Goal: Task Accomplishment & Management: Manage account settings

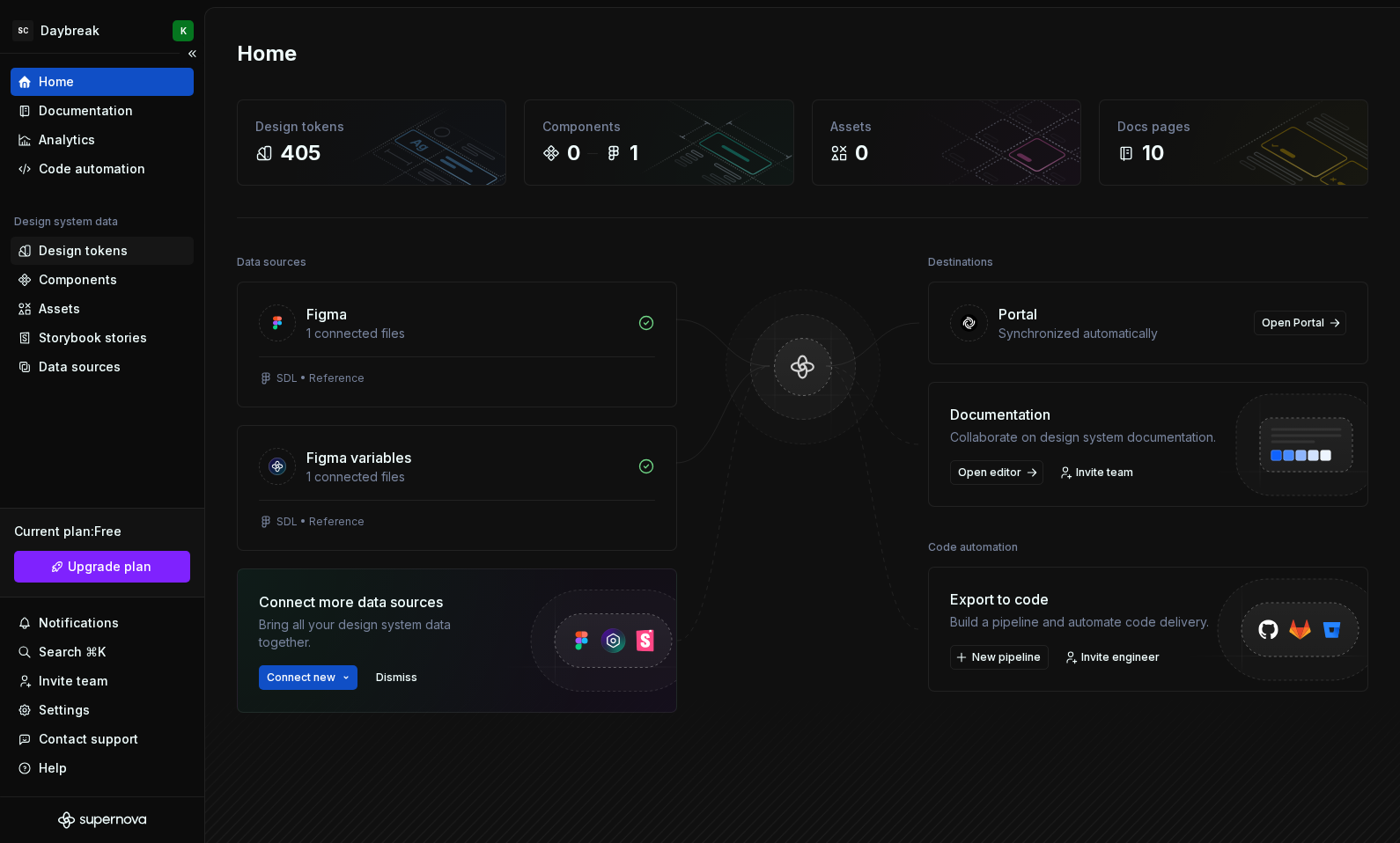
click at [70, 239] on div "Design tokens" at bounding box center [102, 250] width 183 height 28
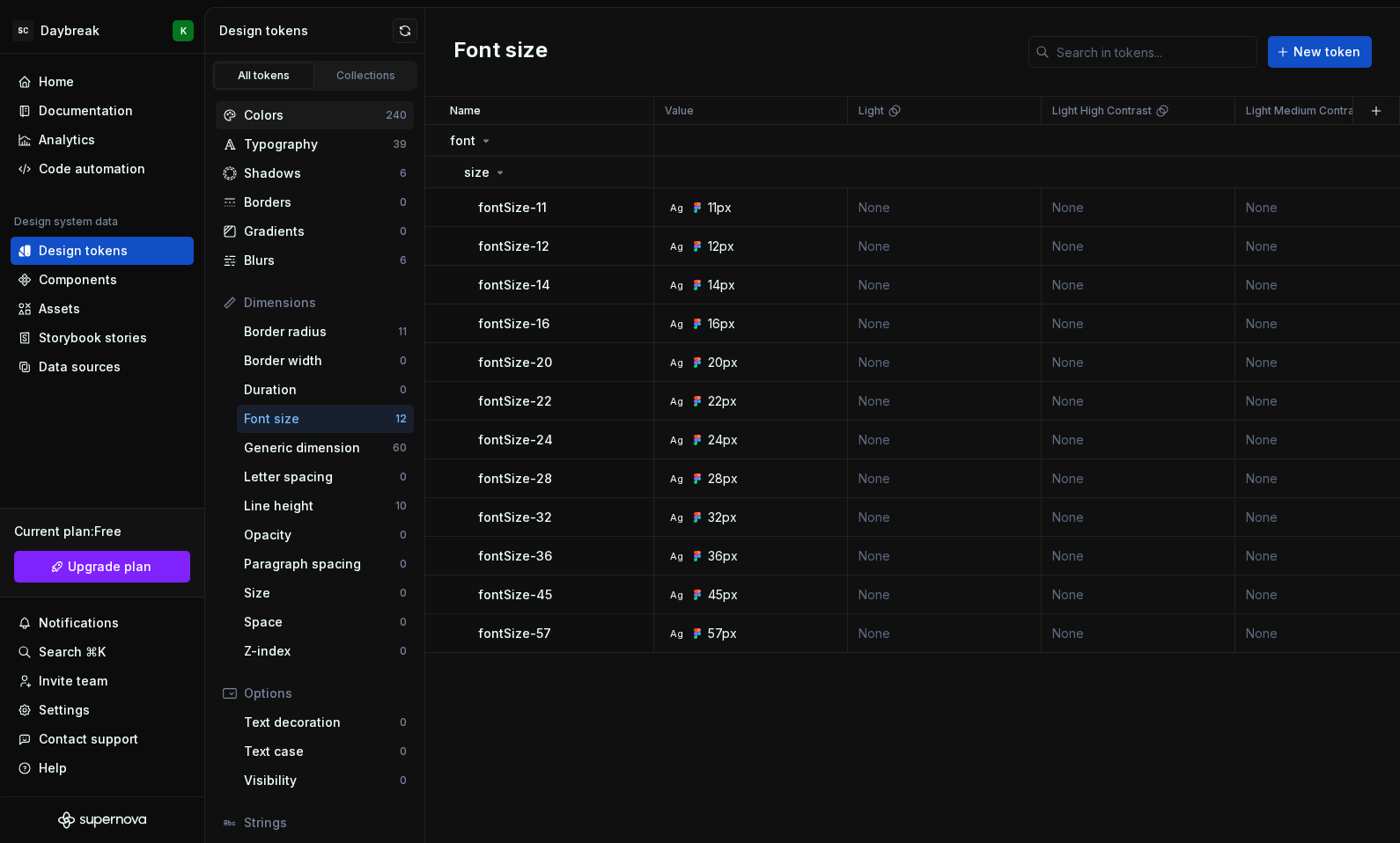
click at [275, 111] on div "Colors" at bounding box center [315, 115] width 142 height 17
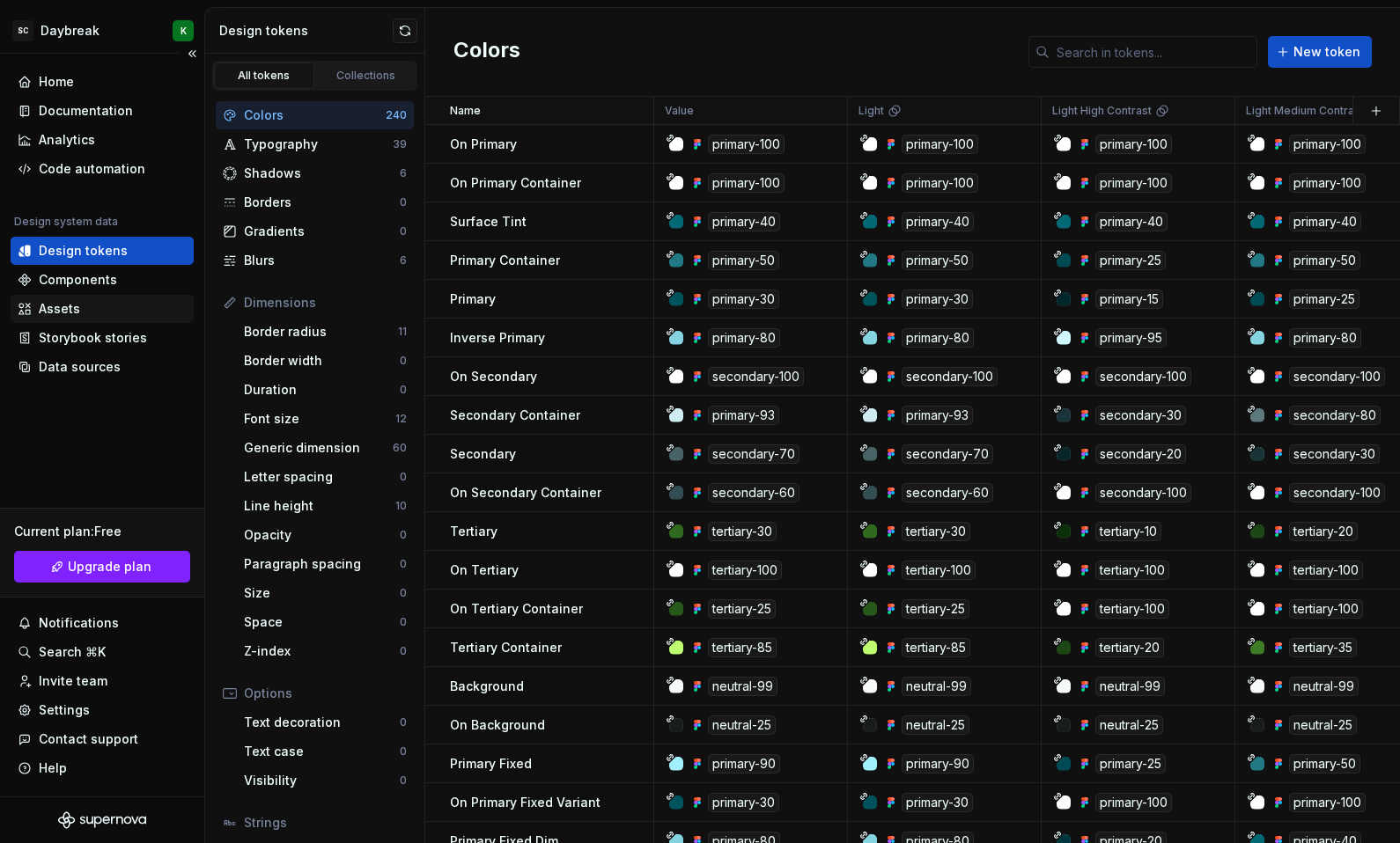
click at [47, 316] on div "Assets" at bounding box center [59, 309] width 41 height 17
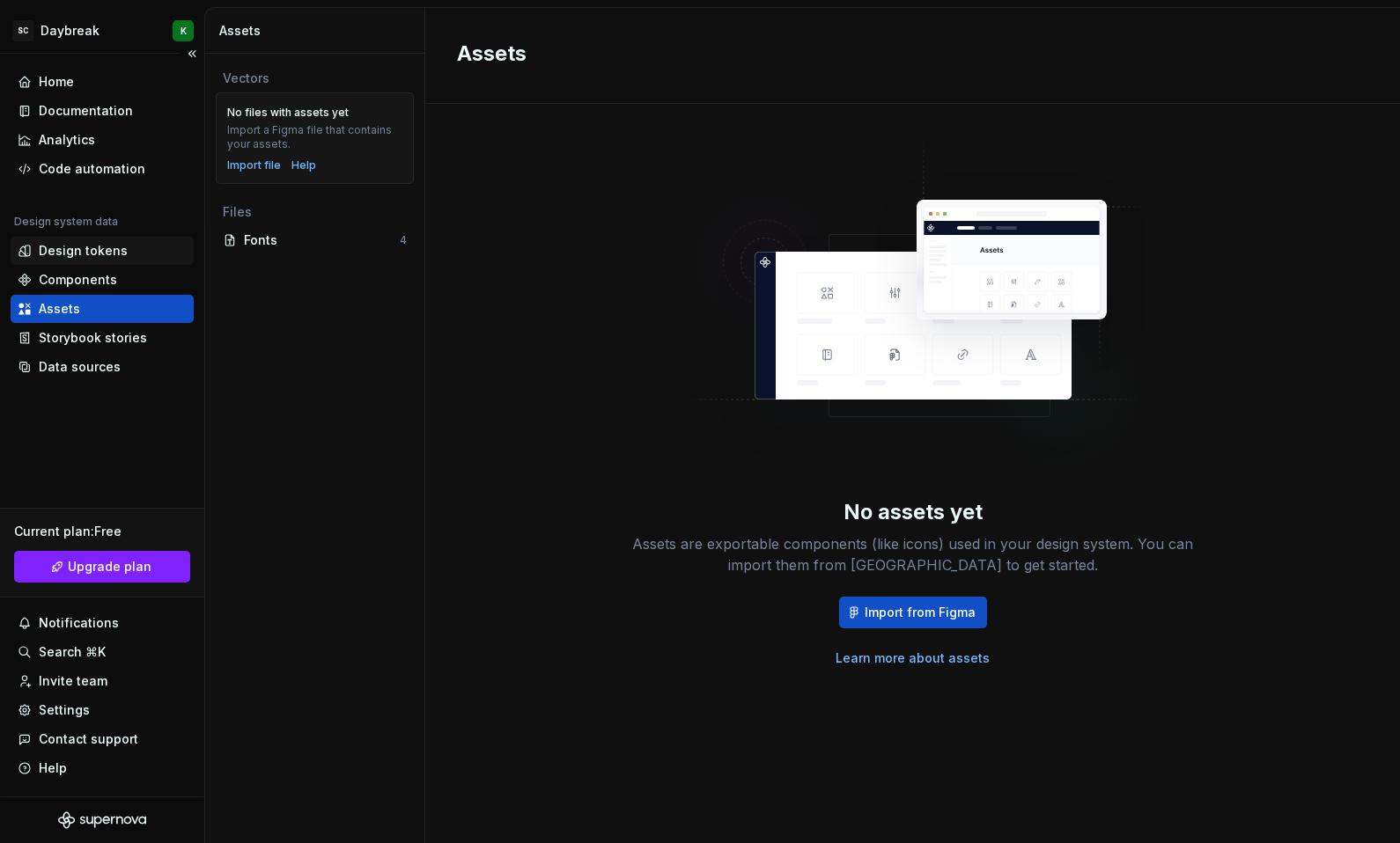
click at [74, 249] on div "Design tokens" at bounding box center [84, 250] width 89 height 17
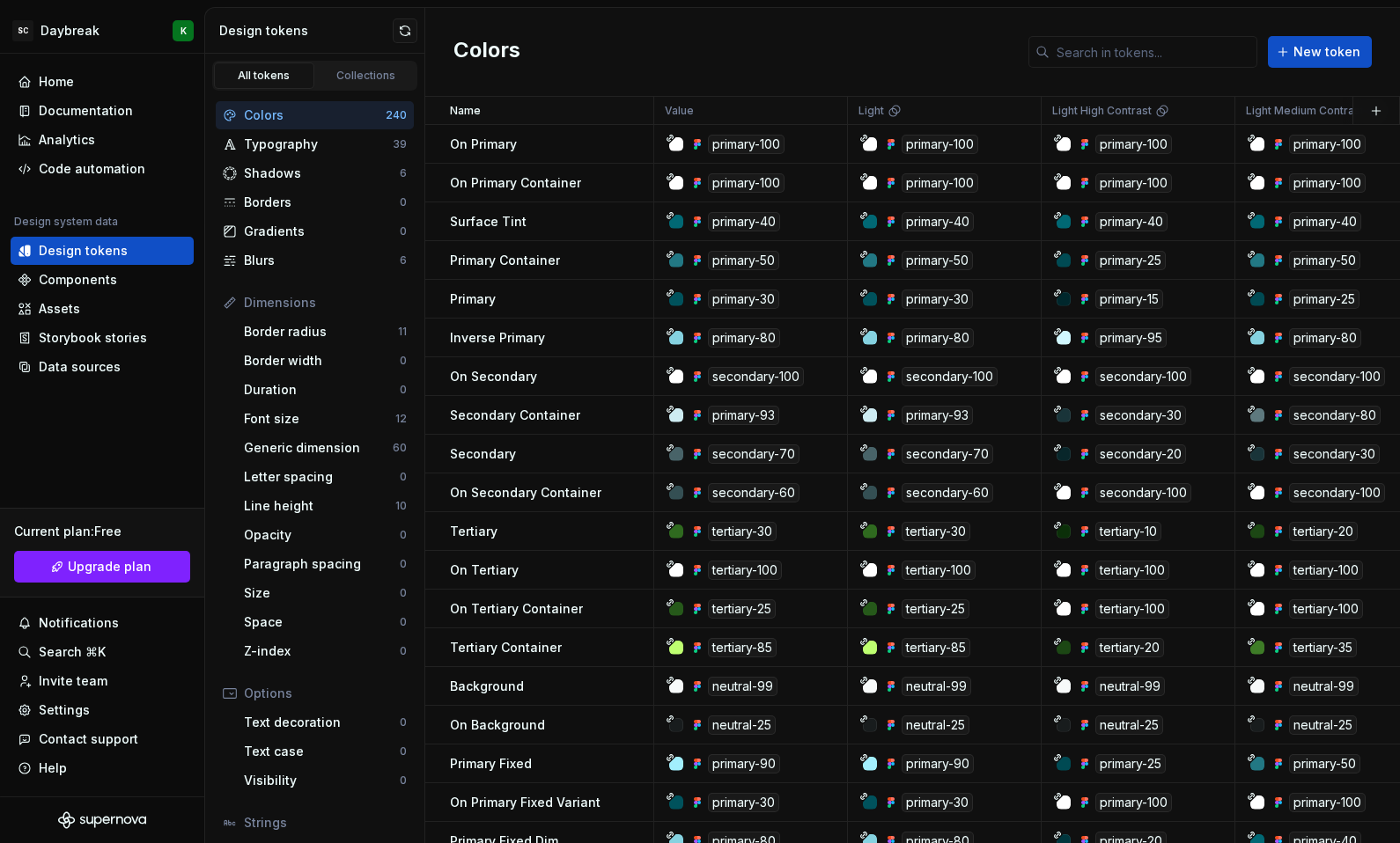
click at [277, 112] on div "Colors" at bounding box center [315, 115] width 142 height 17
click at [50, 706] on div "Settings" at bounding box center [65, 709] width 51 height 17
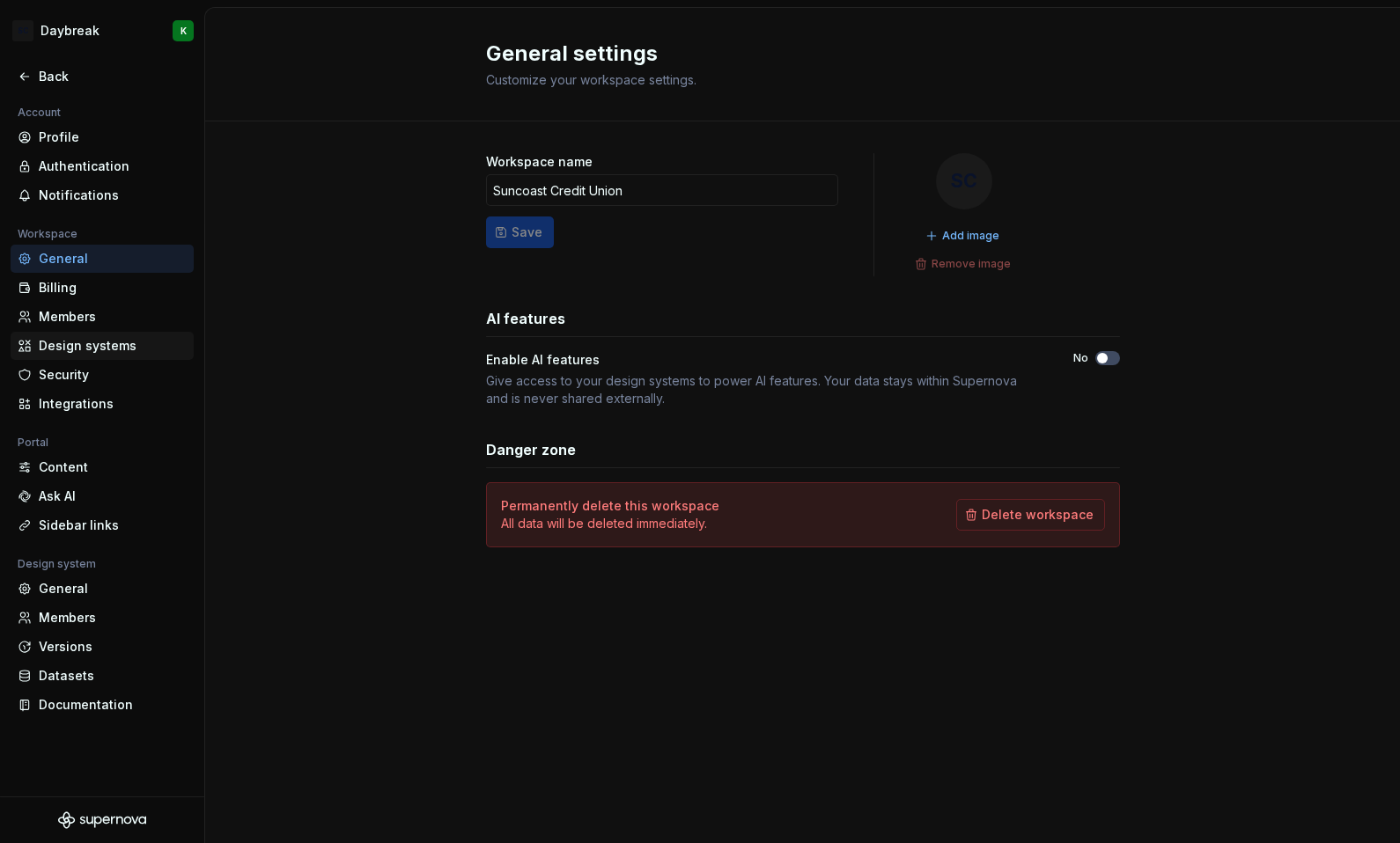
click at [77, 340] on div "Design systems" at bounding box center [113, 345] width 148 height 17
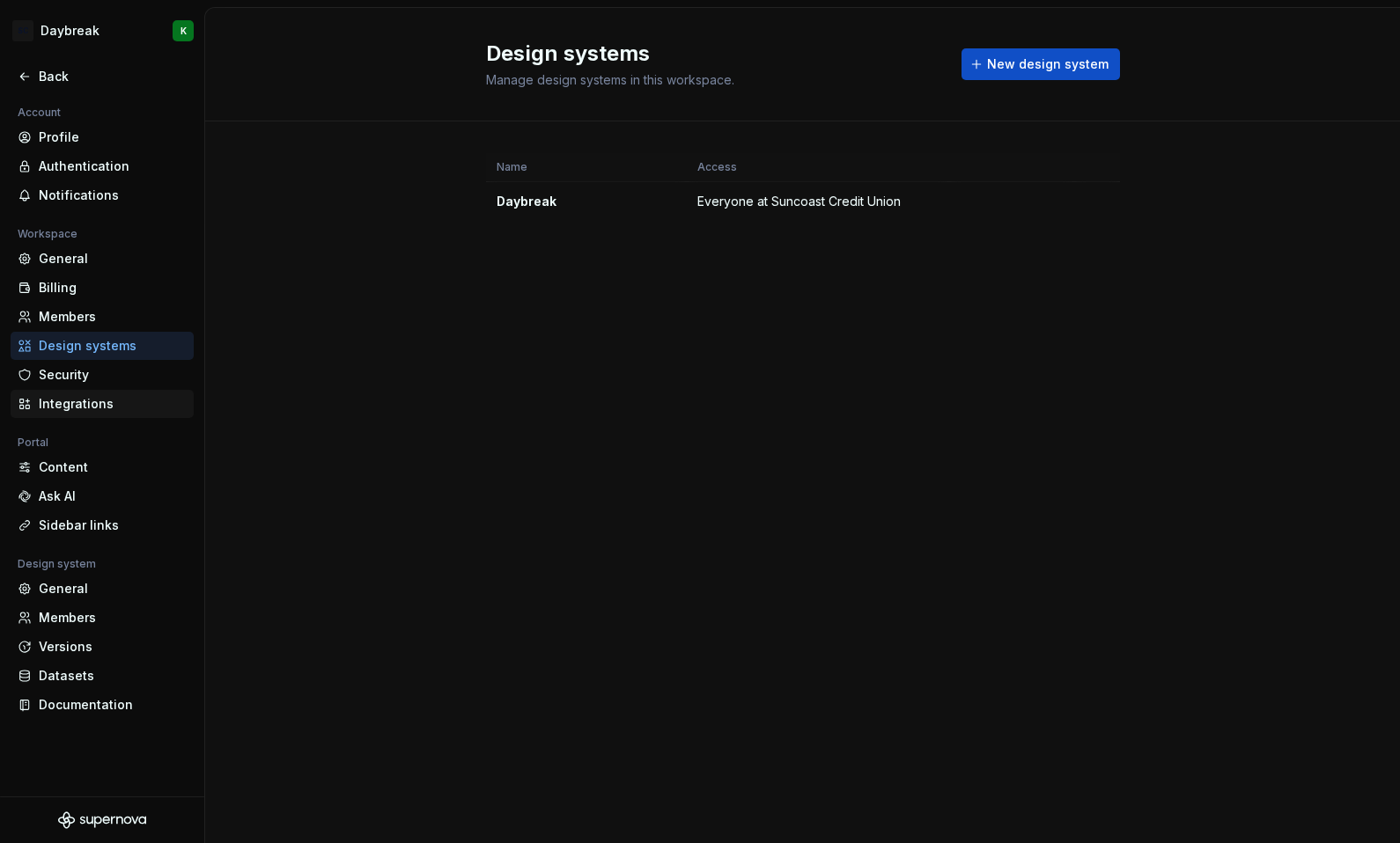
click at [58, 399] on div "Integrations" at bounding box center [113, 403] width 148 height 17
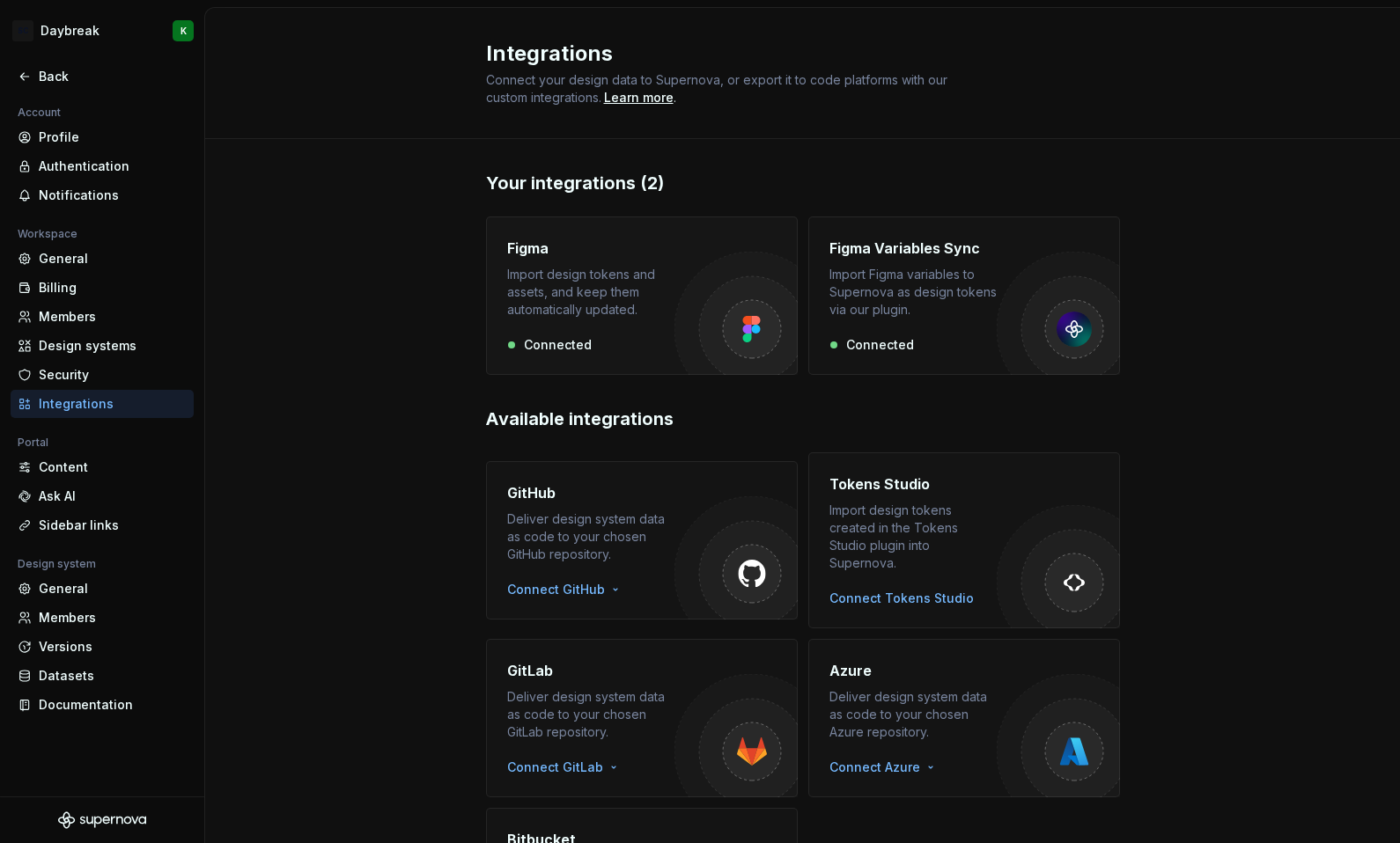
click at [571, 337] on div "Connected" at bounding box center [591, 344] width 168 height 17
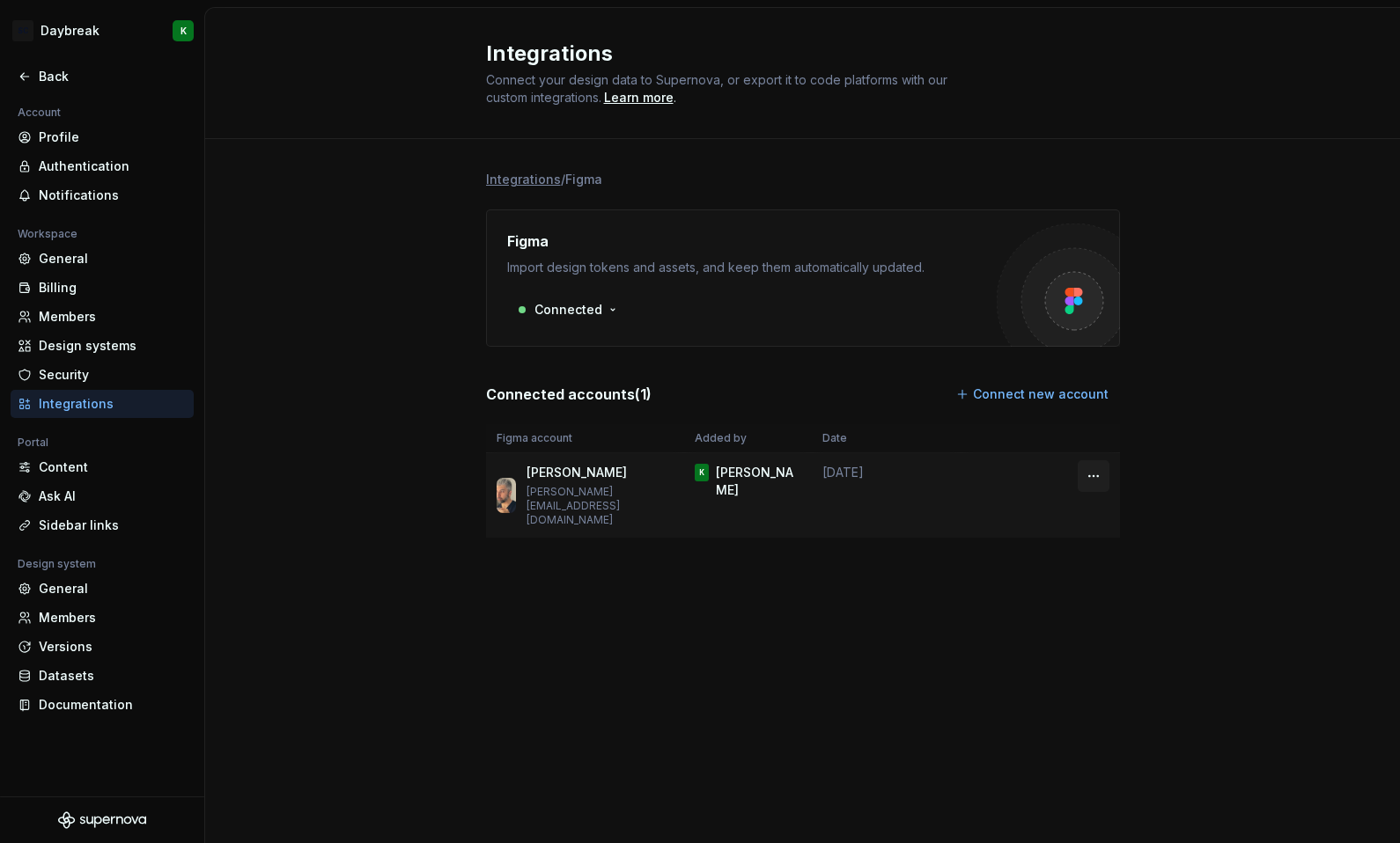
click at [1088, 471] on html "SC Daybreak K Back Account Profile Authentication Notifications Workspace Gener…" at bounding box center [700, 422] width 1400 height 843
click at [1132, 509] on div "Edit connection" at bounding box center [1171, 513] width 122 height 17
click at [603, 326] on div "Figma Import design tokens and assets, and keep them automatically updated. Con…" at bounding box center [803, 278] width 634 height 137
click at [588, 300] on html "SC Daybreak K Back Account Profile Authentication Notifications Workspace Gener…" at bounding box center [700, 422] width 1400 height 843
click at [518, 196] on html "SC Daybreak K Back Account Profile Authentication Notifications Workspace Gener…" at bounding box center [700, 422] width 1400 height 843
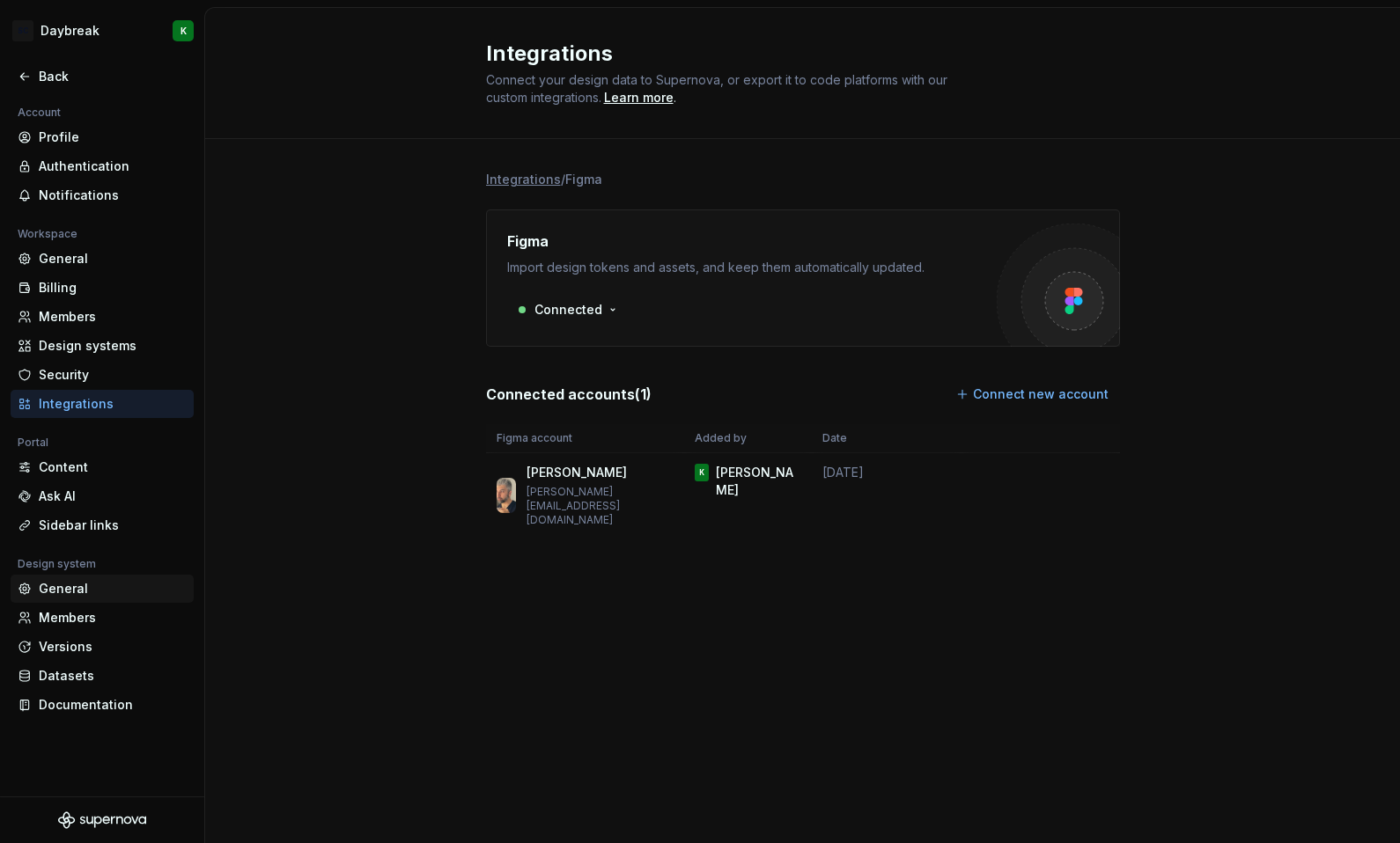
click at [48, 598] on div "General" at bounding box center [102, 588] width 183 height 28
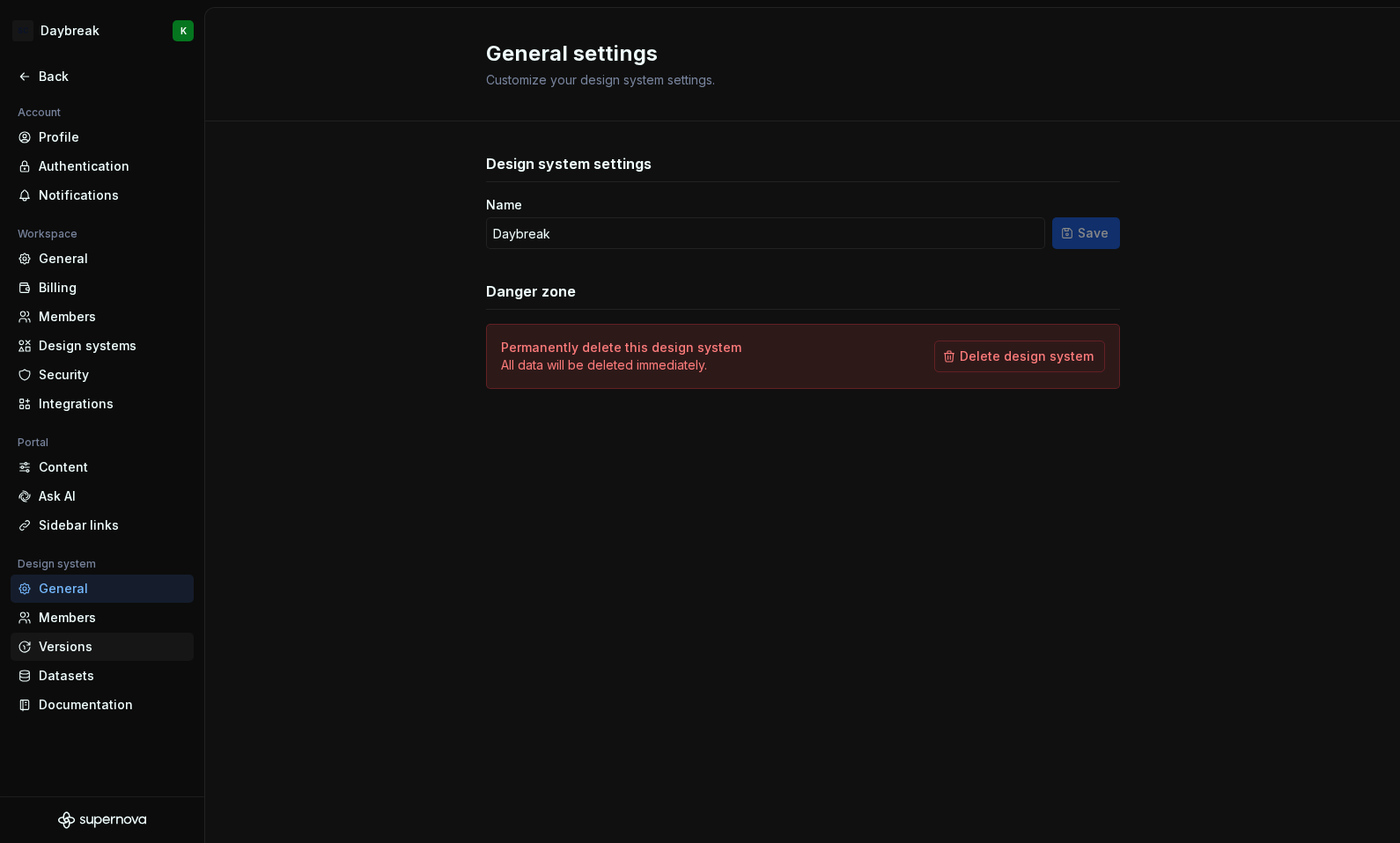
click at [66, 646] on div "Versions" at bounding box center [113, 646] width 148 height 17
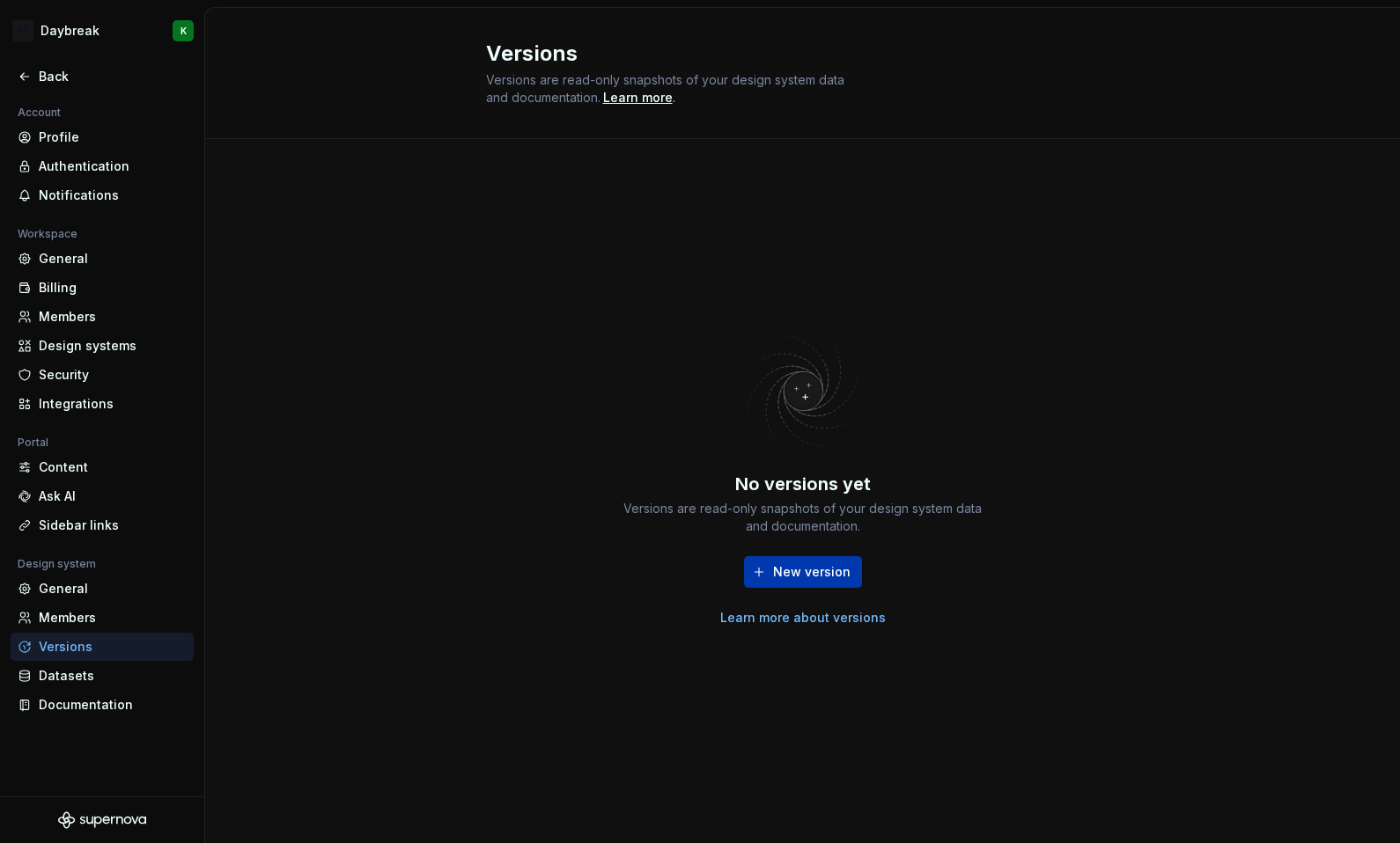
click at [771, 562] on button "New version" at bounding box center [803, 572] width 118 height 32
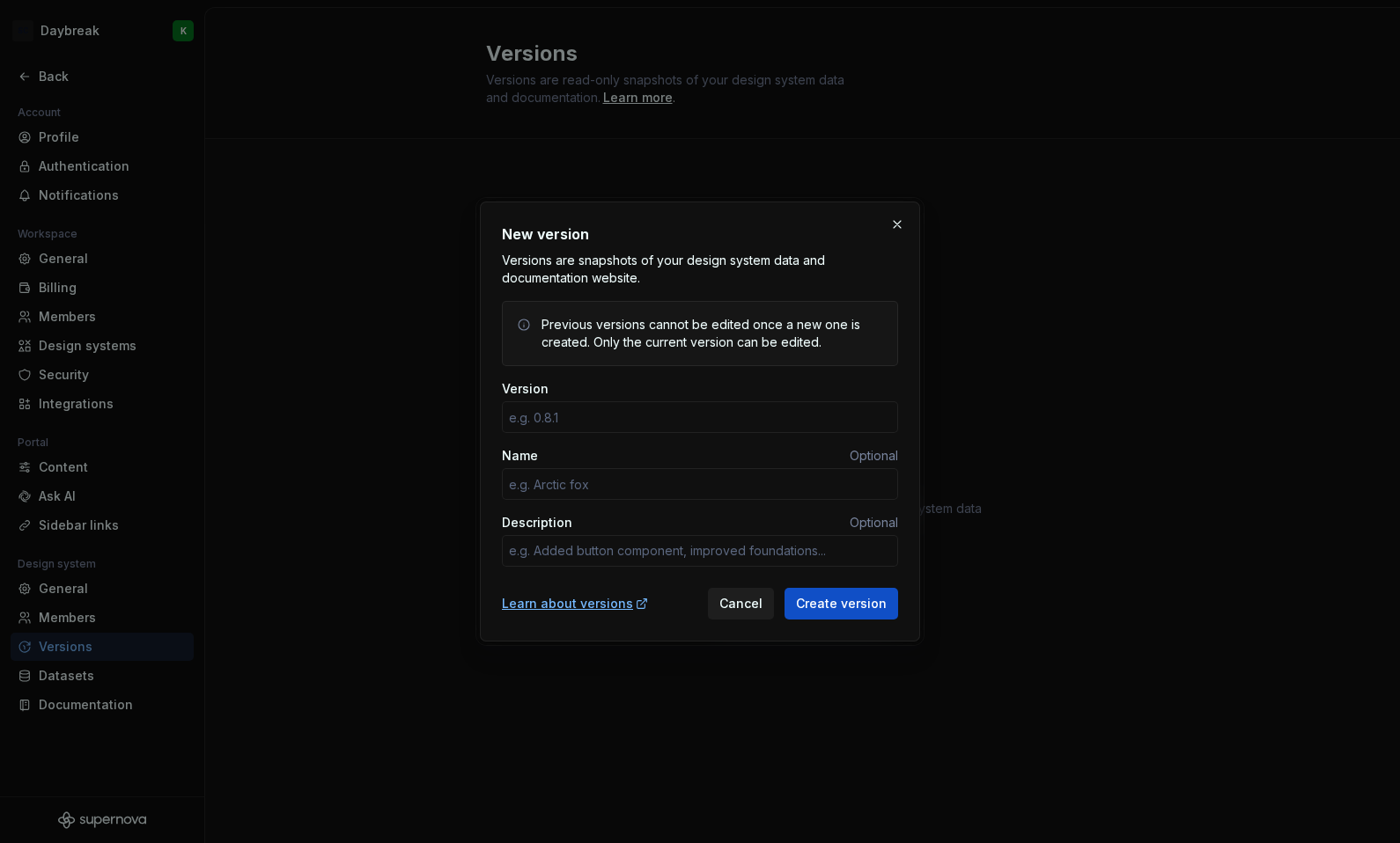
click at [744, 603] on span "Cancel" at bounding box center [741, 603] width 43 height 17
type textarea "*"
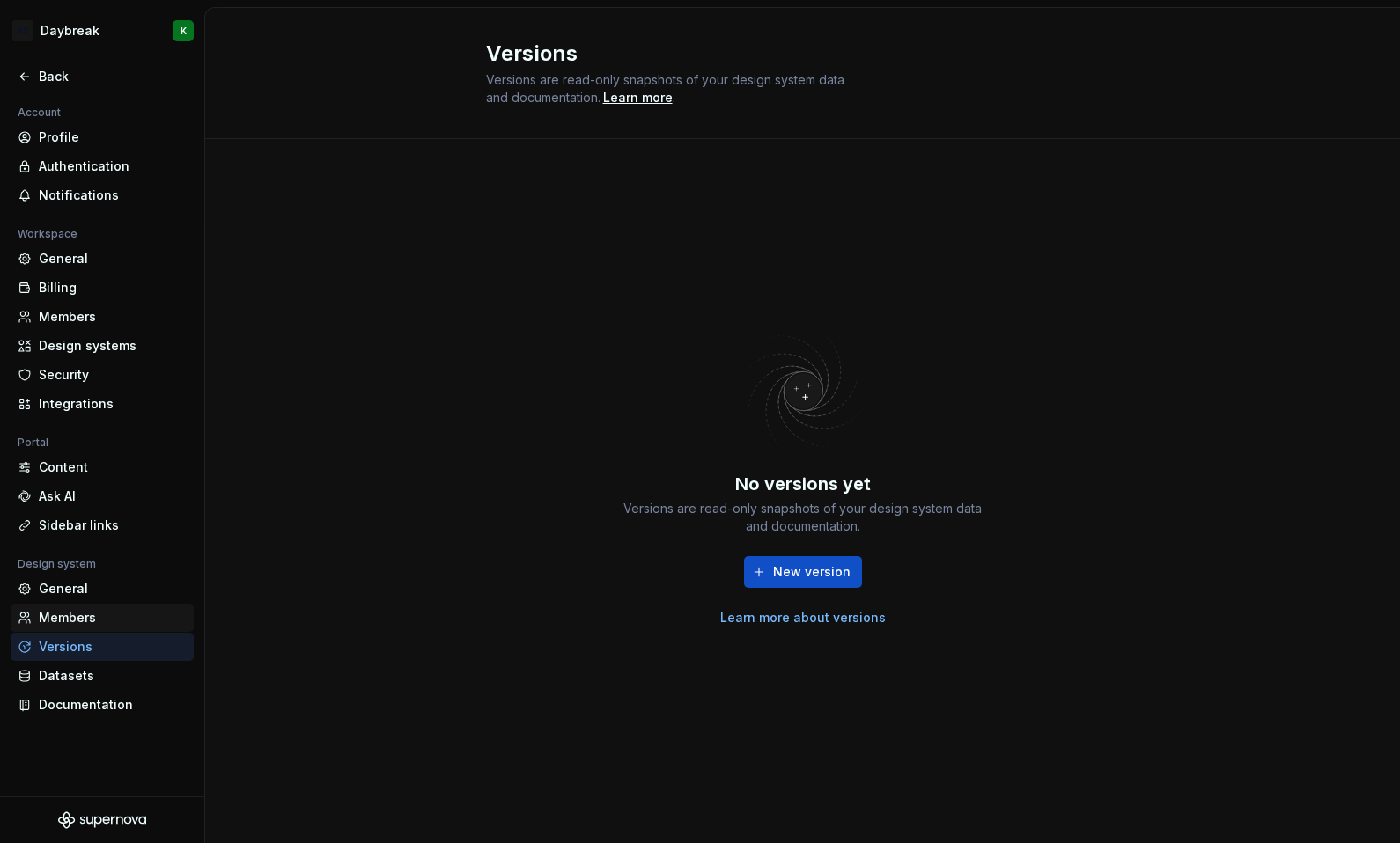
click at [51, 624] on div "Members" at bounding box center [113, 617] width 148 height 17
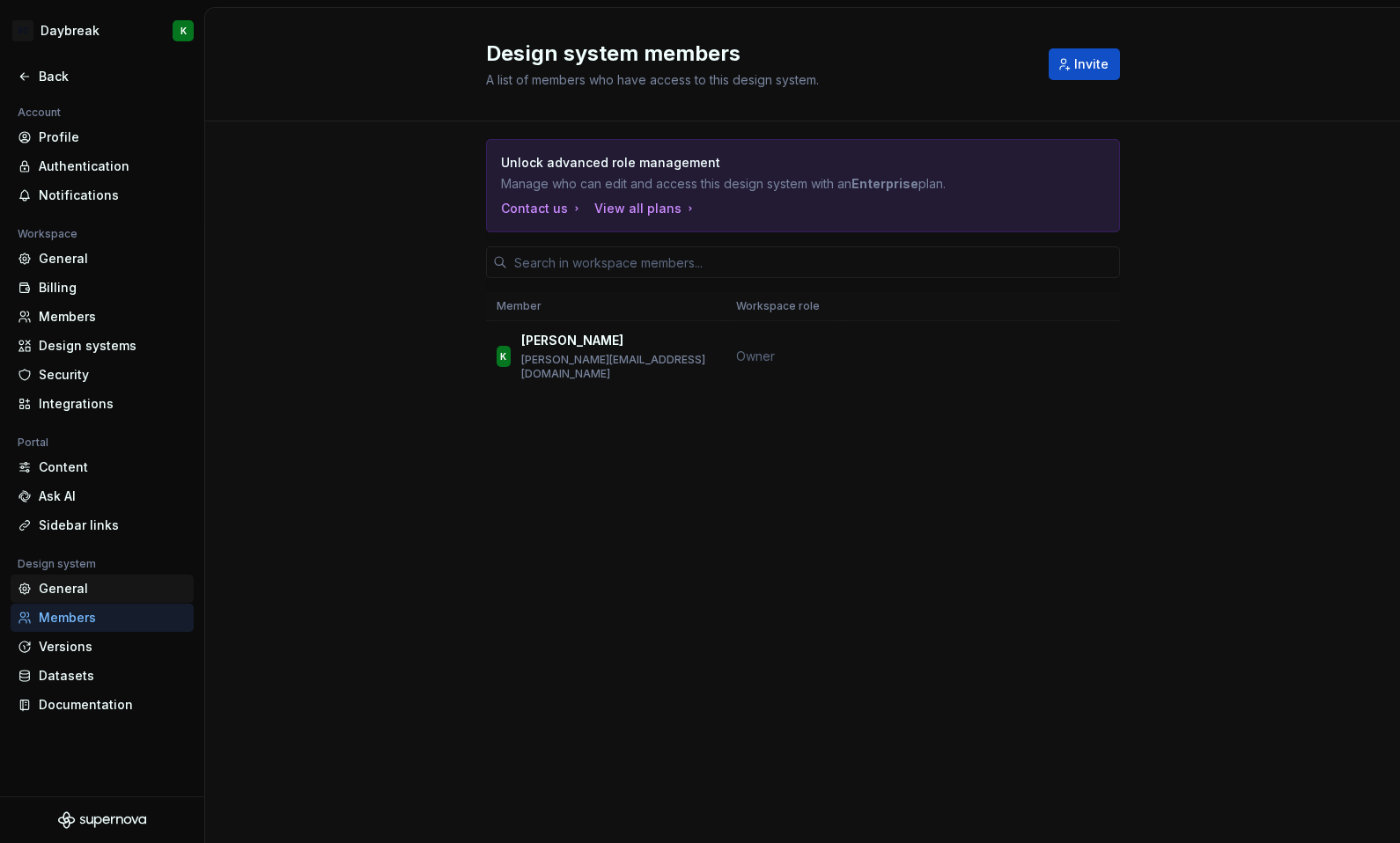
click at [66, 589] on div "General" at bounding box center [113, 588] width 148 height 17
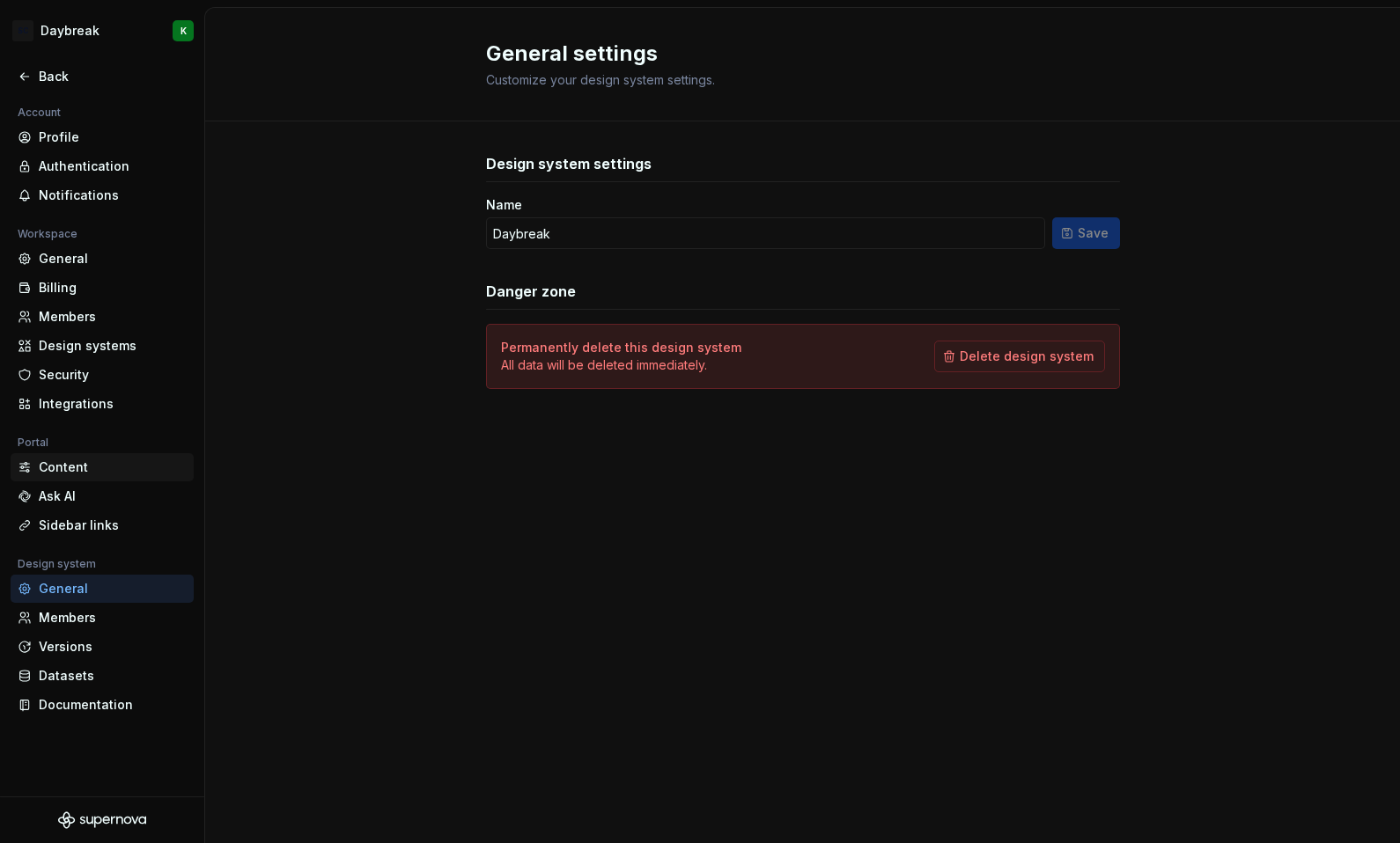
click at [56, 462] on div "Content" at bounding box center [113, 467] width 148 height 17
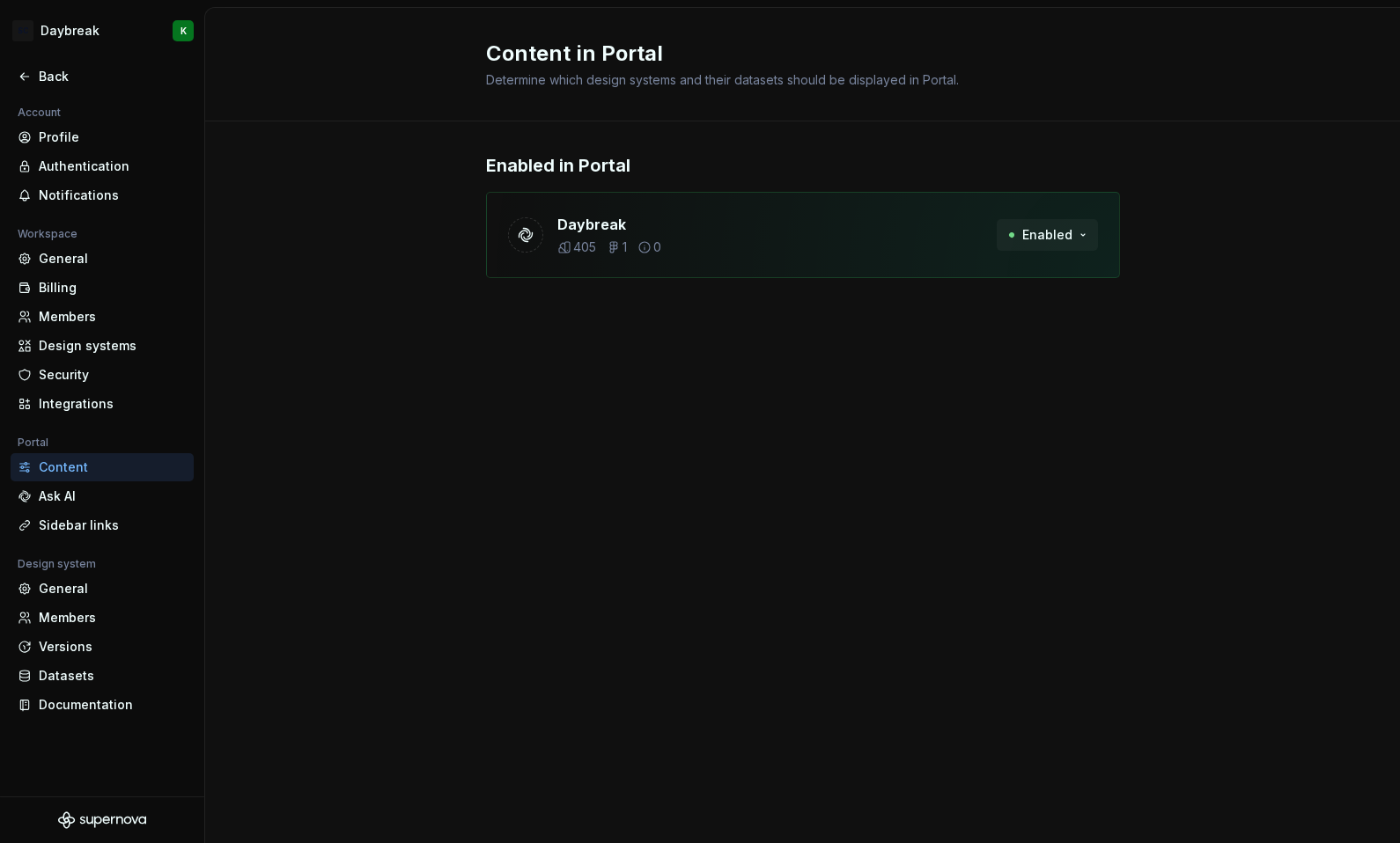
click at [1080, 232] on button "Enabled" at bounding box center [1047, 235] width 101 height 32
click at [1139, 284] on div "Enabled in Portal Daybreak 405 1 0 Enabled" at bounding box center [802, 232] width 1195 height 223
click at [578, 251] on p "405" at bounding box center [584, 247] width 23 height 17
click at [566, 230] on p "Daybreak" at bounding box center [592, 224] width 69 height 21
click at [81, 403] on div "Integrations" at bounding box center [113, 403] width 148 height 17
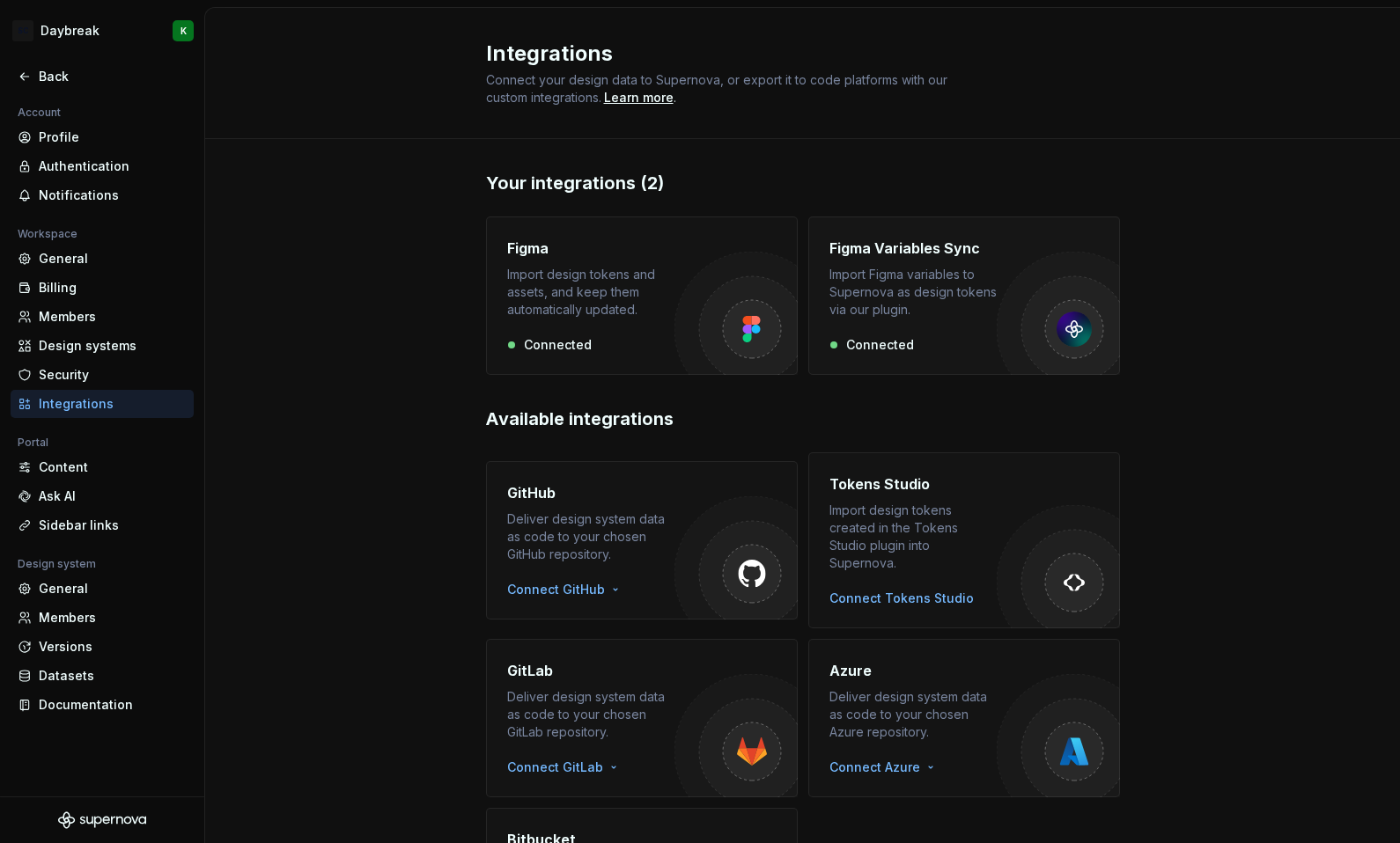
click at [883, 346] on div "Connected" at bounding box center [913, 344] width 168 height 17
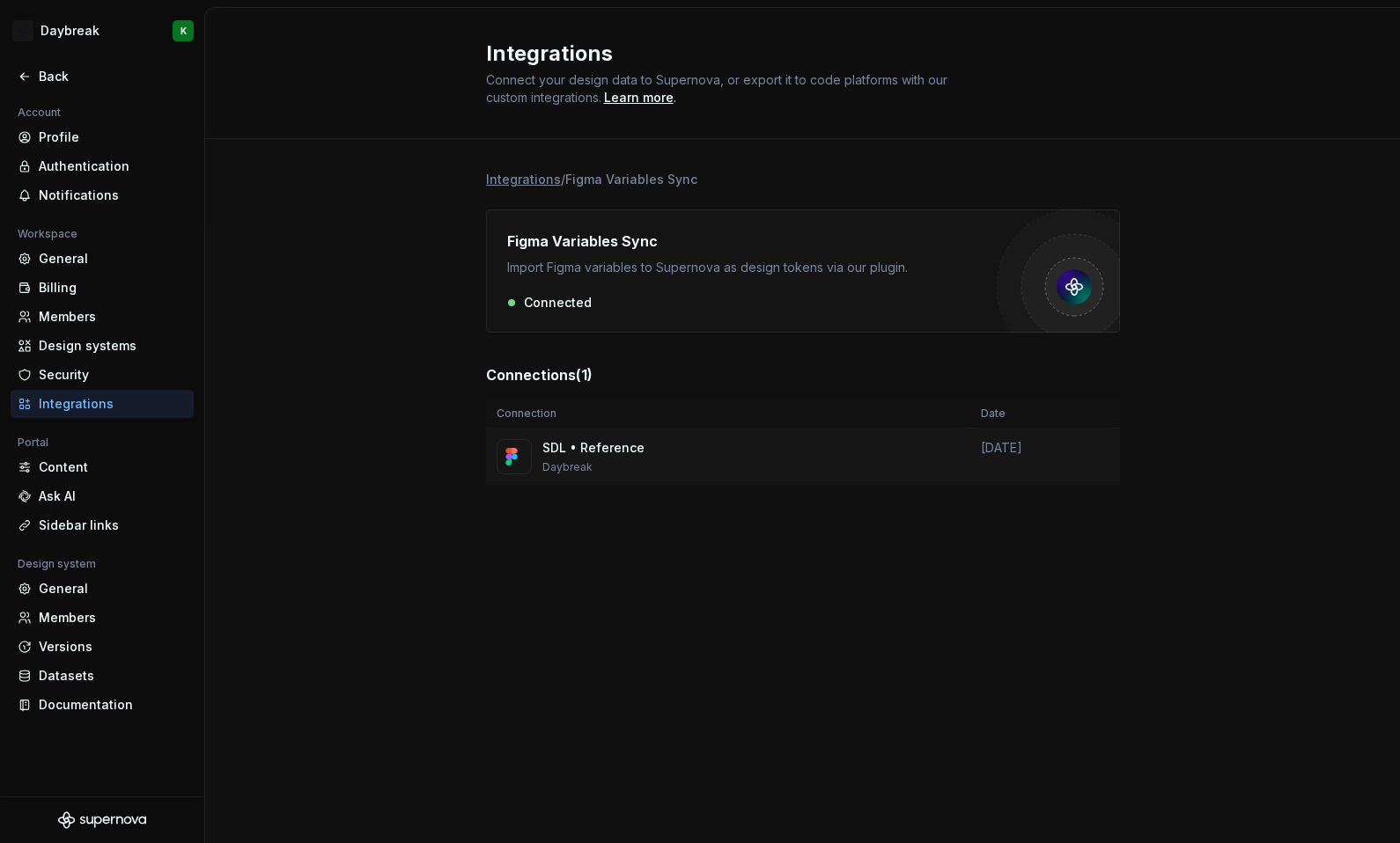
click at [598, 450] on p "SDL • Reference" at bounding box center [593, 447] width 102 height 17
click at [1003, 443] on td "August 21, 2025" at bounding box center [1045, 457] width 149 height 57
click at [561, 302] on div "Connected" at bounding box center [751, 302] width 489 height 17
click at [605, 465] on p "Daybreak" at bounding box center [593, 466] width 102 height 14
click at [502, 463] on div at bounding box center [514, 456] width 36 height 36
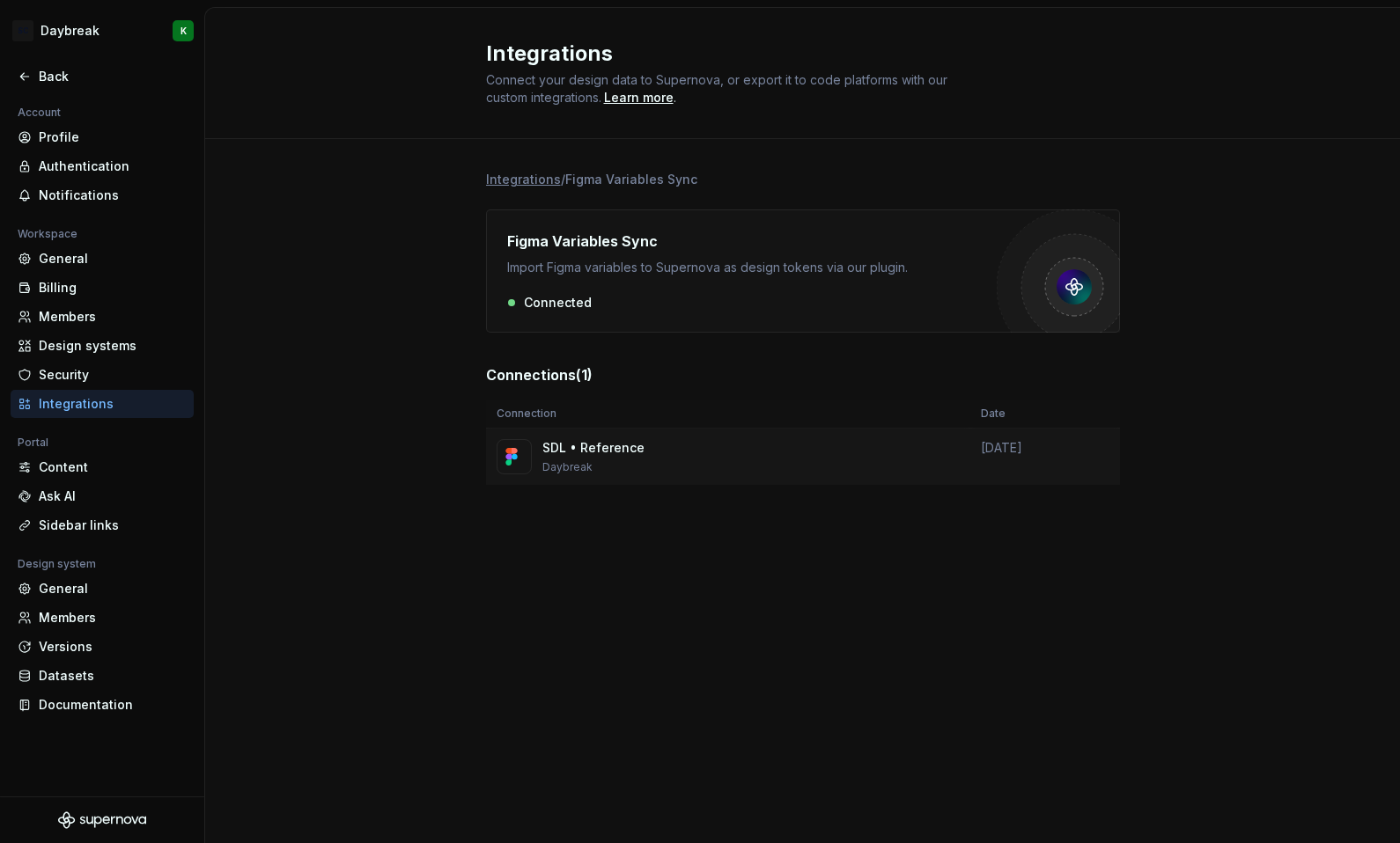
click at [1075, 437] on td "August 21, 2025" at bounding box center [1045, 457] width 149 height 57
click at [1104, 279] on img at bounding box center [1058, 270] width 123 height 123
click at [57, 382] on div "Security" at bounding box center [113, 374] width 148 height 17
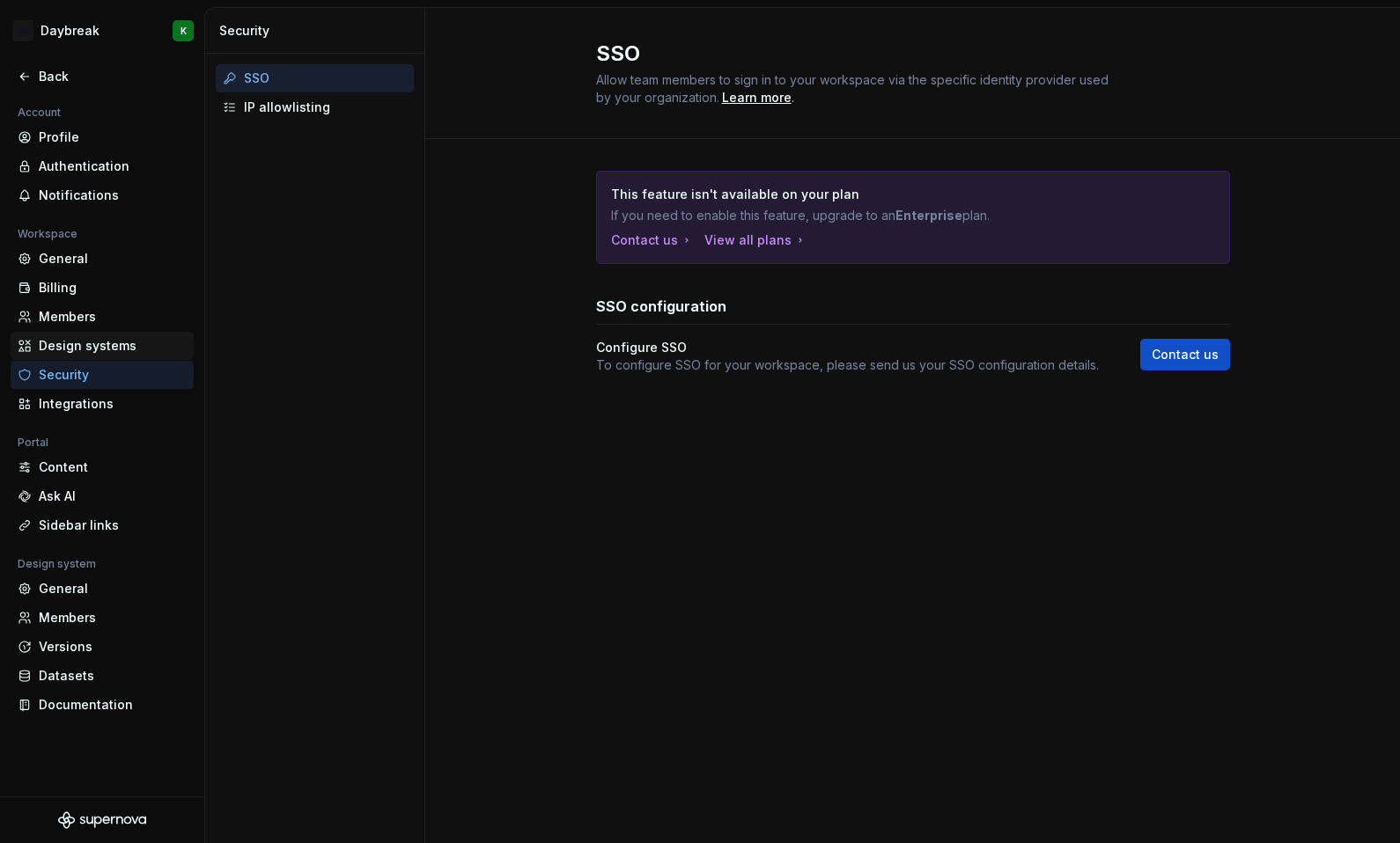
click at [86, 349] on div "Design systems" at bounding box center [113, 345] width 148 height 17
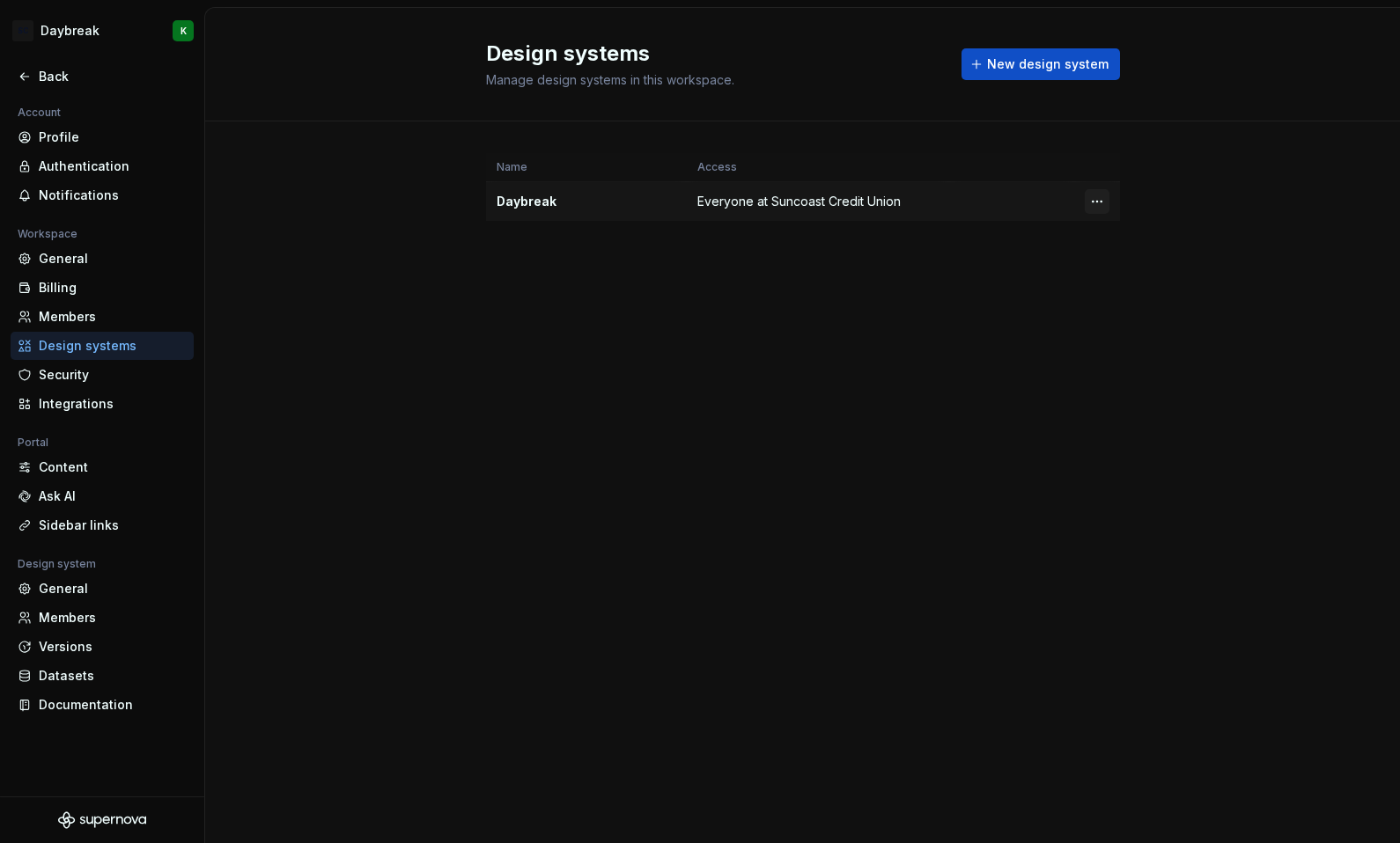
click at [1099, 206] on html "SC Daybreak K Back Account Profile Authentication Notifications Workspace Gener…" at bounding box center [700, 422] width 1400 height 843
click at [1106, 257] on icon at bounding box center [1102, 263] width 14 height 14
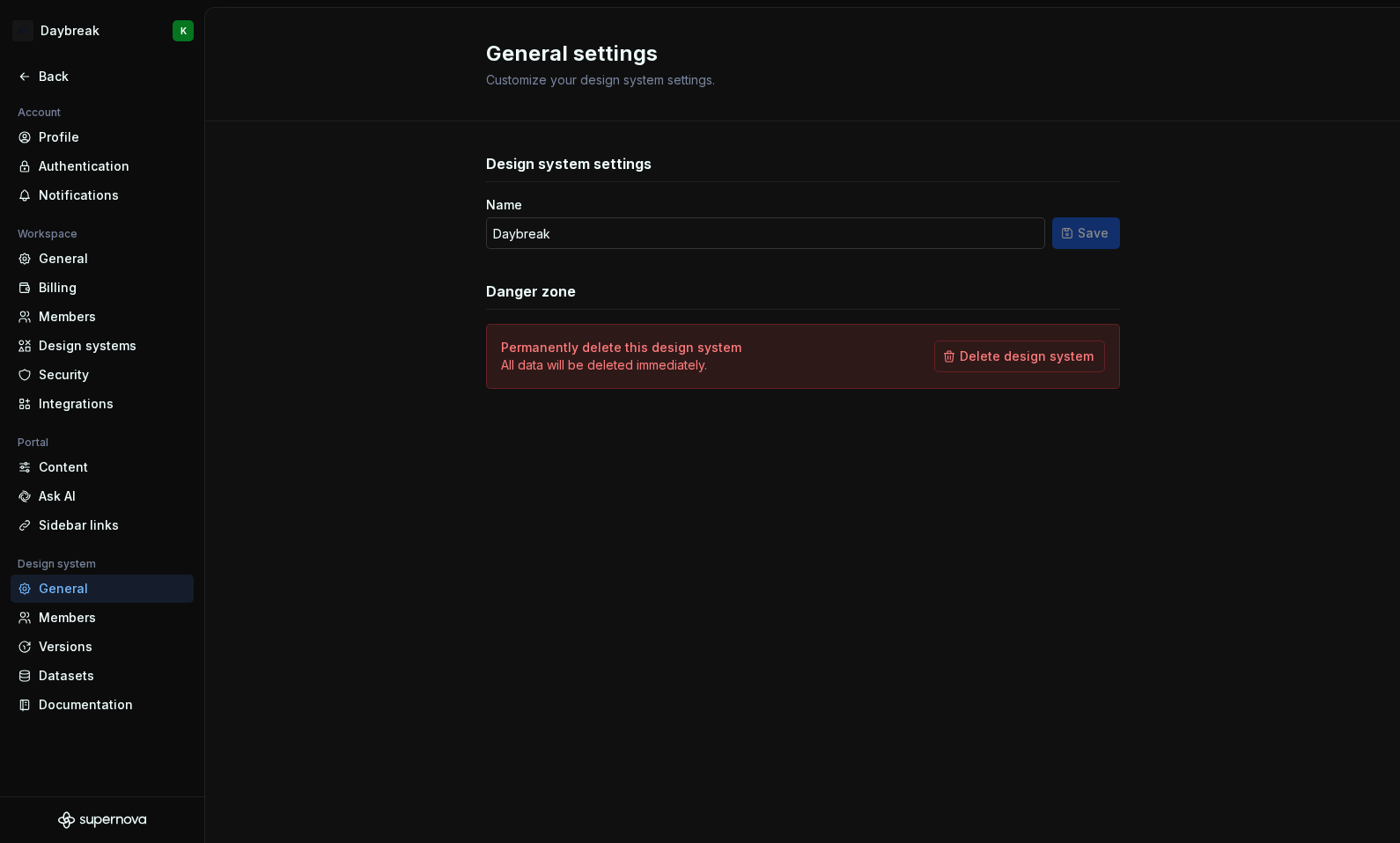
click at [714, 223] on input "Daybreak" at bounding box center [766, 233] width 559 height 32
click at [598, 163] on h3 "Design system settings" at bounding box center [569, 163] width 166 height 21
click at [58, 339] on div "Design systems" at bounding box center [113, 345] width 148 height 17
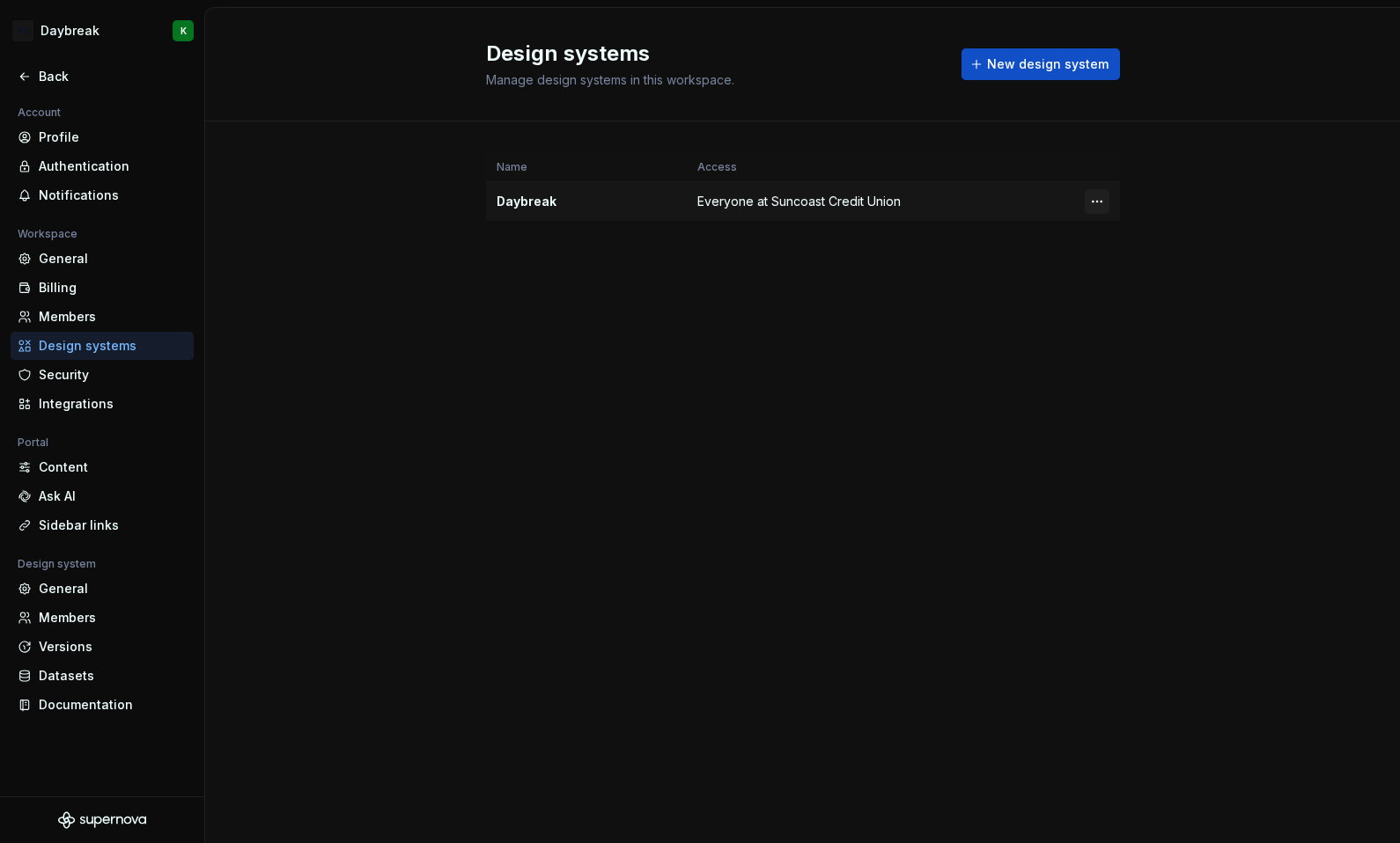
click at [1095, 199] on html "SC Daybreak K Back Account Profile Authentication Notifications Workspace Gener…" at bounding box center [700, 422] width 1400 height 843
click at [123, 273] on html "SC Daybreak K Back Account Profile Authentication Notifications Workspace Gener…" at bounding box center [700, 422] width 1400 height 843
click at [58, 265] on div "General" at bounding box center [113, 258] width 148 height 17
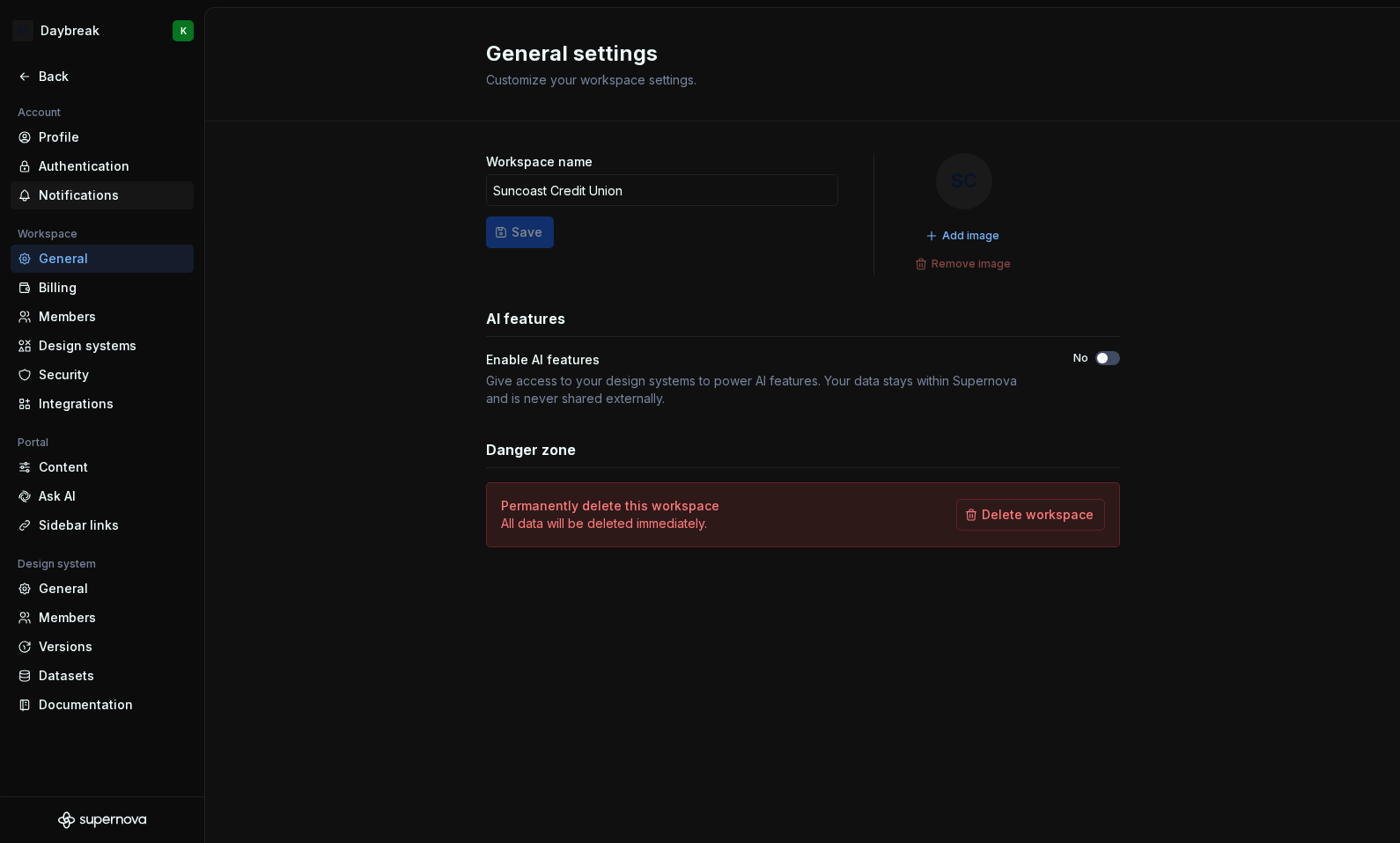
click at [46, 199] on div "Notifications" at bounding box center [113, 195] width 148 height 17
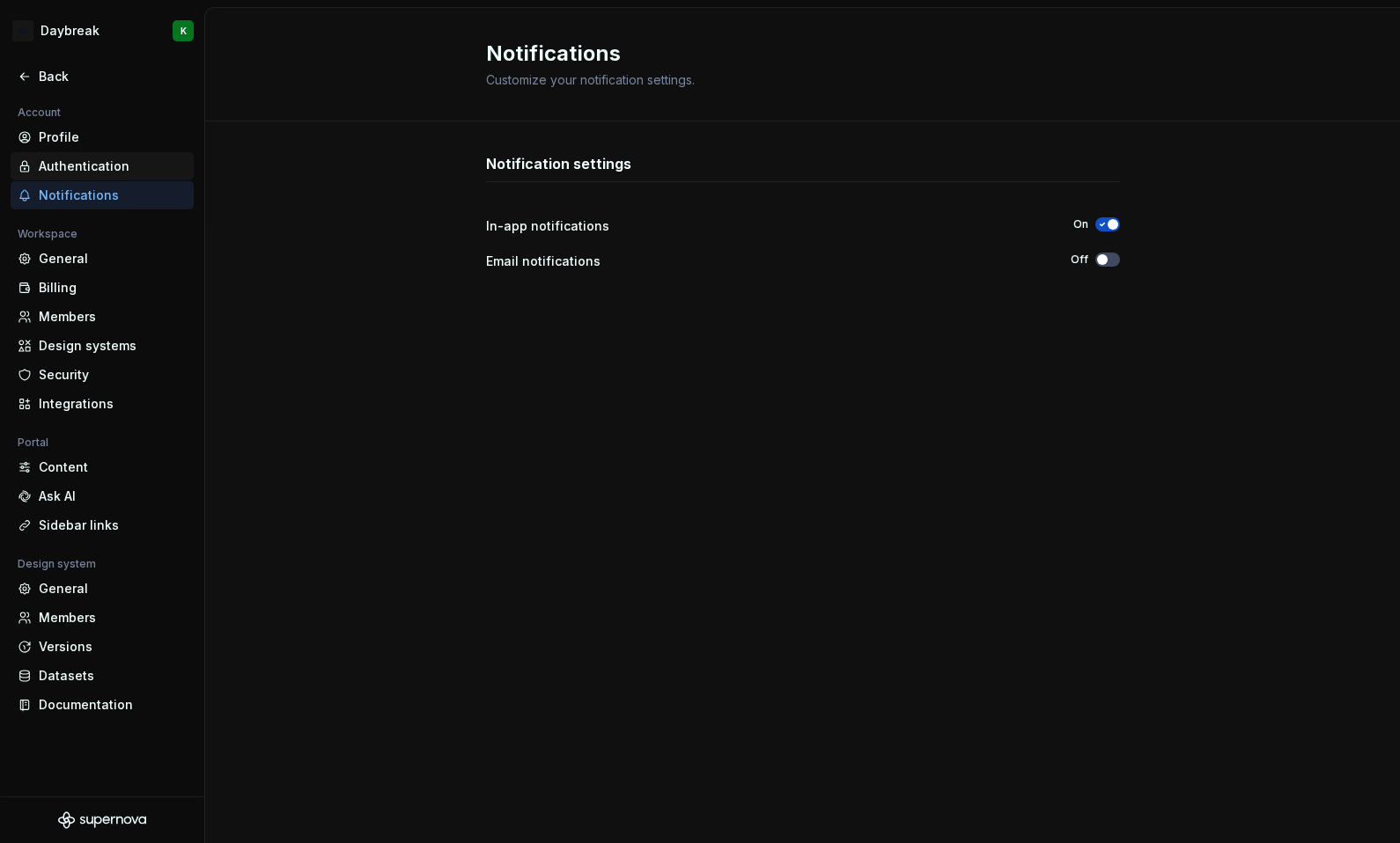
click at [54, 170] on div "Authentication" at bounding box center [113, 166] width 148 height 17
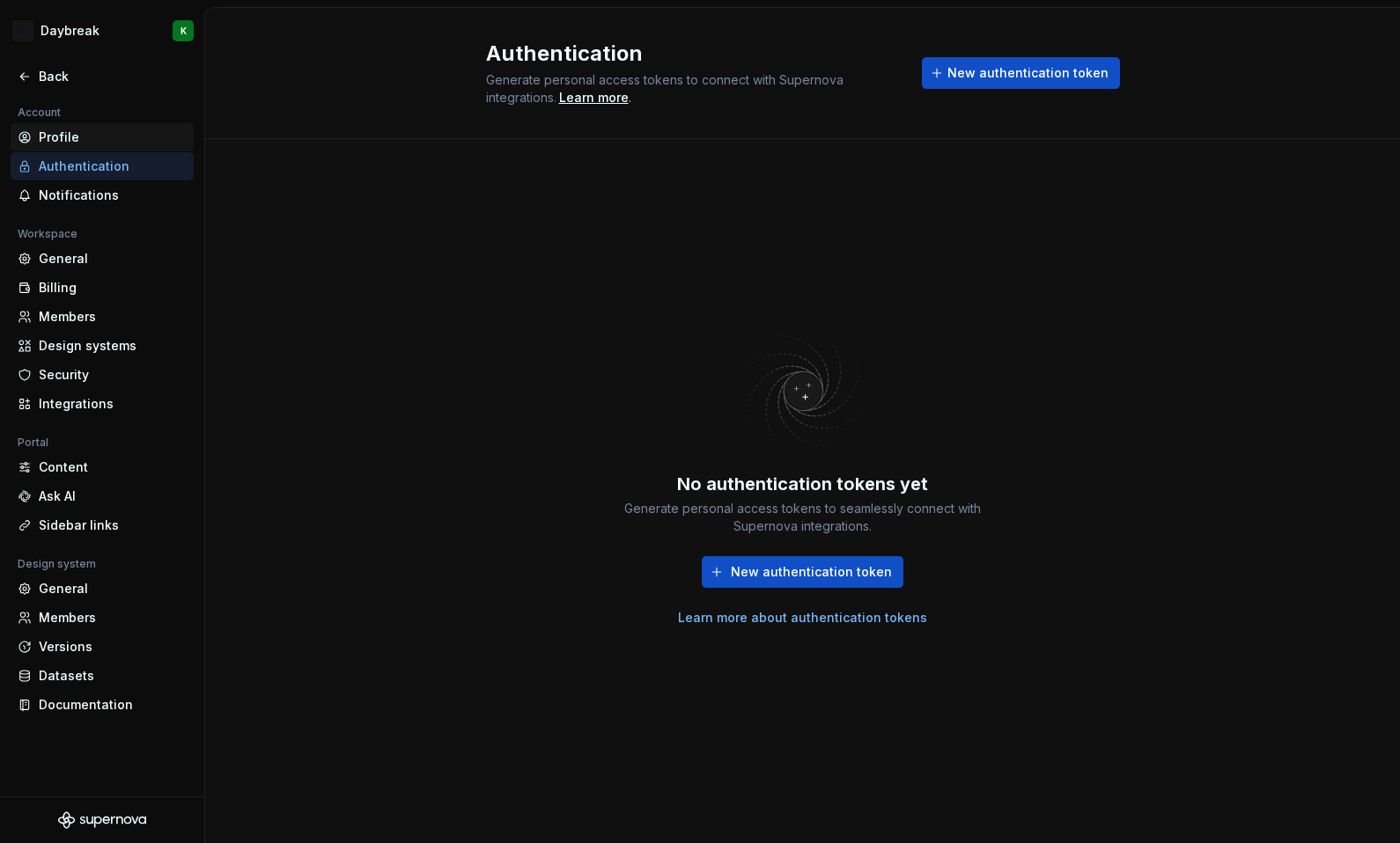
click at [43, 138] on div "Profile" at bounding box center [113, 137] width 148 height 17
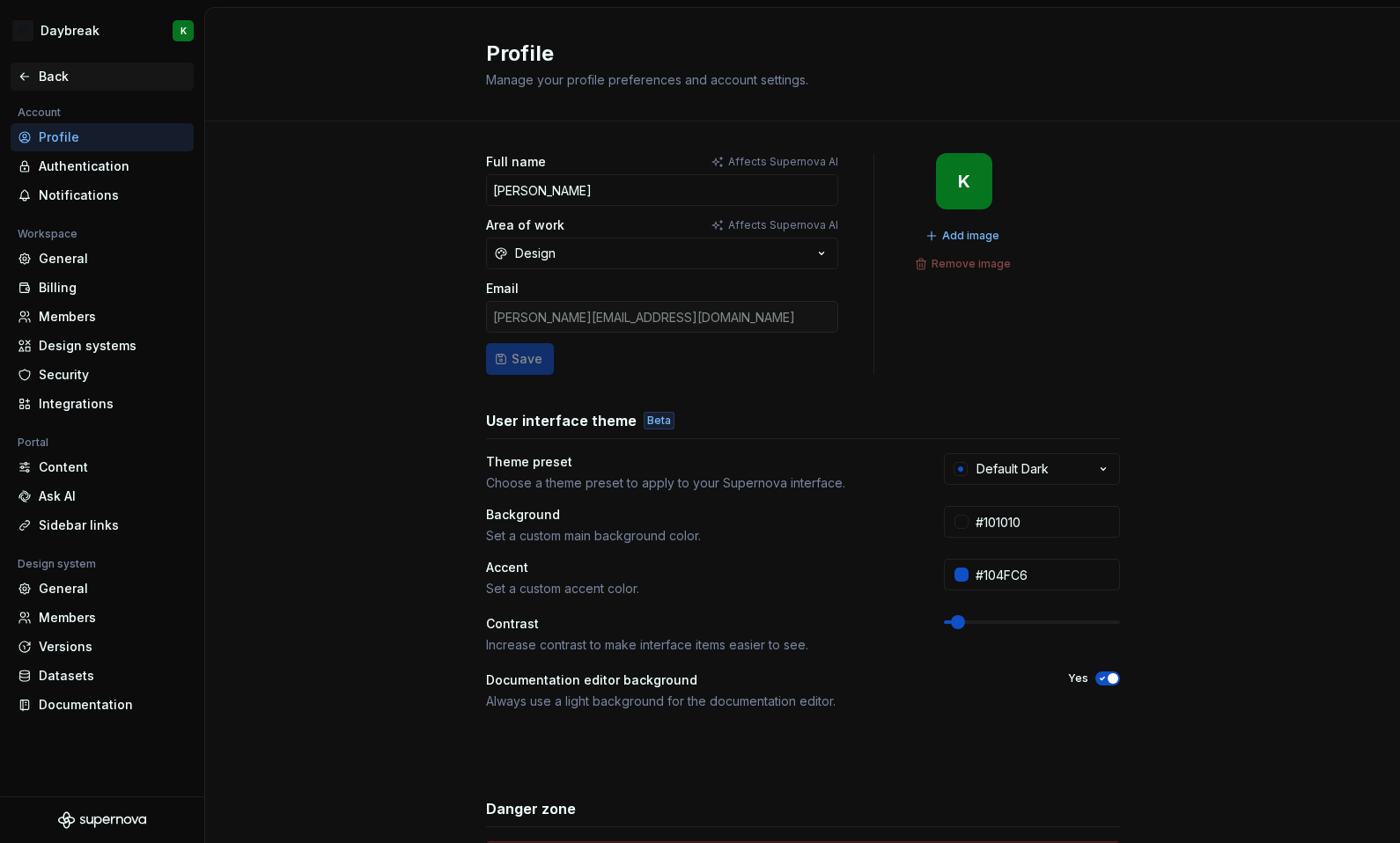
click at [28, 81] on icon at bounding box center [24, 76] width 14 height 14
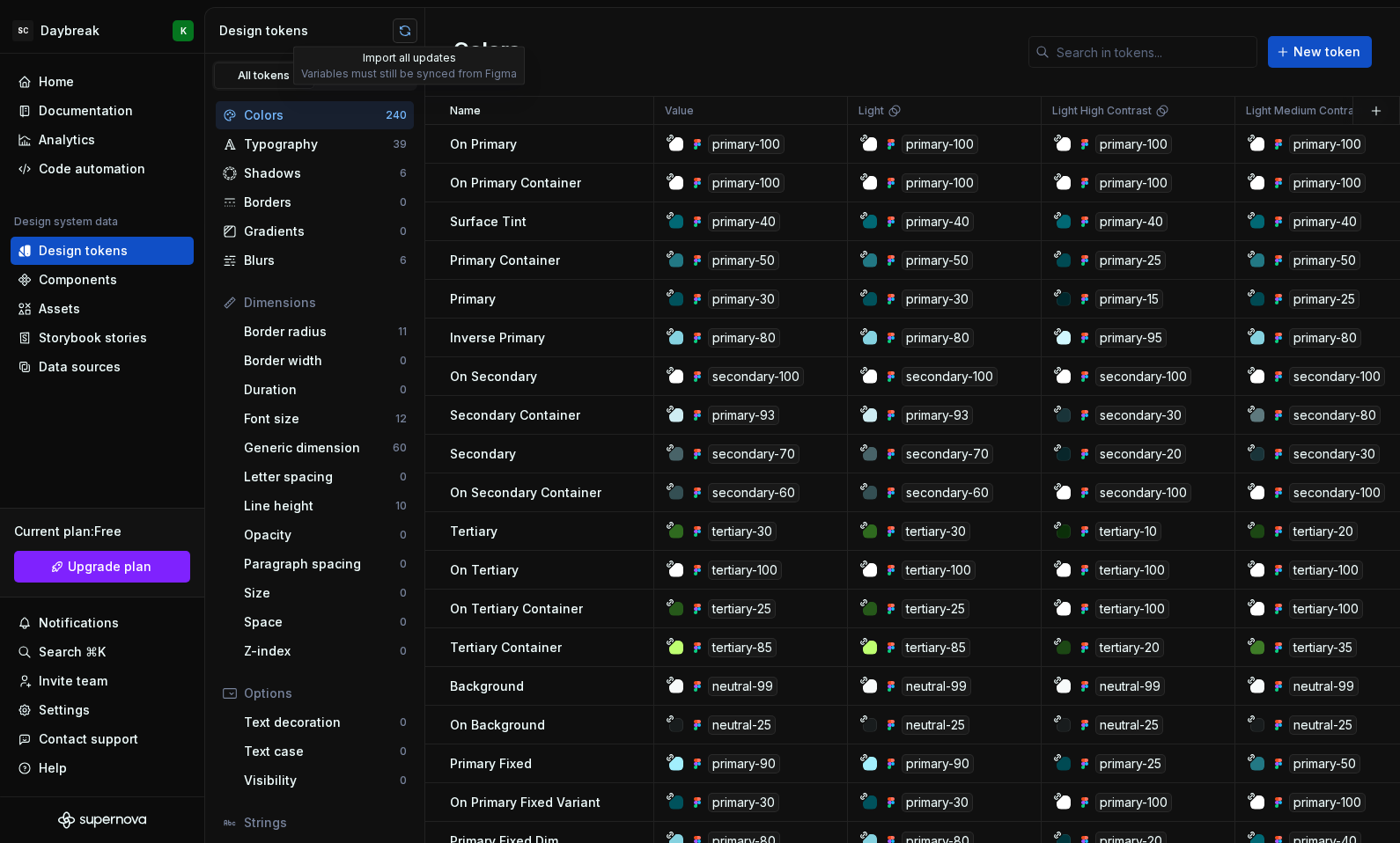
click at [404, 33] on button "button" at bounding box center [404, 30] width 25 height 25
click at [625, 66] on div "Colors New token" at bounding box center [913, 53] width 975 height 89
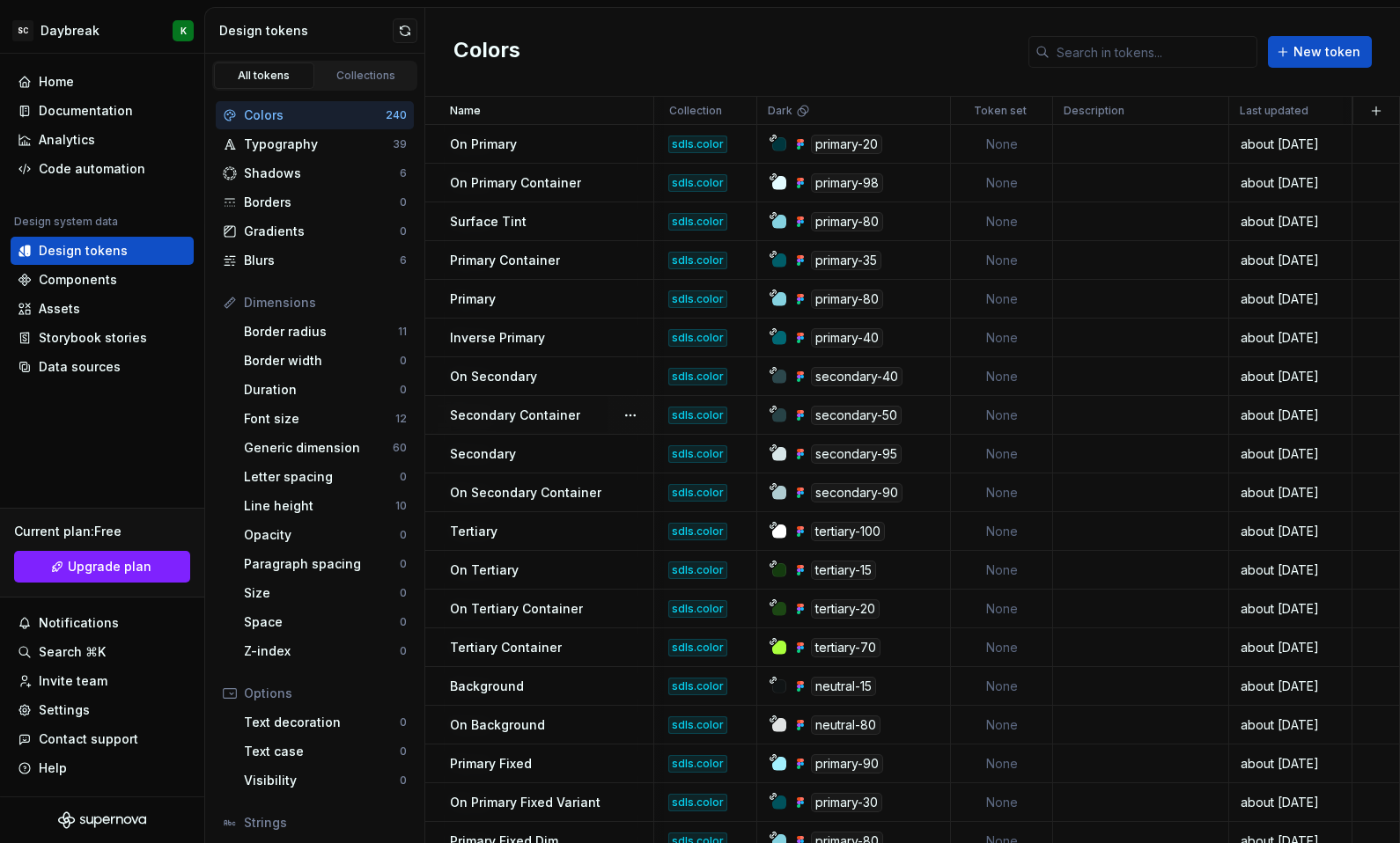
scroll to position [0, 1380]
click at [1317, 115] on html "SC Daybreak K Home Documentation Analytics Code automation Design system data D…" at bounding box center [700, 422] width 1400 height 843
click at [1332, 144] on div "about [DATE]" at bounding box center [1290, 144] width 120 height 17
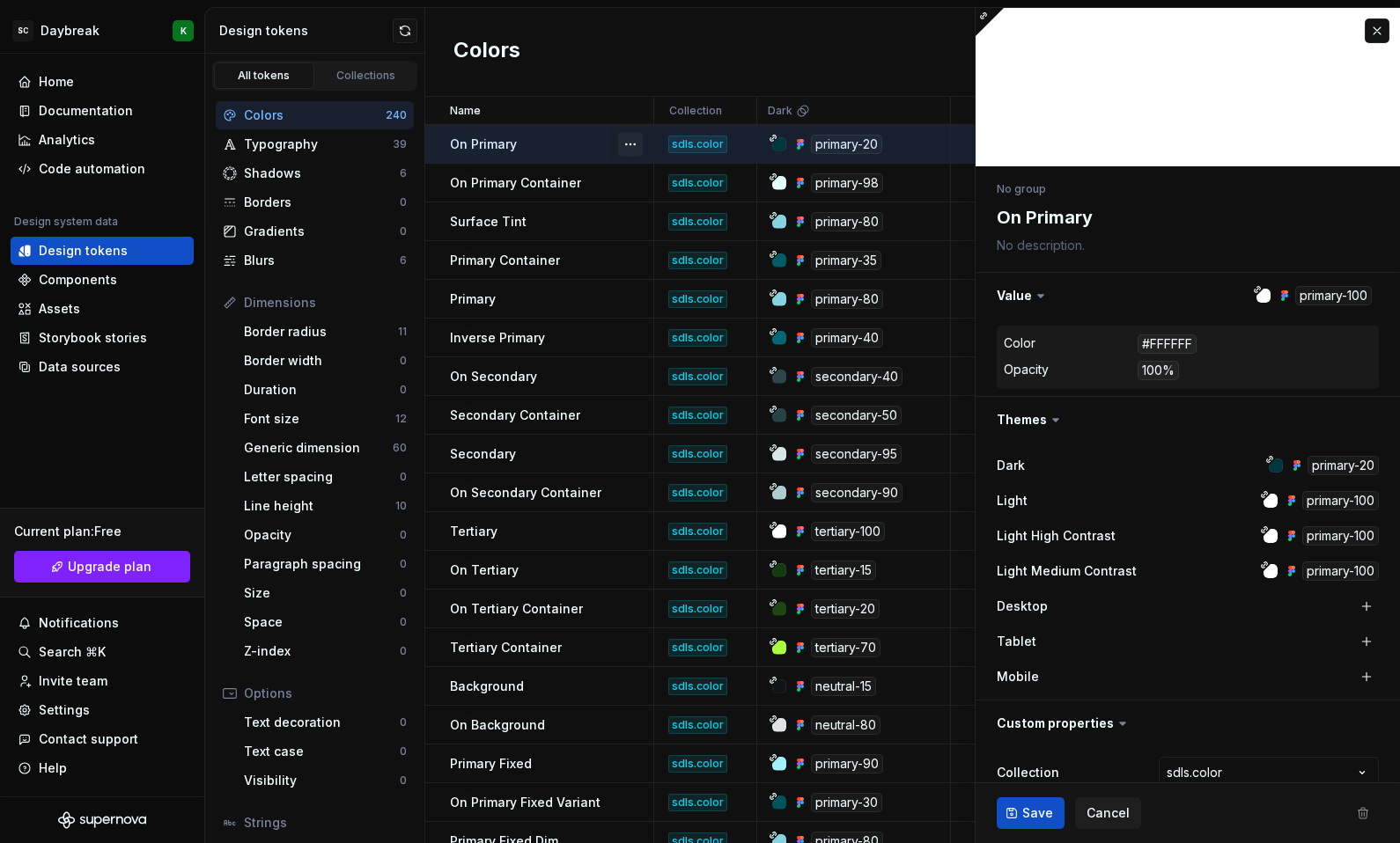
click at [632, 145] on button "button" at bounding box center [629, 144] width 25 height 25
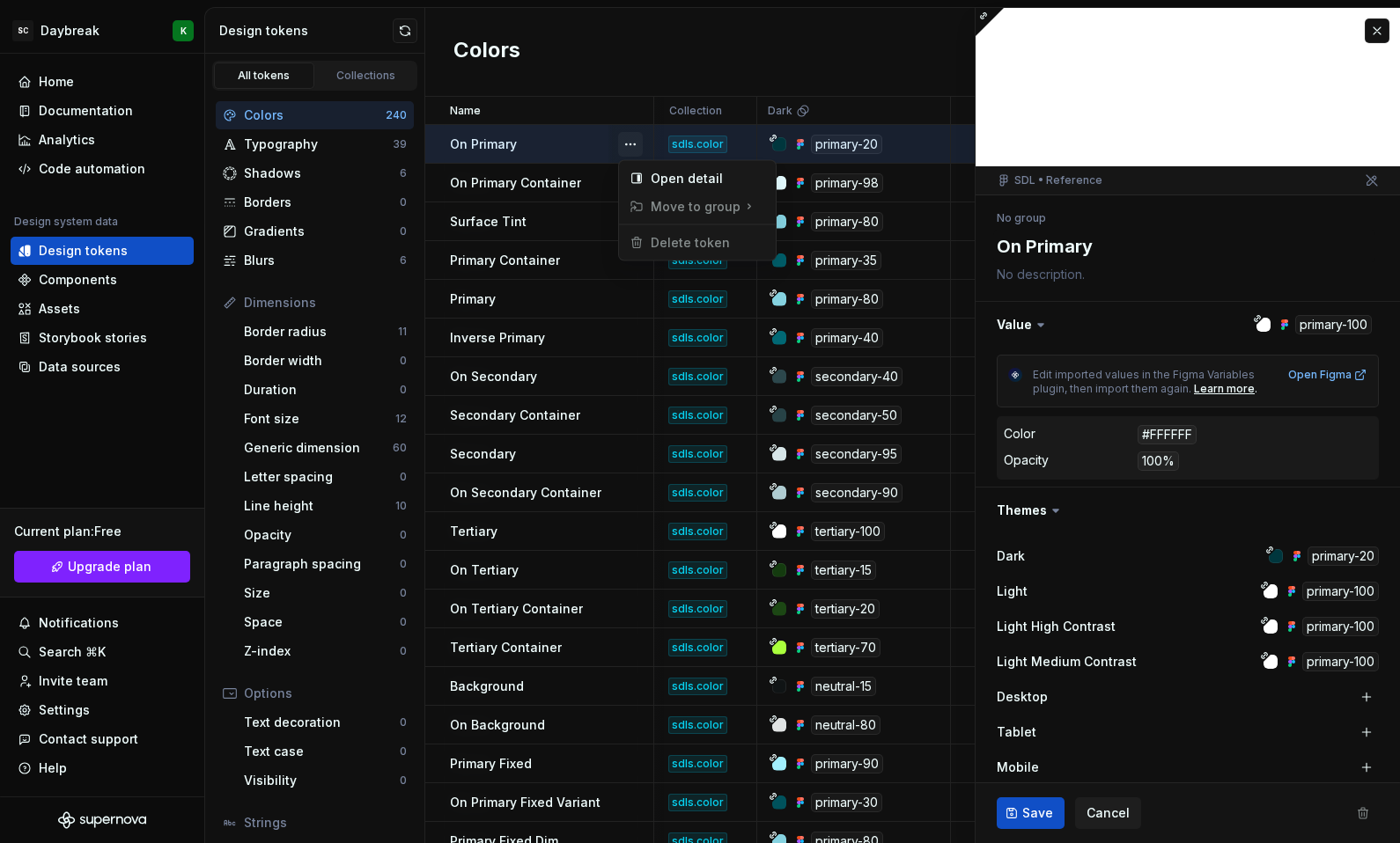
click at [632, 145] on button "button" at bounding box center [629, 144] width 25 height 25
click at [1368, 36] on button "button" at bounding box center [1376, 30] width 25 height 25
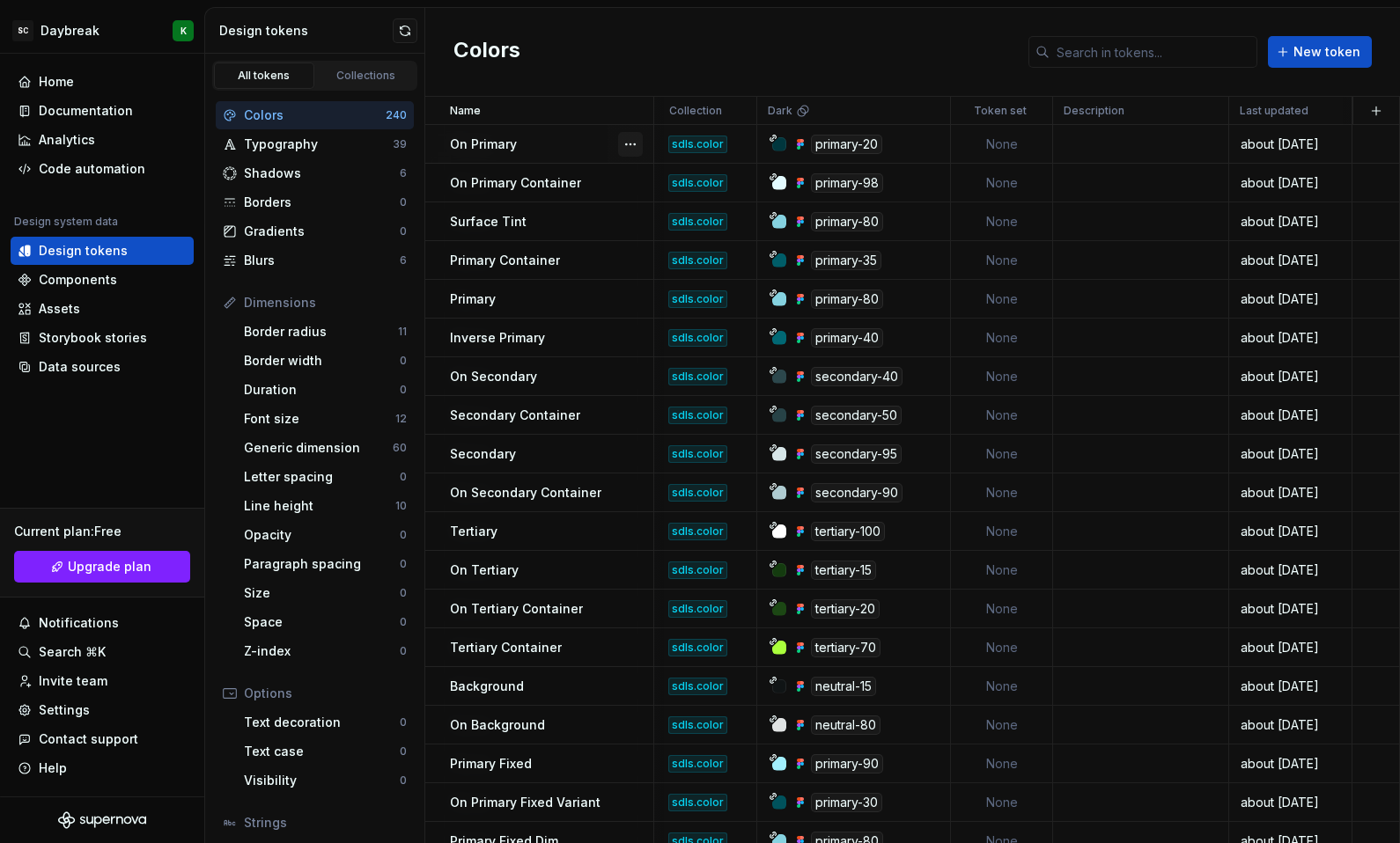
click at [625, 140] on button "button" at bounding box center [629, 144] width 25 height 25
click at [638, 175] on icon at bounding box center [639, 178] width 3 height 7
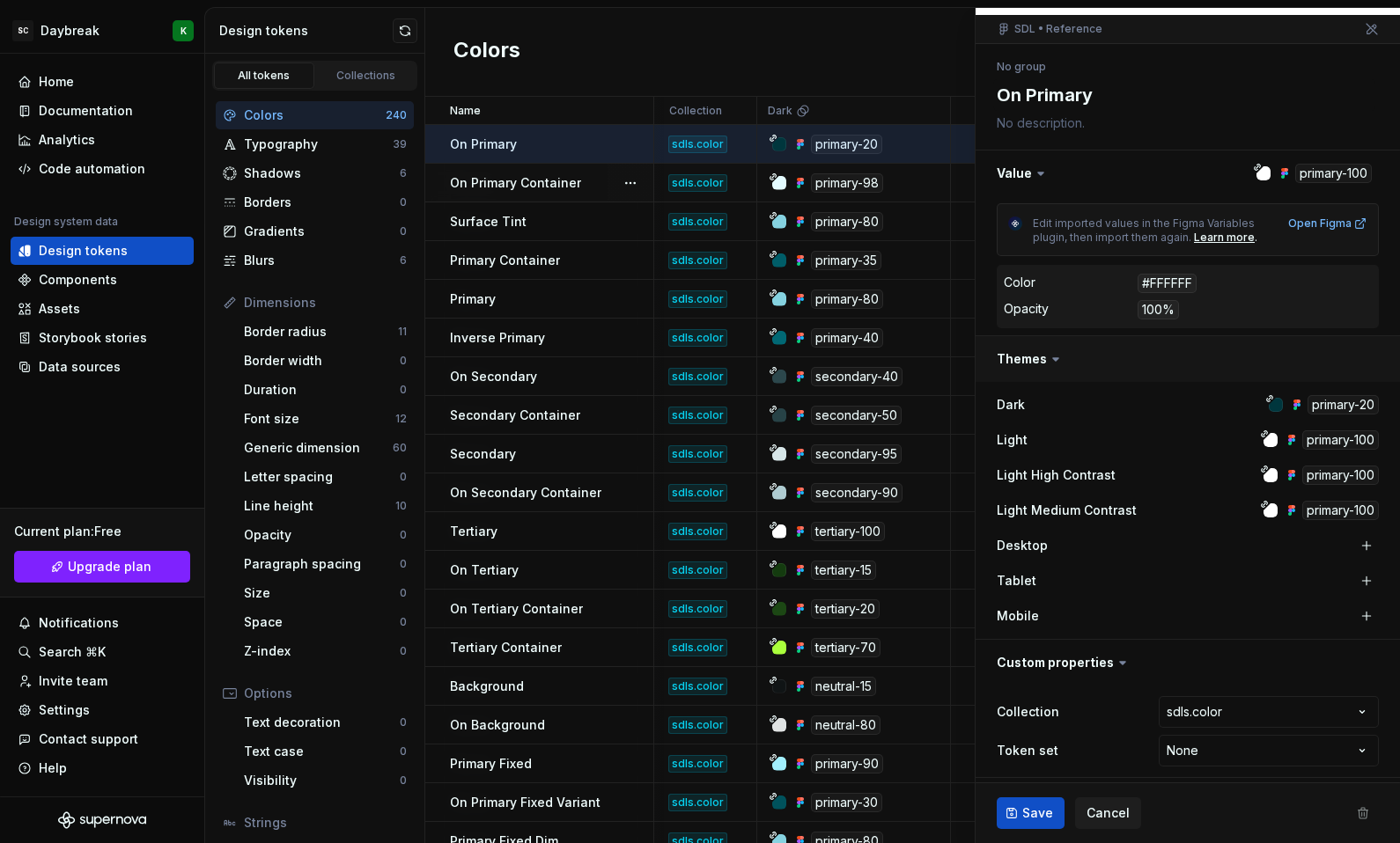
scroll to position [157, 0]
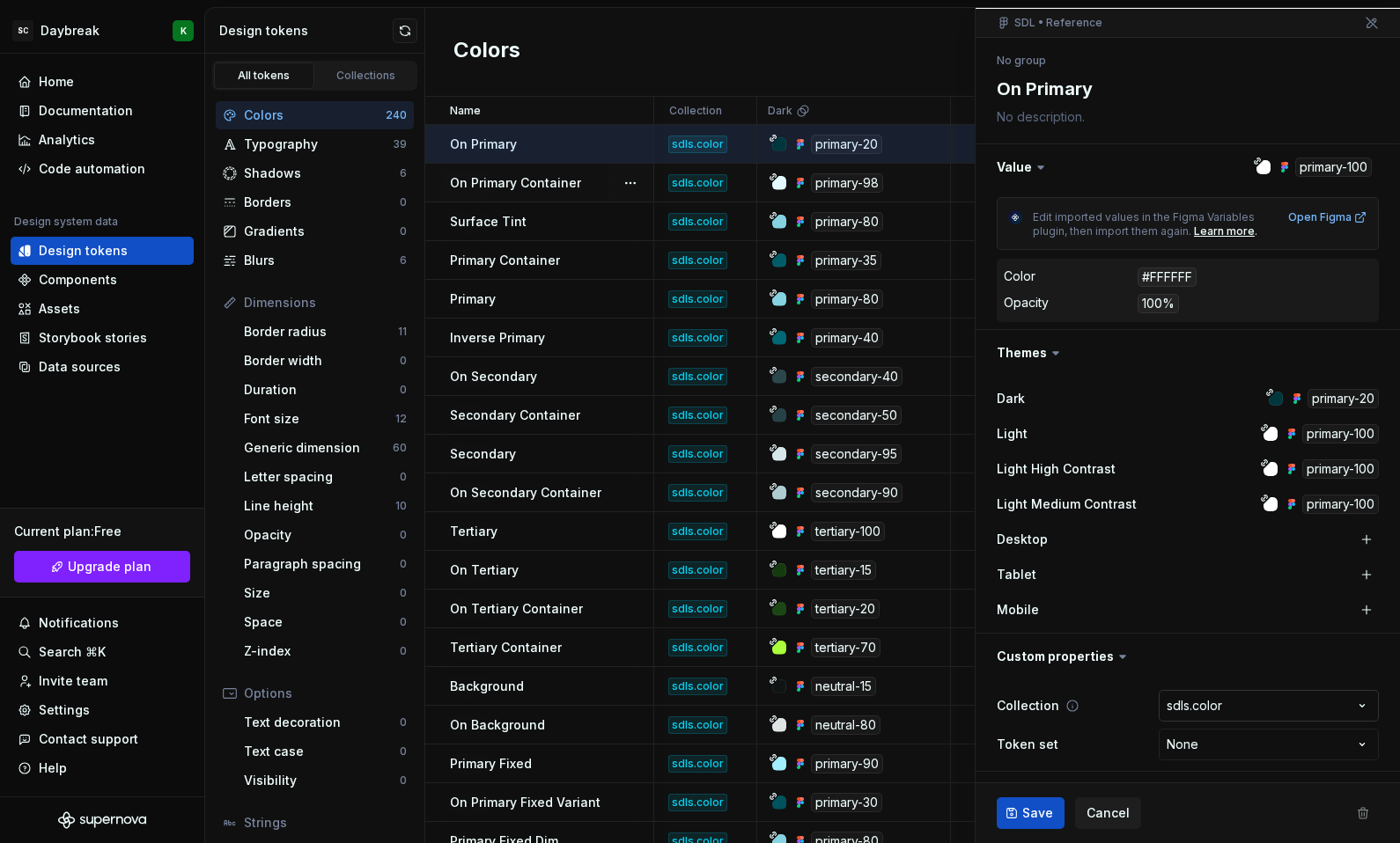
click at [1242, 712] on html "SC Daybreak K Home Documentation Analytics Code automation Design system data D…" at bounding box center [700, 422] width 1400 height 843
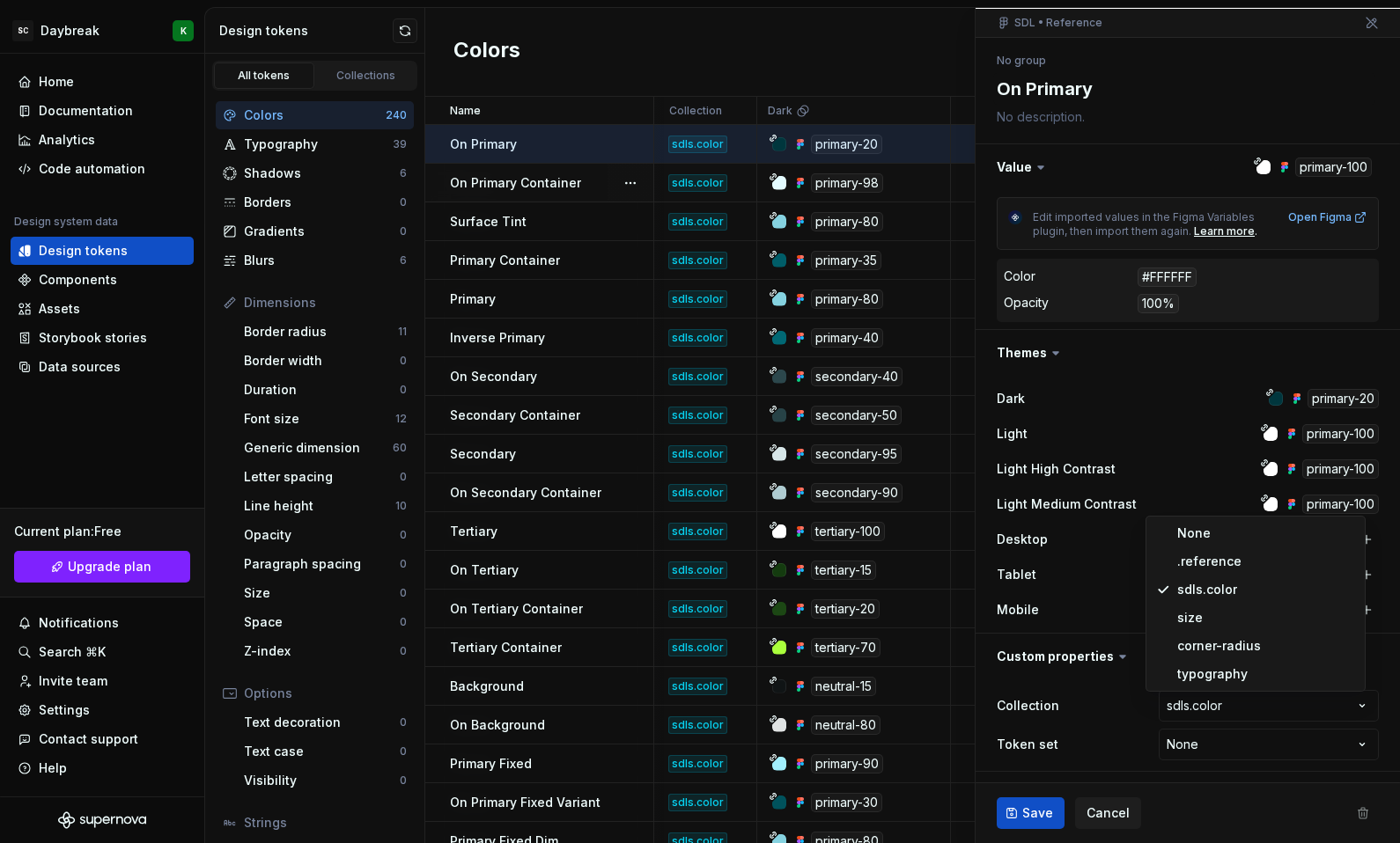
click at [1087, 636] on html "SC Daybreak K Home Documentation Analytics Code automation Design system data D…" at bounding box center [700, 422] width 1400 height 843
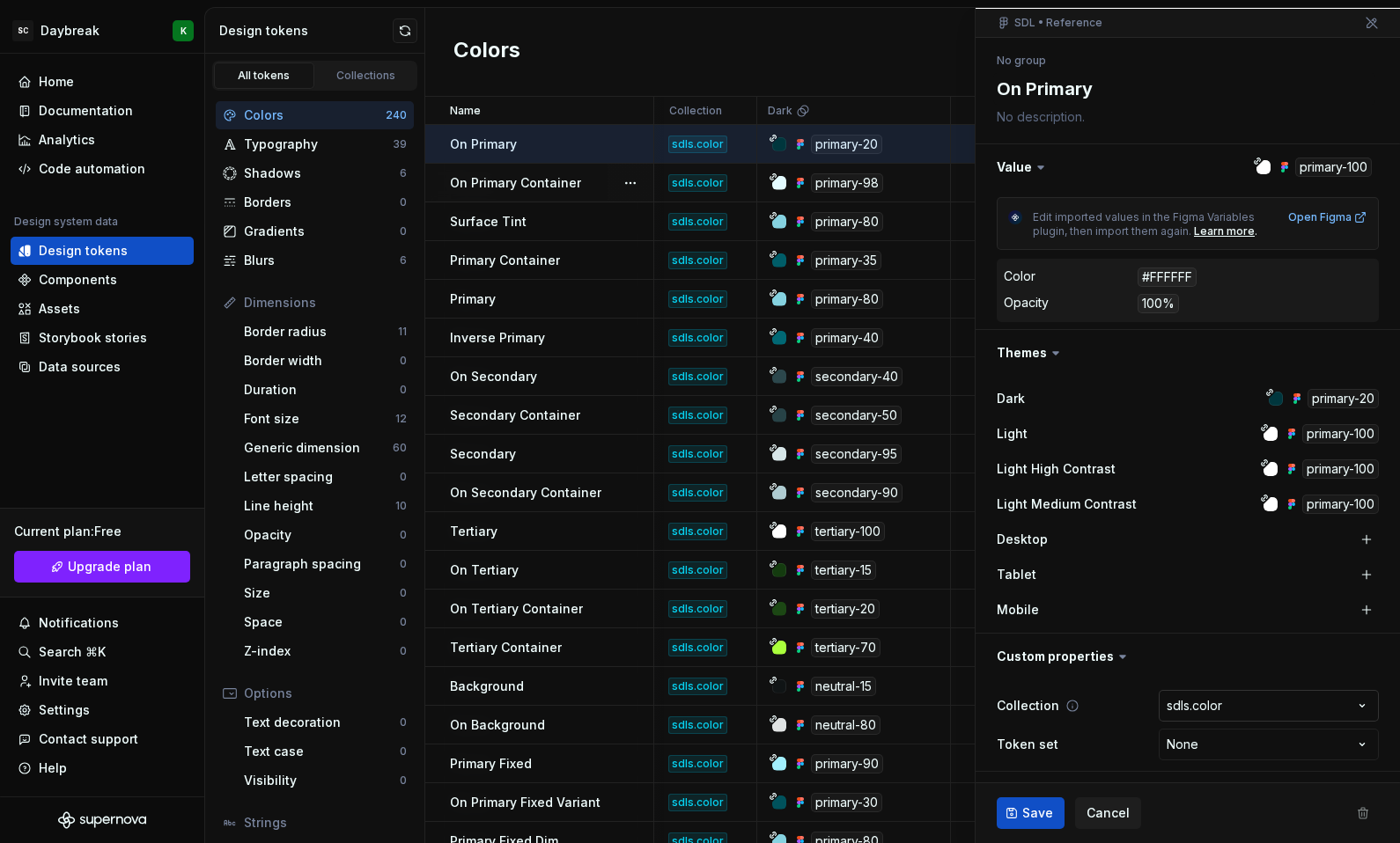
click at [1191, 698] on html "SC Daybreak K Home Documentation Analytics Code automation Design system data D…" at bounding box center [700, 422] width 1400 height 843
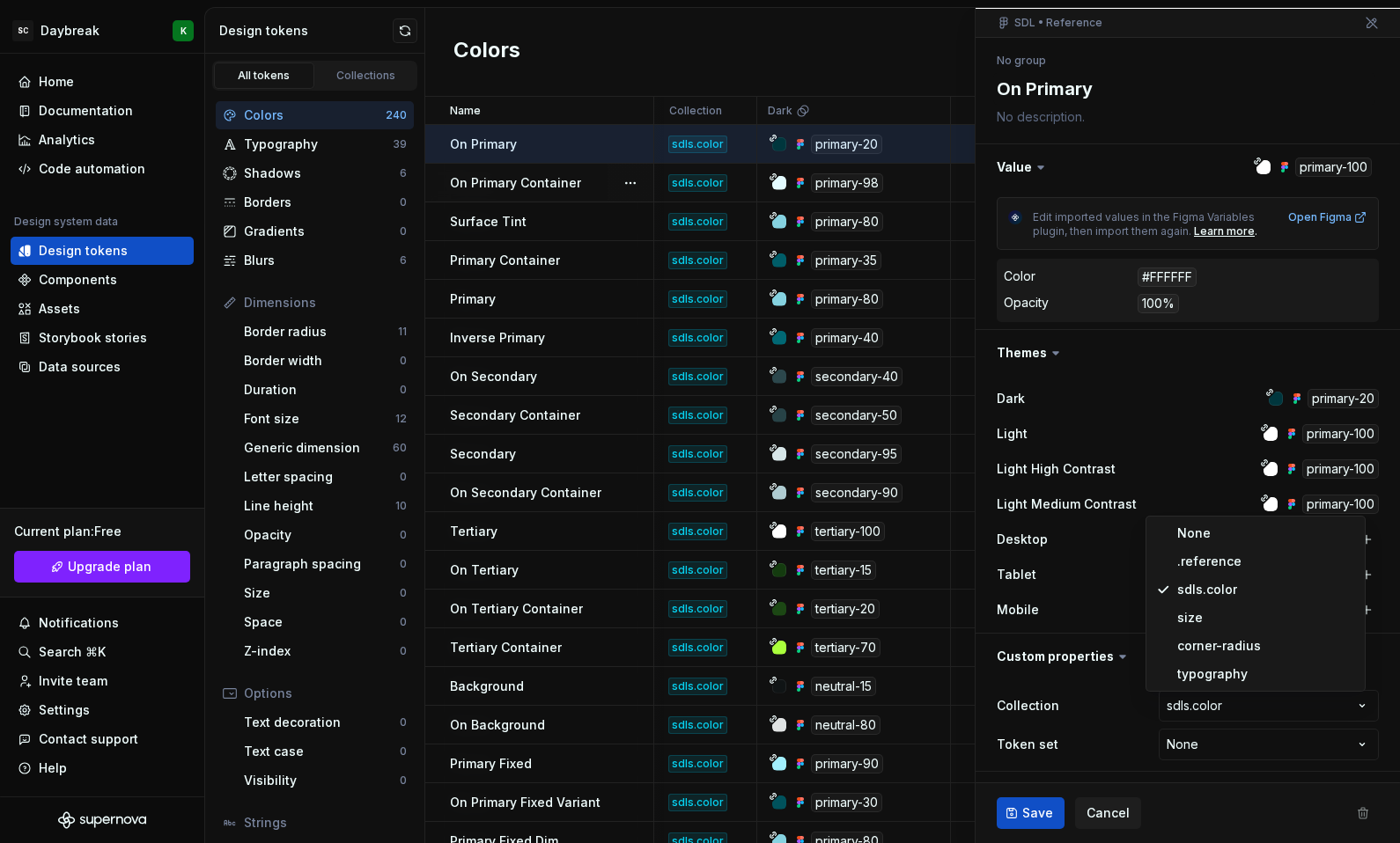
click at [1068, 618] on html "SC Daybreak K Home Documentation Analytics Code automation Design system data D…" at bounding box center [700, 422] width 1400 height 843
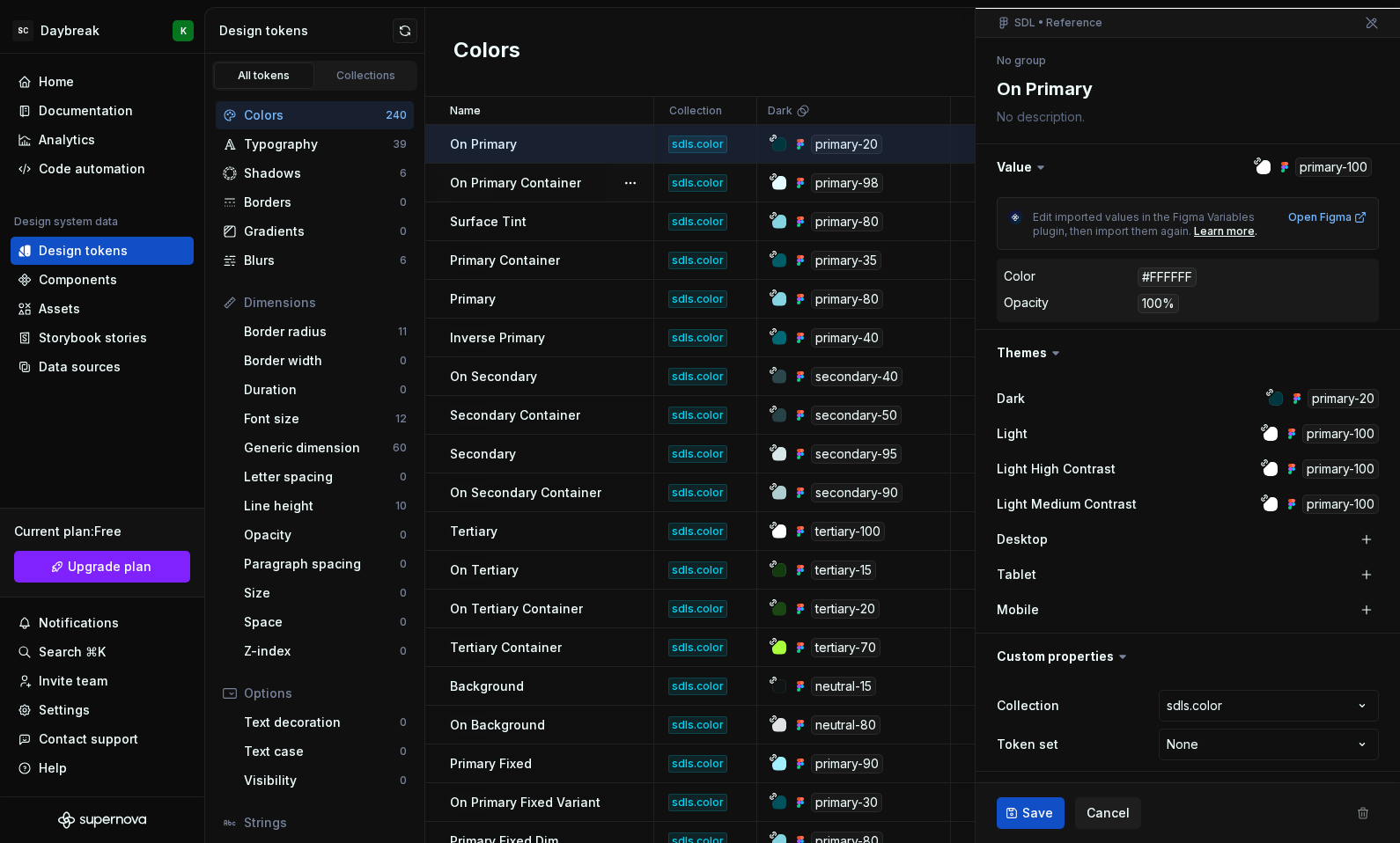
click at [927, 81] on div "Colors New token" at bounding box center [913, 53] width 975 height 89
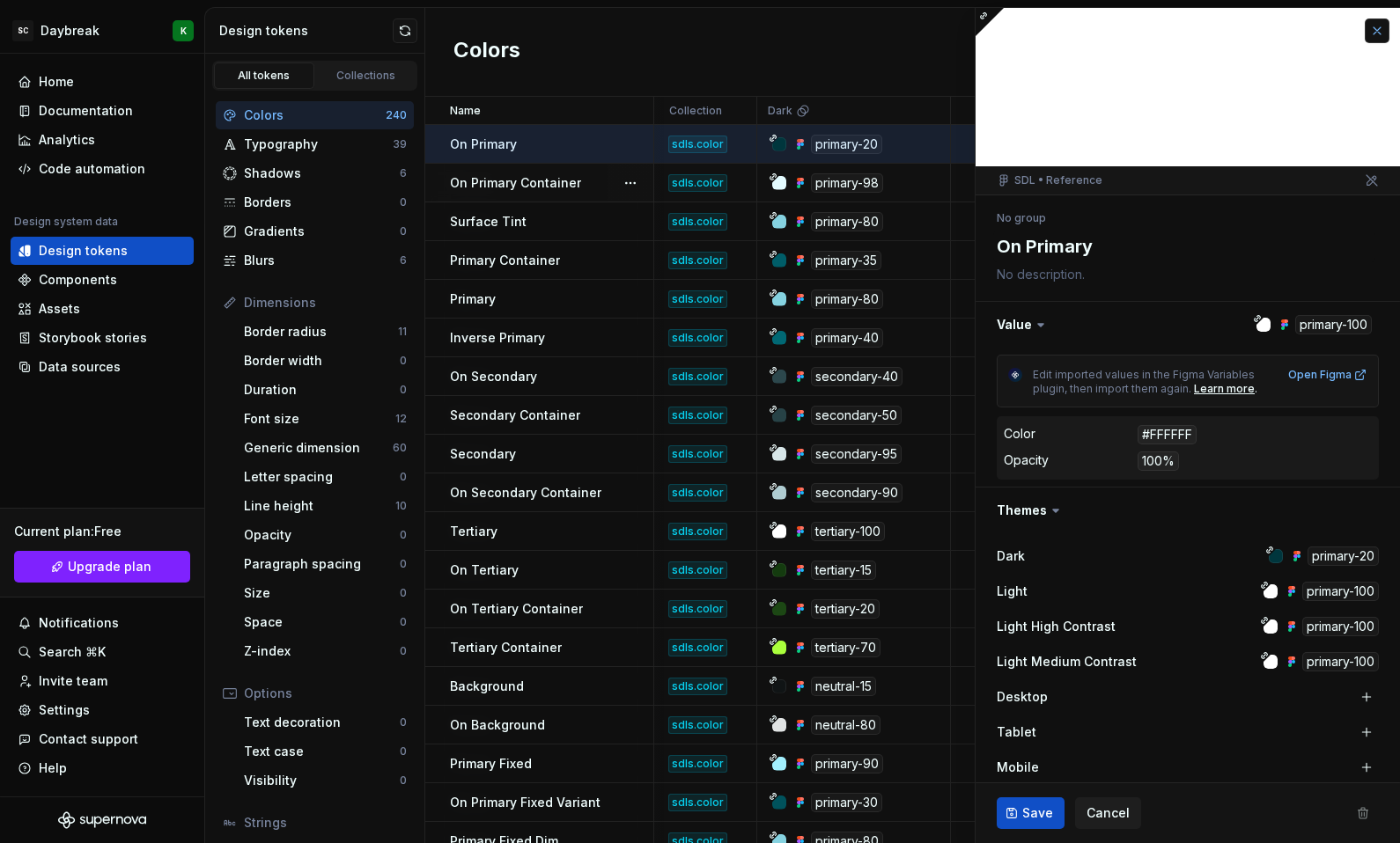
click at [1364, 30] on button "button" at bounding box center [1376, 30] width 25 height 25
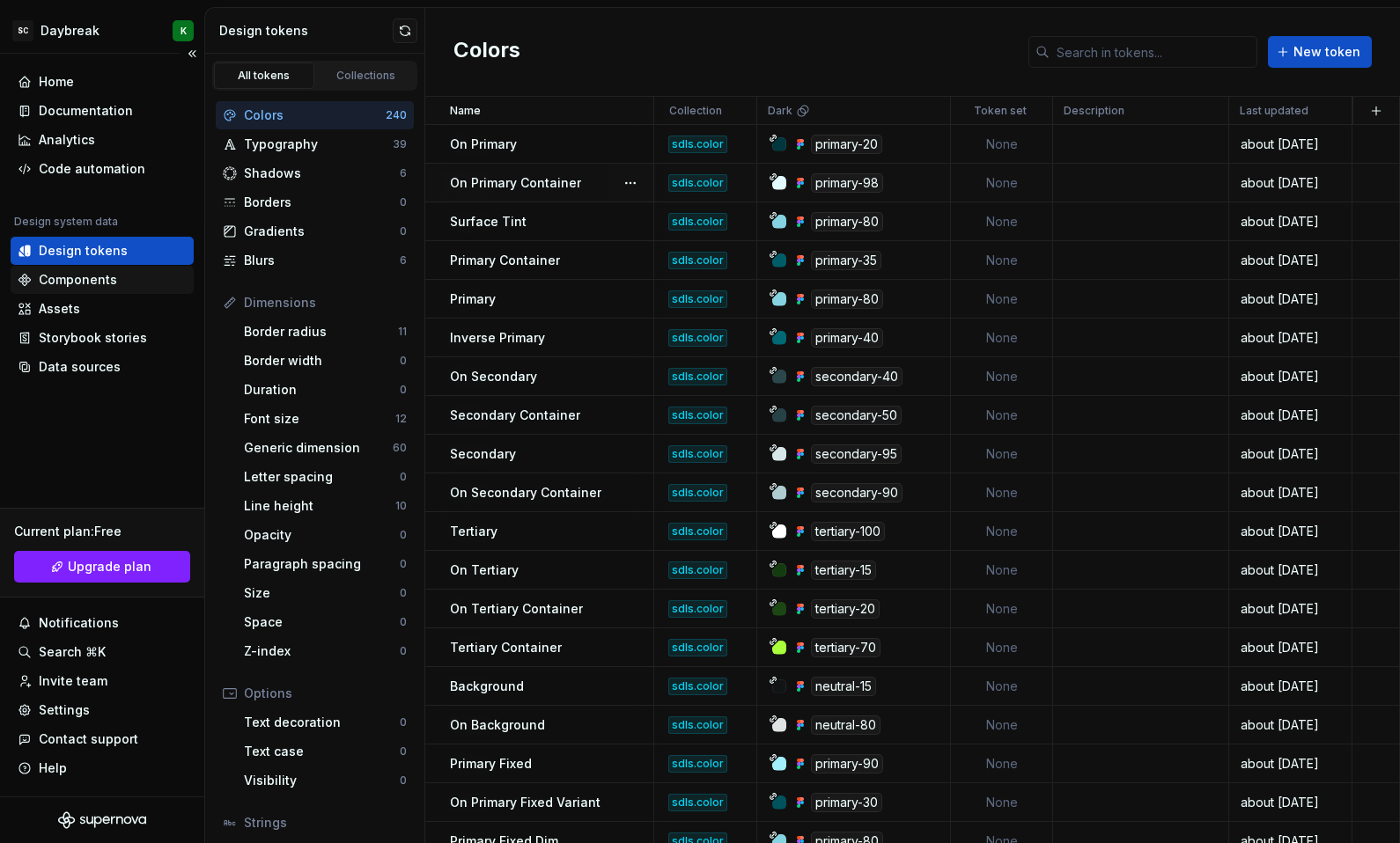
click at [60, 279] on div "Components" at bounding box center [78, 279] width 78 height 17
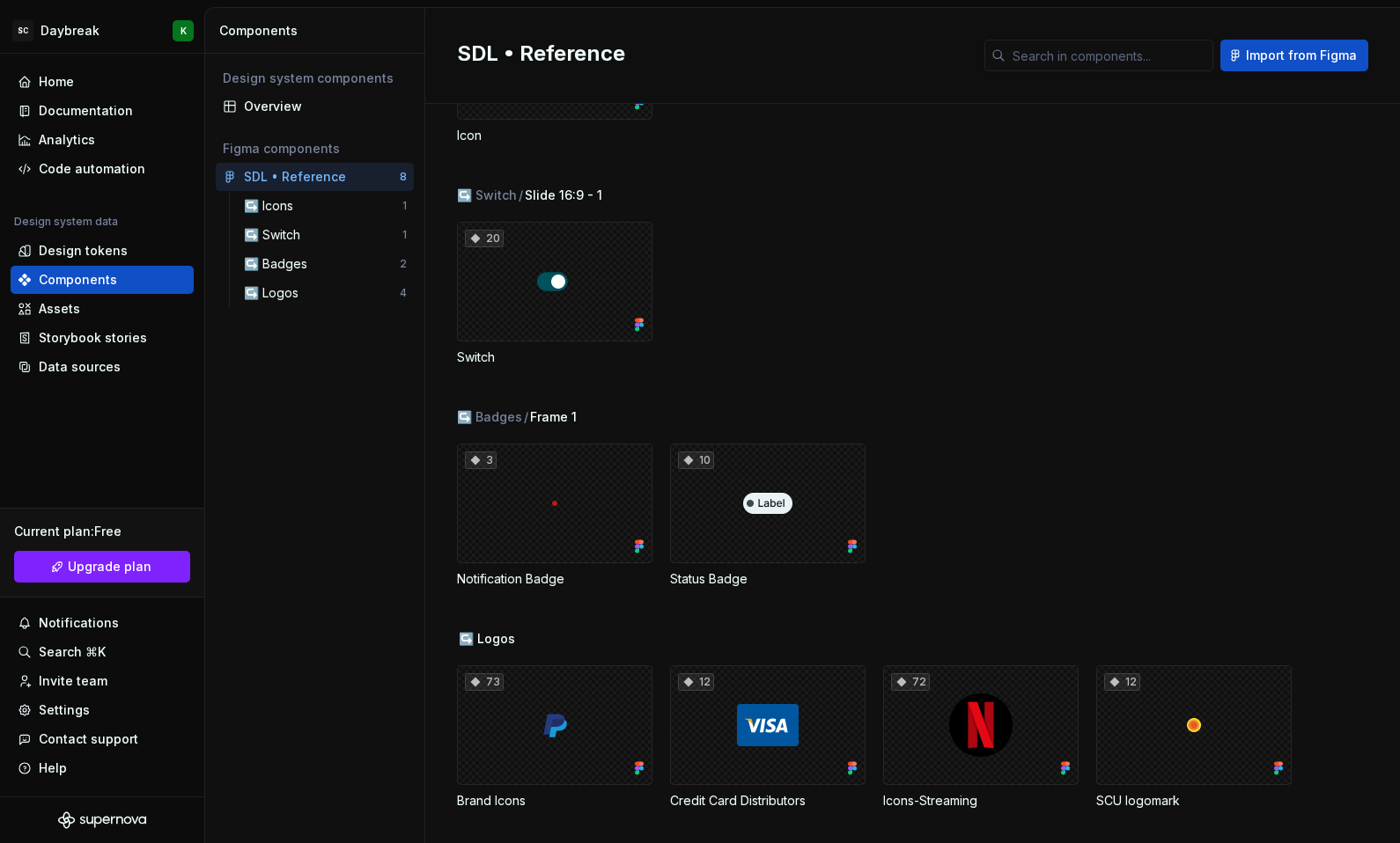
scroll to position [179, 0]
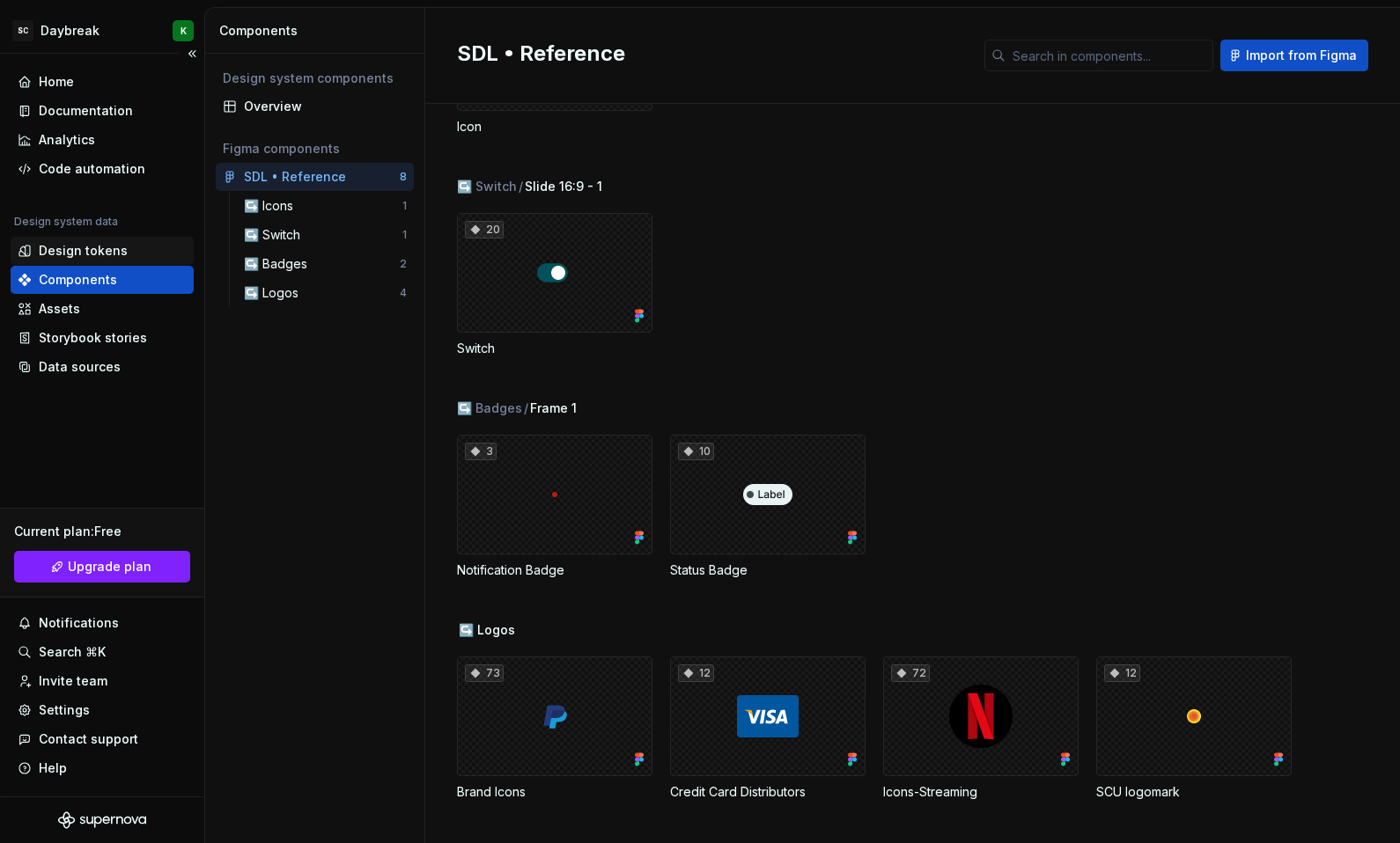
click at [42, 257] on div "Design tokens" at bounding box center [84, 250] width 89 height 17
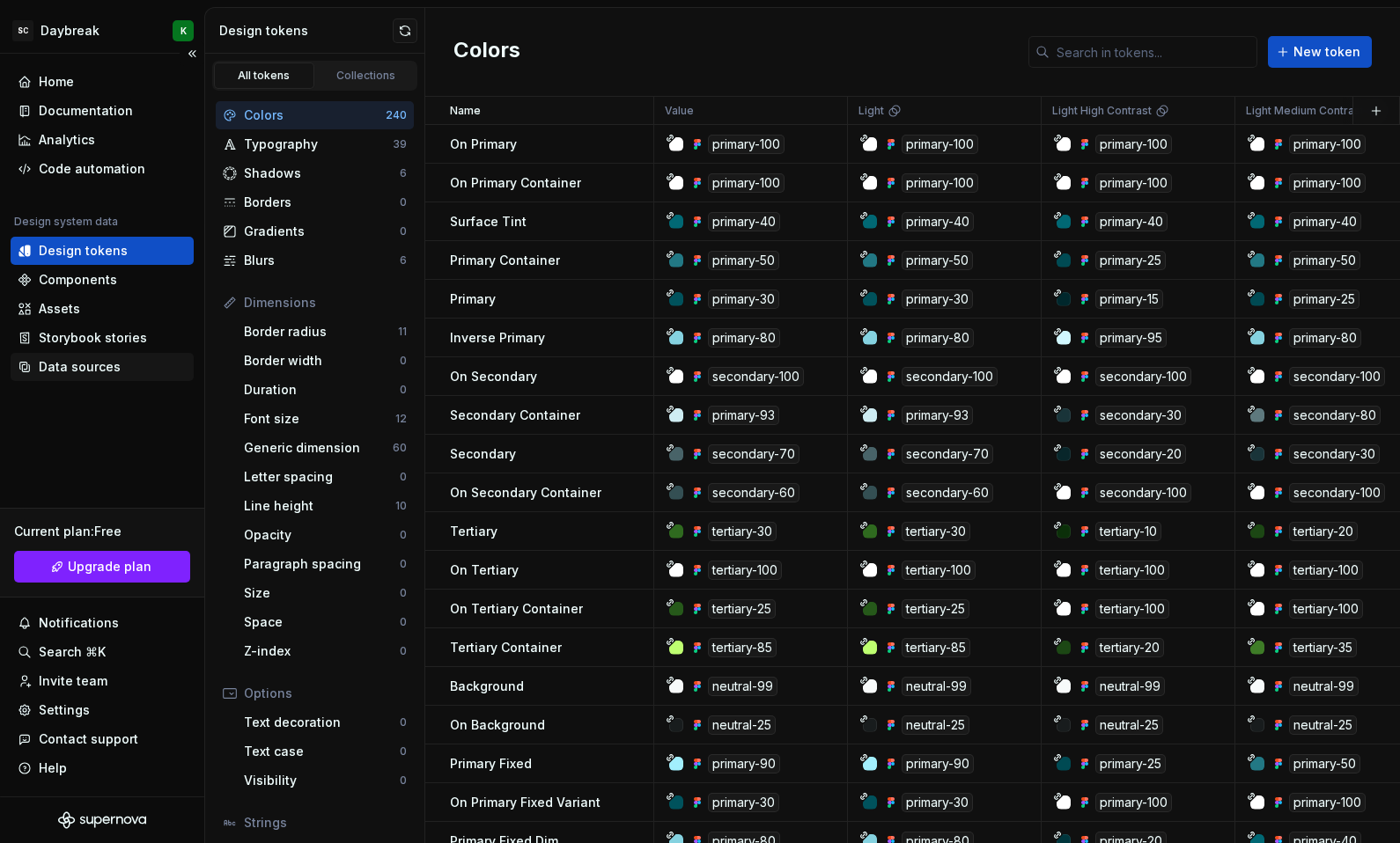
click at [79, 360] on div "Data sources" at bounding box center [80, 366] width 82 height 17
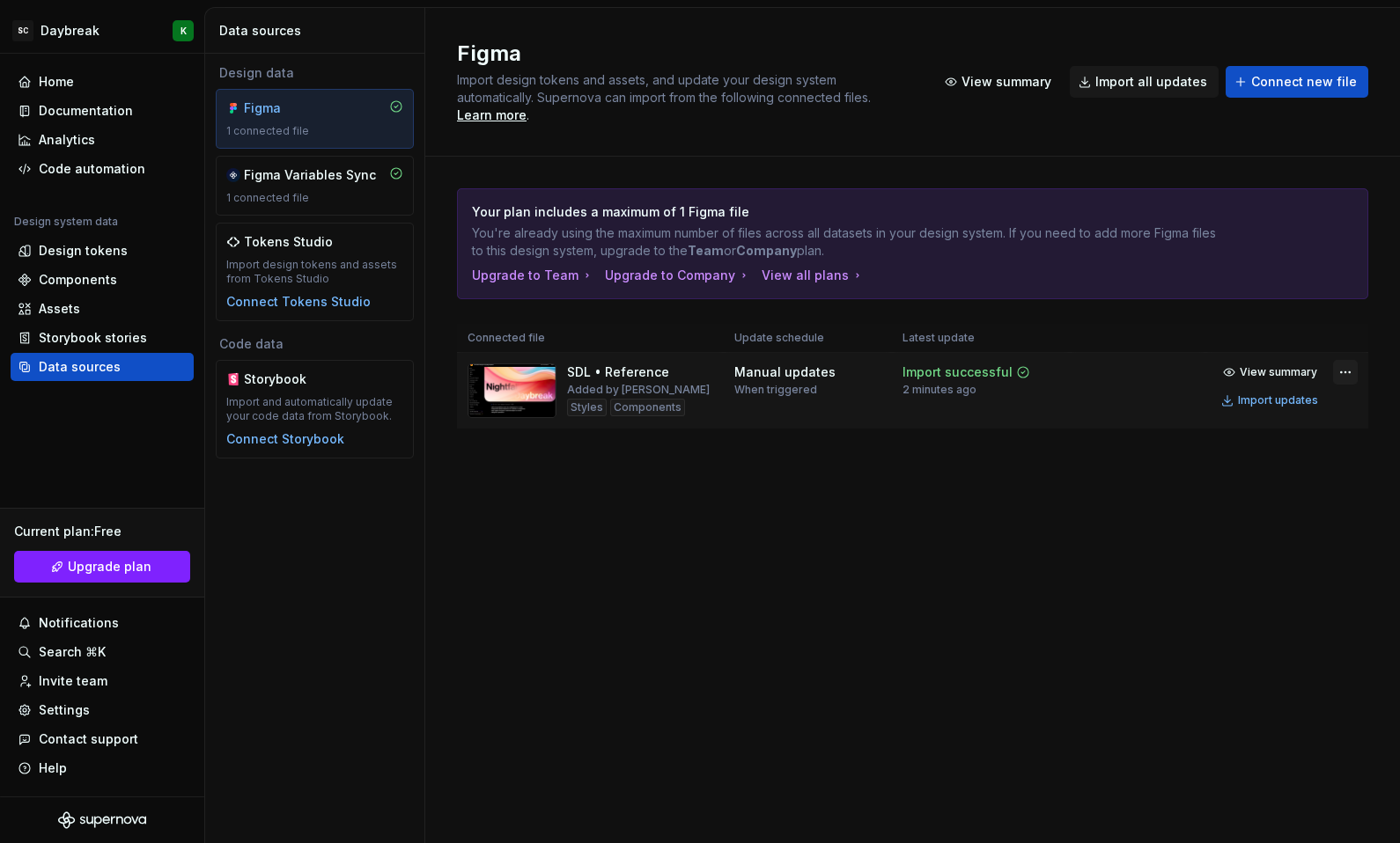
click at [1344, 353] on html "SC Daybreak K Home Documentation Analytics Code automation Design system data D…" at bounding box center [700, 422] width 1400 height 843
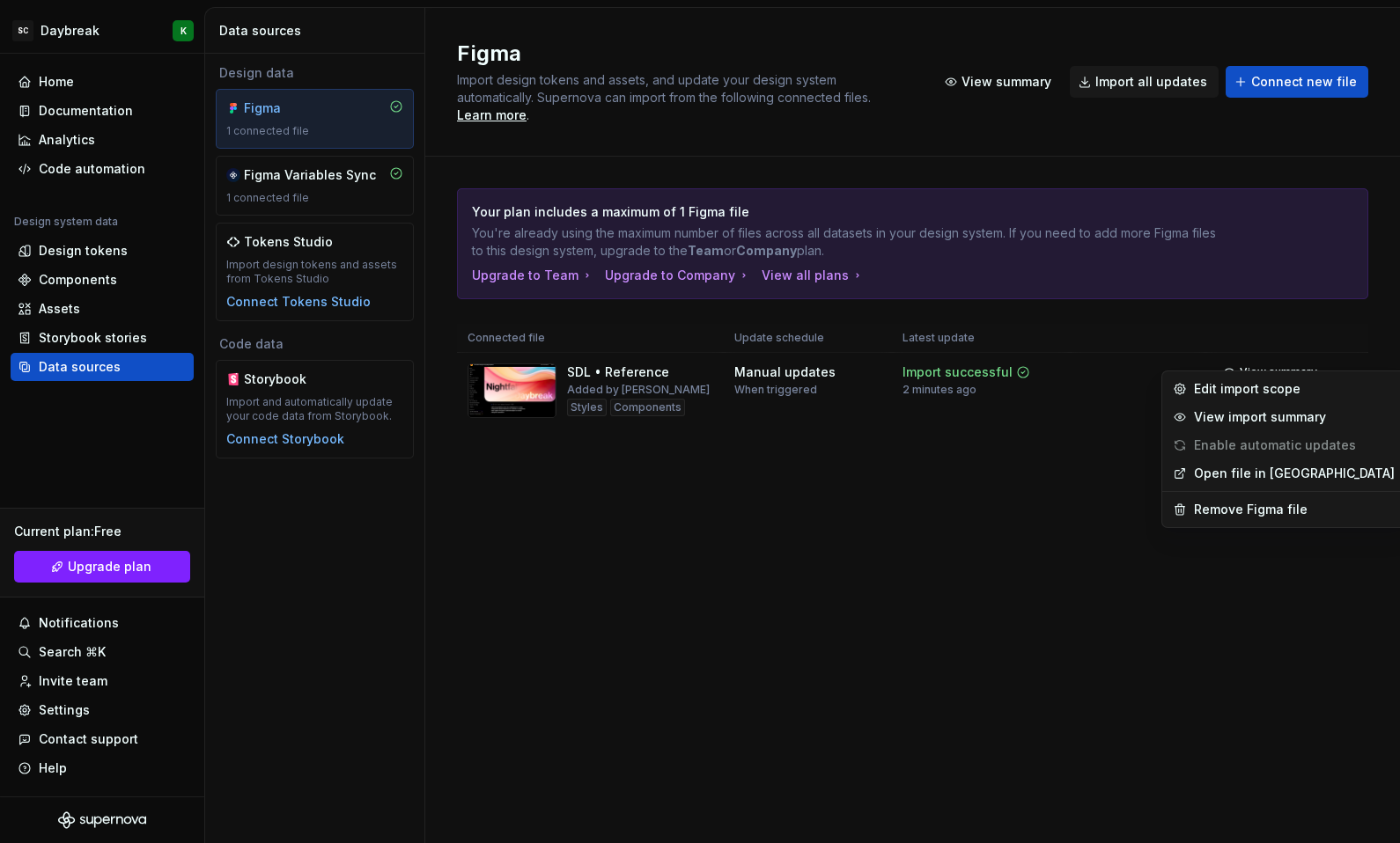
click at [1095, 521] on html "SC Daybreak K Home Documentation Analytics Code automation Design system data D…" at bounding box center [700, 422] width 1400 height 843
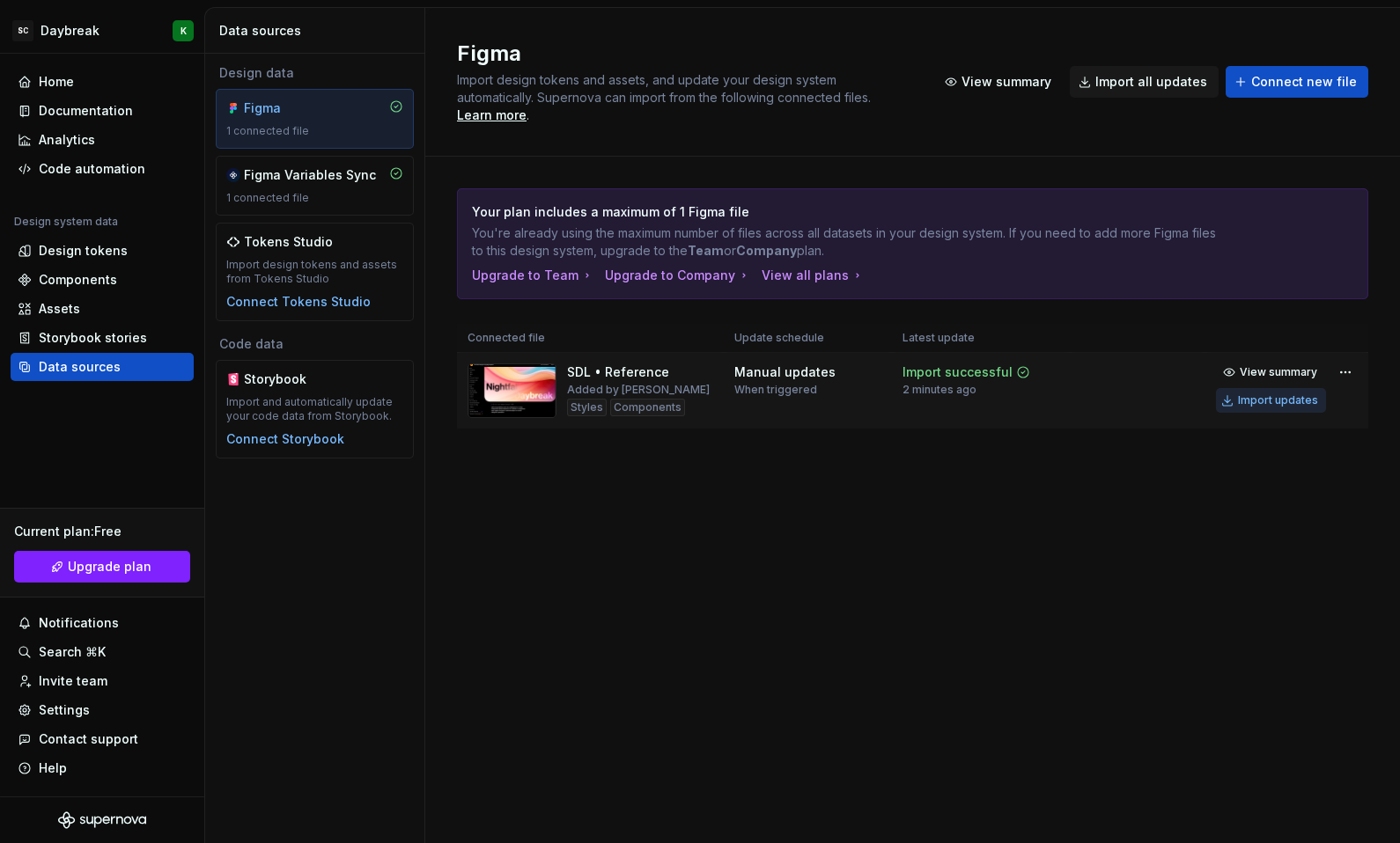
click at [1266, 393] on div "Import updates" at bounding box center [1278, 400] width 80 height 14
click at [294, 198] on div "1 connected file" at bounding box center [314, 198] width 177 height 14
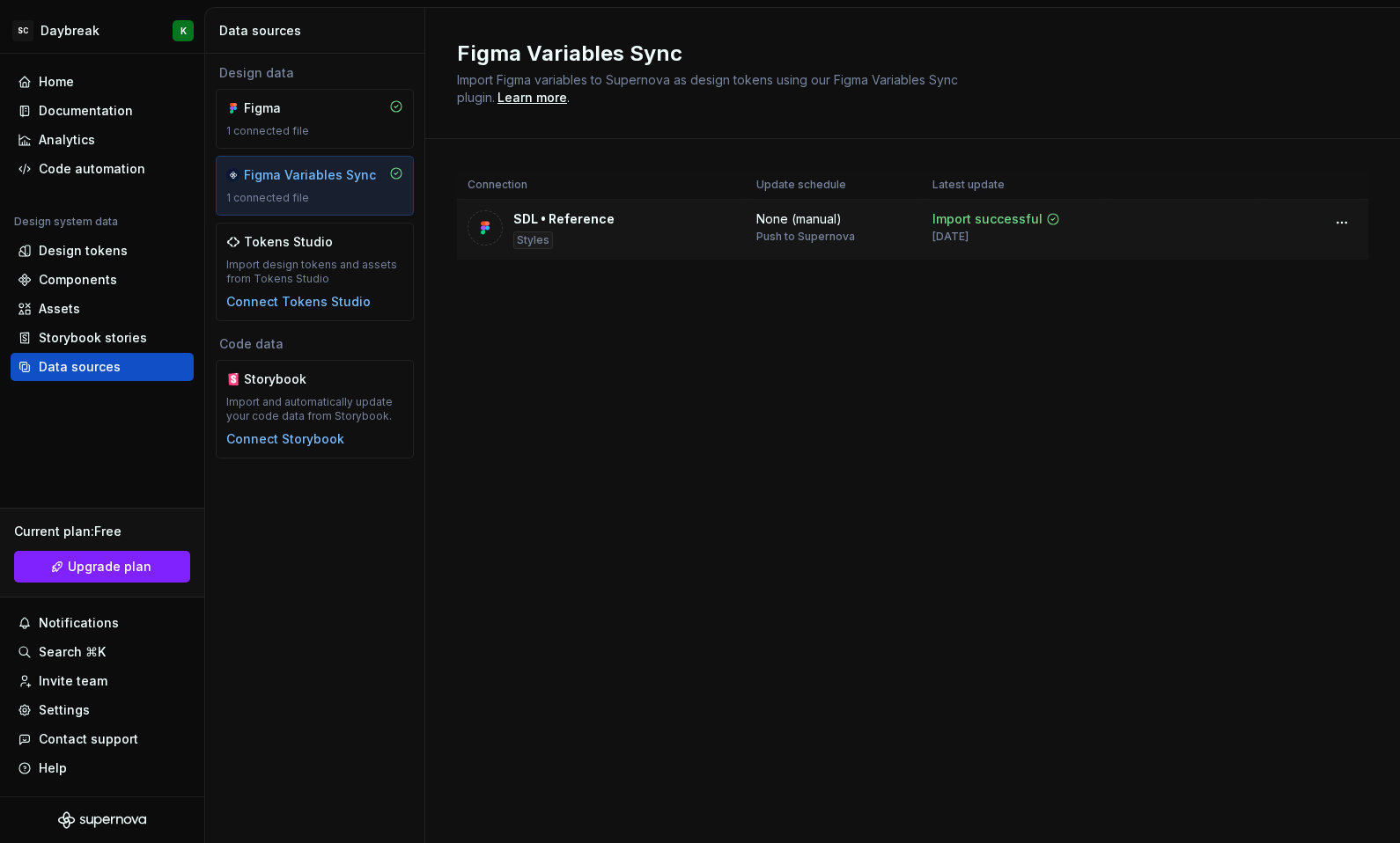
click at [518, 245] on div "Styles" at bounding box center [532, 239] width 39 height 17
click at [1341, 222] on html "SC Daybreak K Home Documentation Analytics Code automation Design system data D…" at bounding box center [700, 422] width 1400 height 843
click at [1091, 335] on html "SC Daybreak K Home Documentation Analytics Code automation Design system data D…" at bounding box center [700, 422] width 1400 height 843
click at [982, 212] on div "Import successful" at bounding box center [987, 218] width 110 height 17
click at [46, 247] on div "Design tokens" at bounding box center [84, 250] width 89 height 17
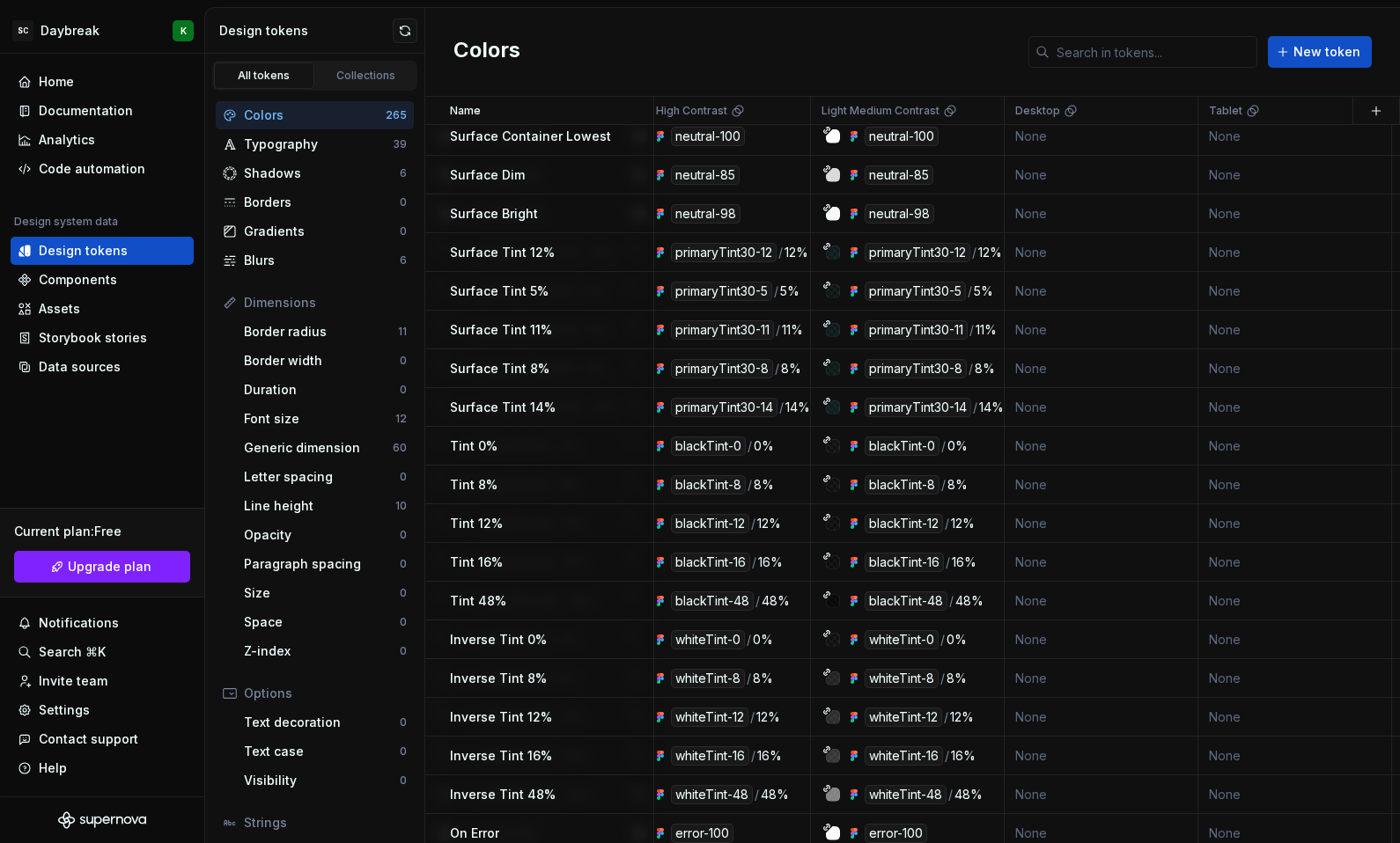
scroll to position [1672, 444]
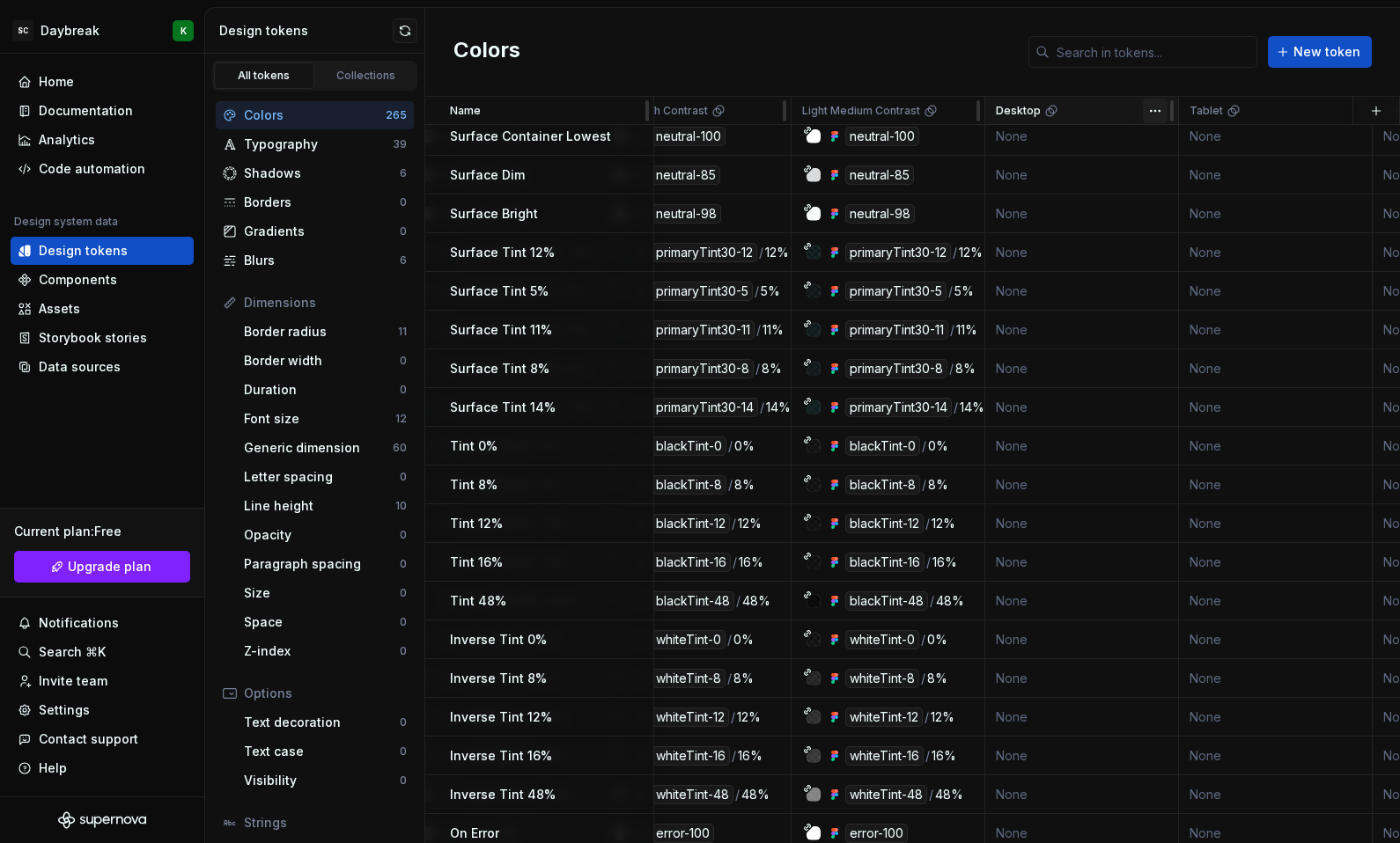
click at [1157, 108] on html "SC Daybreak K Home Documentation Analytics Code automation Design system data D…" at bounding box center [700, 422] width 1400 height 843
click at [1163, 112] on html "SC Daybreak K Home Documentation Analytics Code automation Design system data D…" at bounding box center [700, 422] width 1400 height 843
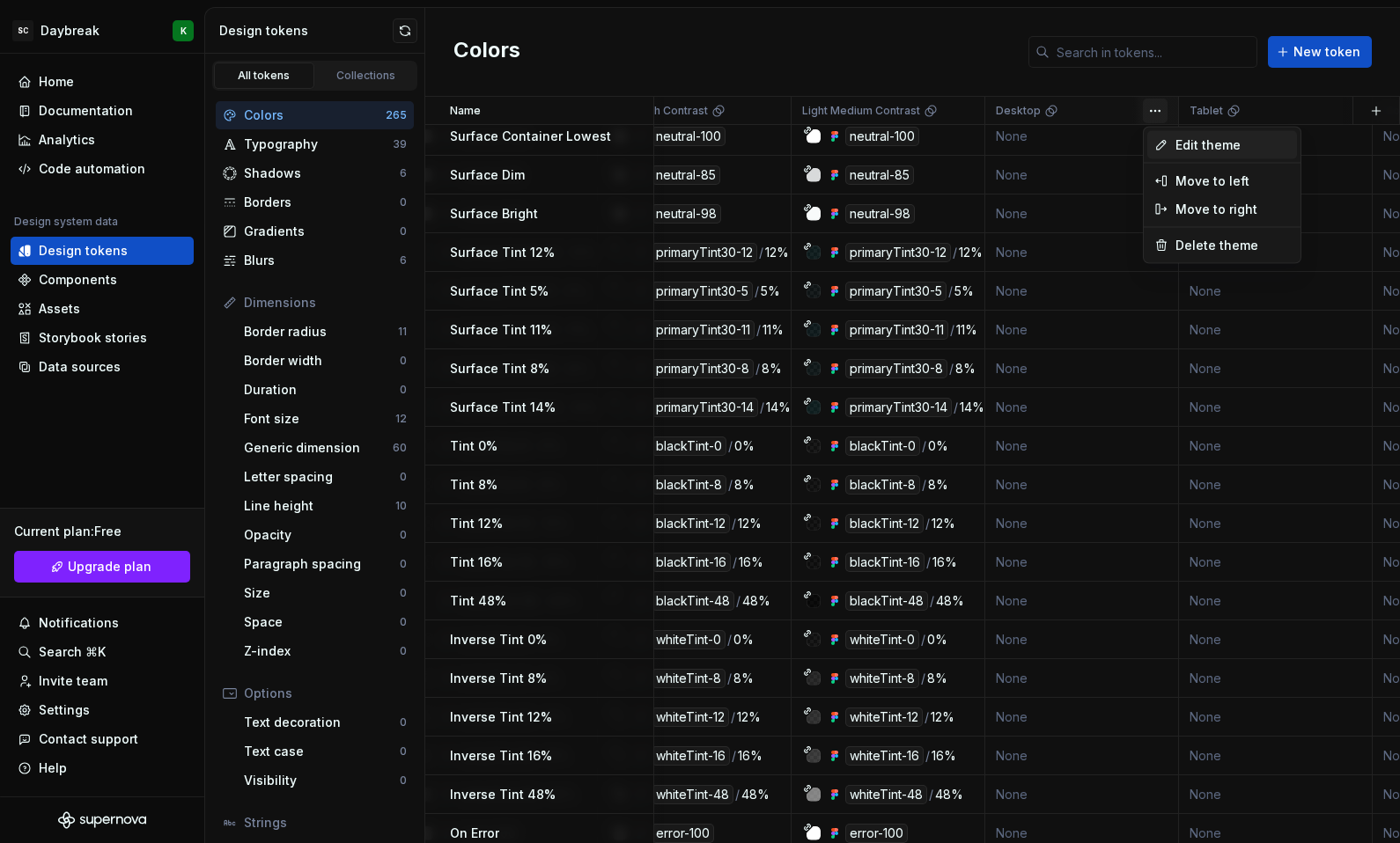
click at [1169, 137] on div "Edit theme" at bounding box center [1221, 145] width 149 height 28
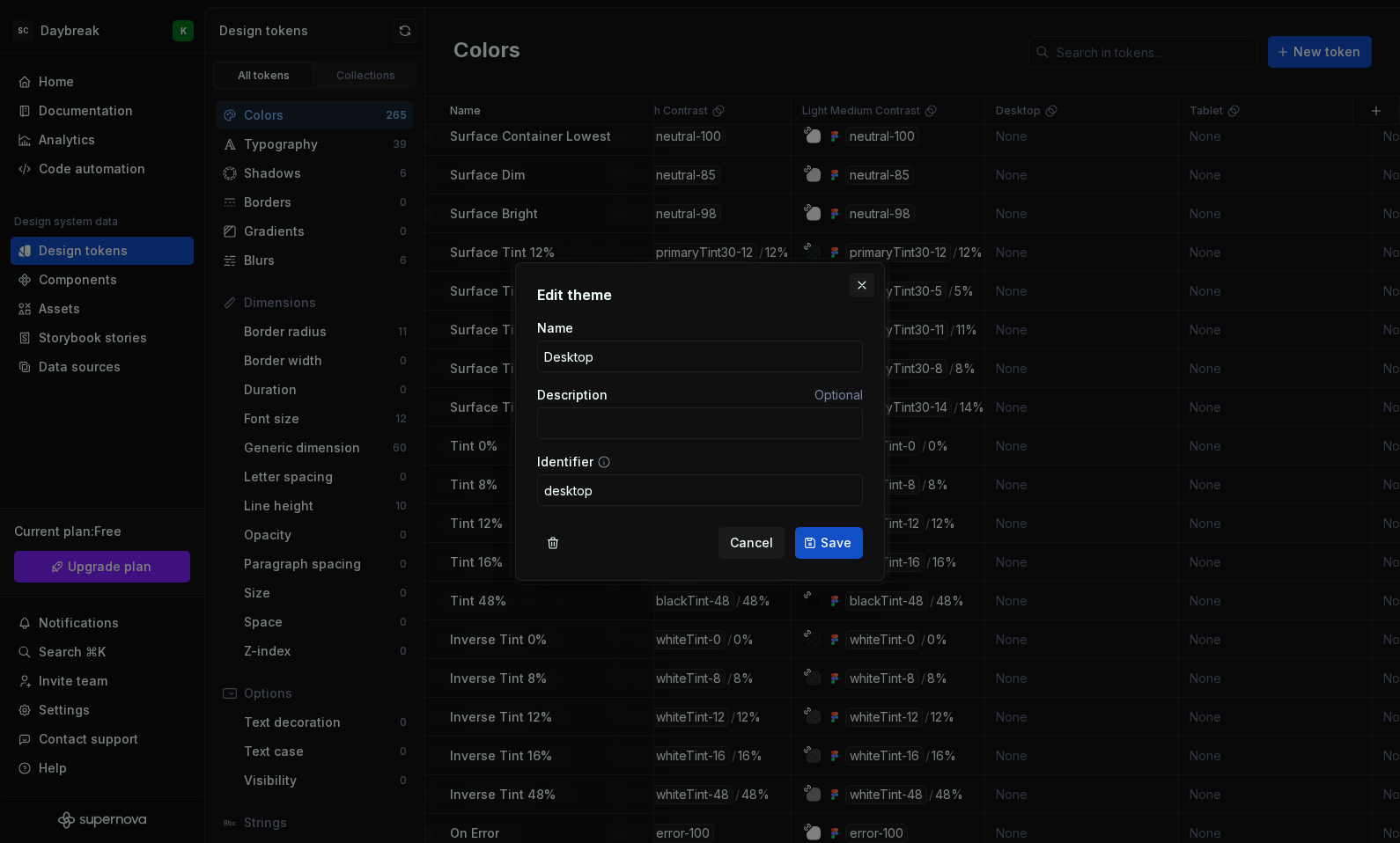
click at [859, 289] on button "button" at bounding box center [862, 285] width 25 height 25
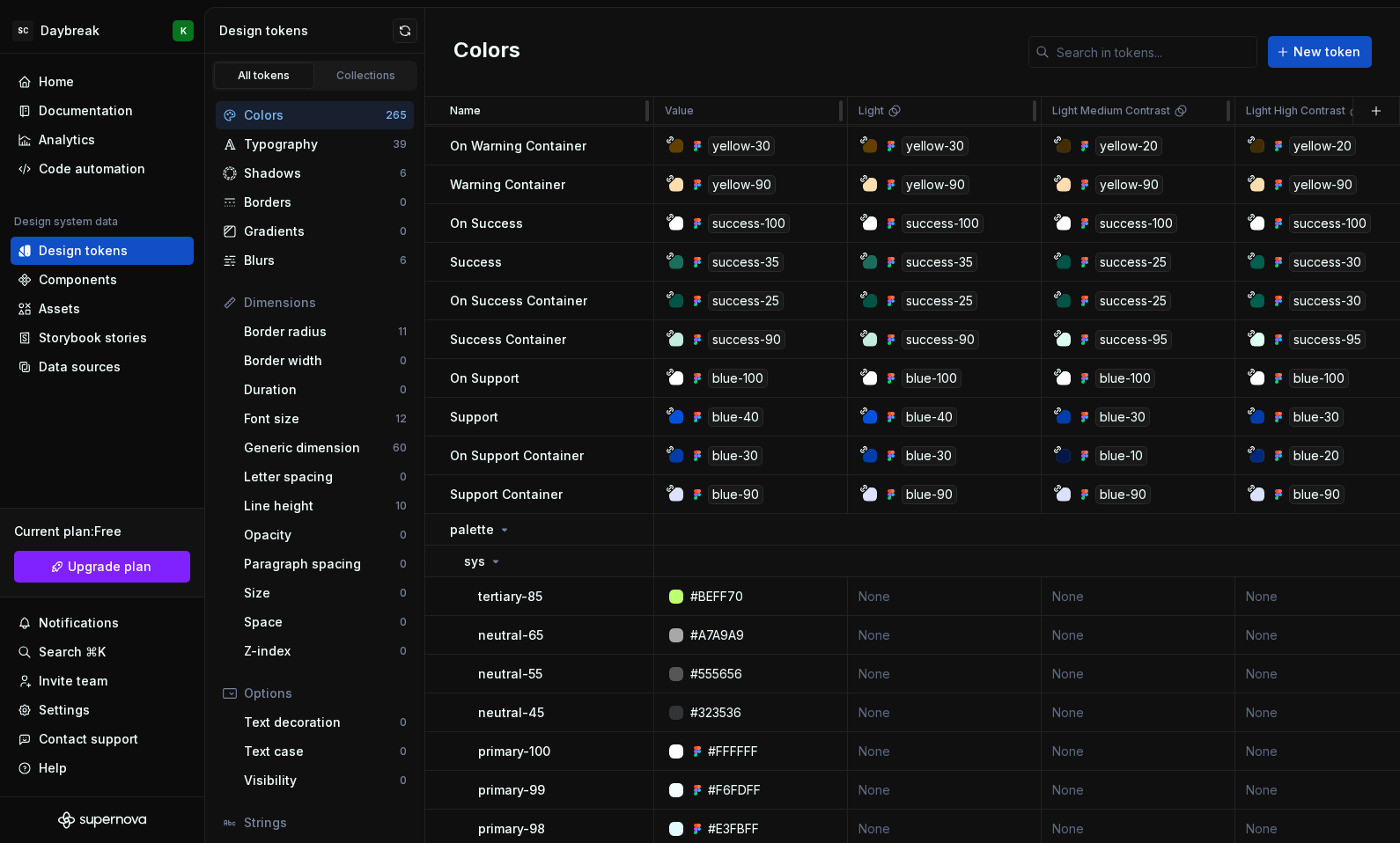
scroll to position [2666, 0]
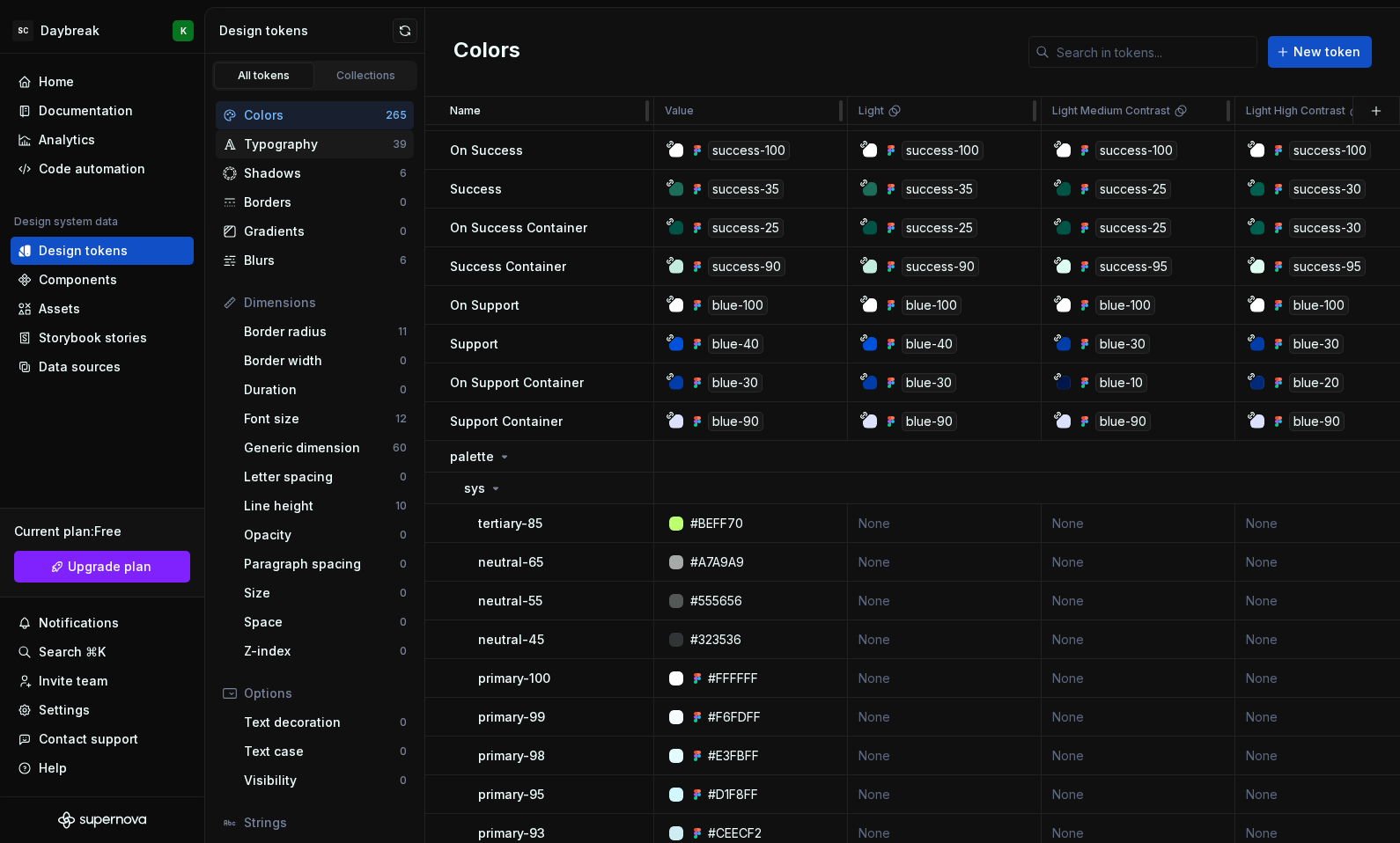
click at [250, 154] on div "Typography 39" at bounding box center [314, 144] width 198 height 28
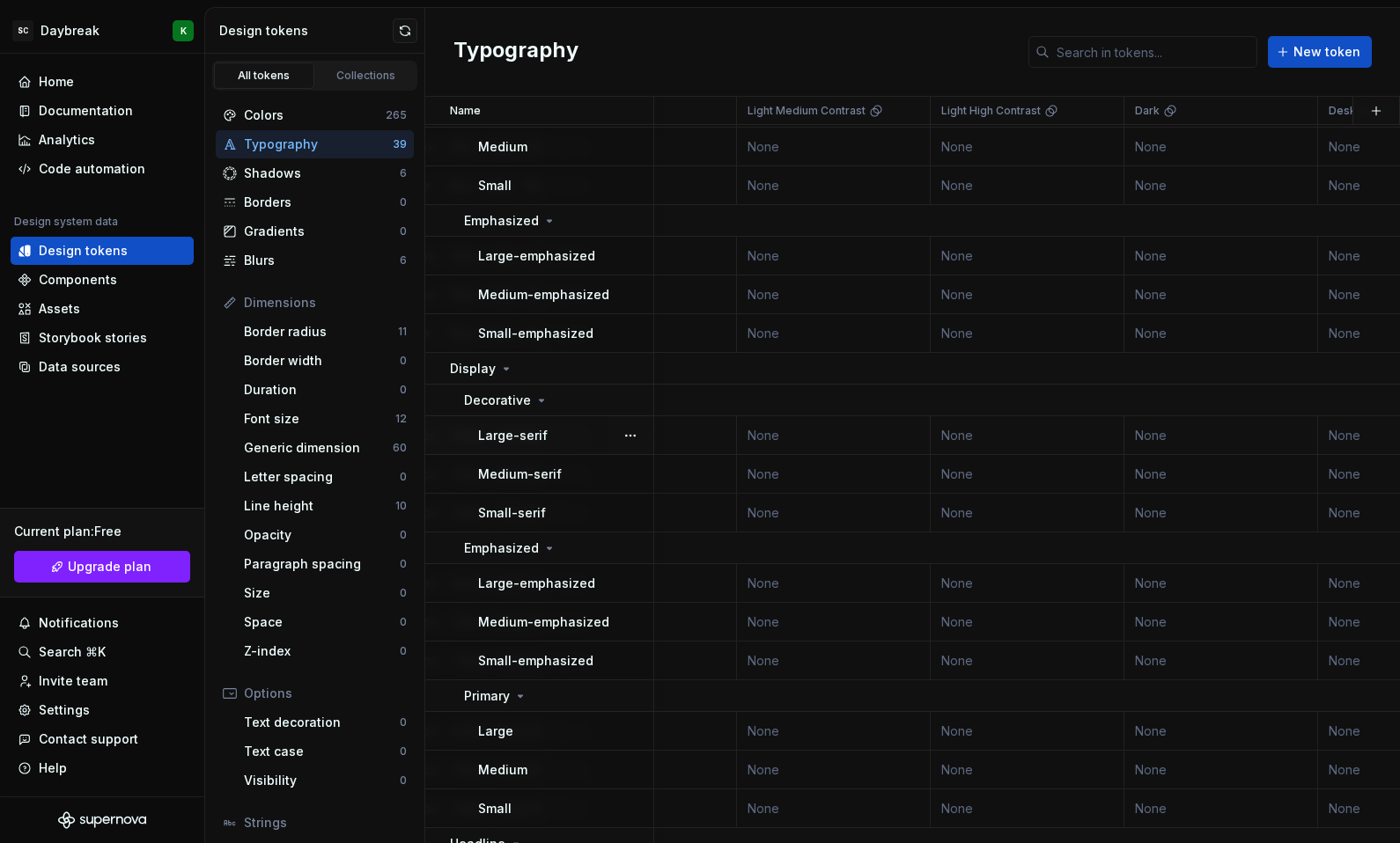
scroll to position [574, 0]
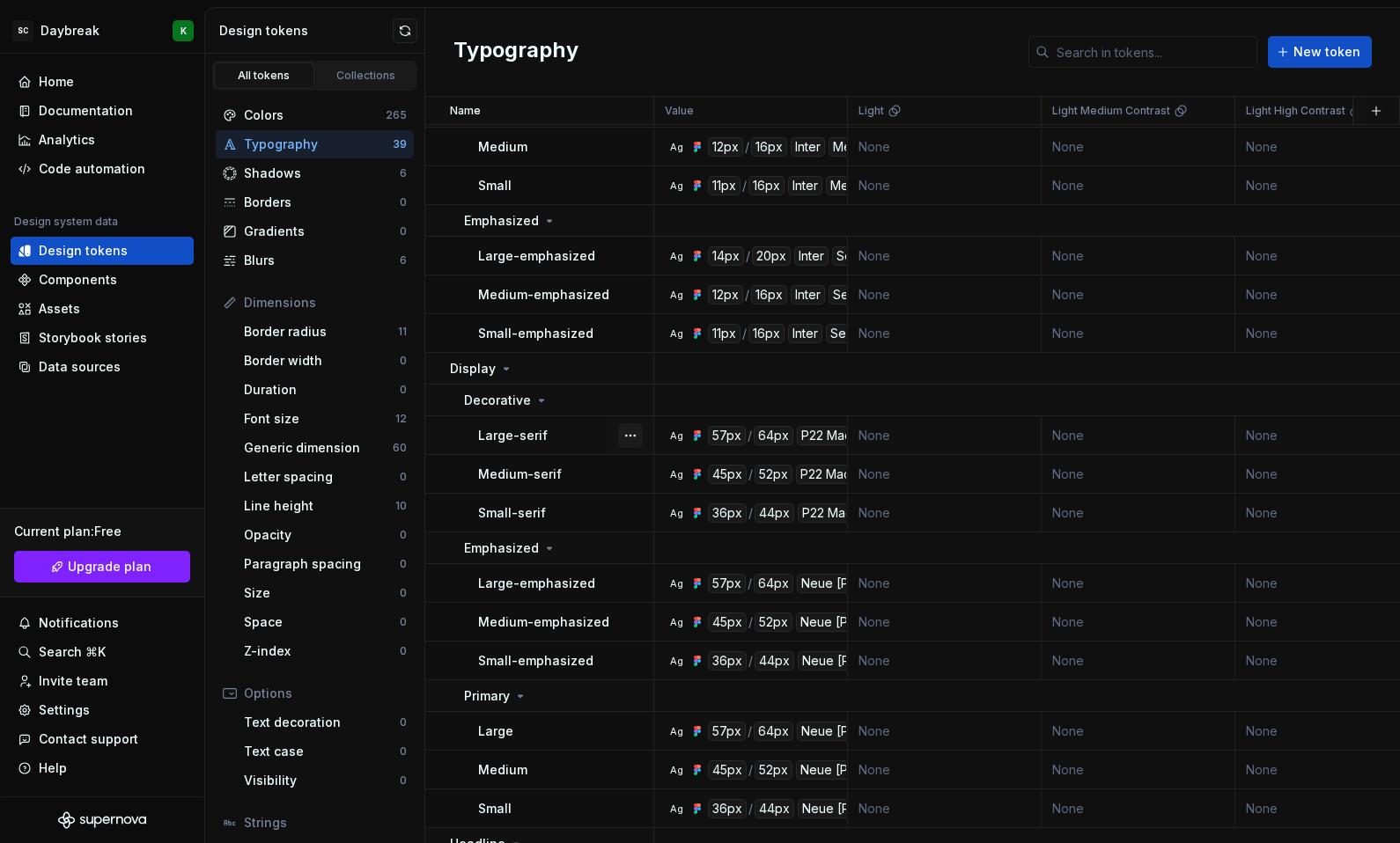
click at [618, 428] on button "button" at bounding box center [629, 435] width 25 height 25
click at [650, 464] on div "Open detail" at bounding box center [708, 469] width 115 height 17
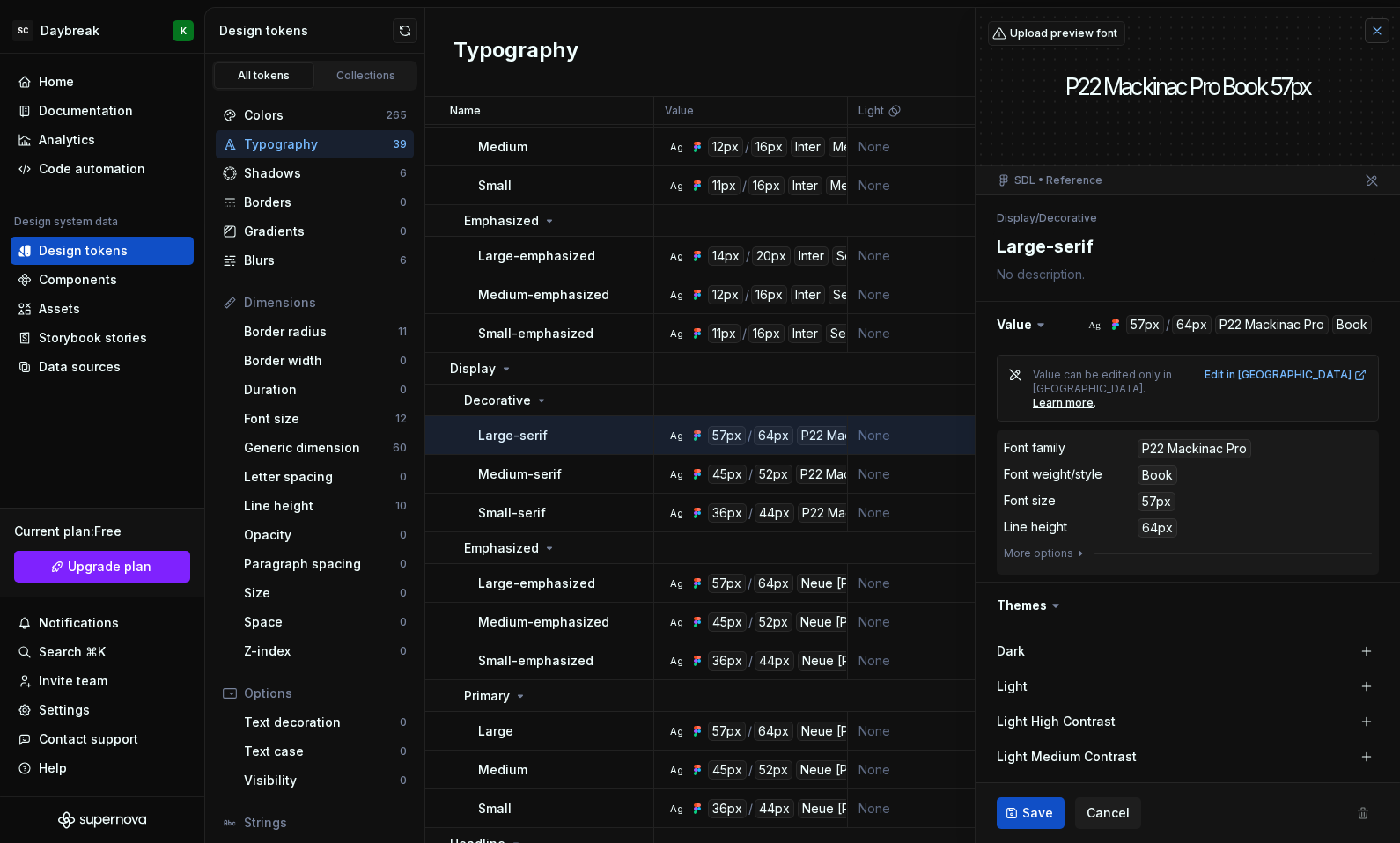
click at [1364, 36] on button "button" at bounding box center [1376, 30] width 25 height 25
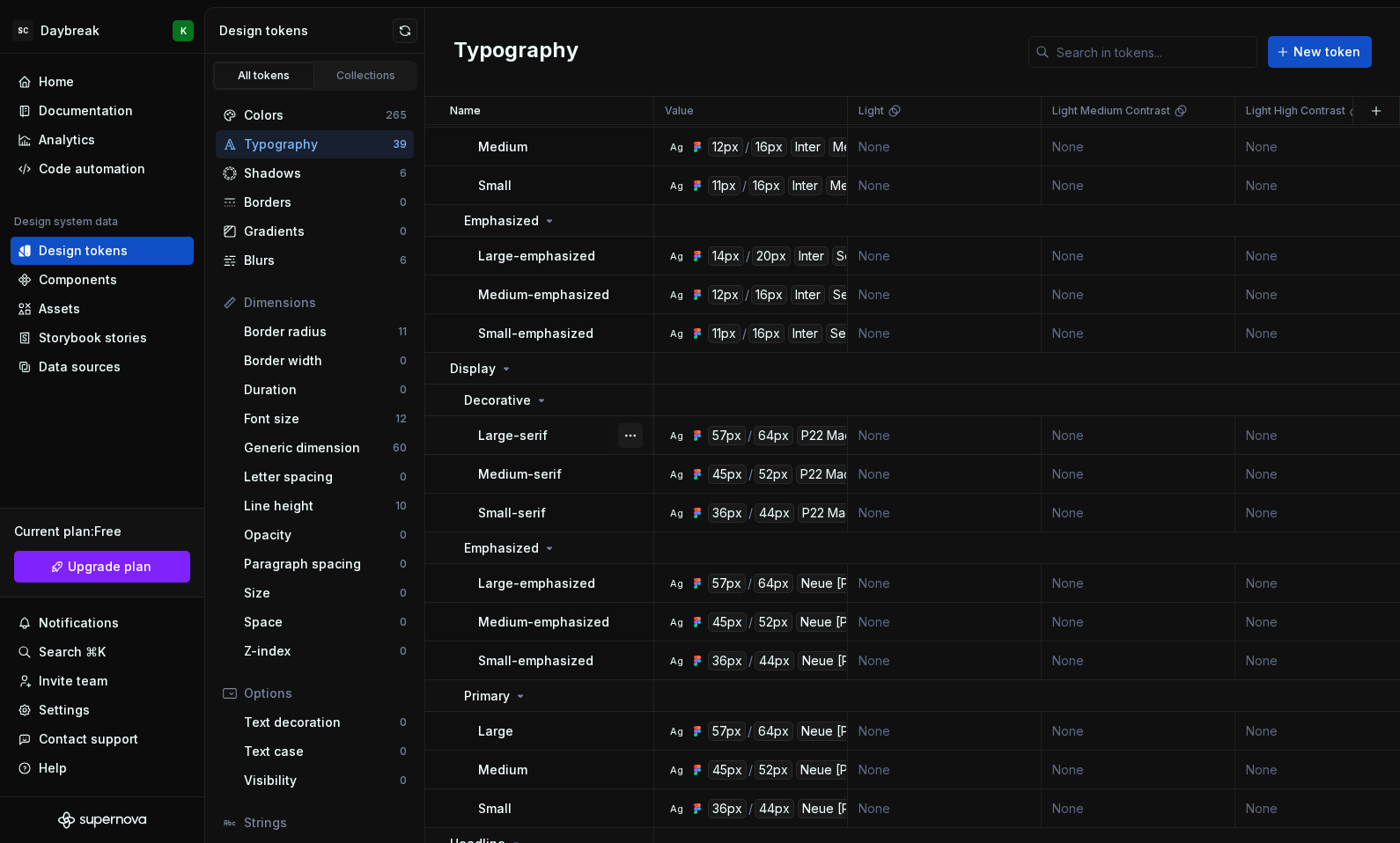
click at [639, 434] on button "button" at bounding box center [629, 435] width 25 height 25
click at [664, 469] on div "Open detail" at bounding box center [708, 469] width 115 height 17
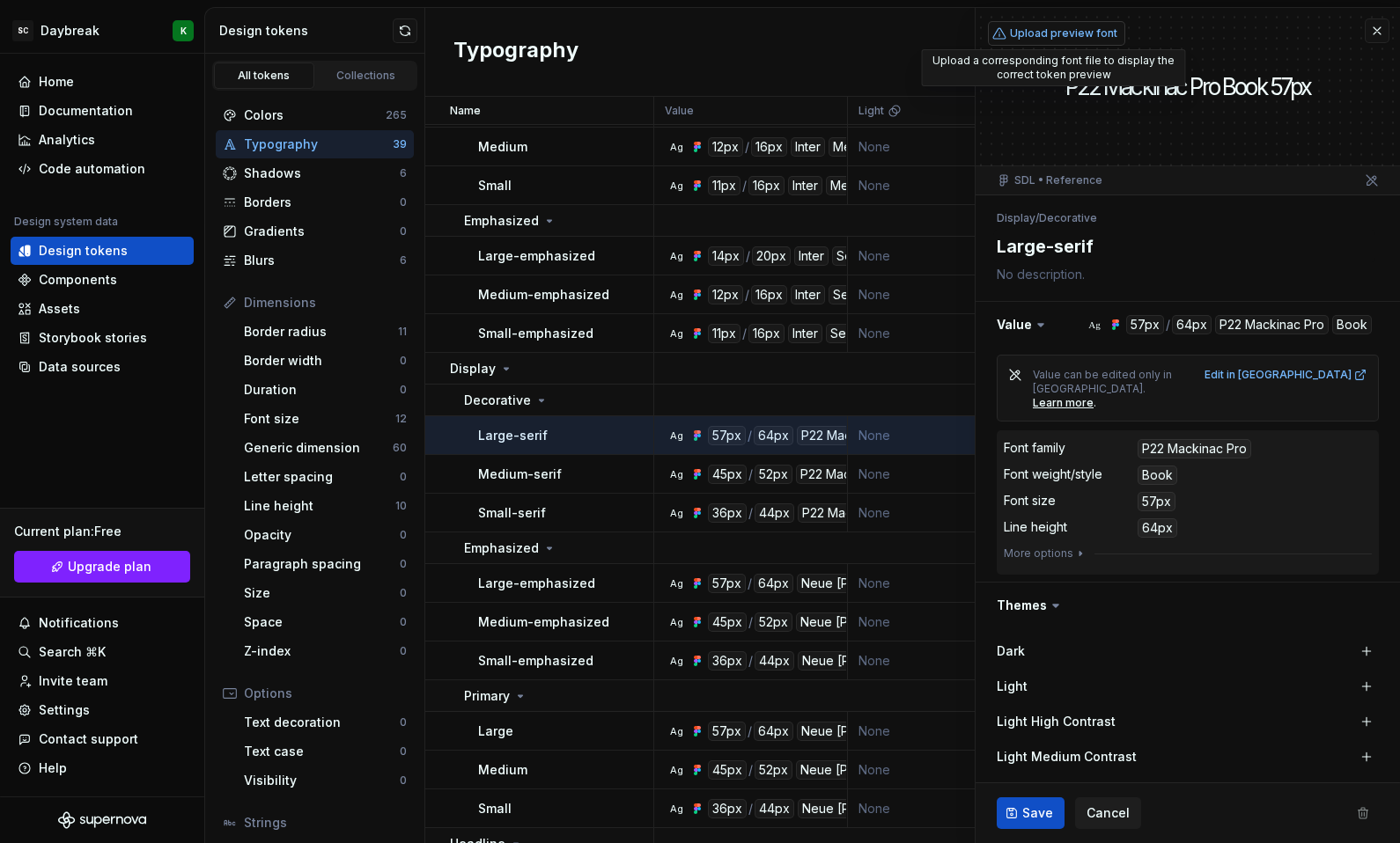
click at [1047, 25] on button "Upload preview font" at bounding box center [1056, 33] width 138 height 25
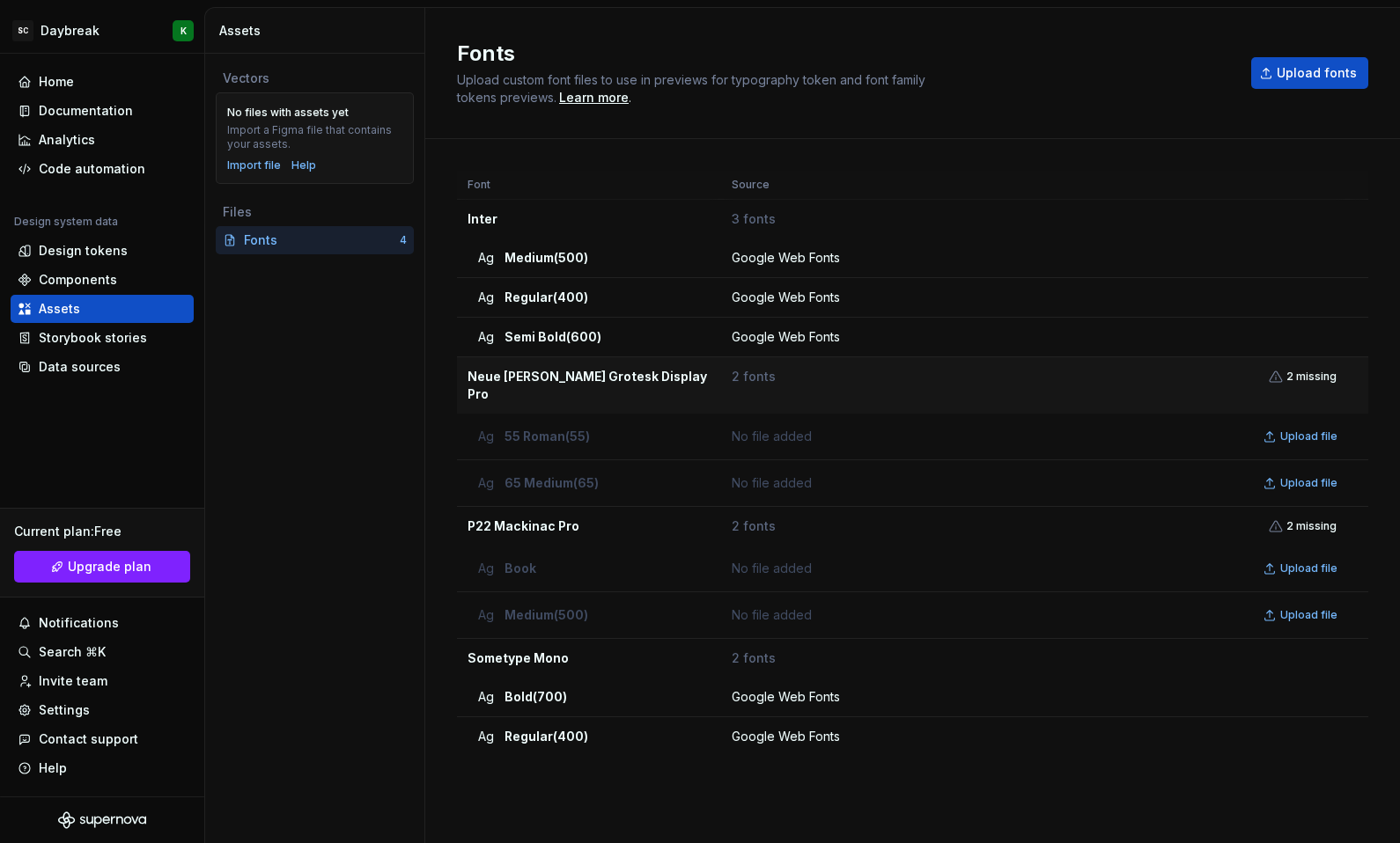
click at [1304, 377] on span "2 missing" at bounding box center [1311, 376] width 50 height 14
click at [1296, 56] on div "Fonts Upload custom font files to use in previews for typography token and font…" at bounding box center [913, 72] width 911 height 66
click at [1287, 84] on button "Upload fonts" at bounding box center [1309, 73] width 118 height 32
click at [265, 239] on div "Fonts" at bounding box center [322, 239] width 156 height 17
click at [1296, 430] on span "Upload file" at bounding box center [1308, 436] width 57 height 14
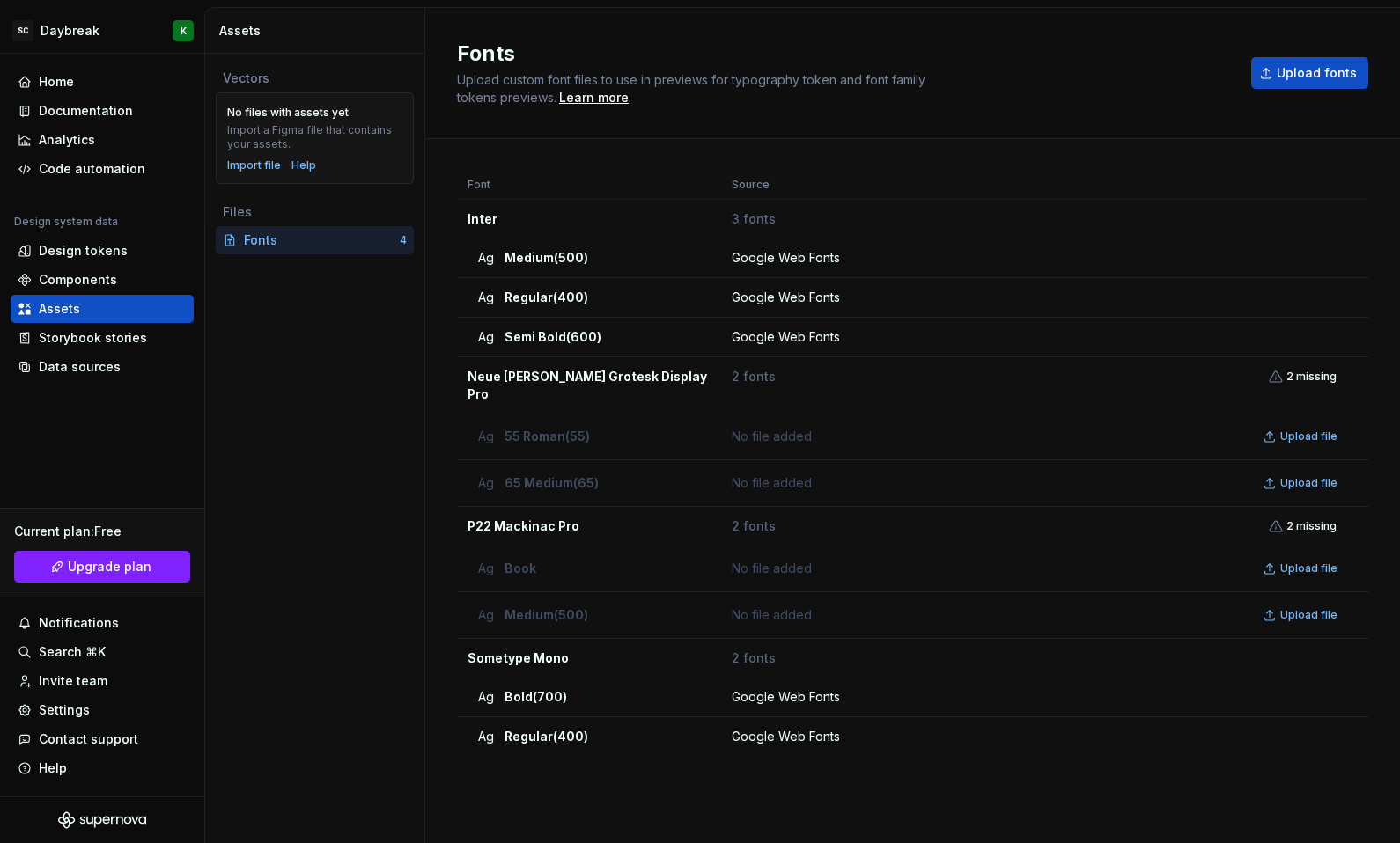
click at [1298, 89] on div "Fonts Upload custom font files to use in previews for typography token and font…" at bounding box center [913, 72] width 911 height 66
click at [1286, 76] on span "Upload fonts" at bounding box center [1316, 73] width 80 height 17
click at [31, 376] on div "Data sources" at bounding box center [102, 367] width 183 height 28
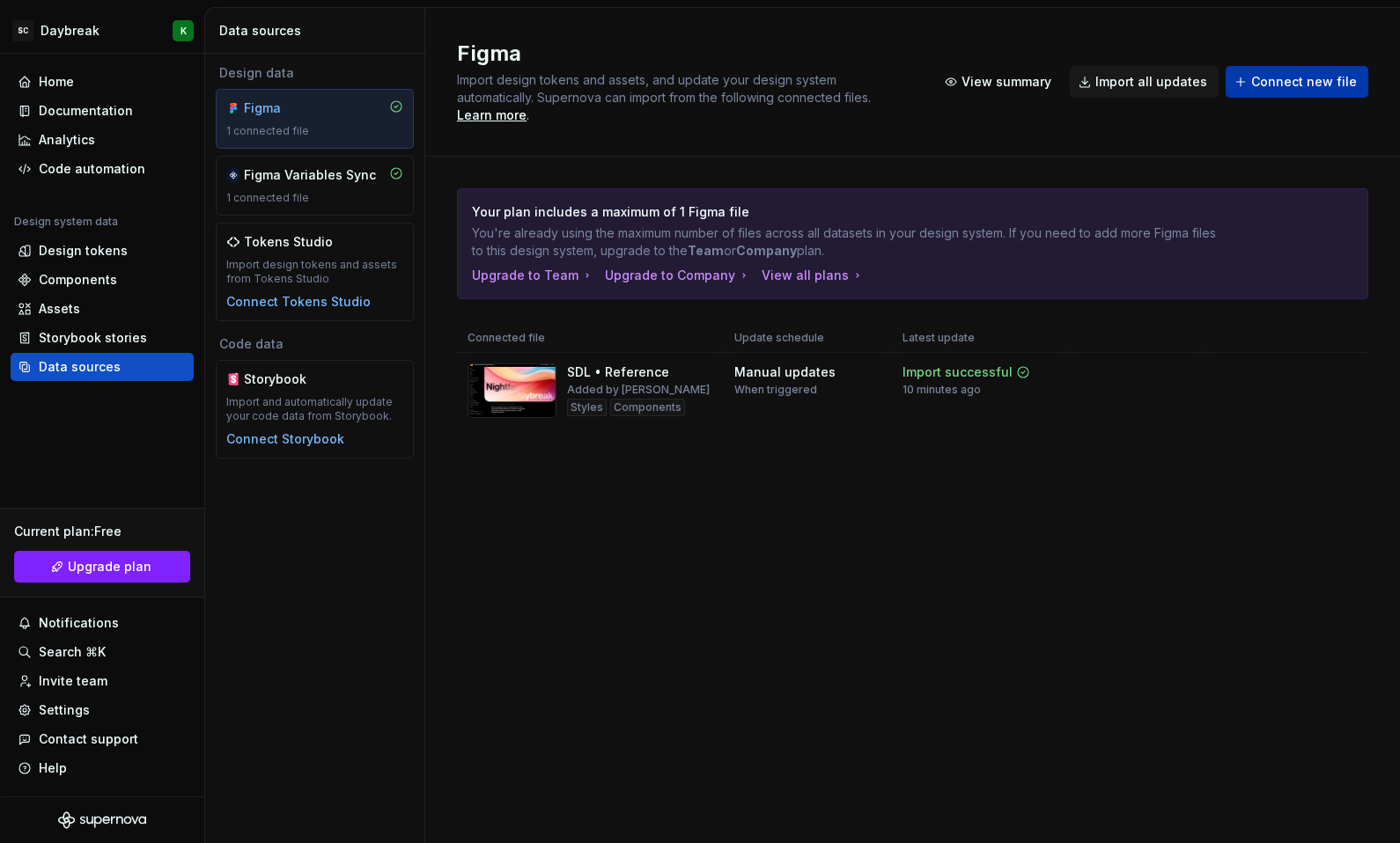
click at [1272, 77] on span "Connect new file" at bounding box center [1303, 81] width 106 height 17
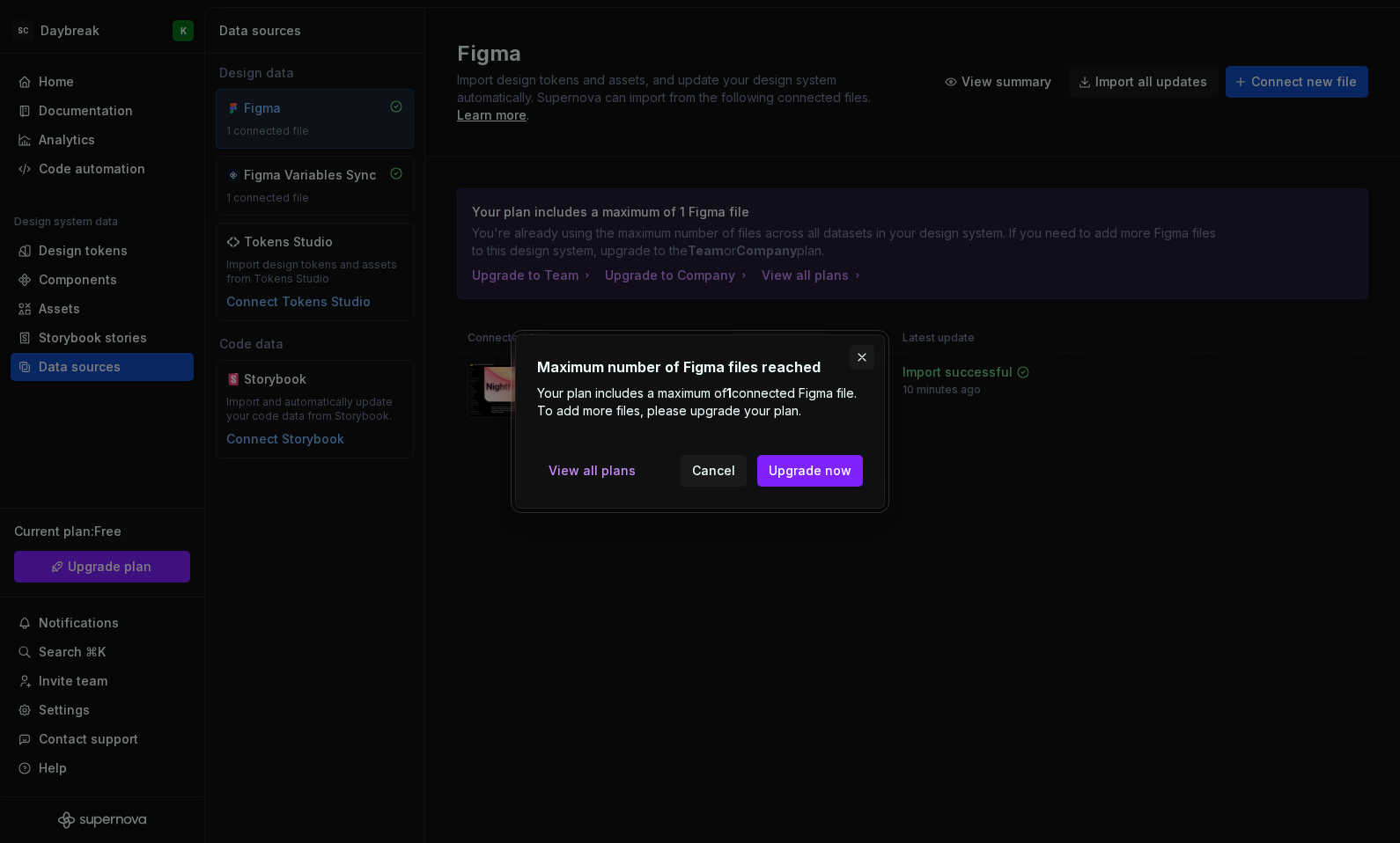
click at [866, 353] on button "button" at bounding box center [862, 357] width 25 height 25
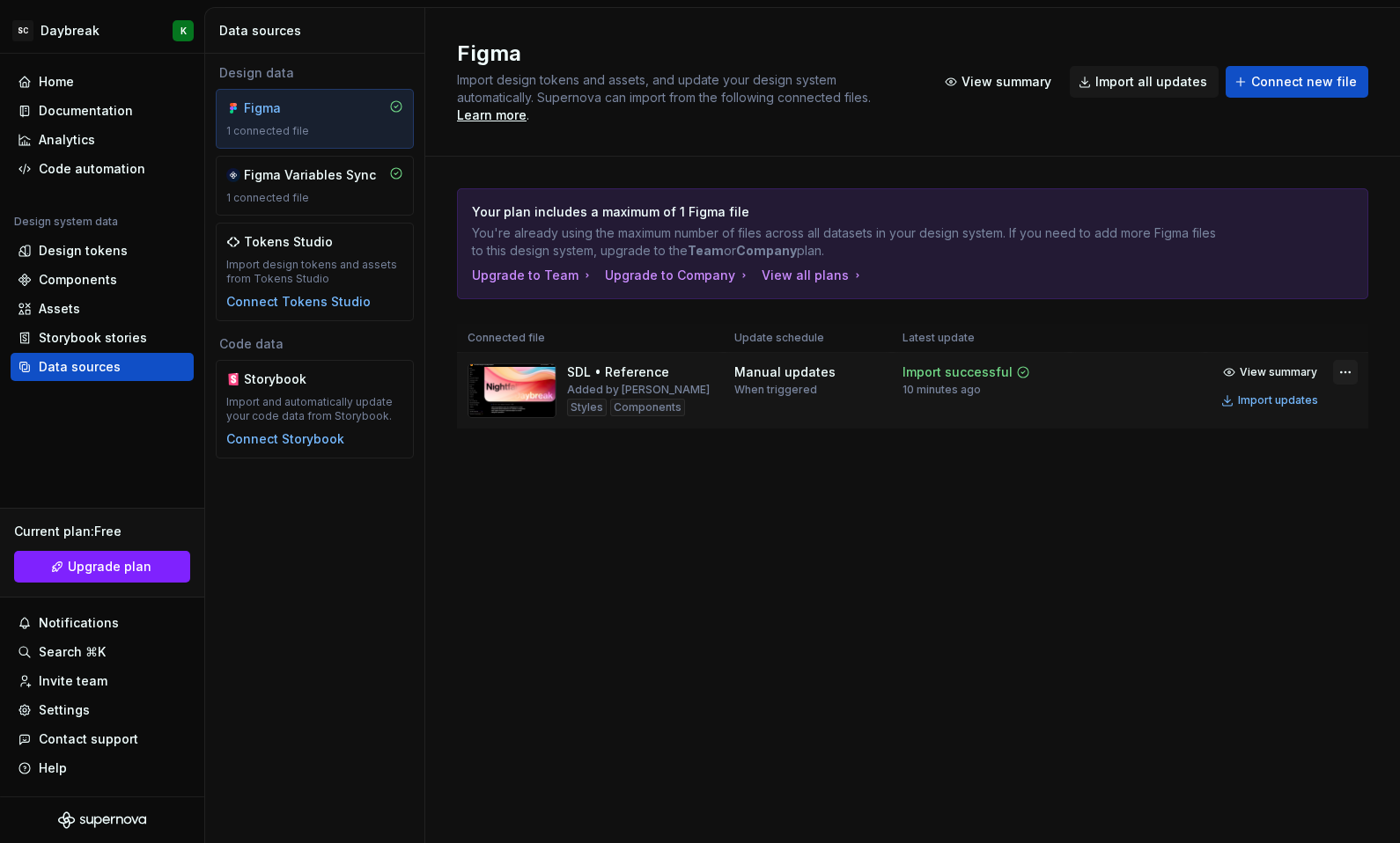
click at [1344, 361] on html "SC Daybreak K Home Documentation Analytics Code automation Design system data D…" at bounding box center [700, 422] width 1400 height 843
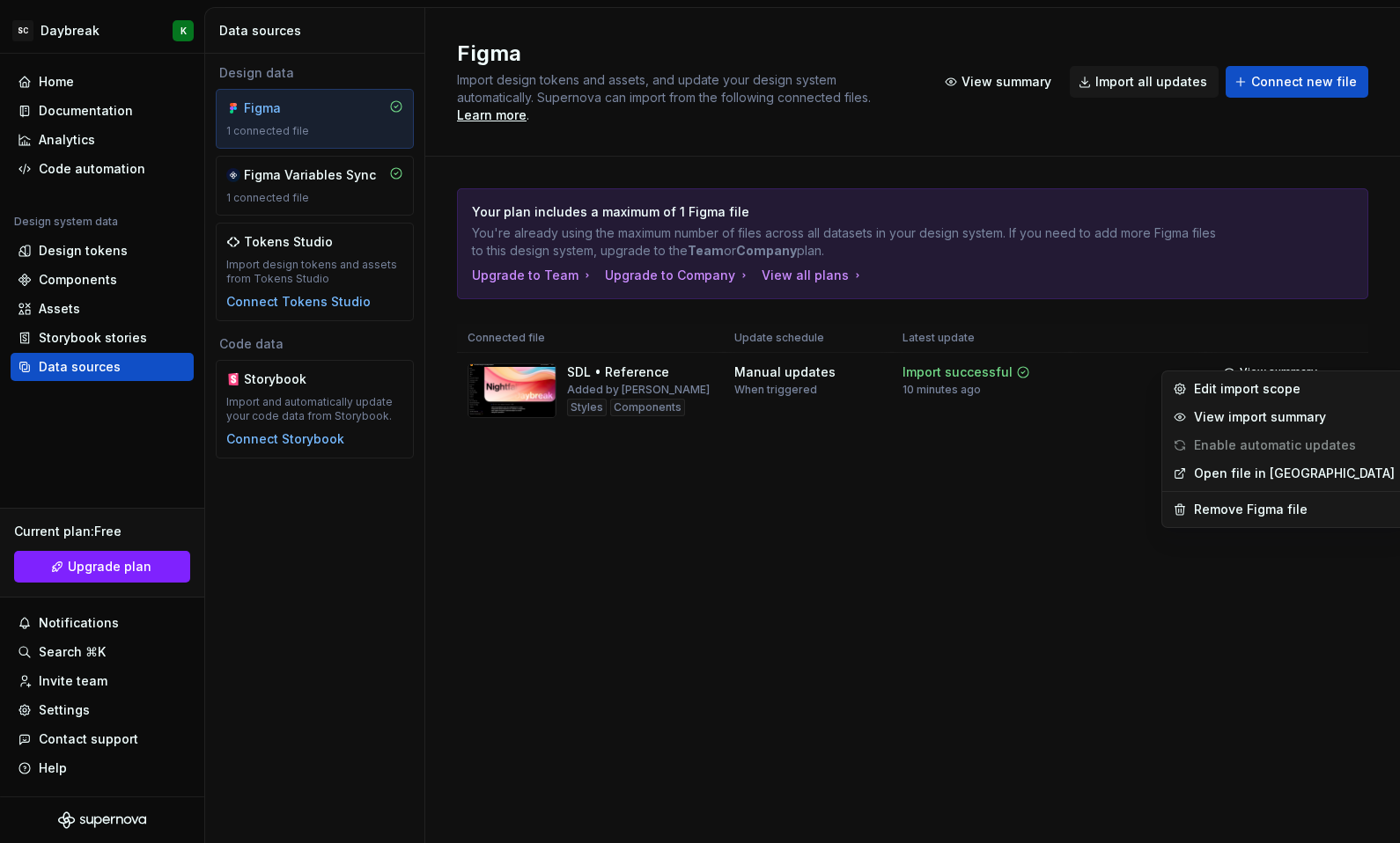
click at [997, 497] on html "SC Daybreak K Home Documentation Analytics Code automation Design system data D…" at bounding box center [700, 422] width 1400 height 843
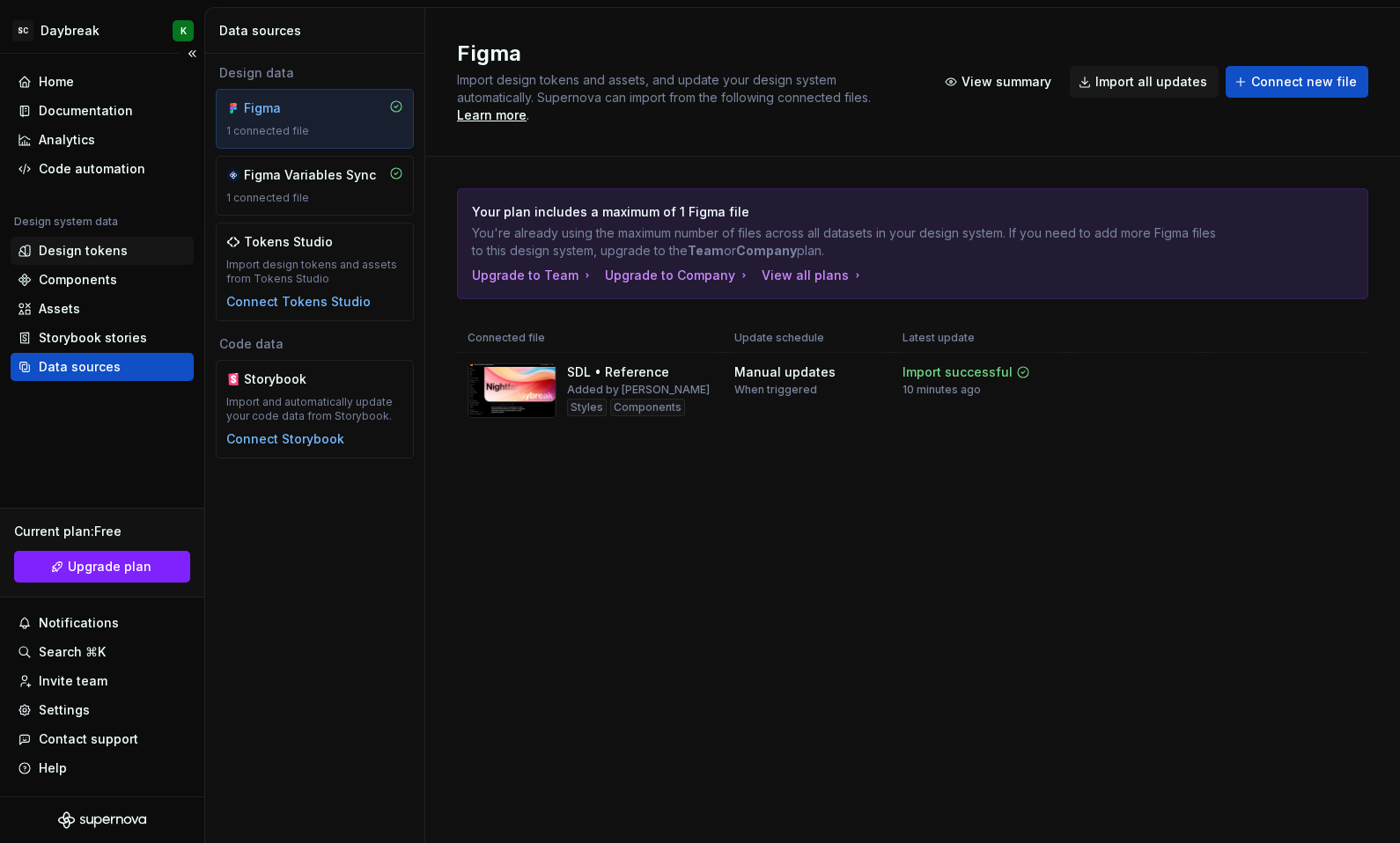
click at [68, 258] on div "Design tokens" at bounding box center [84, 250] width 89 height 17
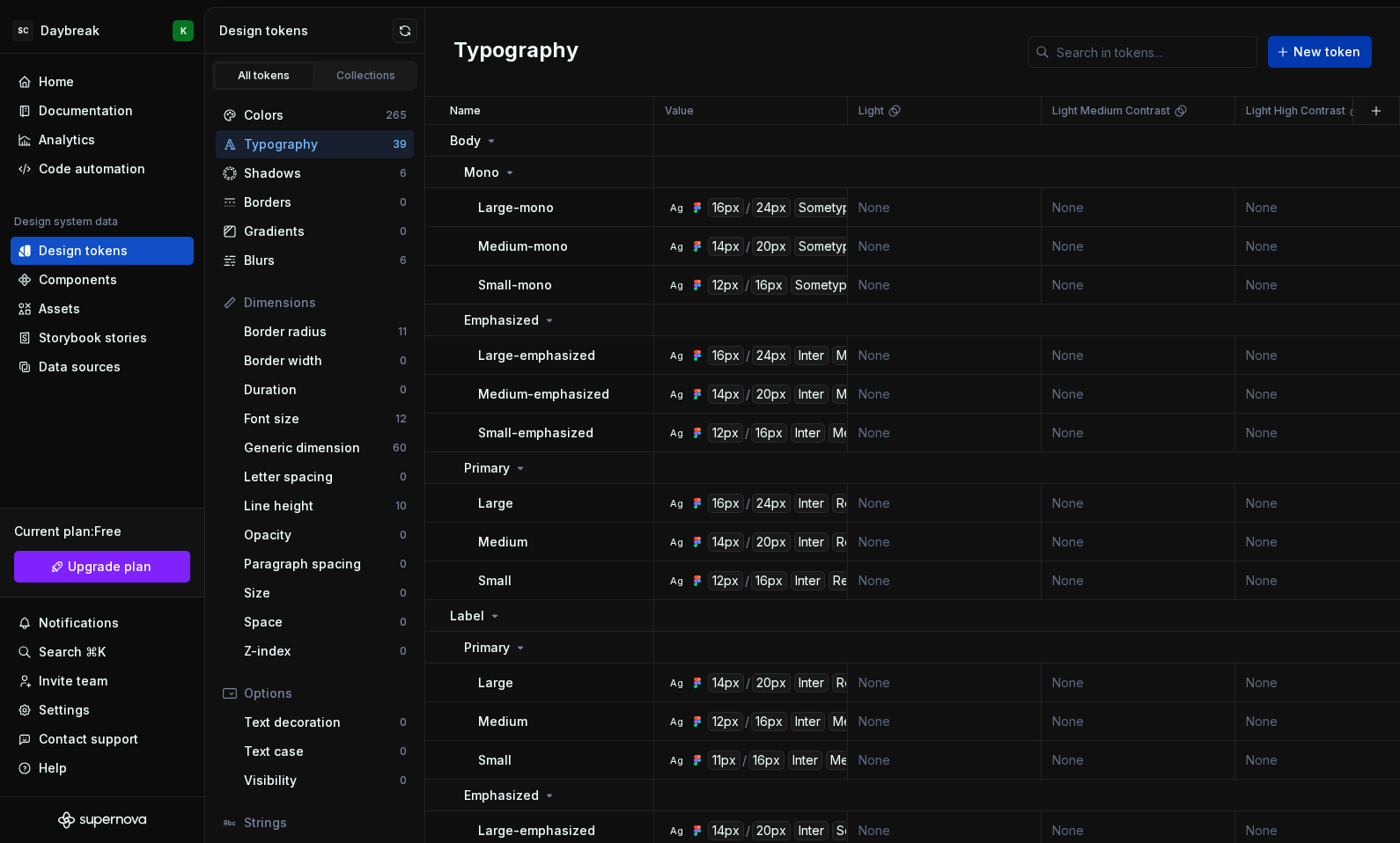
click at [1323, 43] on span "New token" at bounding box center [1326, 51] width 66 height 17
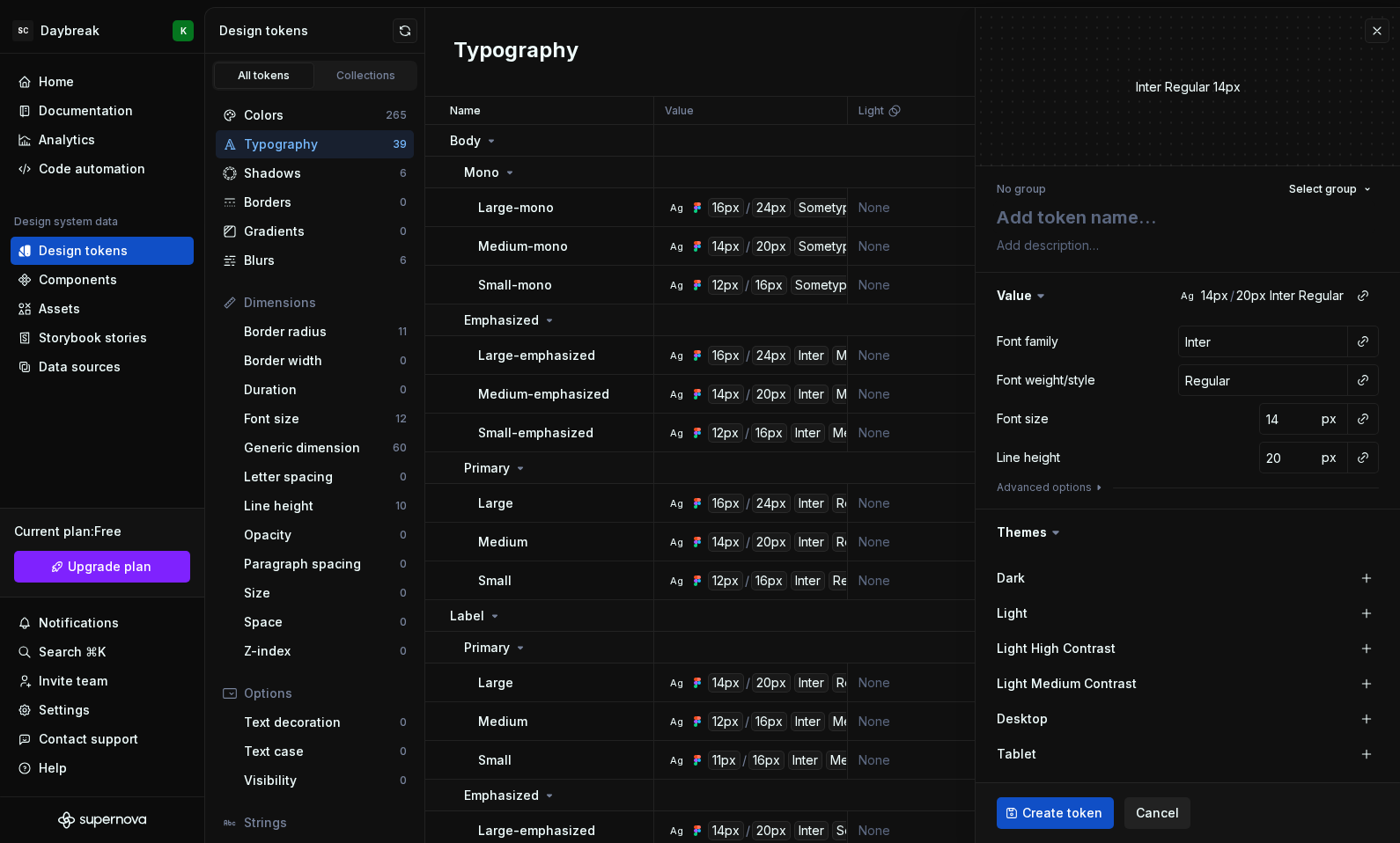
click at [1162, 807] on span "Cancel" at bounding box center [1157, 812] width 43 height 17
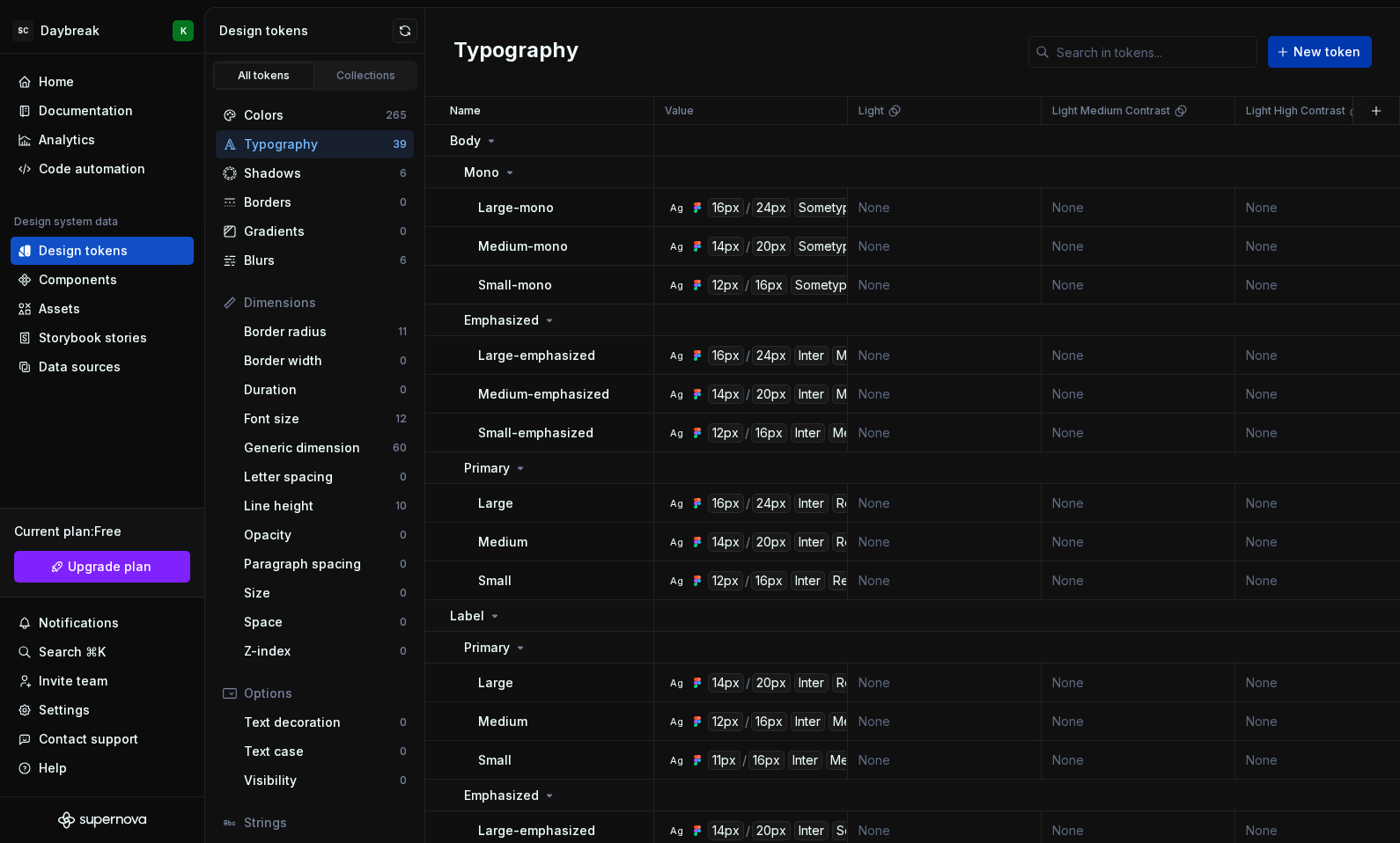
click at [1319, 46] on span "New token" at bounding box center [1326, 51] width 66 height 17
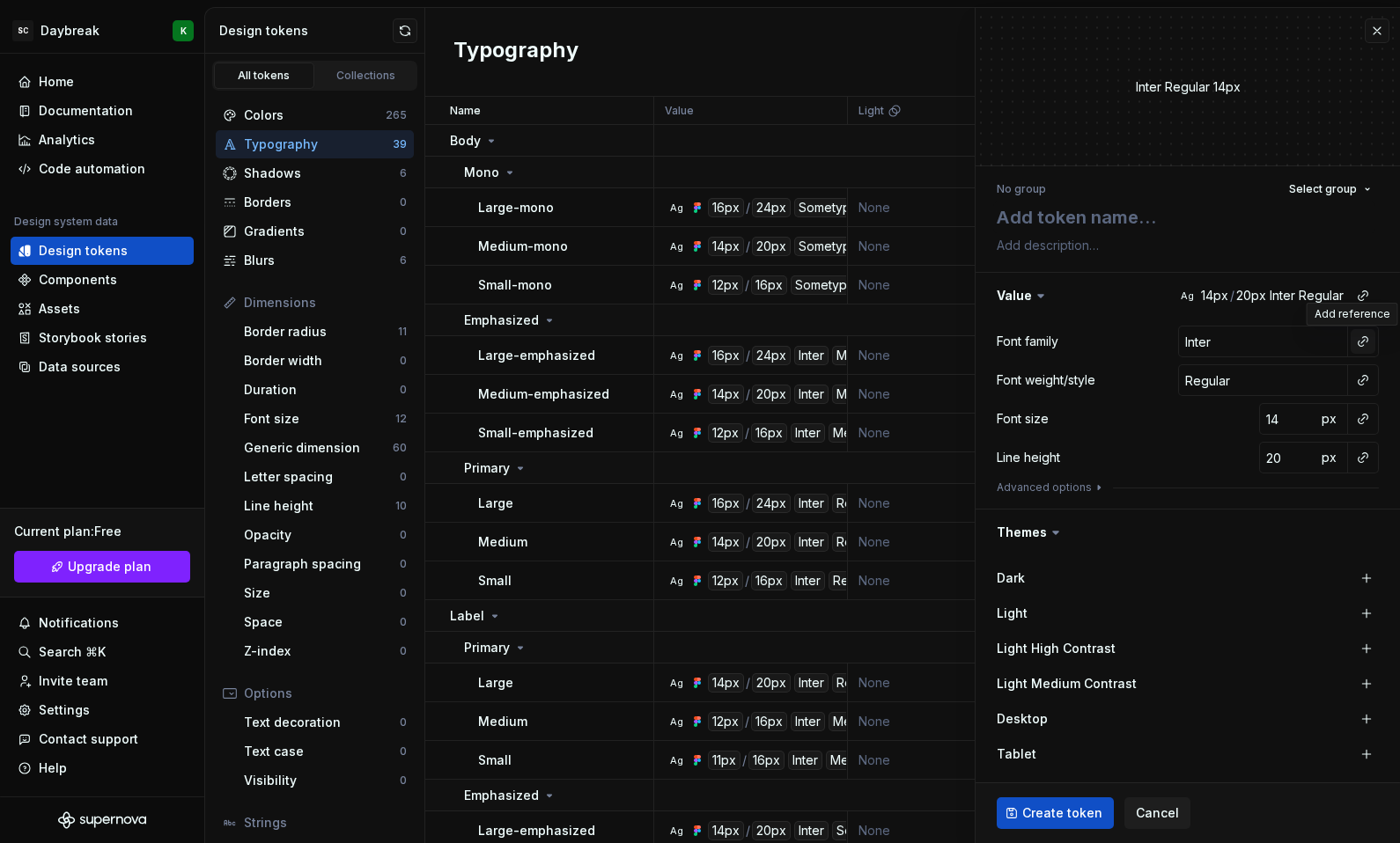
click at [1352, 341] on button "button" at bounding box center [1363, 340] width 25 height 25
click at [1259, 332] on html "SC Daybreak K Home Documentation Analytics Code automation Design system data D…" at bounding box center [700, 422] width 1400 height 843
click at [1259, 332] on input "Inter" at bounding box center [1262, 341] width 170 height 32
click at [1172, 817] on button "Cancel" at bounding box center [1157, 813] width 66 height 32
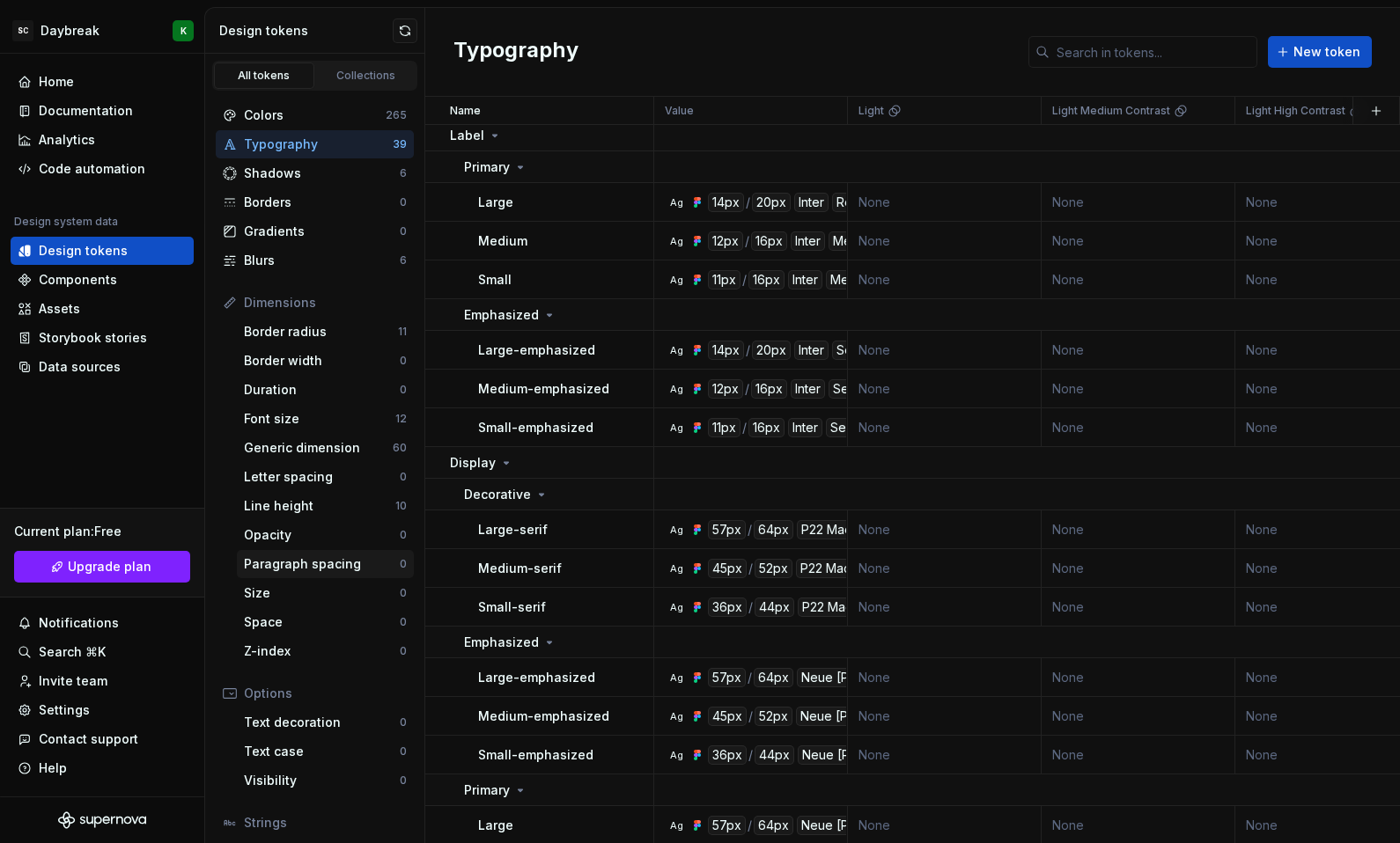
scroll to position [120, 0]
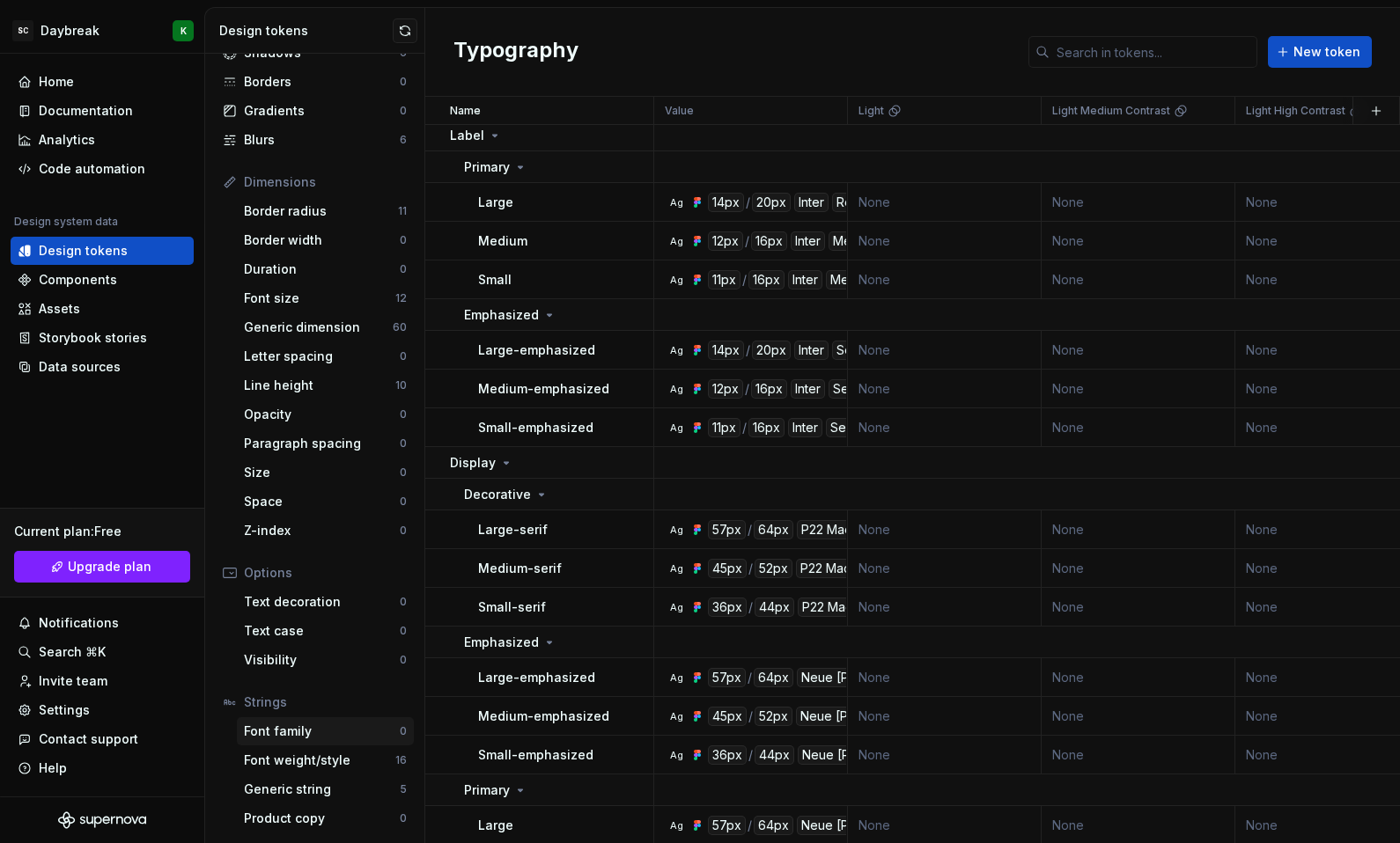
click at [275, 738] on div "Font family" at bounding box center [322, 731] width 156 height 17
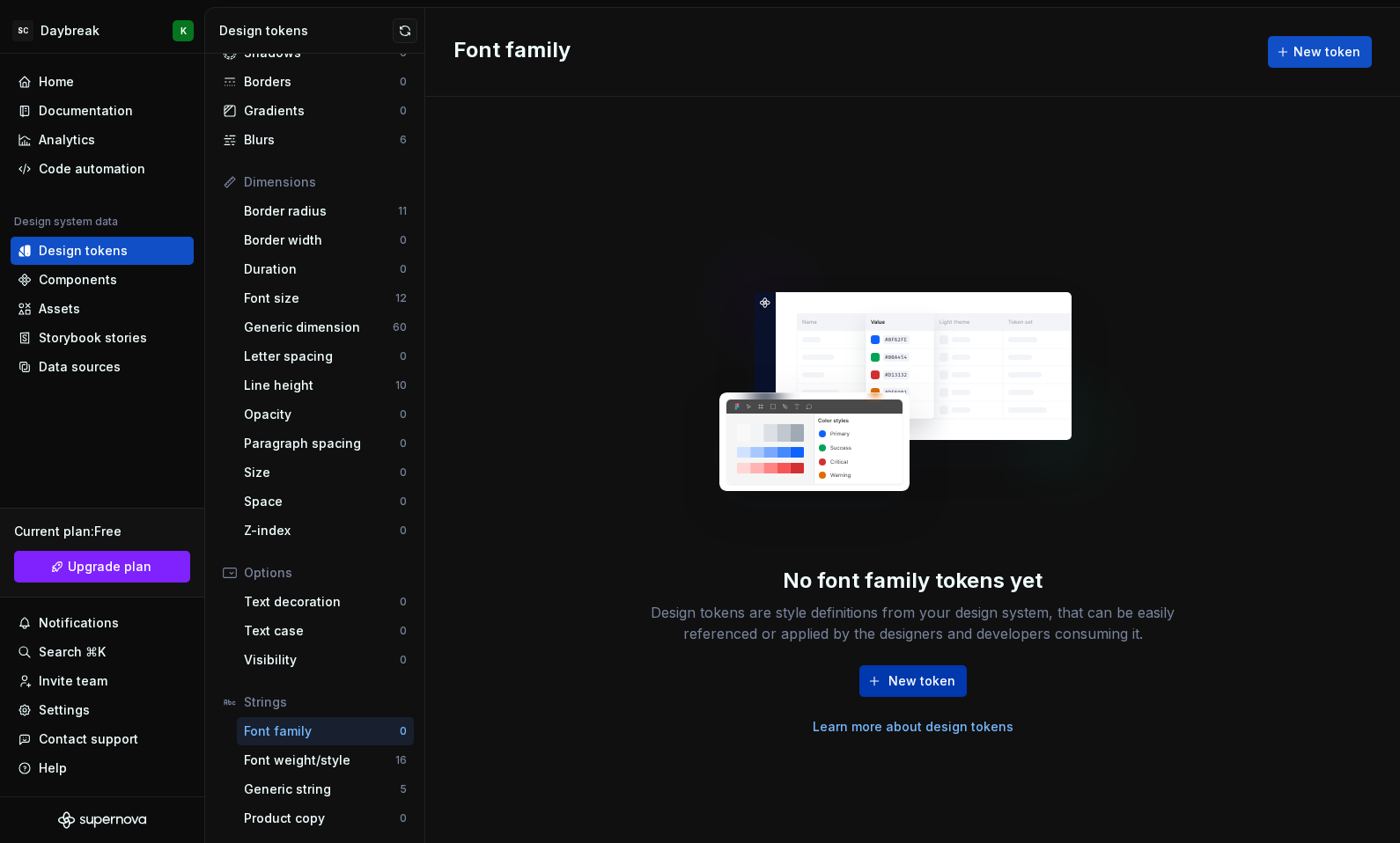
click at [906, 683] on span "New token" at bounding box center [921, 680] width 66 height 17
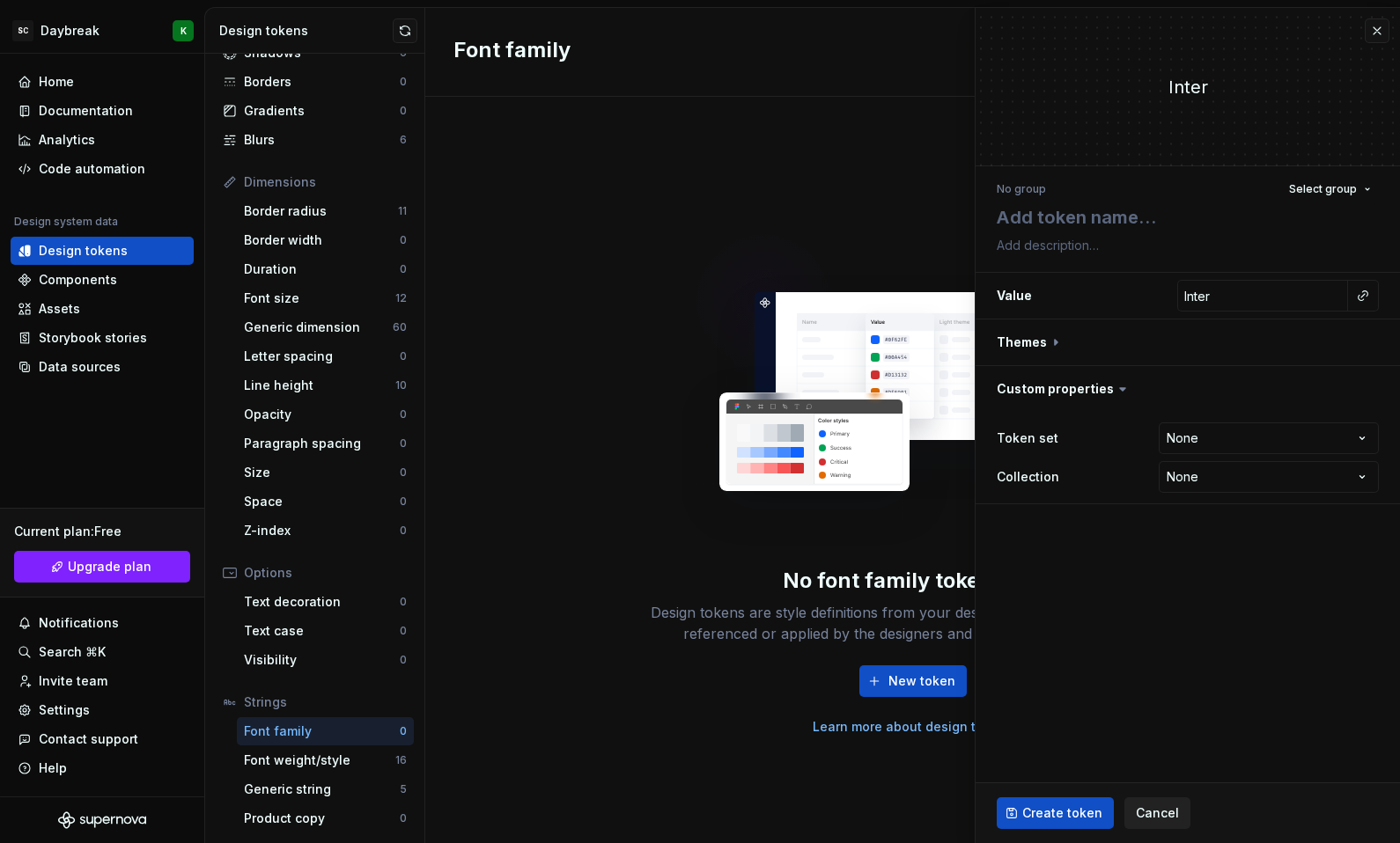
click at [1171, 823] on button "Cancel" at bounding box center [1157, 813] width 66 height 32
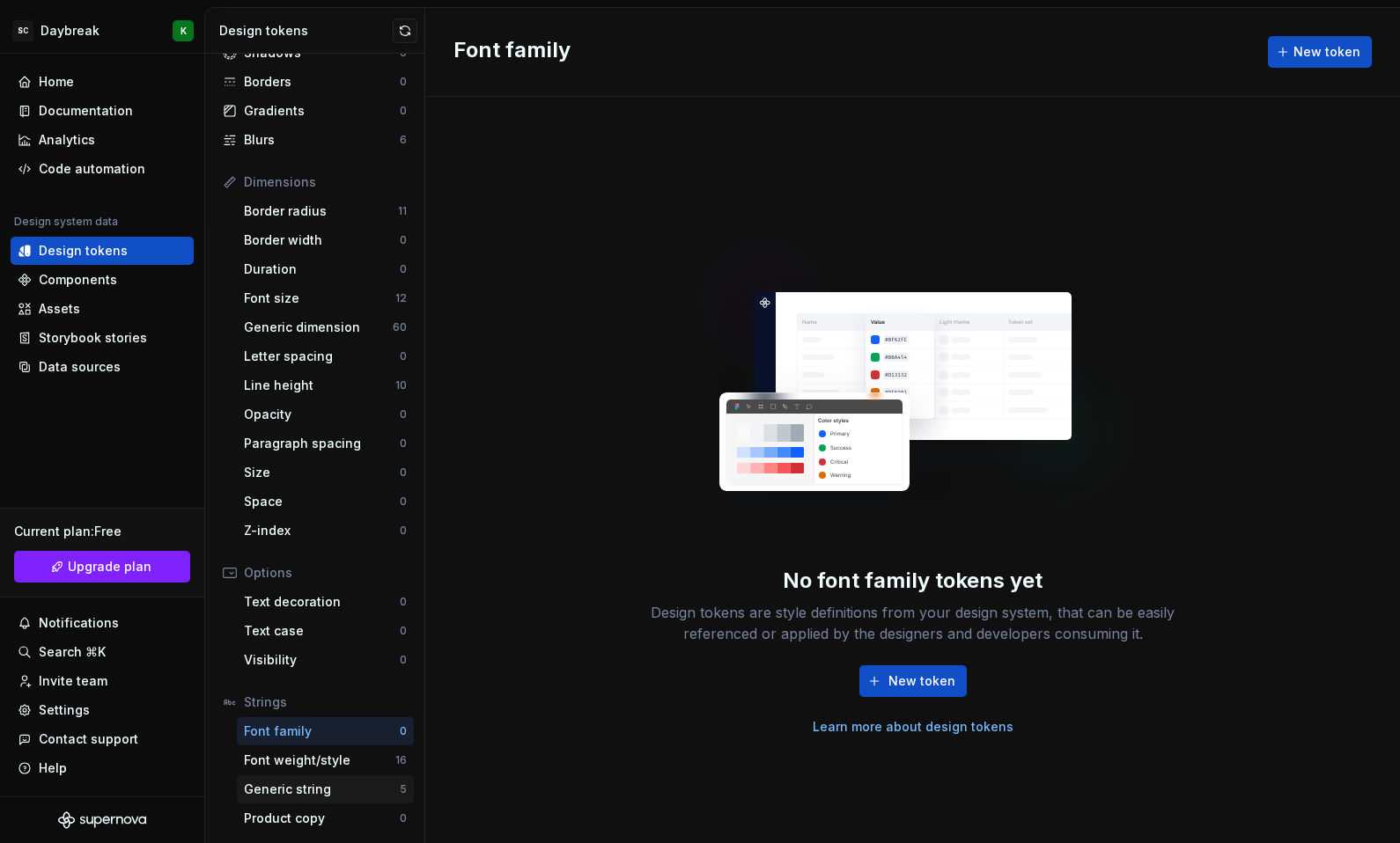
click at [314, 794] on div "Generic string" at bounding box center [322, 788] width 156 height 17
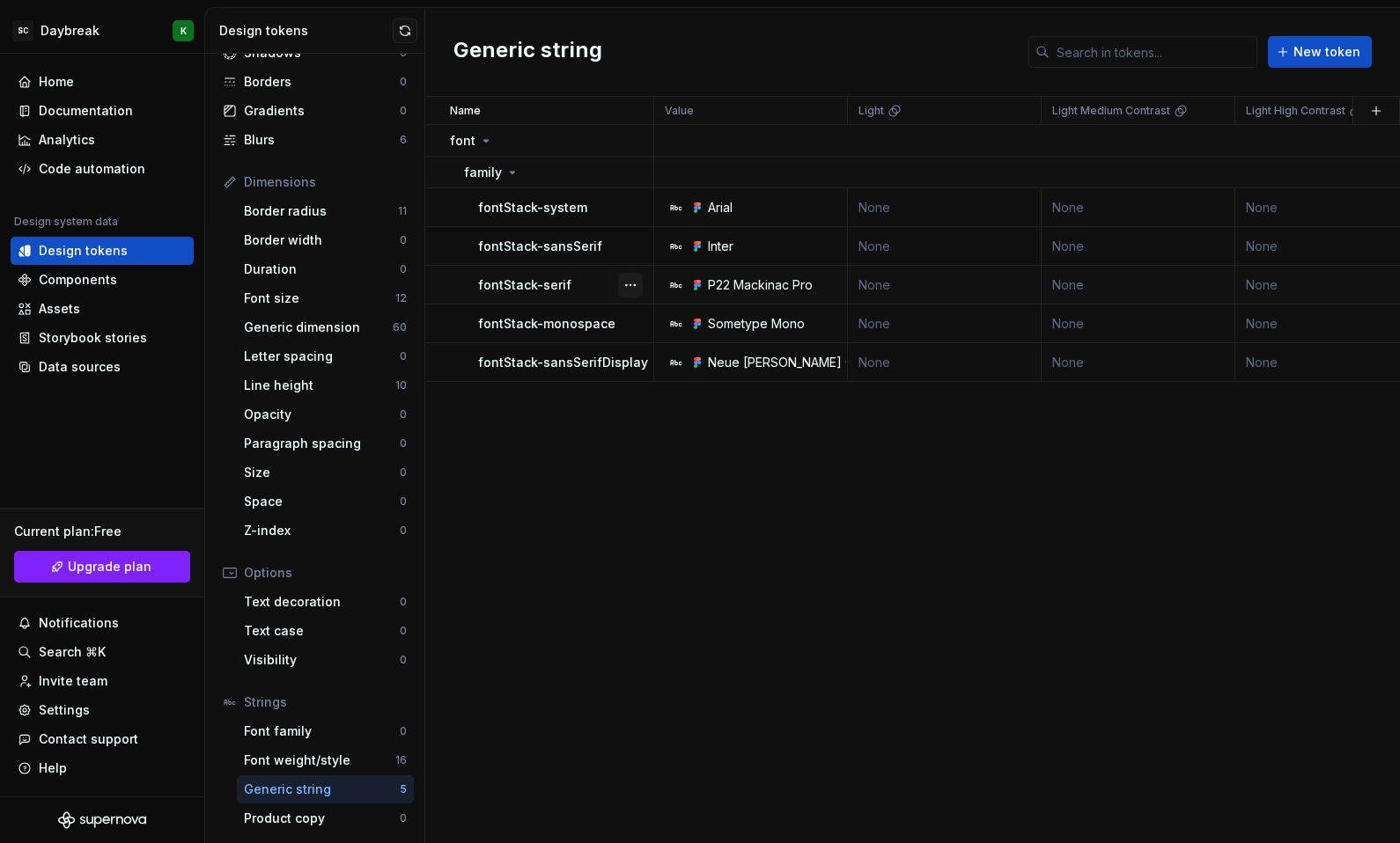
click at [637, 279] on button "button" at bounding box center [629, 285] width 25 height 25
click at [654, 312] on div "Open detail" at bounding box center [708, 319] width 115 height 17
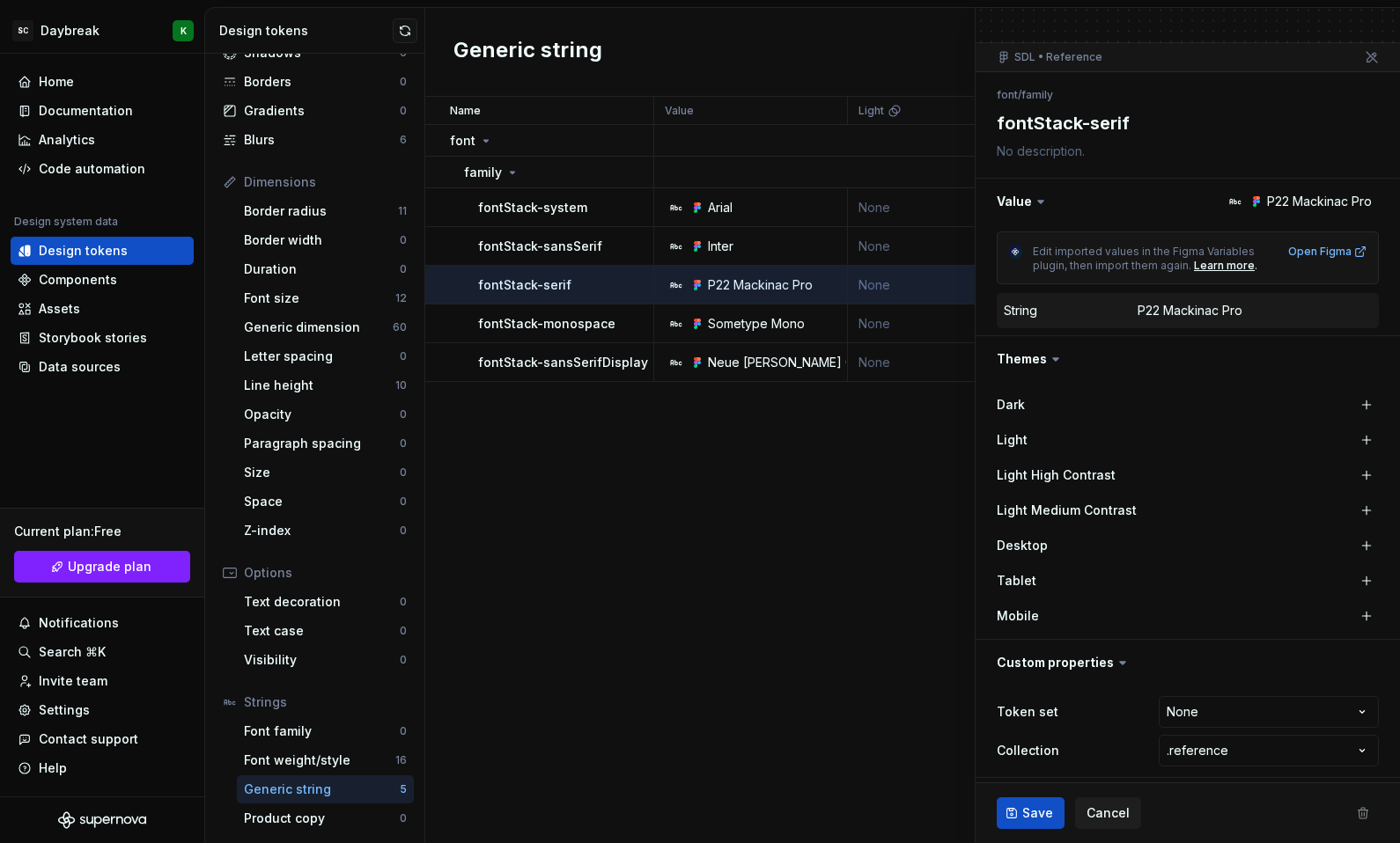
scroll to position [129, 0]
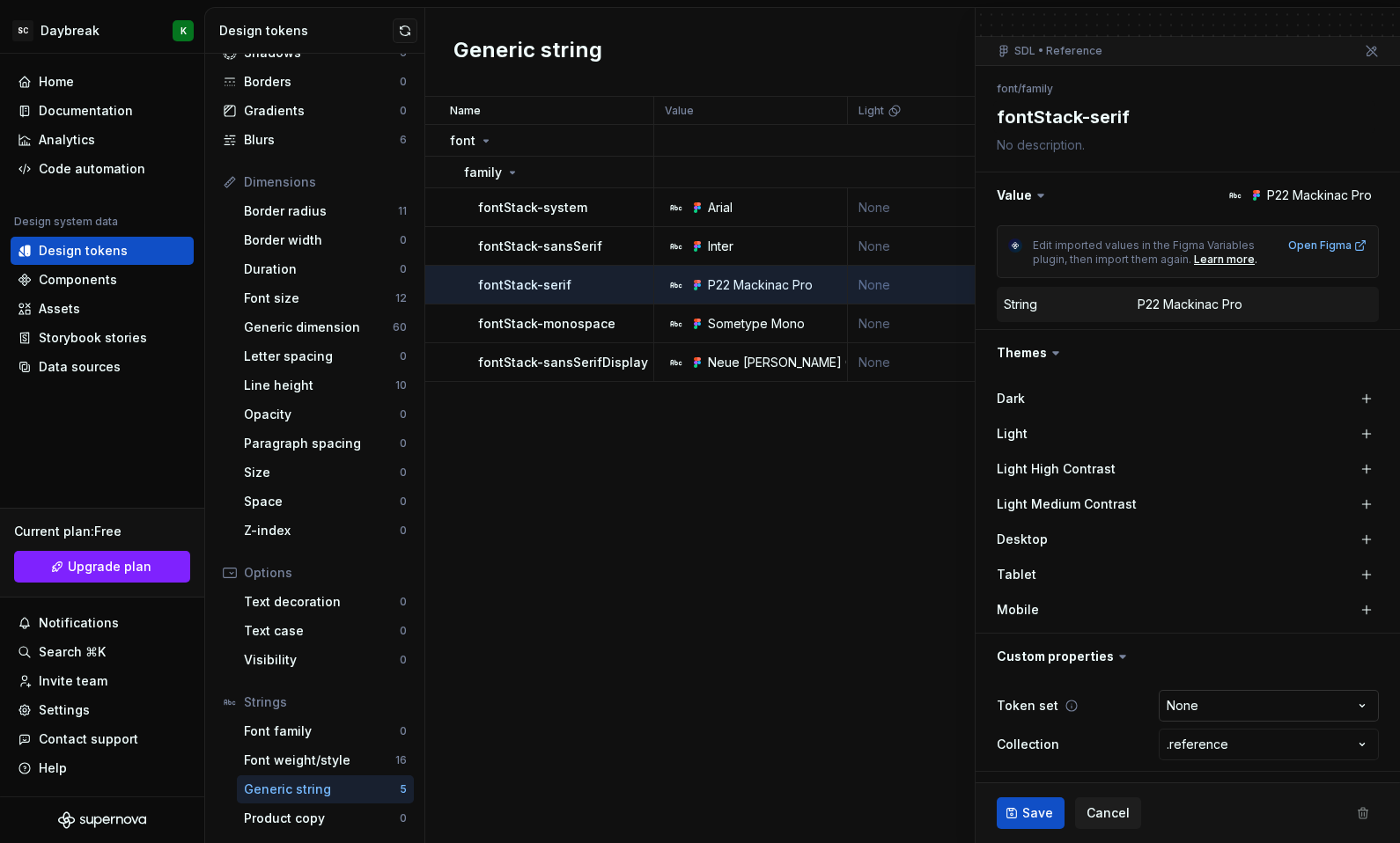
click at [1199, 706] on html "SC Daybreak K Home Documentation Analytics Code automation Design system data D…" at bounding box center [700, 422] width 1400 height 843
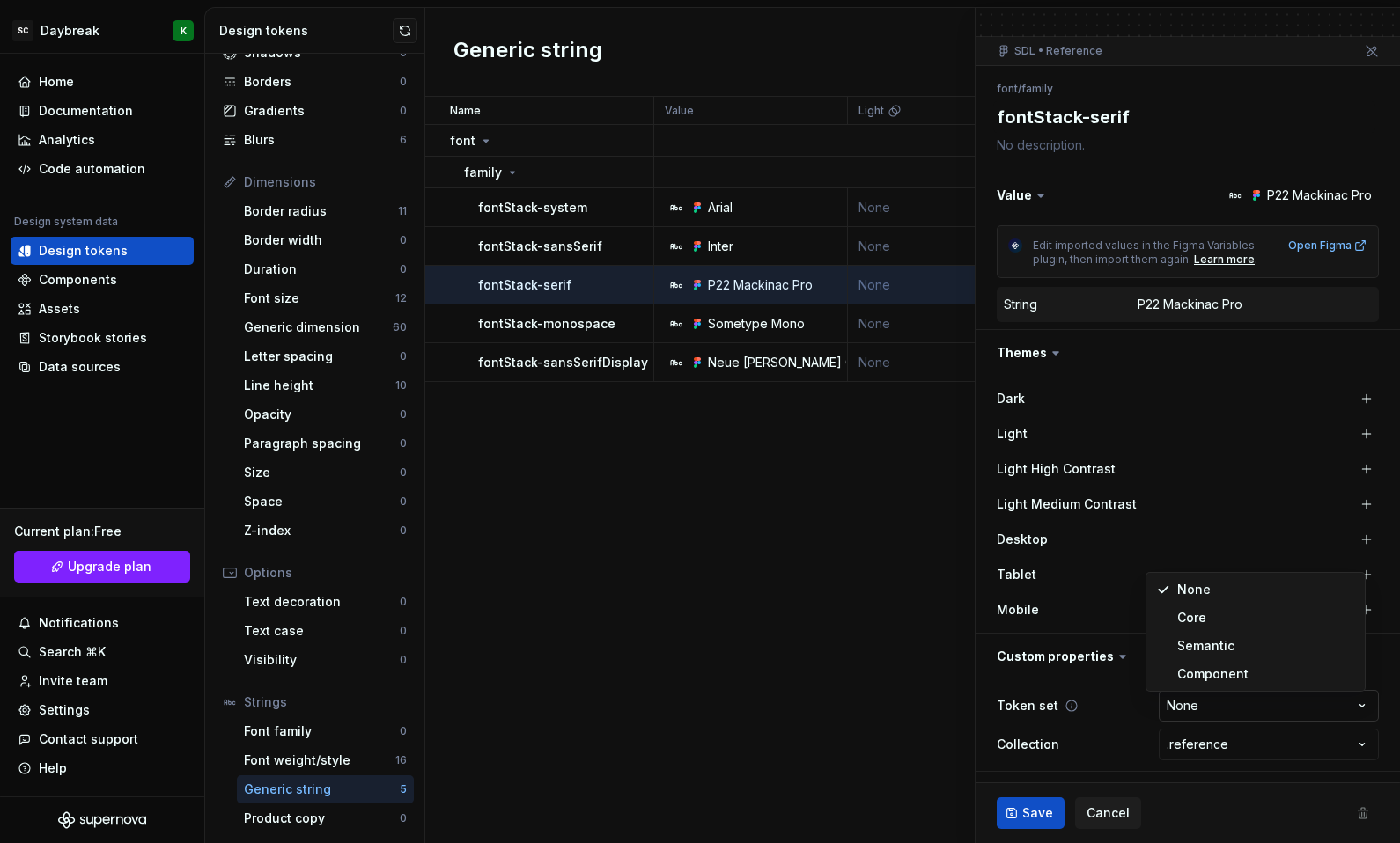
click at [1199, 706] on html "SC Daybreak K Home Documentation Analytics Code automation Design system data D…" at bounding box center [700, 422] width 1400 height 843
click at [1115, 645] on button "button" at bounding box center [1188, 656] width 424 height 46
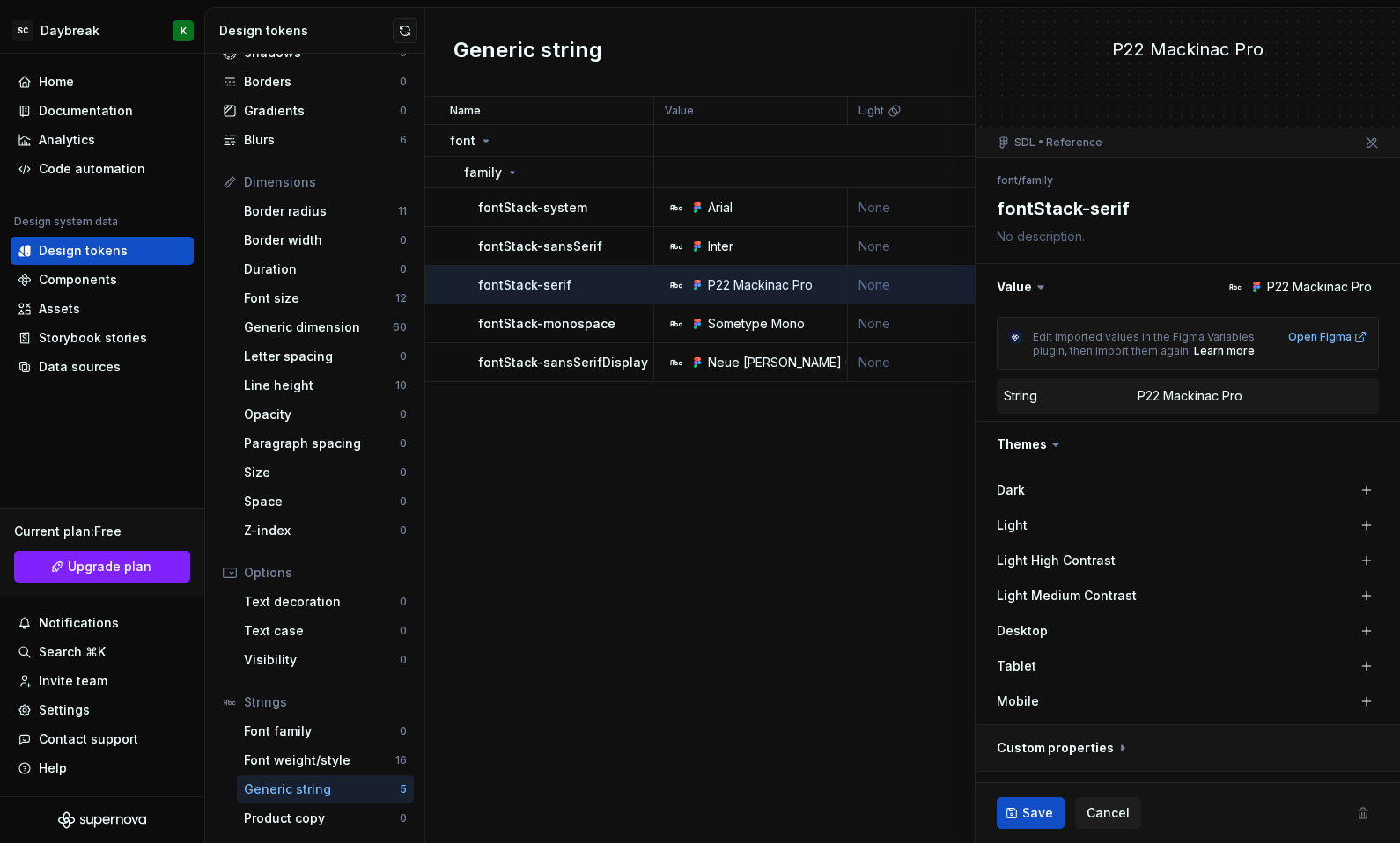
scroll to position [38, 0]
click at [1110, 752] on button "button" at bounding box center [1188, 747] width 424 height 46
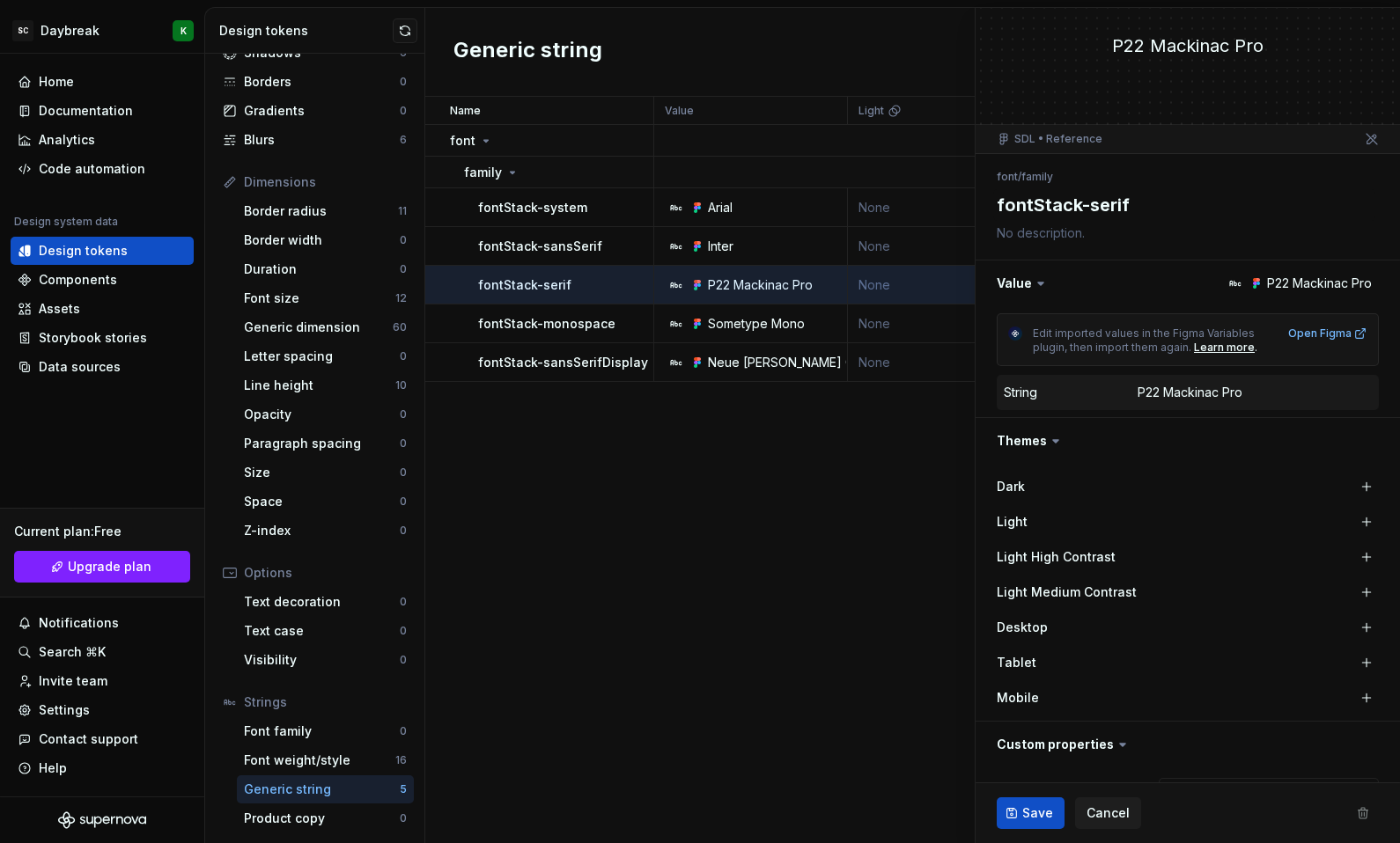
scroll to position [0, 0]
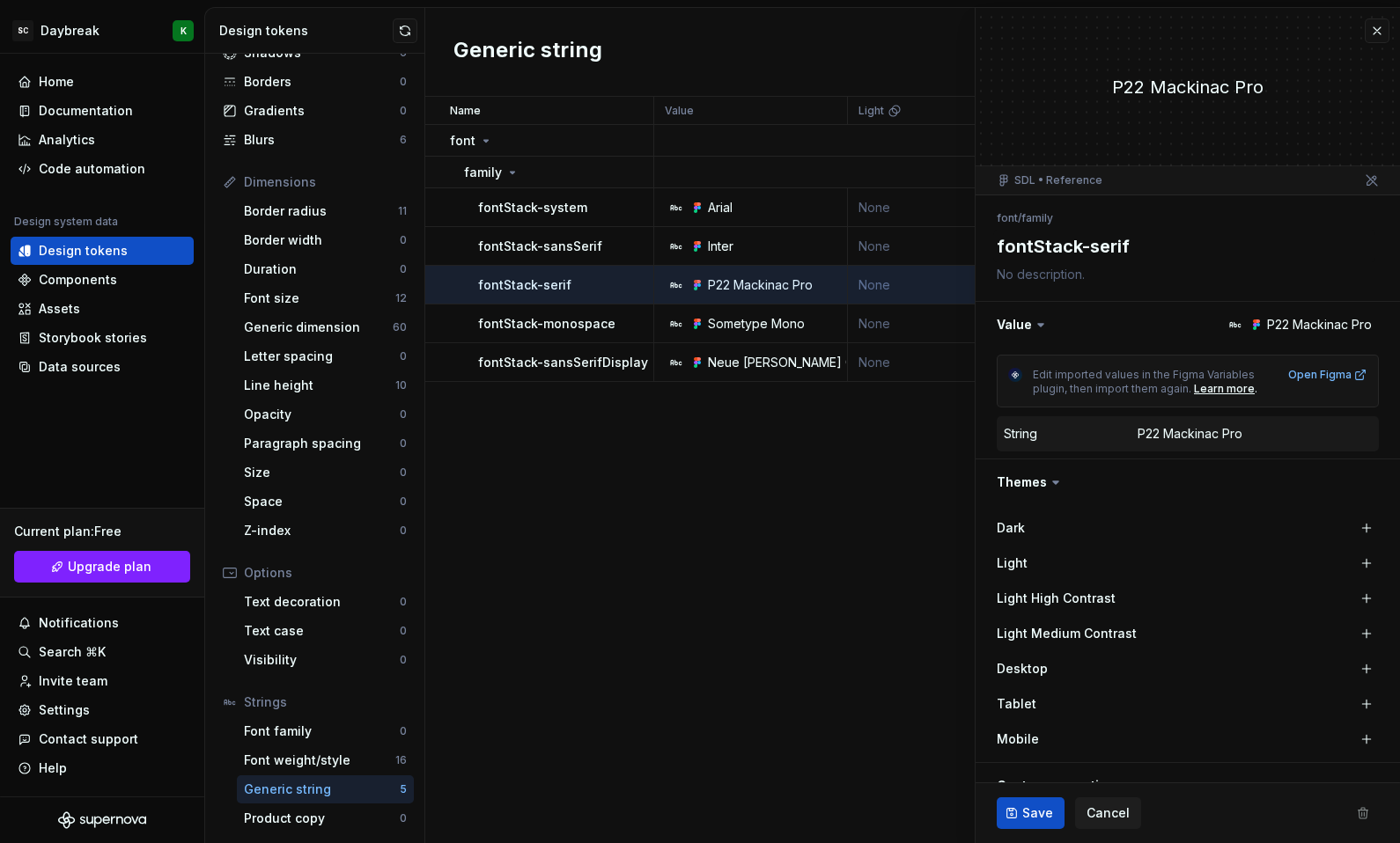
click at [1038, 327] on icon at bounding box center [1040, 324] width 17 height 17
click at [1020, 326] on button "button" at bounding box center [1188, 325] width 424 height 46
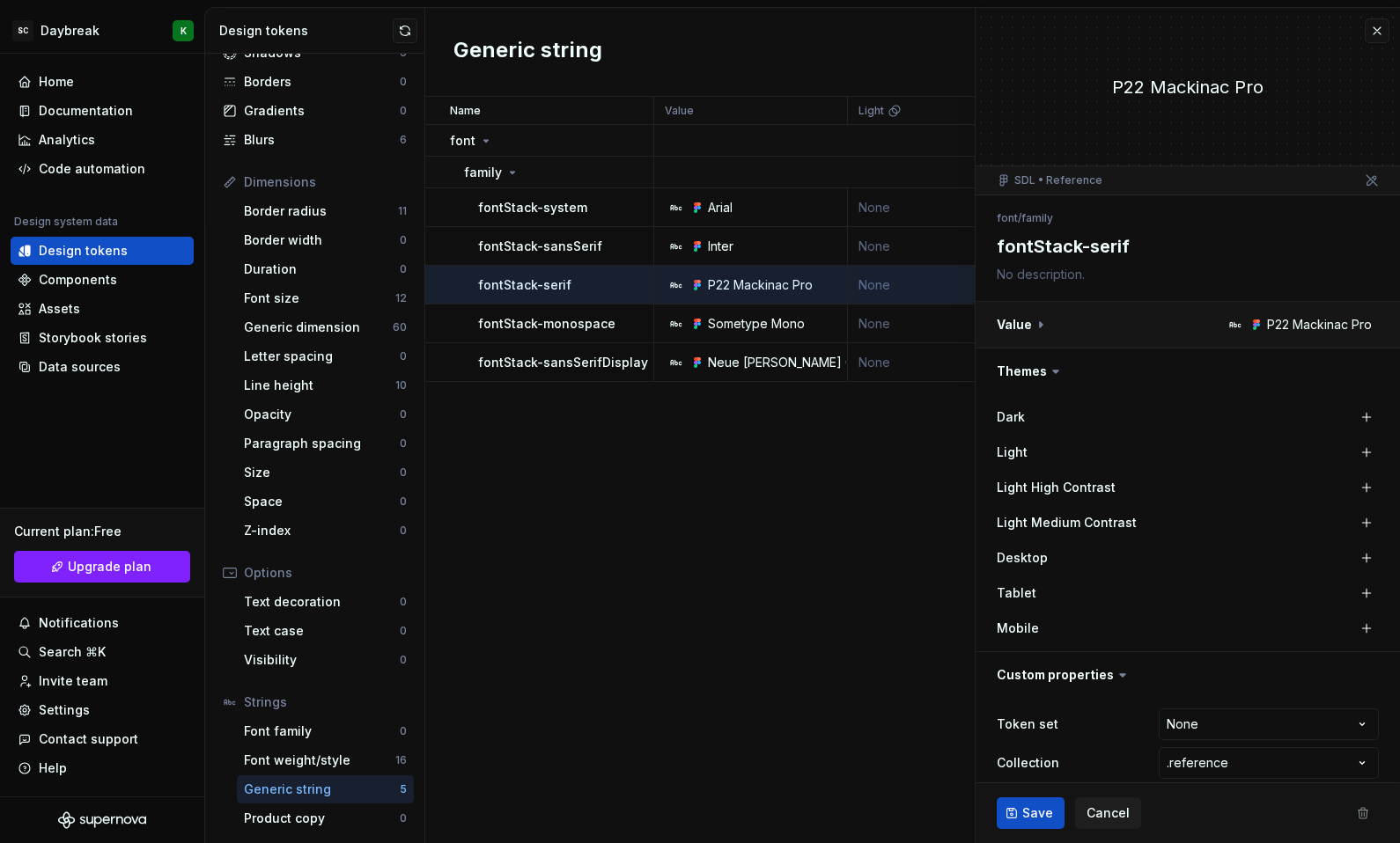
click at [1020, 326] on button "button" at bounding box center [1188, 325] width 424 height 46
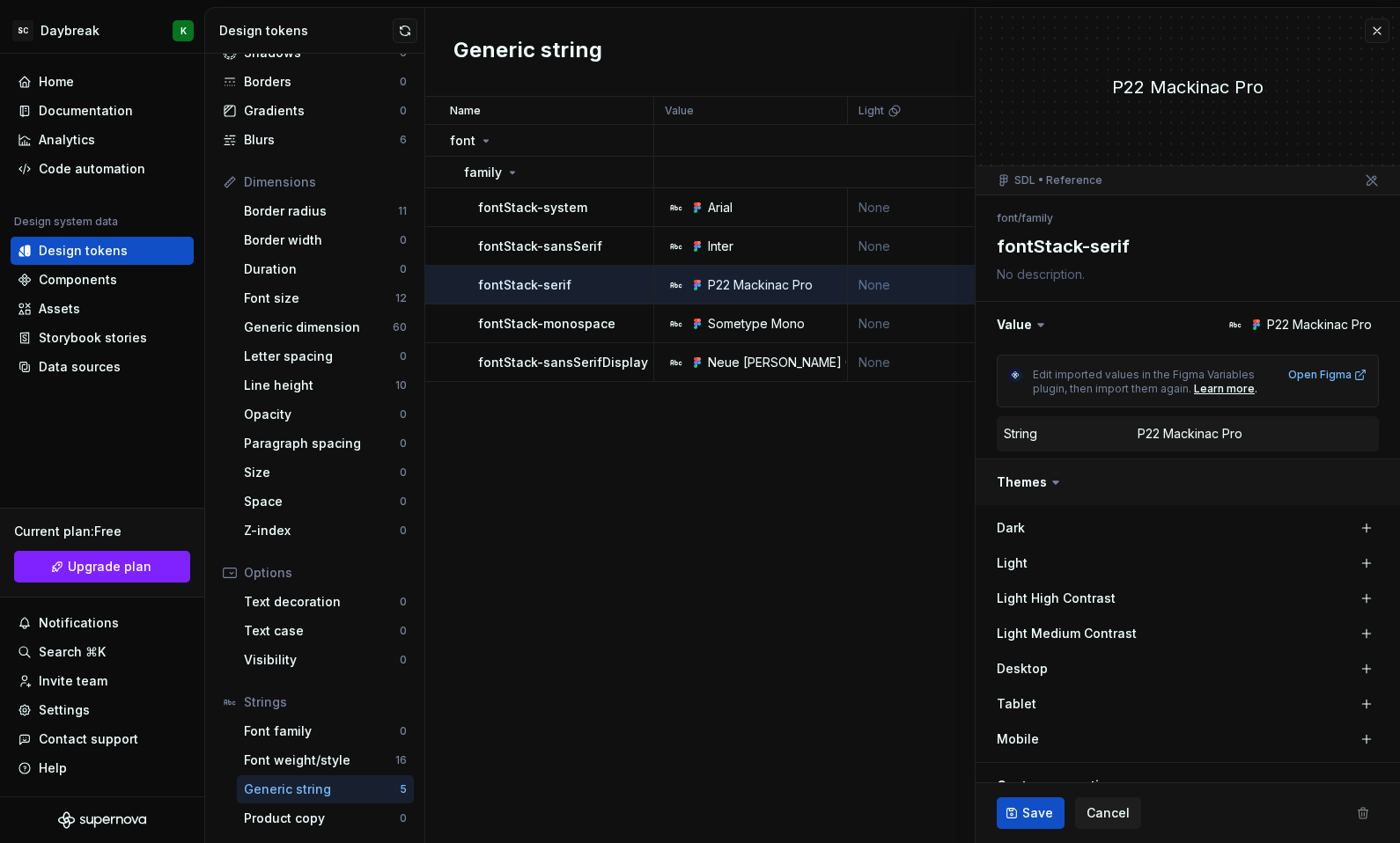
scroll to position [129, 0]
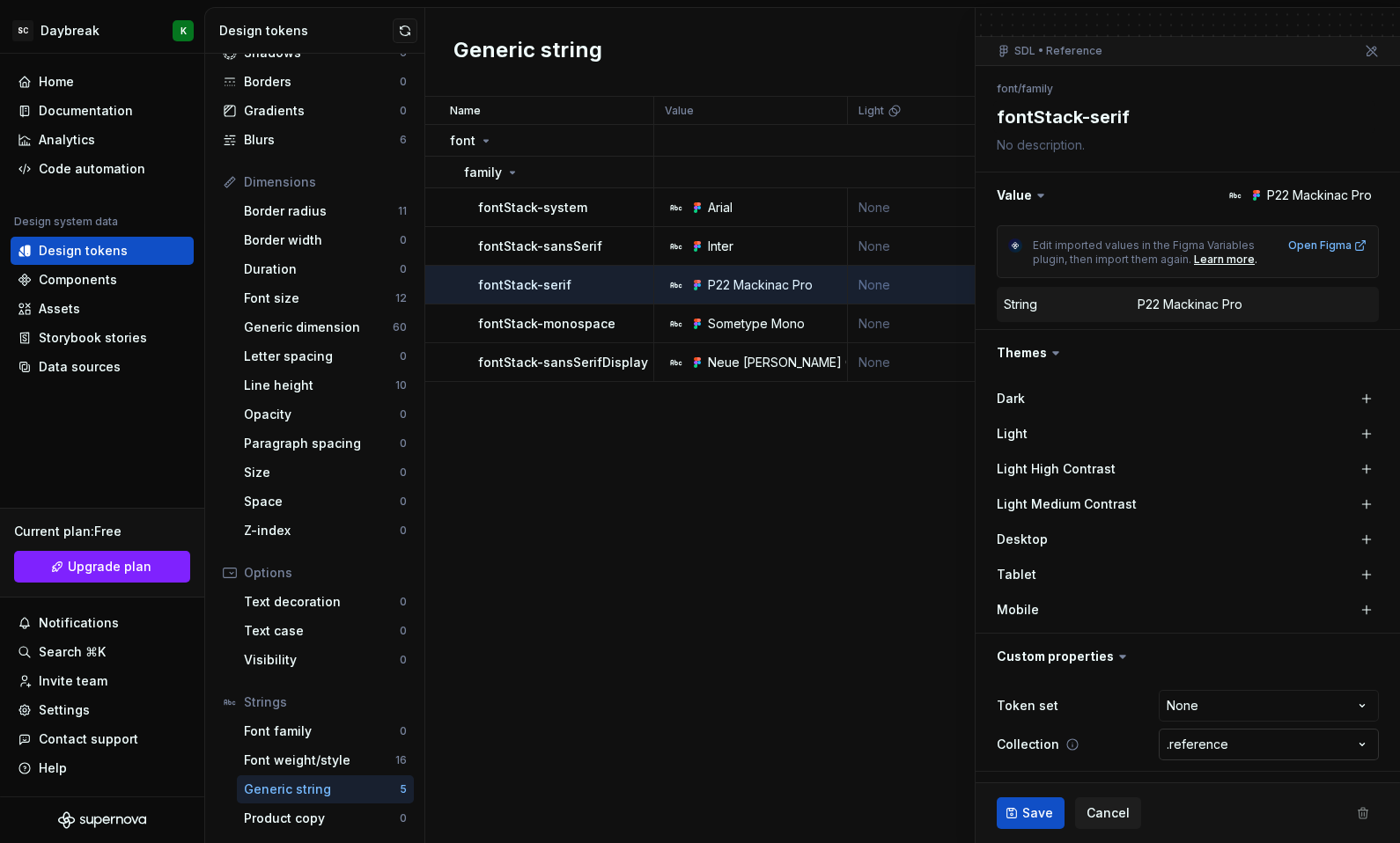
click at [1198, 752] on html "SC Daybreak K Home Documentation Analytics Code automation Design system data D…" at bounding box center [700, 422] width 1400 height 843
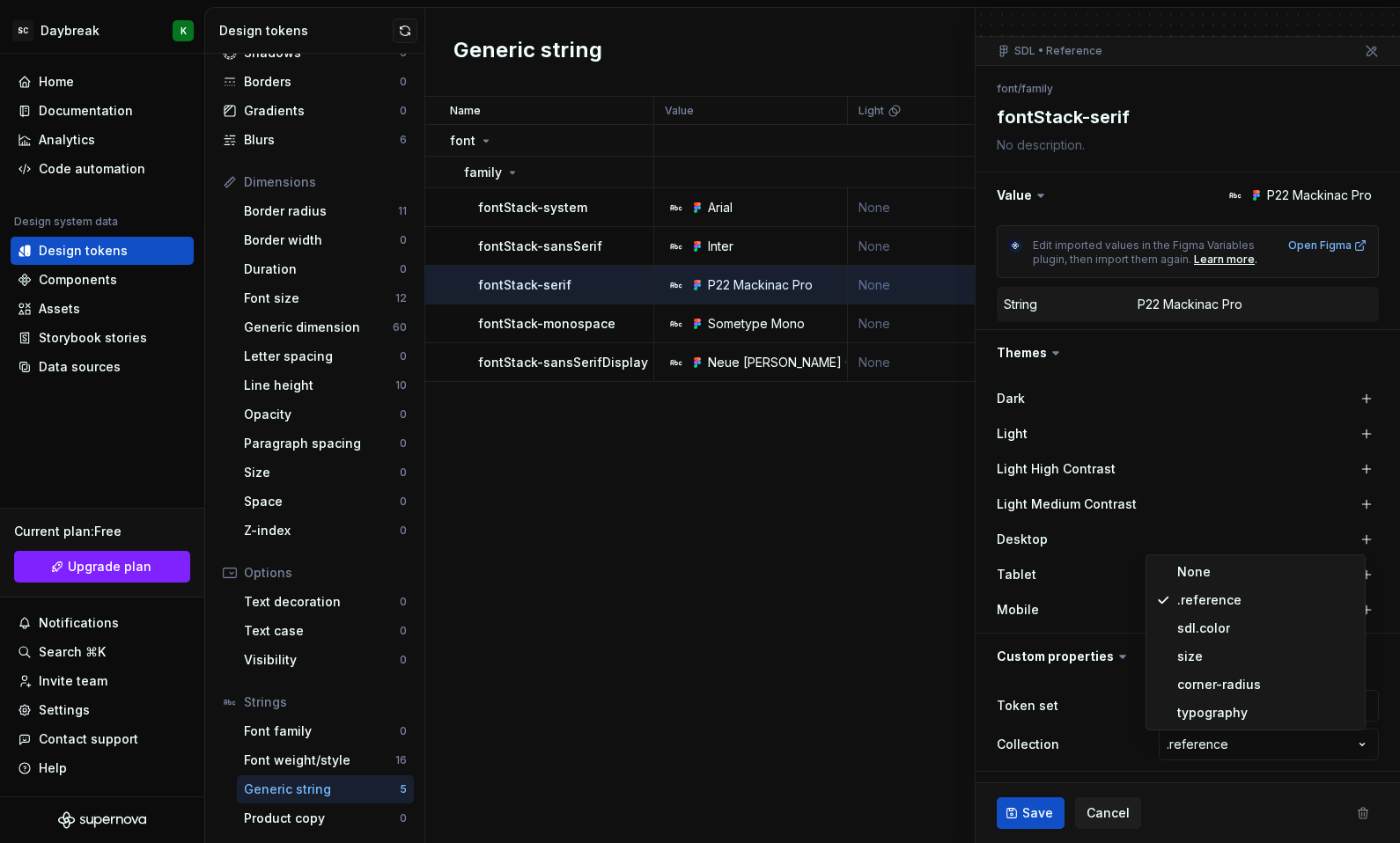
click at [1176, 785] on html "SC Daybreak K Home Documentation Analytics Code automation Design system data D…" at bounding box center [700, 422] width 1400 height 843
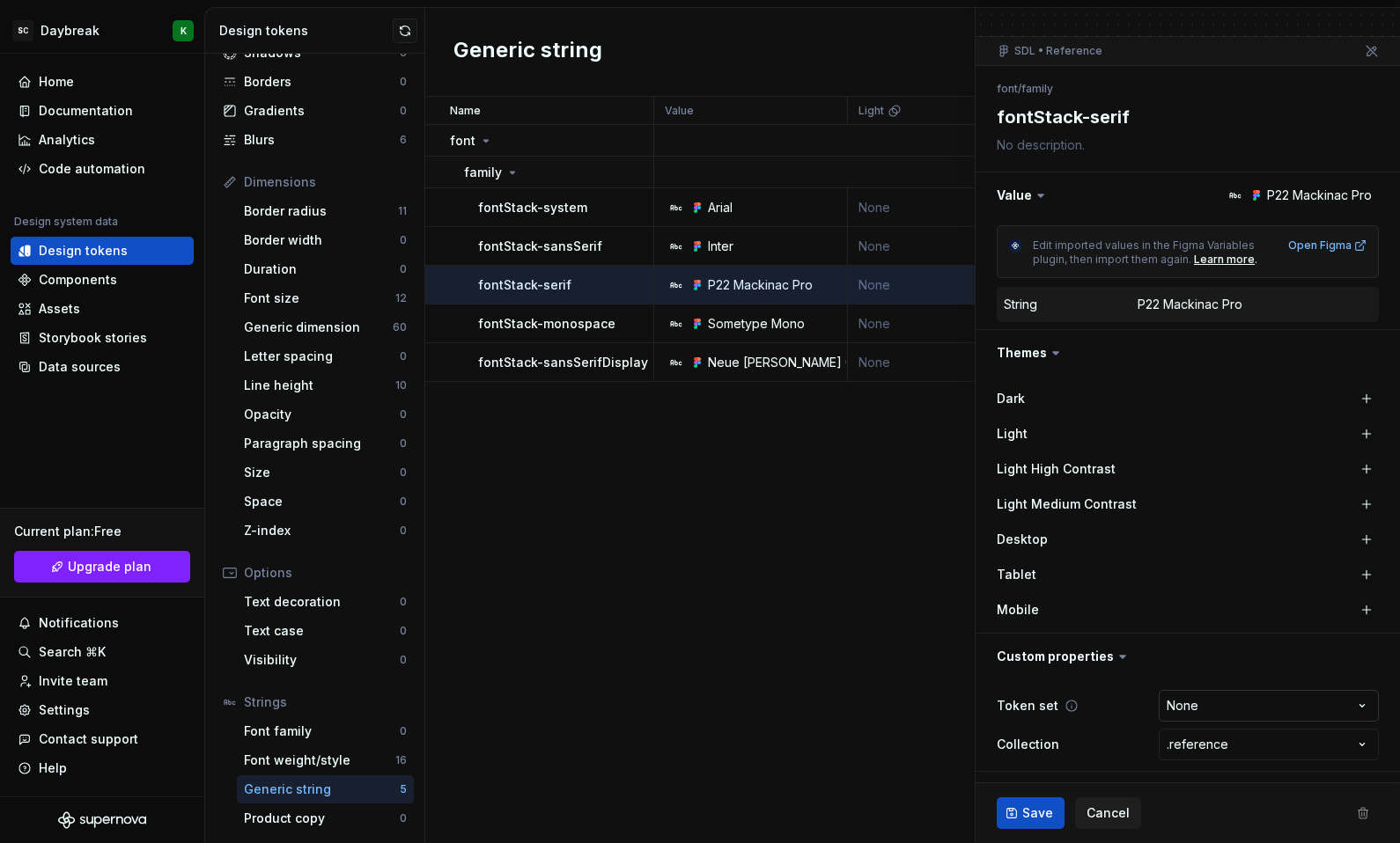
click at [1167, 696] on html "SC Daybreak K Home Documentation Analytics Code automation Design system data D…" at bounding box center [700, 422] width 1400 height 843
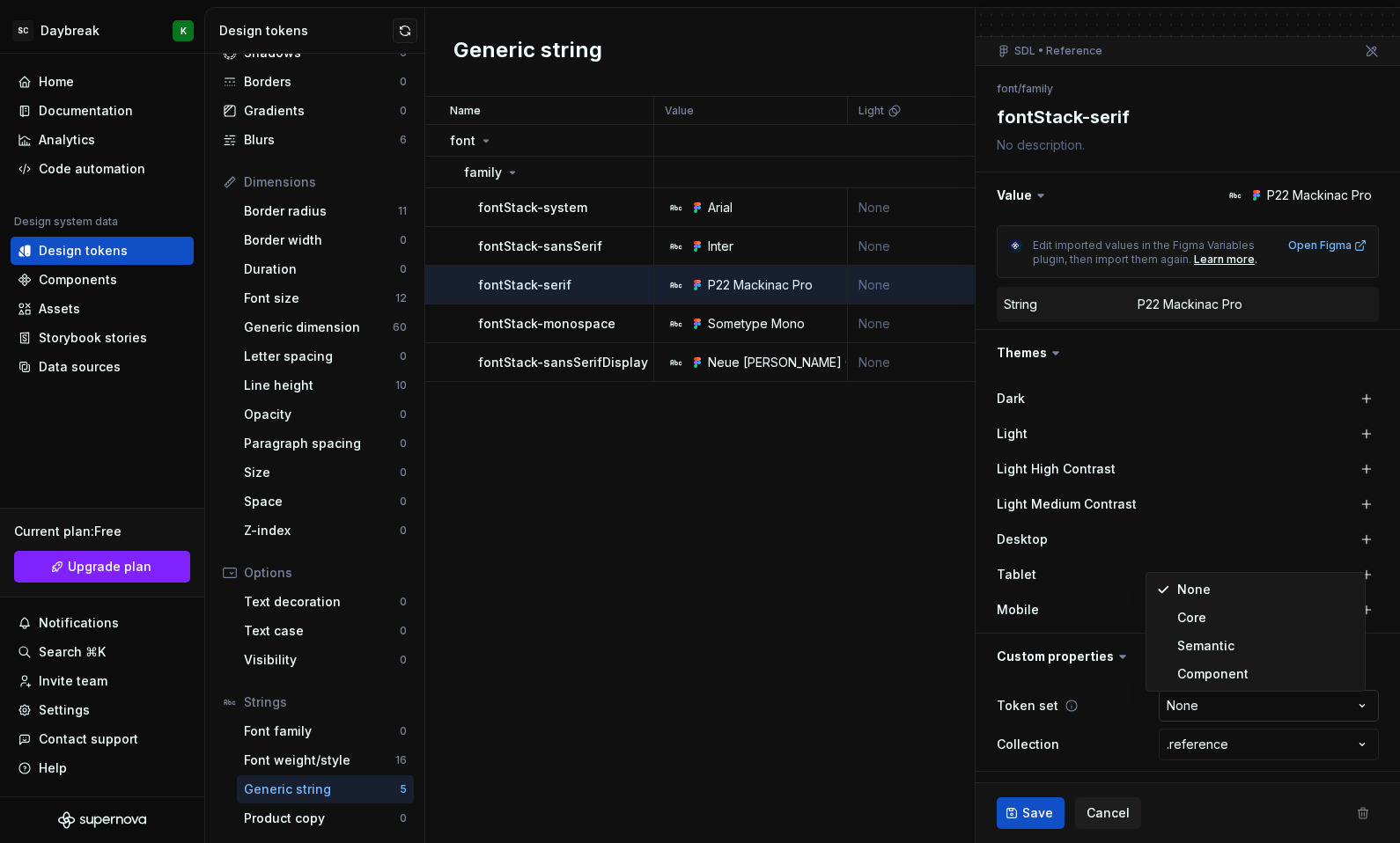
click at [1167, 696] on html "SC Daybreak K Home Documentation Analytics Code automation Design system data D…" at bounding box center [700, 422] width 1400 height 843
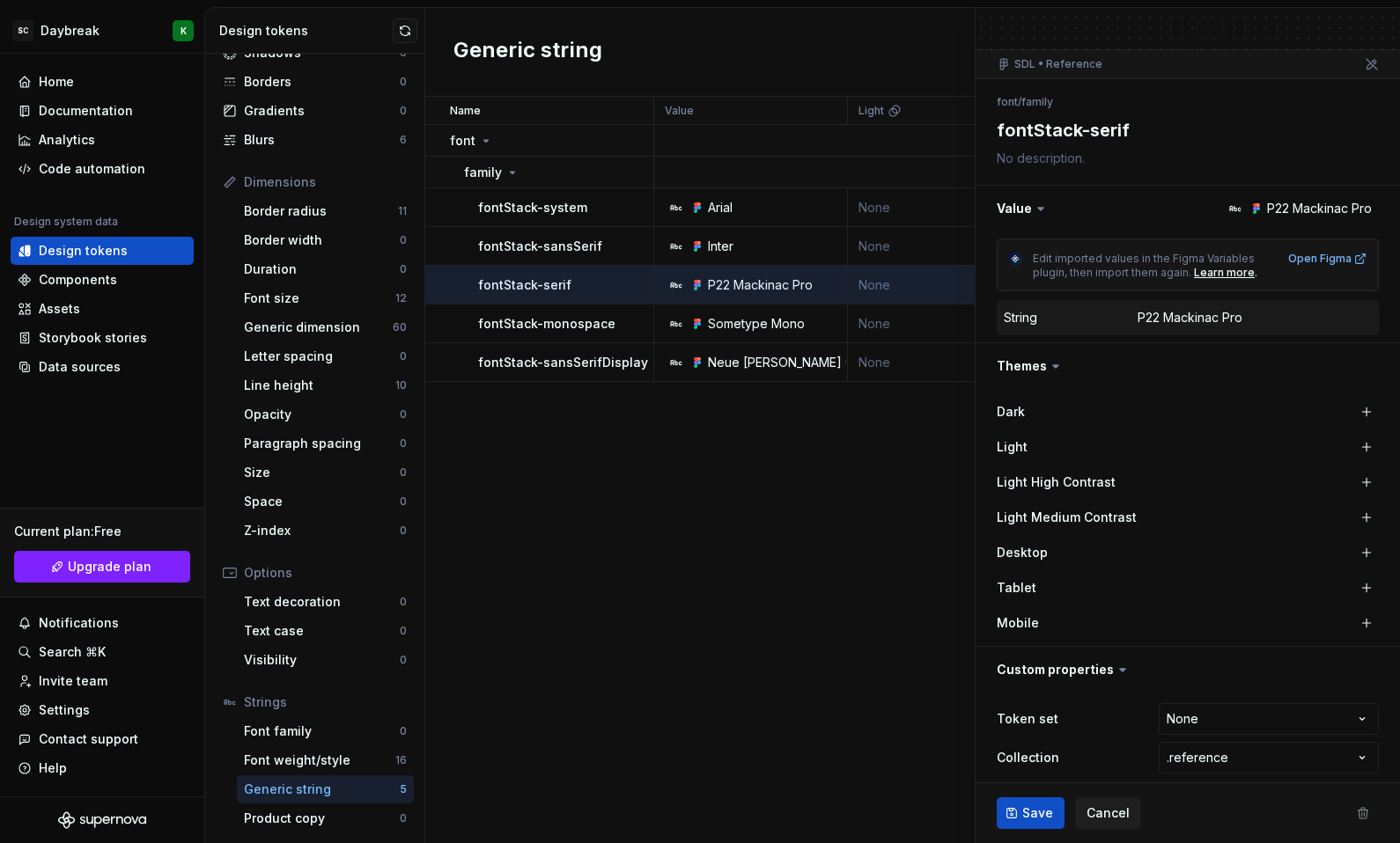
scroll to position [118, 0]
click at [1207, 321] on div "P22 Mackinac Pro" at bounding box center [1190, 315] width 105 height 17
click at [1257, 320] on dd "P22 Mackinac Pro" at bounding box center [1254, 315] width 234 height 17
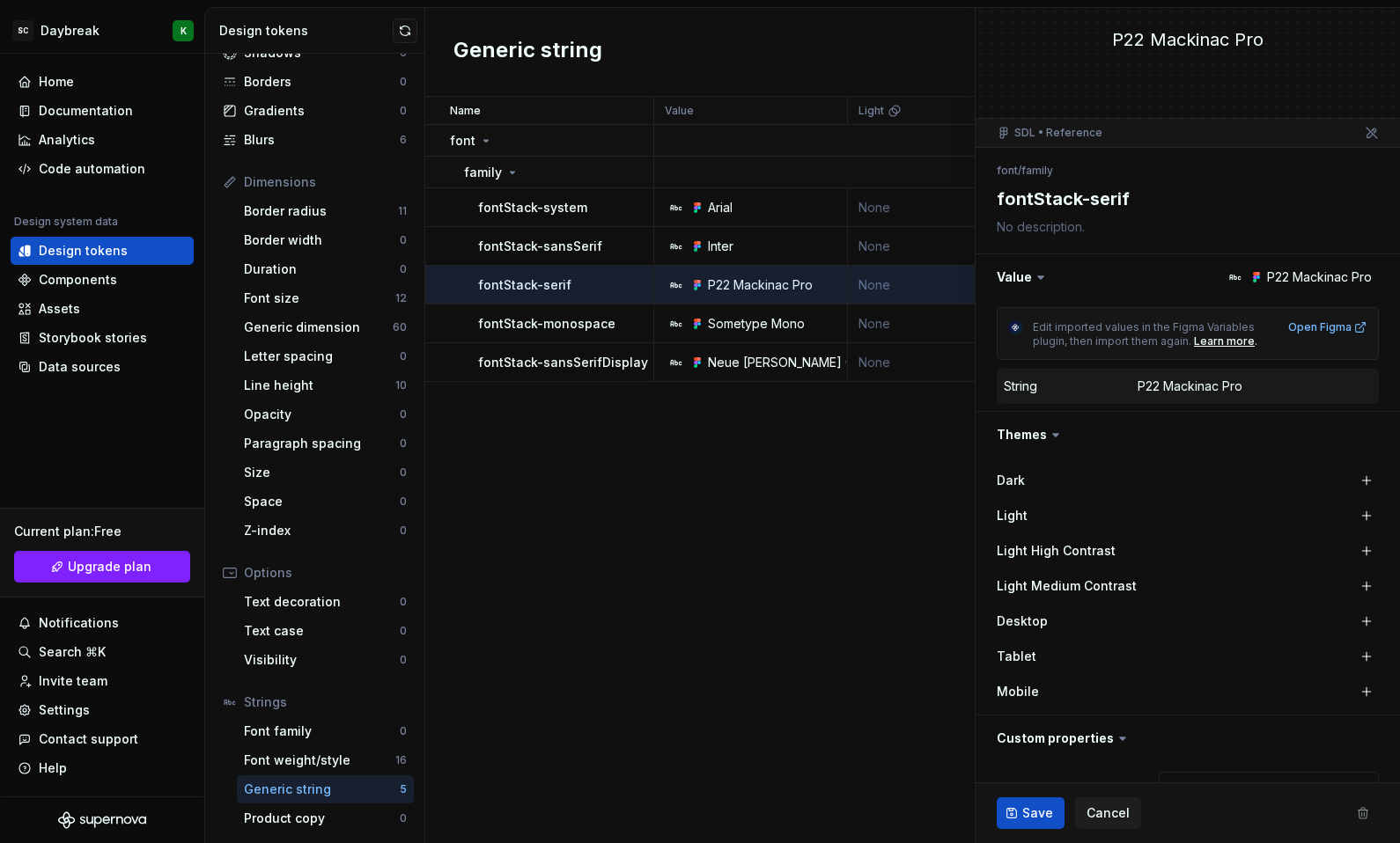
scroll to position [0, 0]
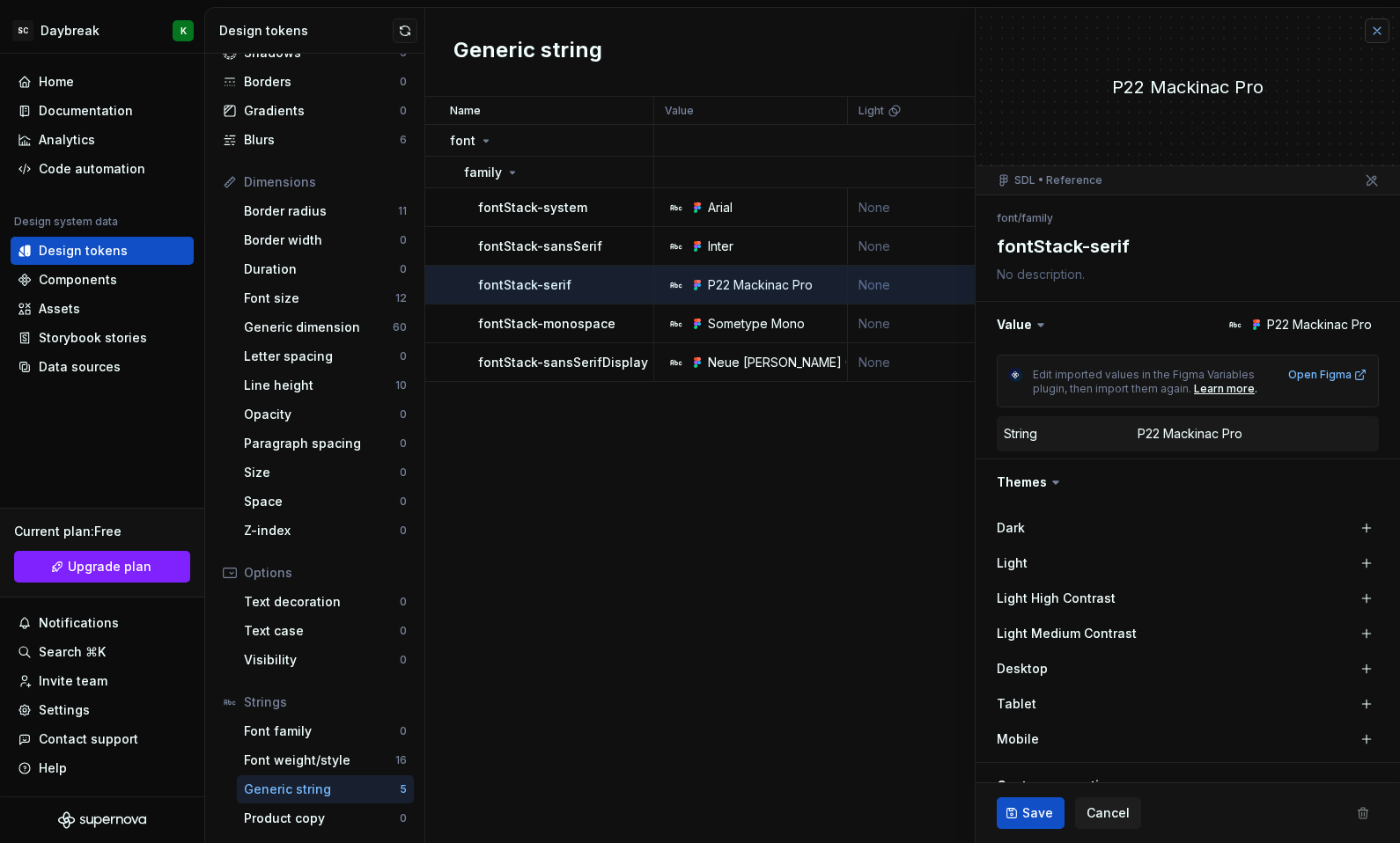
click at [1364, 28] on button "button" at bounding box center [1376, 30] width 25 height 25
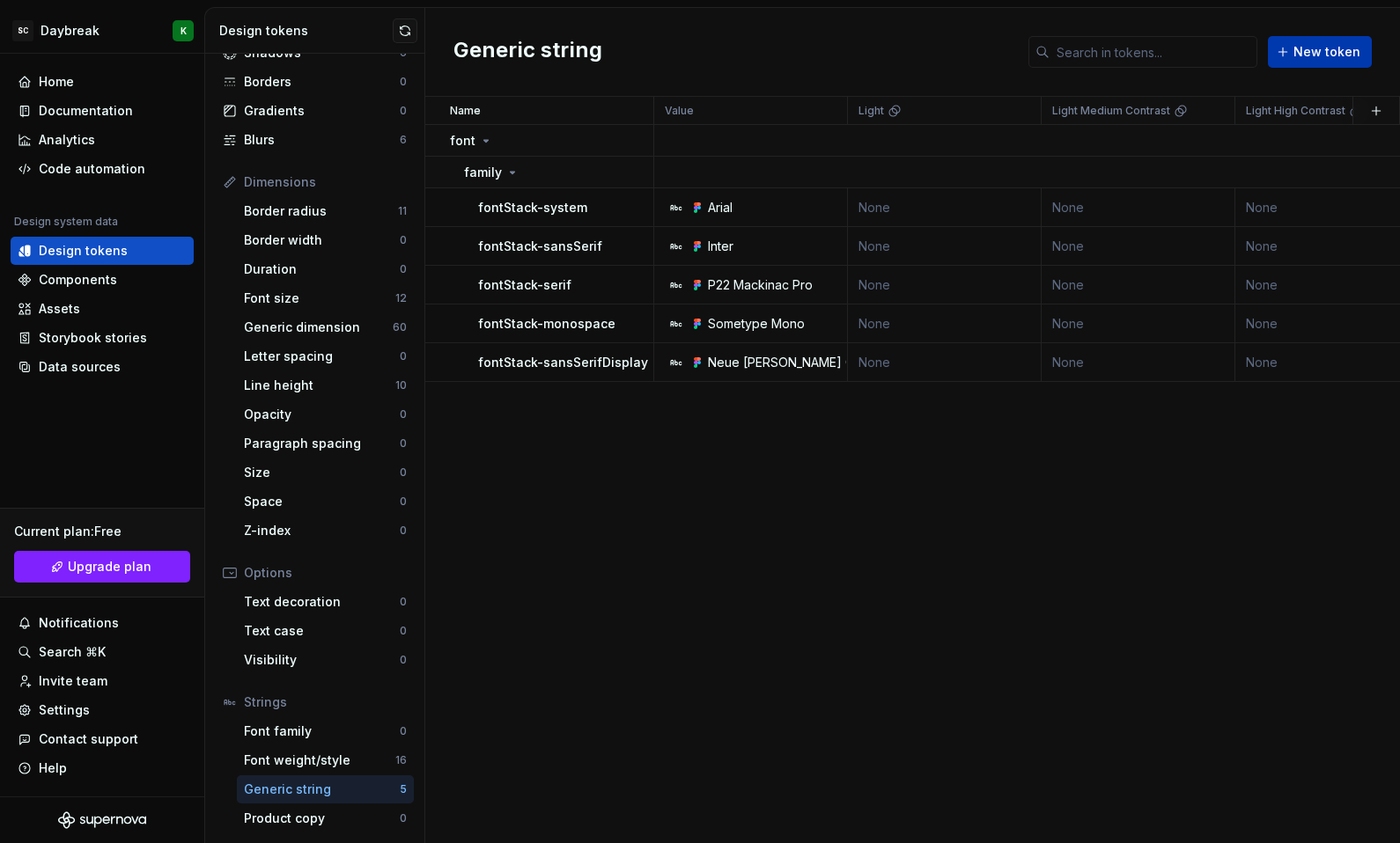
click at [1327, 53] on span "New token" at bounding box center [1326, 51] width 66 height 17
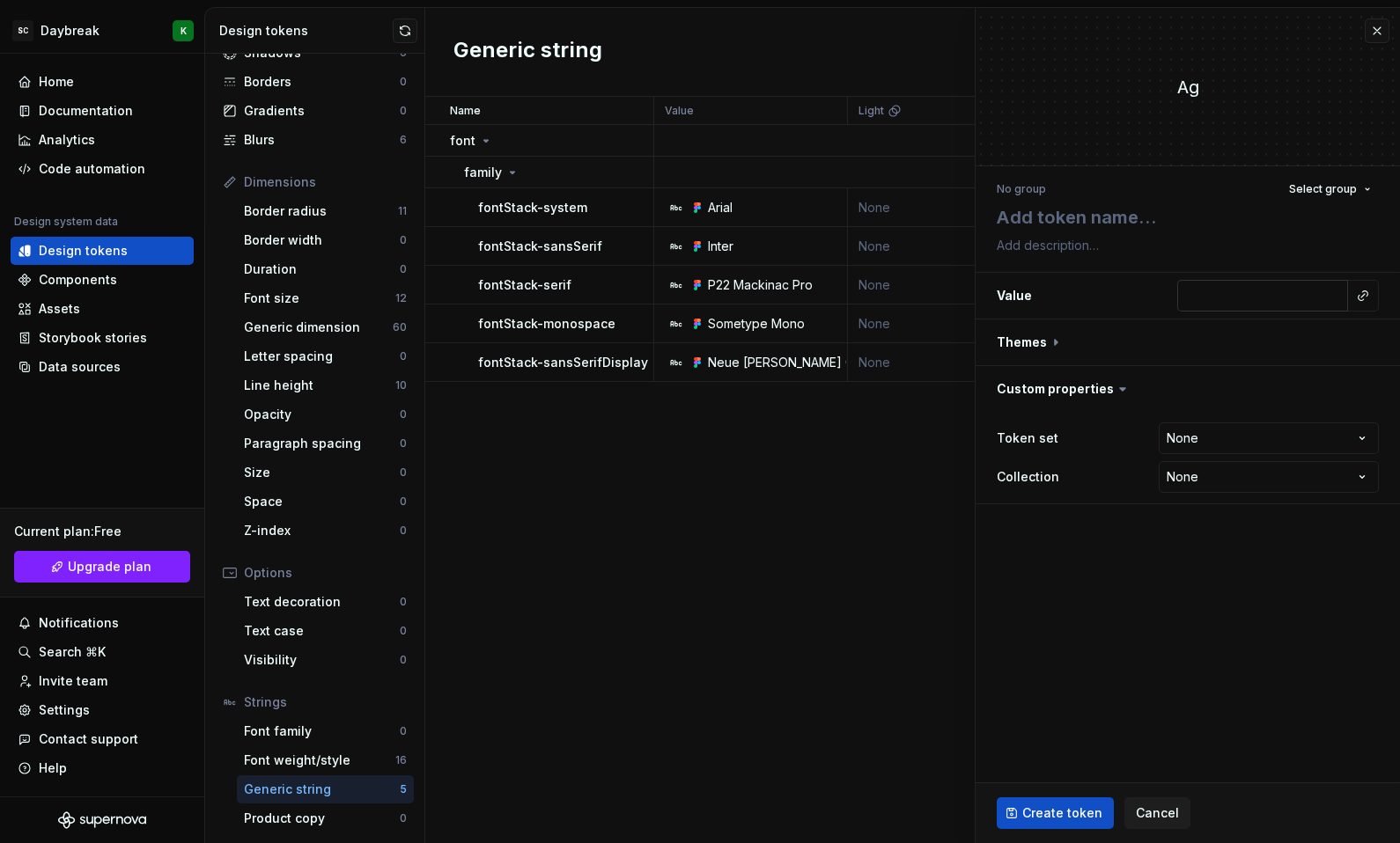
click at [1288, 305] on input "text" at bounding box center [1262, 295] width 171 height 32
paste input "<link rel="stylesheet" href="[URL][DOMAIN_NAME]">"
type textarea "*"
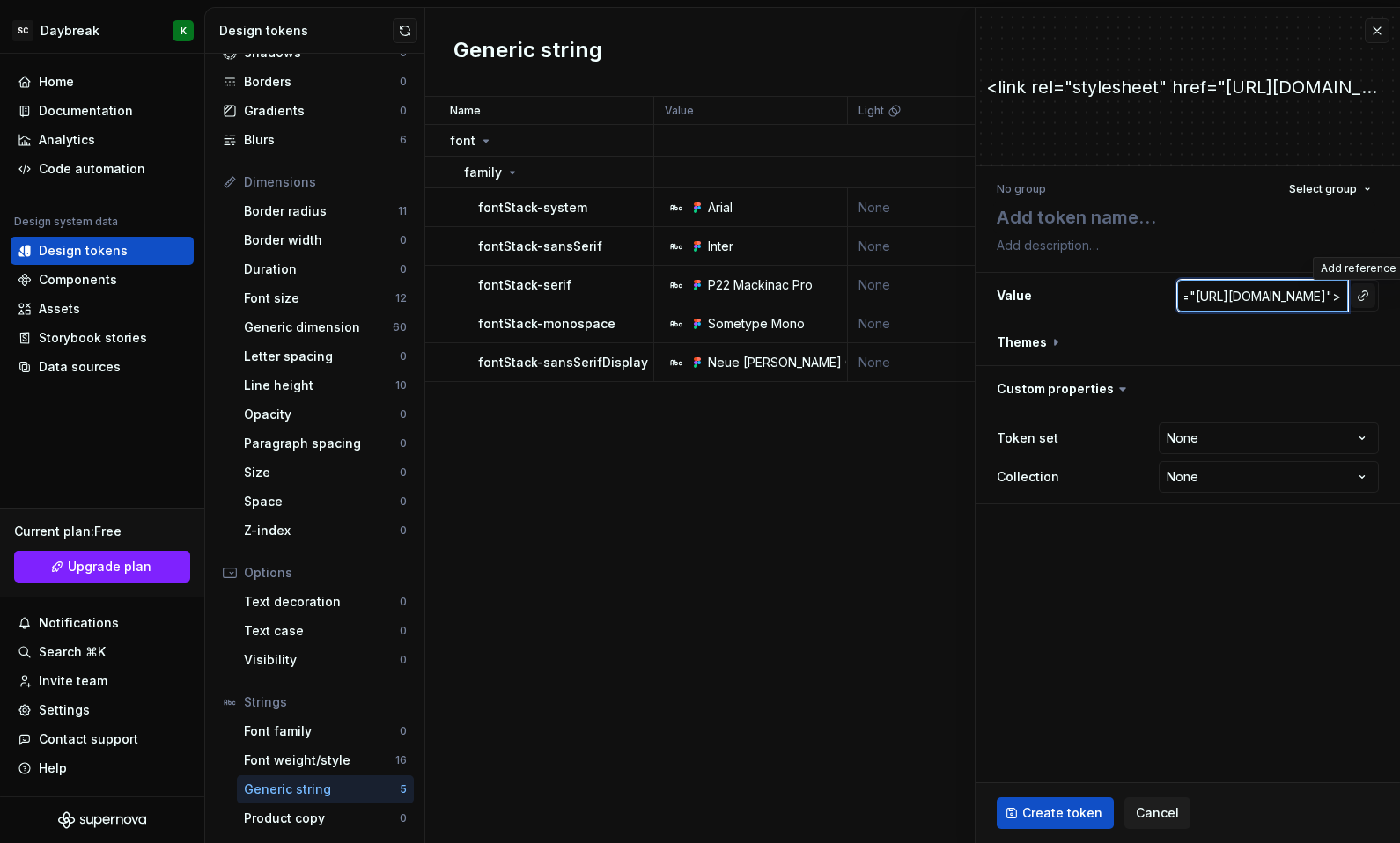
type input "<link rel="stylesheet" href="[URL][DOMAIN_NAME]">"
click at [1358, 296] on button "button" at bounding box center [1363, 295] width 25 height 25
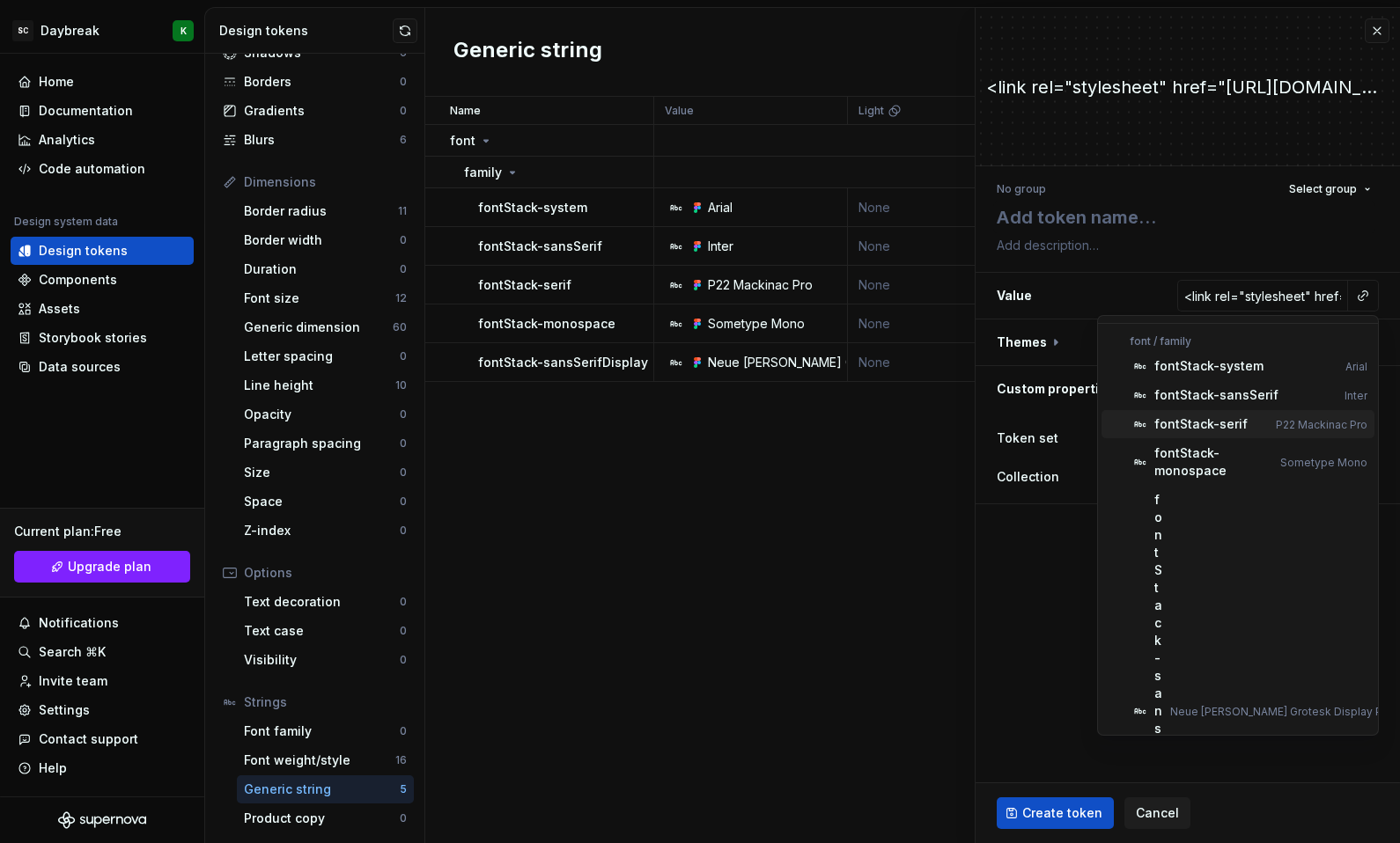
click at [1175, 430] on div "fontStack-serif" at bounding box center [1201, 423] width 93 height 17
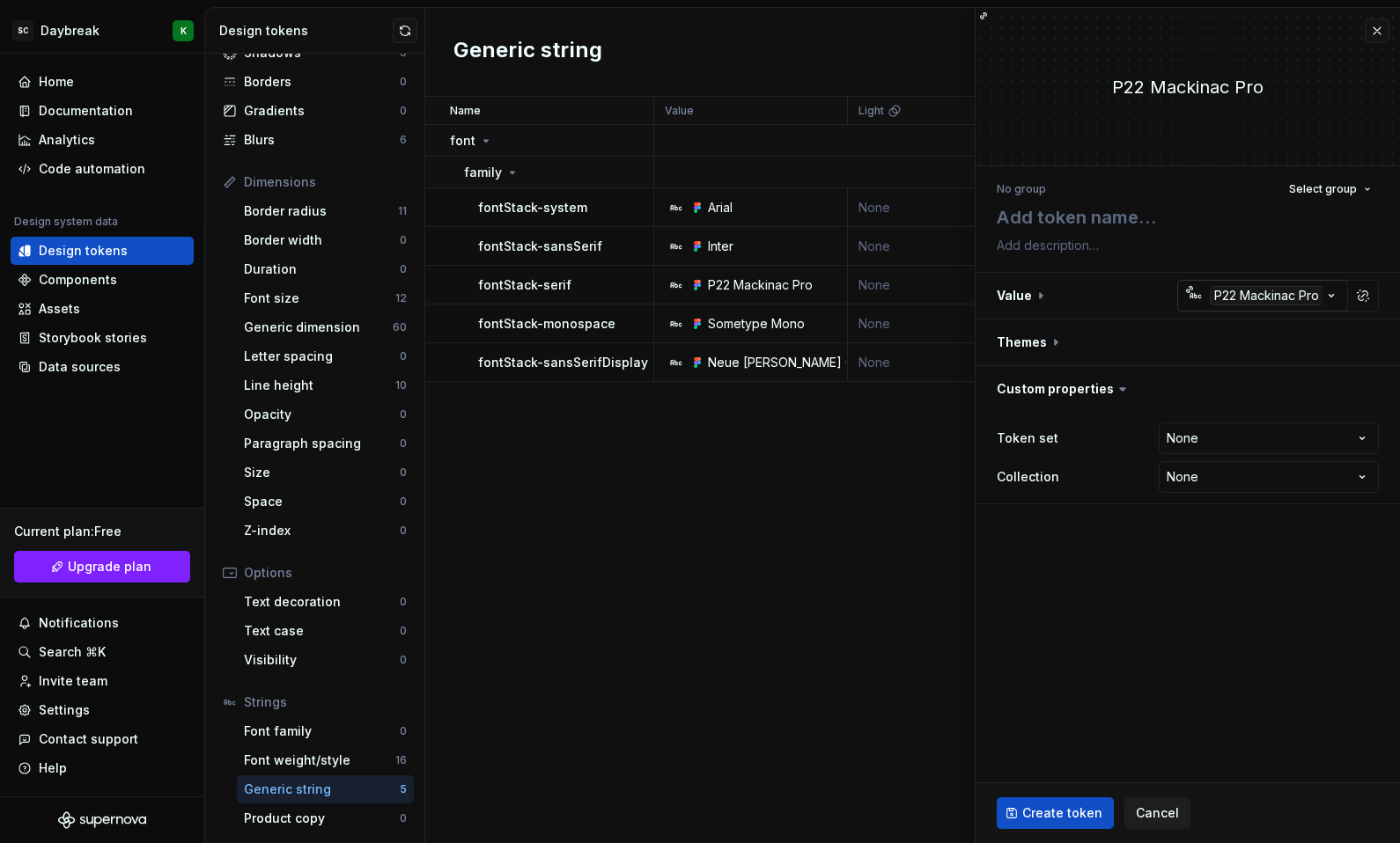
click at [1201, 300] on icon "button" at bounding box center [1195, 295] width 14 height 14
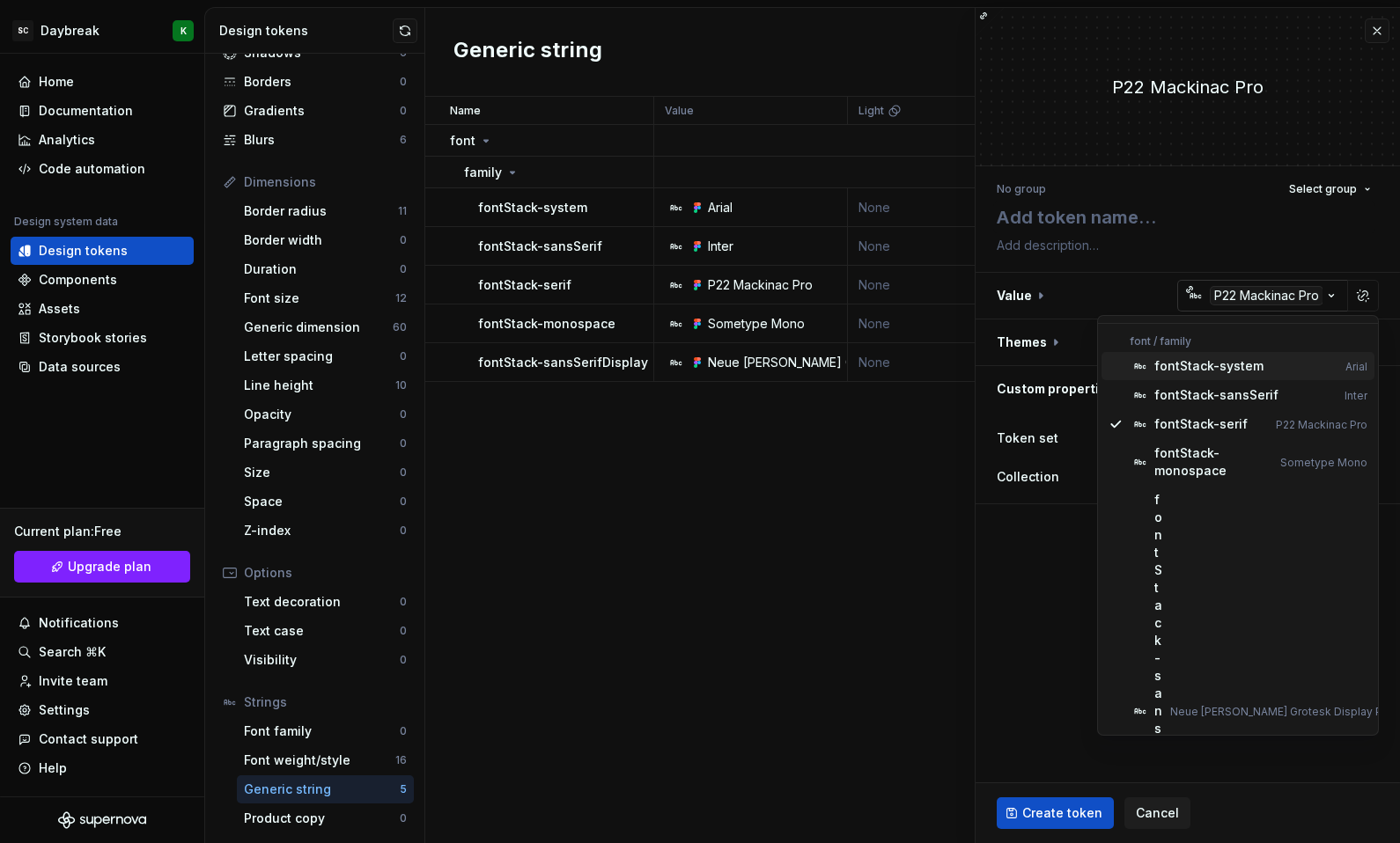
click at [1201, 300] on html "SC Daybreak K Home Documentation Analytics Code automation Design system data D…" at bounding box center [700, 422] width 1400 height 843
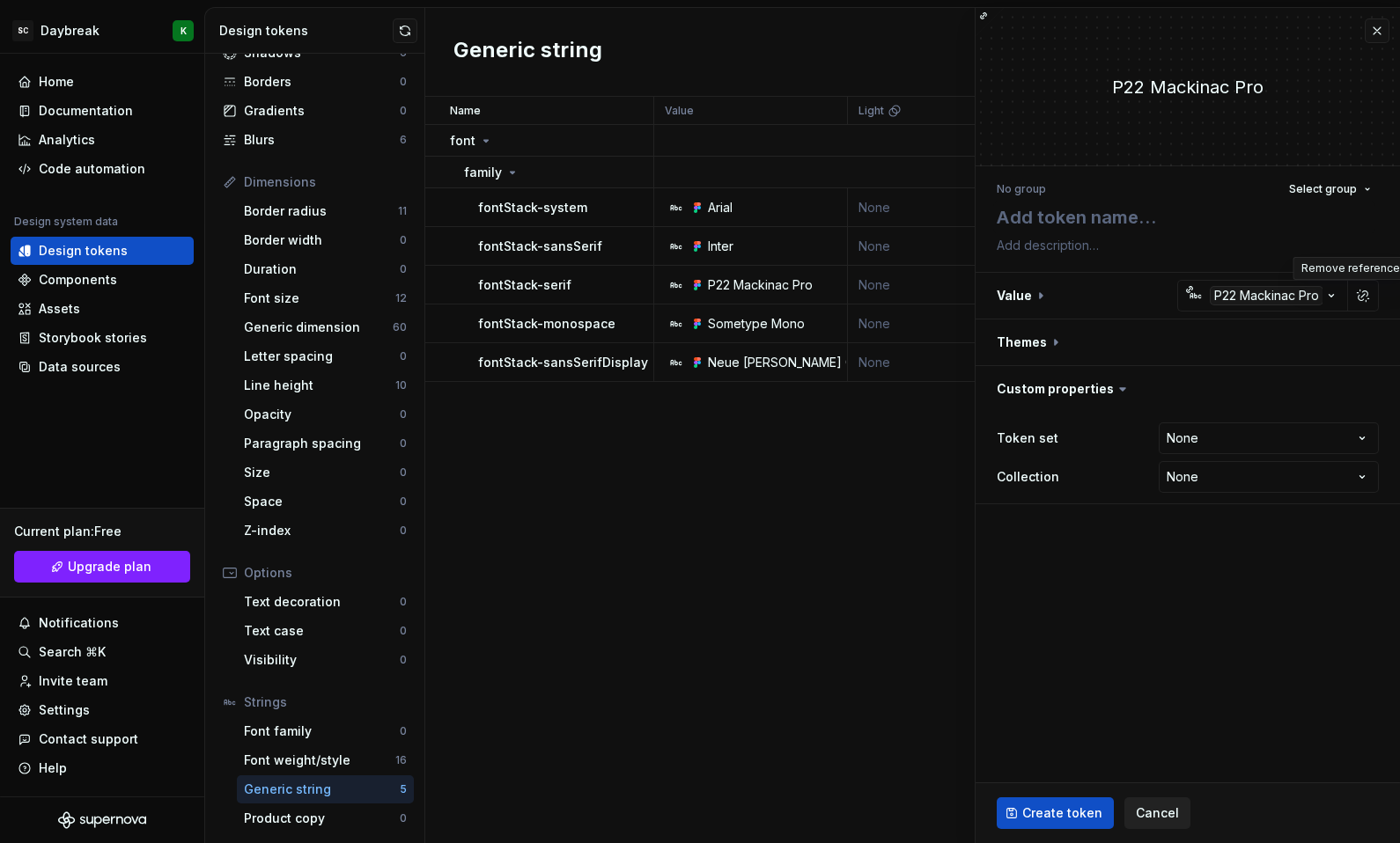
click at [1141, 811] on span "Cancel" at bounding box center [1157, 812] width 43 height 17
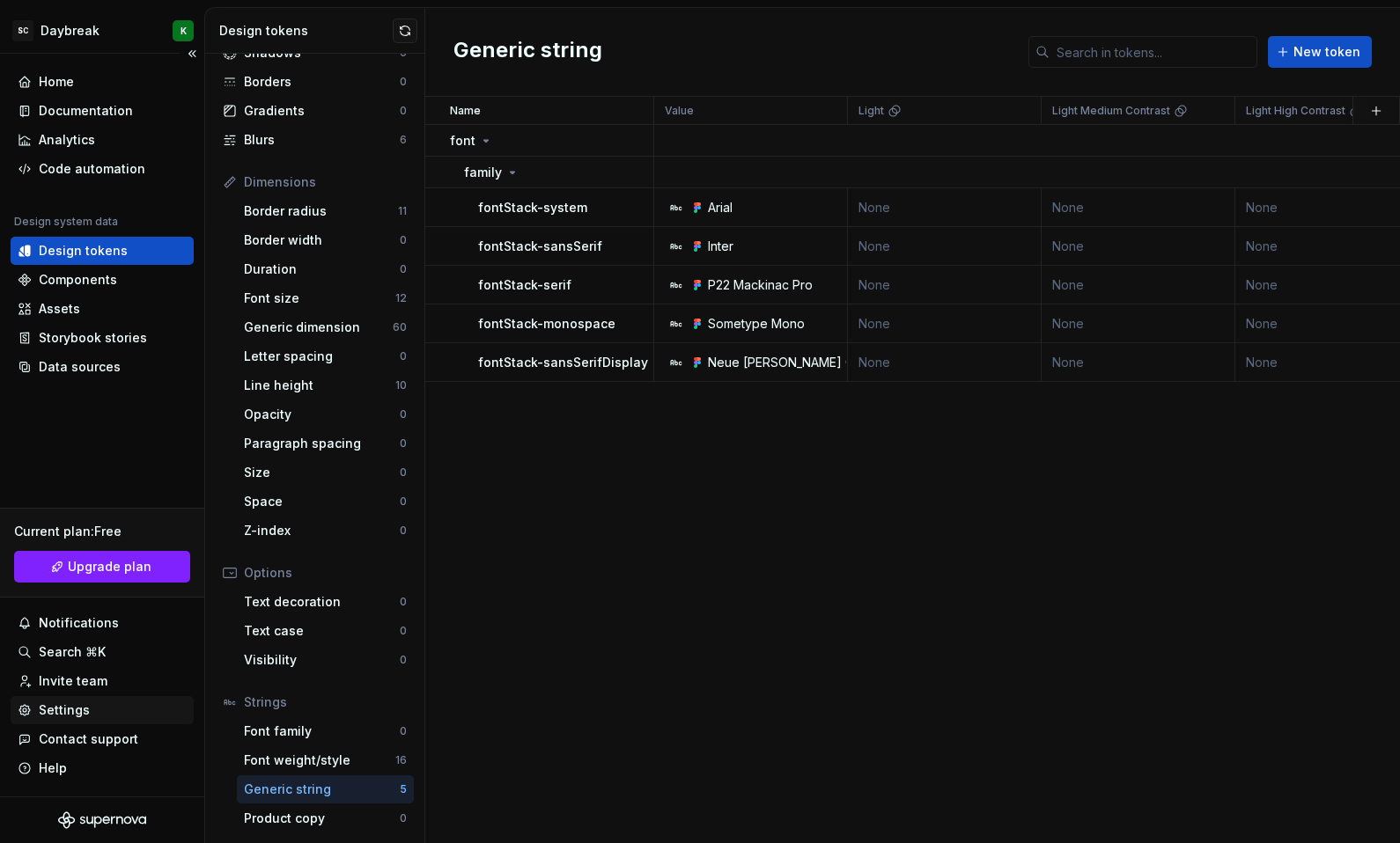
click at [97, 712] on div "Settings" at bounding box center [102, 709] width 169 height 17
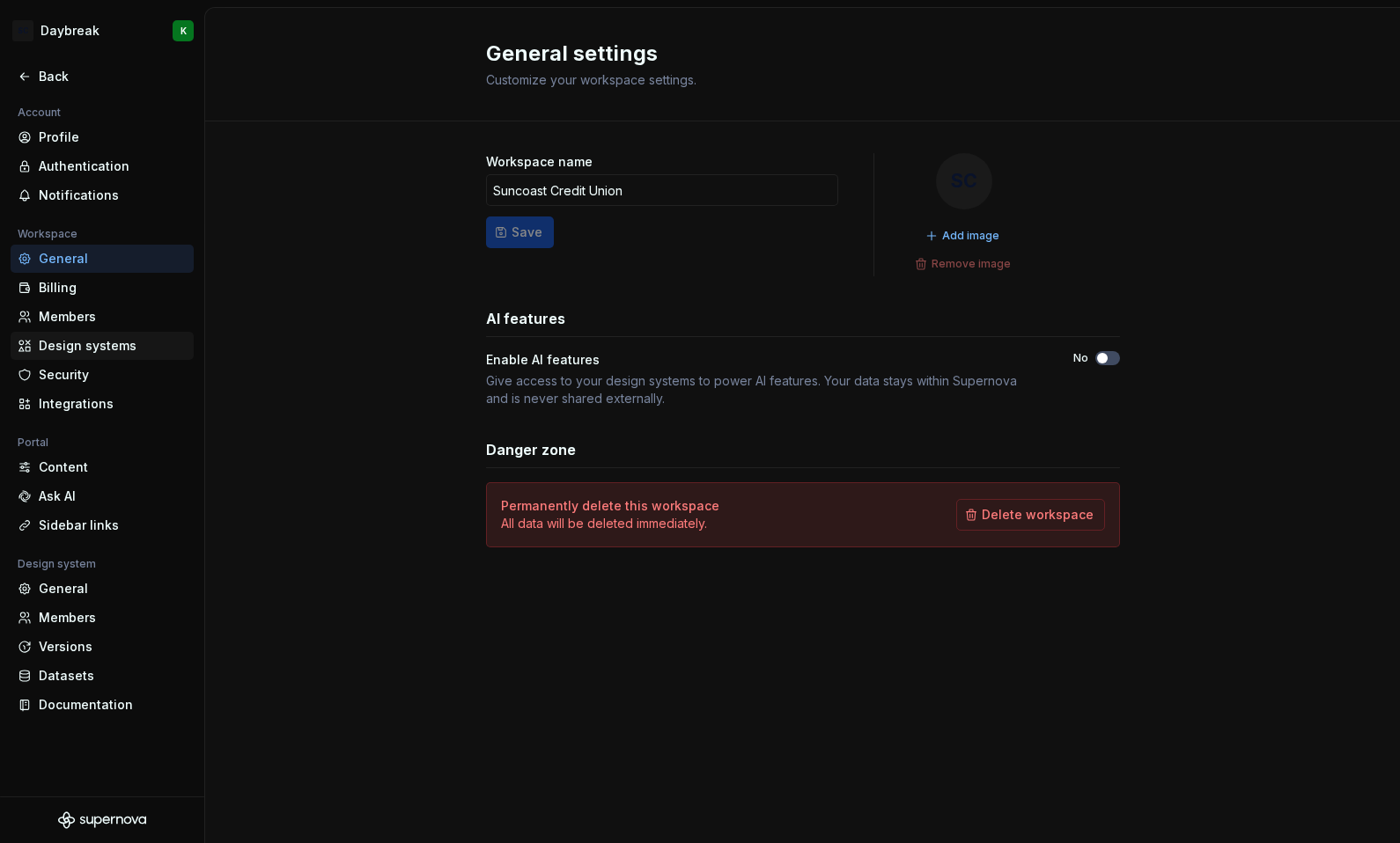
click at [66, 343] on div "Design systems" at bounding box center [113, 345] width 148 height 17
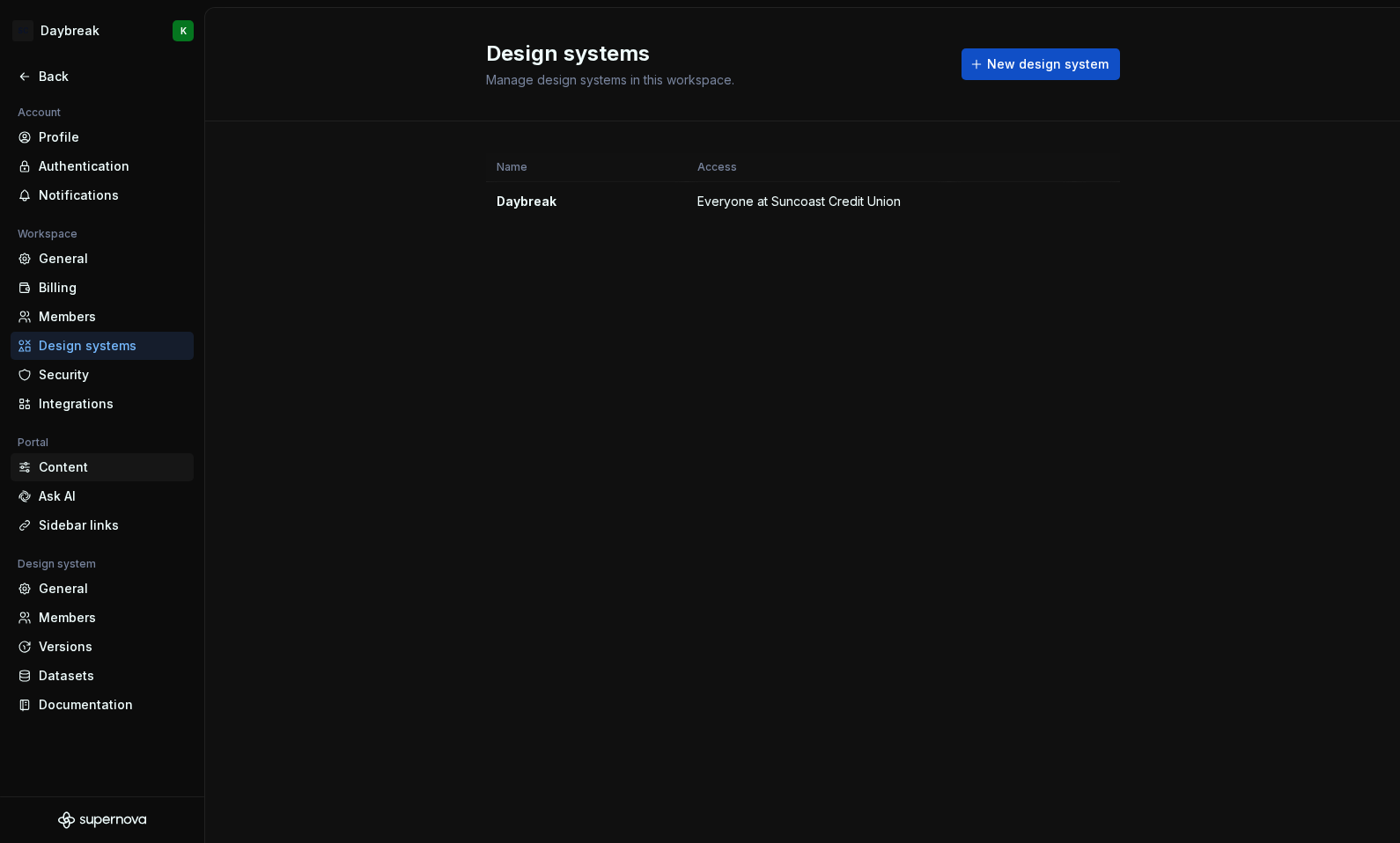
click at [50, 467] on div "Content" at bounding box center [113, 467] width 148 height 17
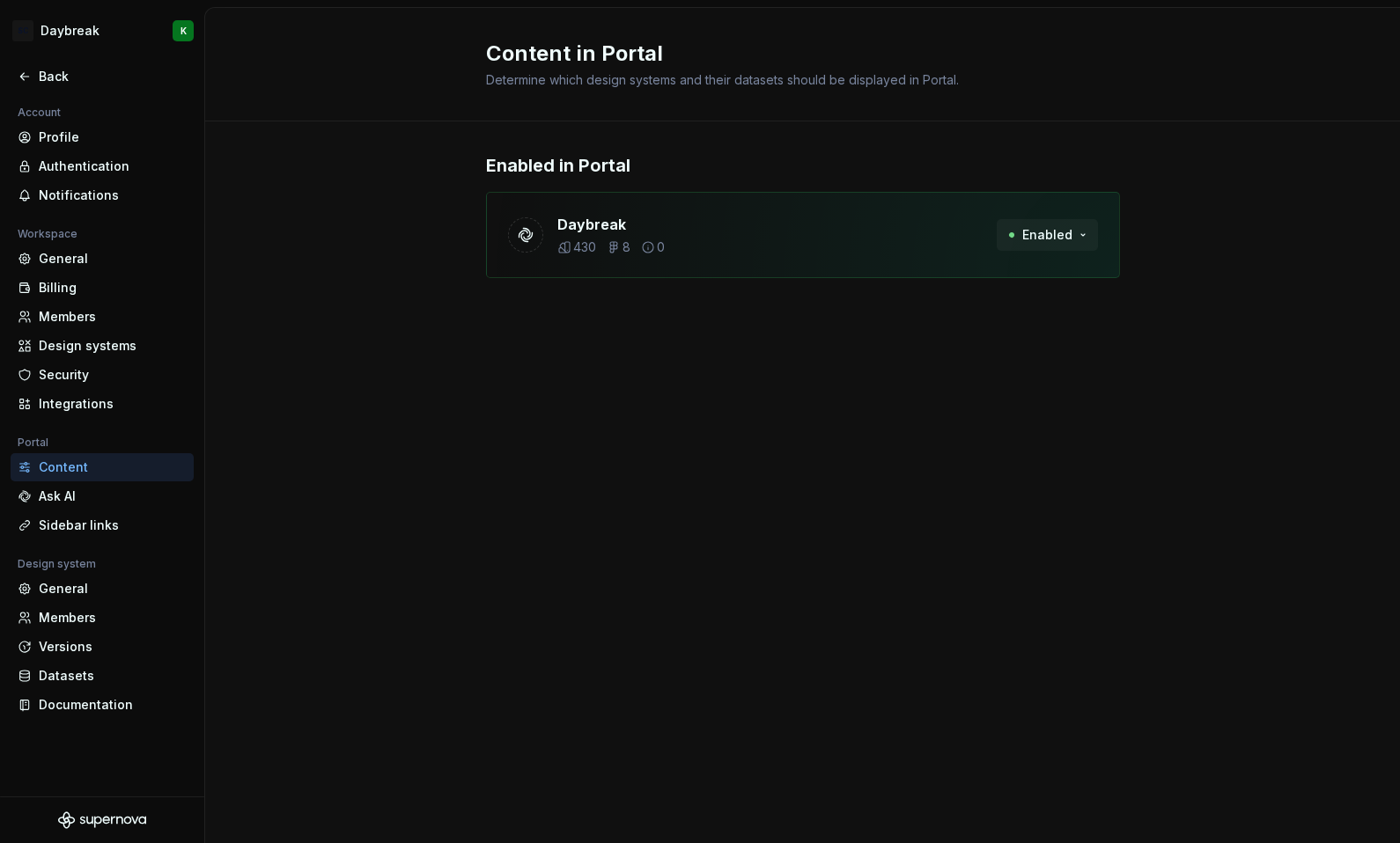
click at [1057, 229] on span "Enabled" at bounding box center [1047, 234] width 50 height 17
click at [404, 439] on div "Content in Portal Determine which design systems and their datasets should be d…" at bounding box center [802, 425] width 1195 height 835
click at [62, 534] on div "Sidebar links" at bounding box center [113, 524] width 148 height 17
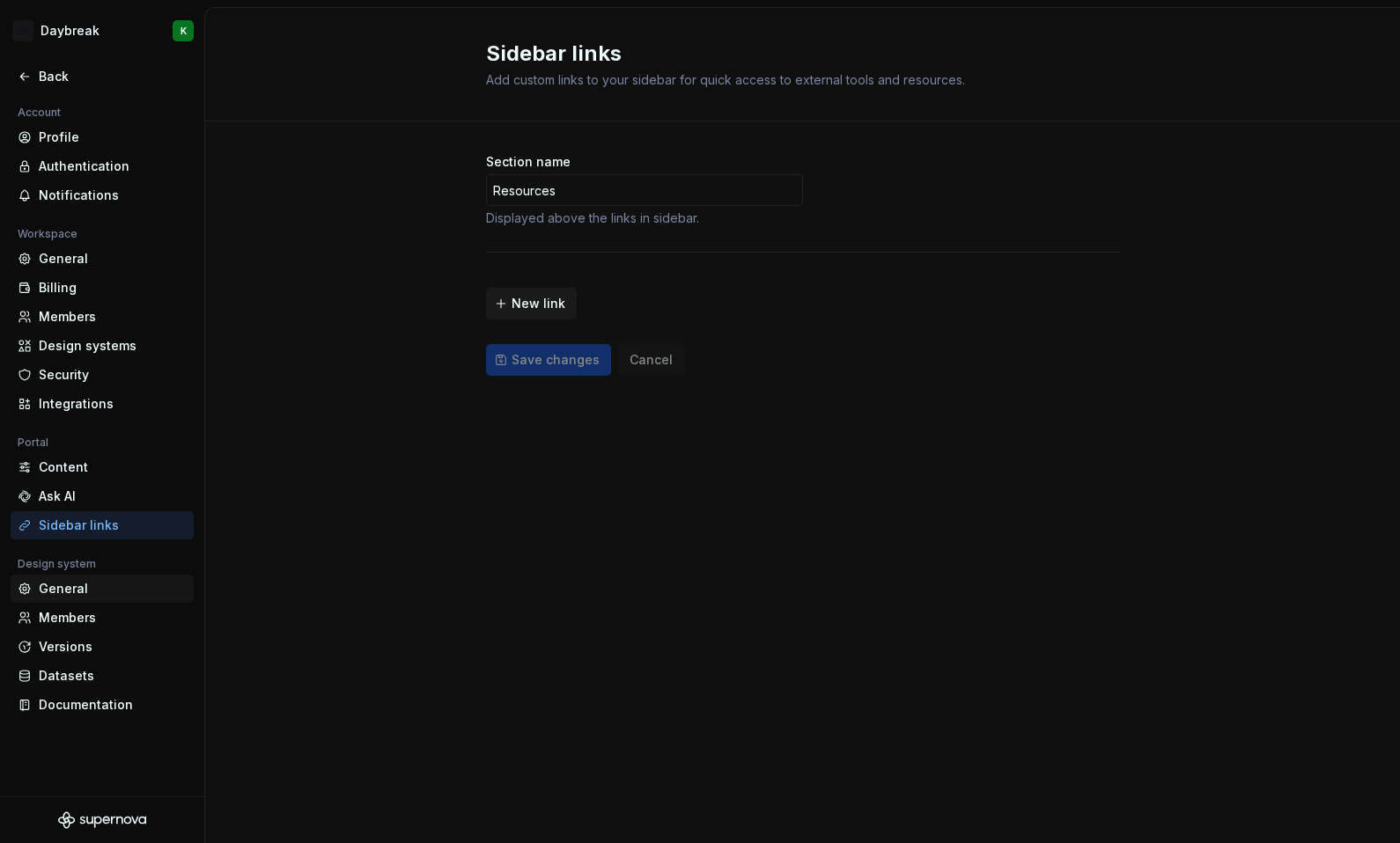
click at [73, 575] on div "General" at bounding box center [102, 588] width 183 height 28
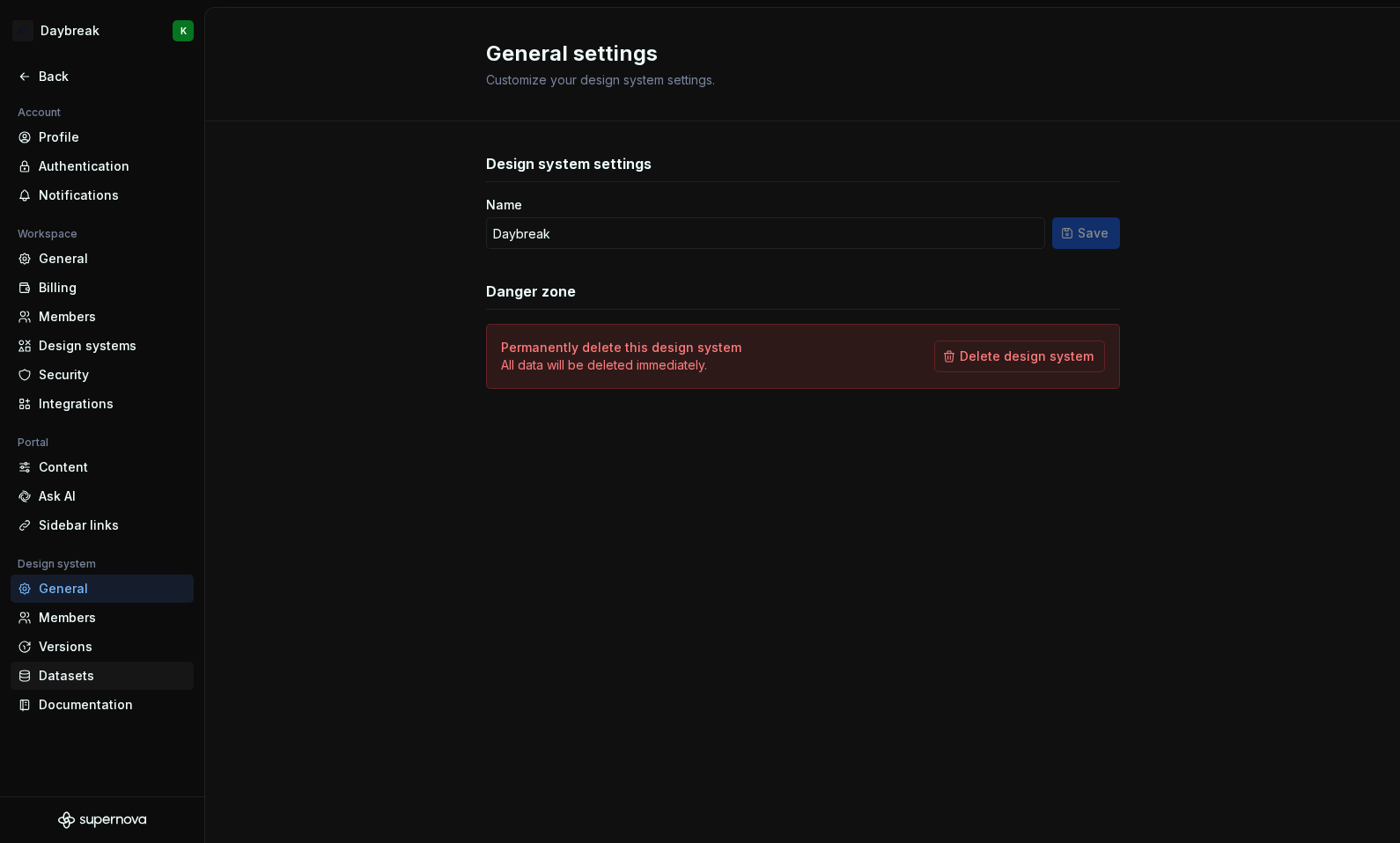
click at [67, 677] on div "Datasets" at bounding box center [113, 675] width 148 height 17
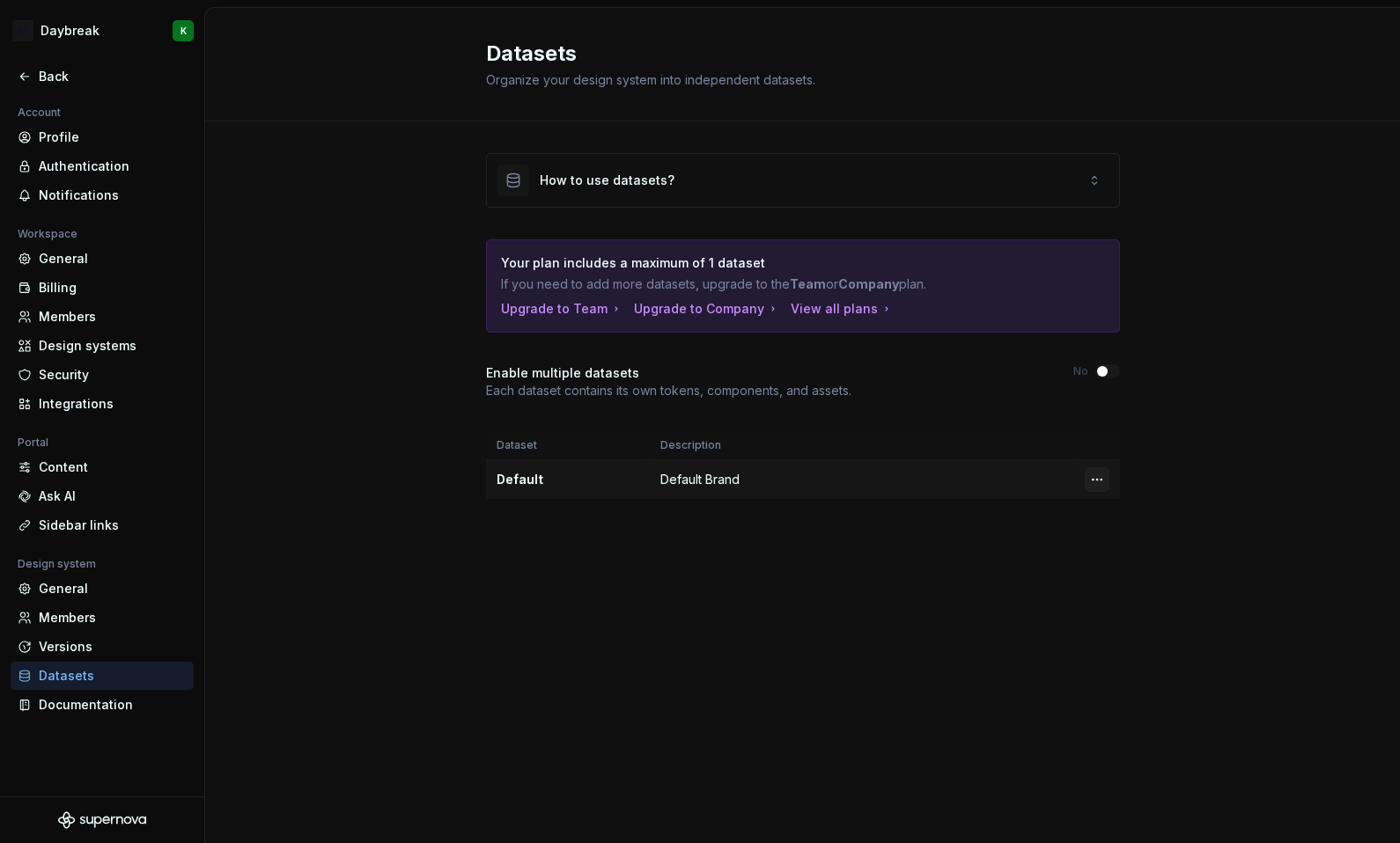
click at [1099, 472] on html "SC Daybreak K Back Account Profile Authentication Notifications Workspace Gener…" at bounding box center [700, 422] width 1400 height 843
click at [1119, 515] on div "Edit details" at bounding box center [1175, 513] width 115 height 17
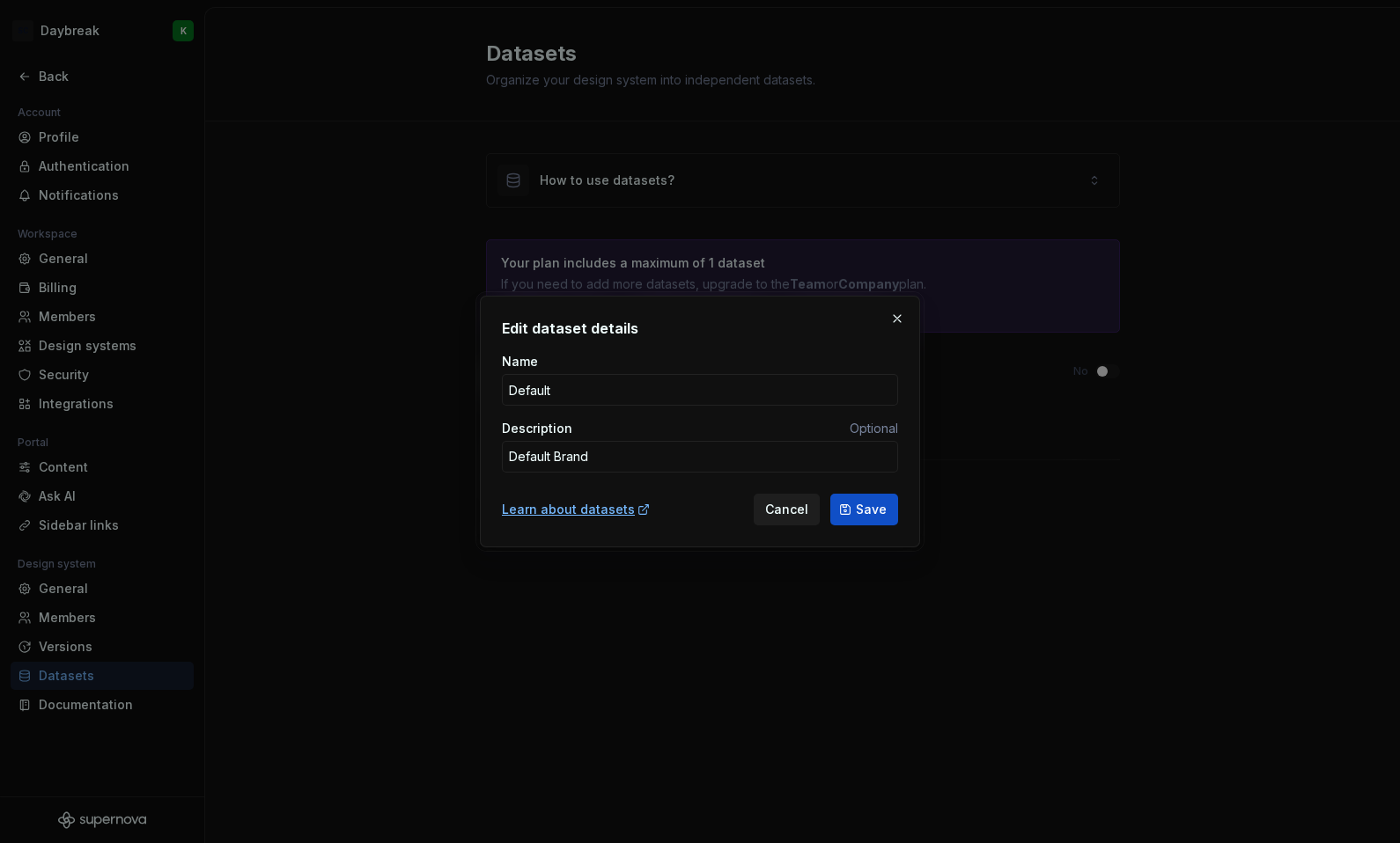
click at [774, 511] on span "Cancel" at bounding box center [786, 509] width 43 height 17
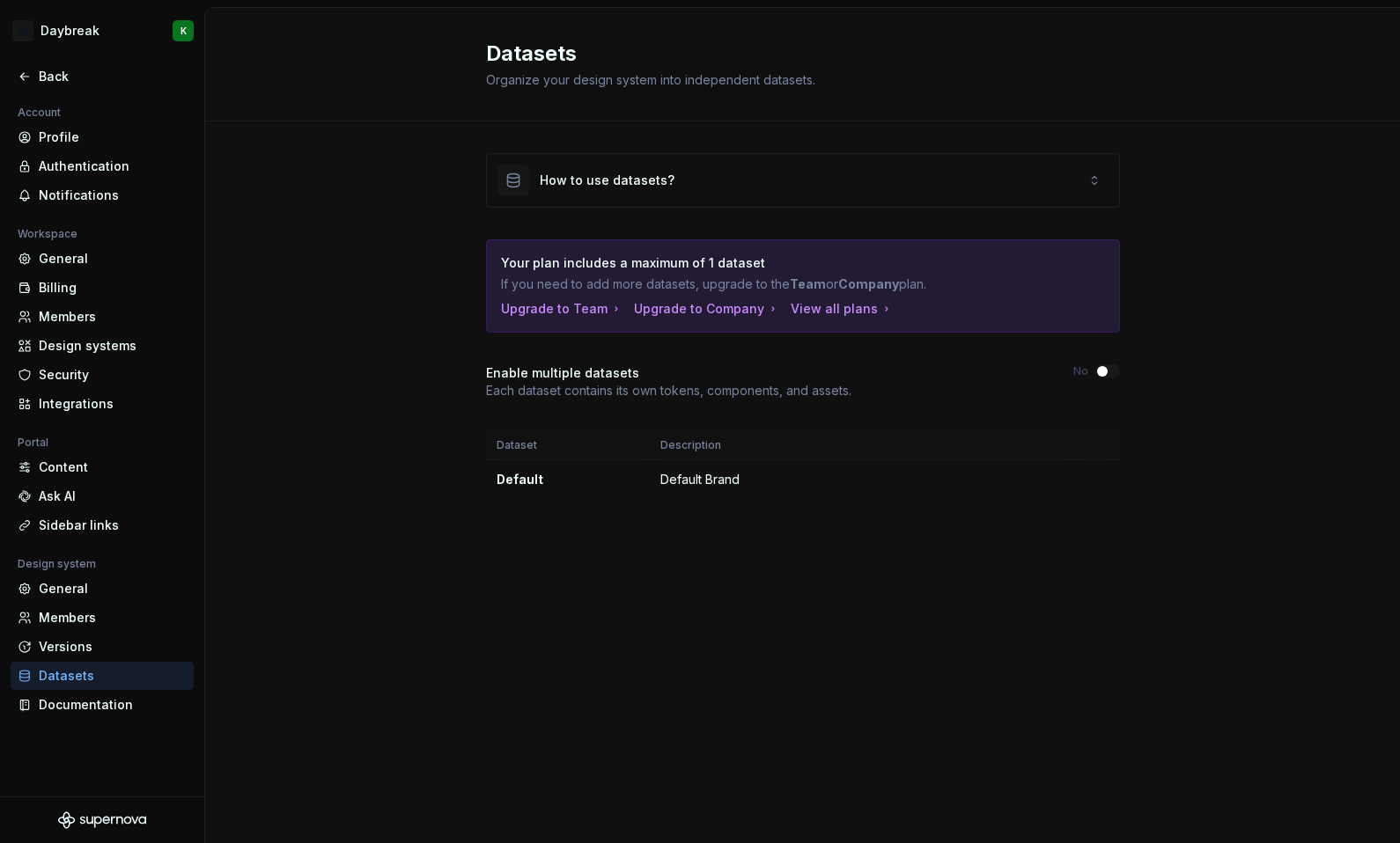
click at [641, 606] on div "Datasets Organize your design system into independent datasets. How to use data…" at bounding box center [802, 425] width 1195 height 835
click at [50, 647] on div "Versions" at bounding box center [113, 646] width 148 height 17
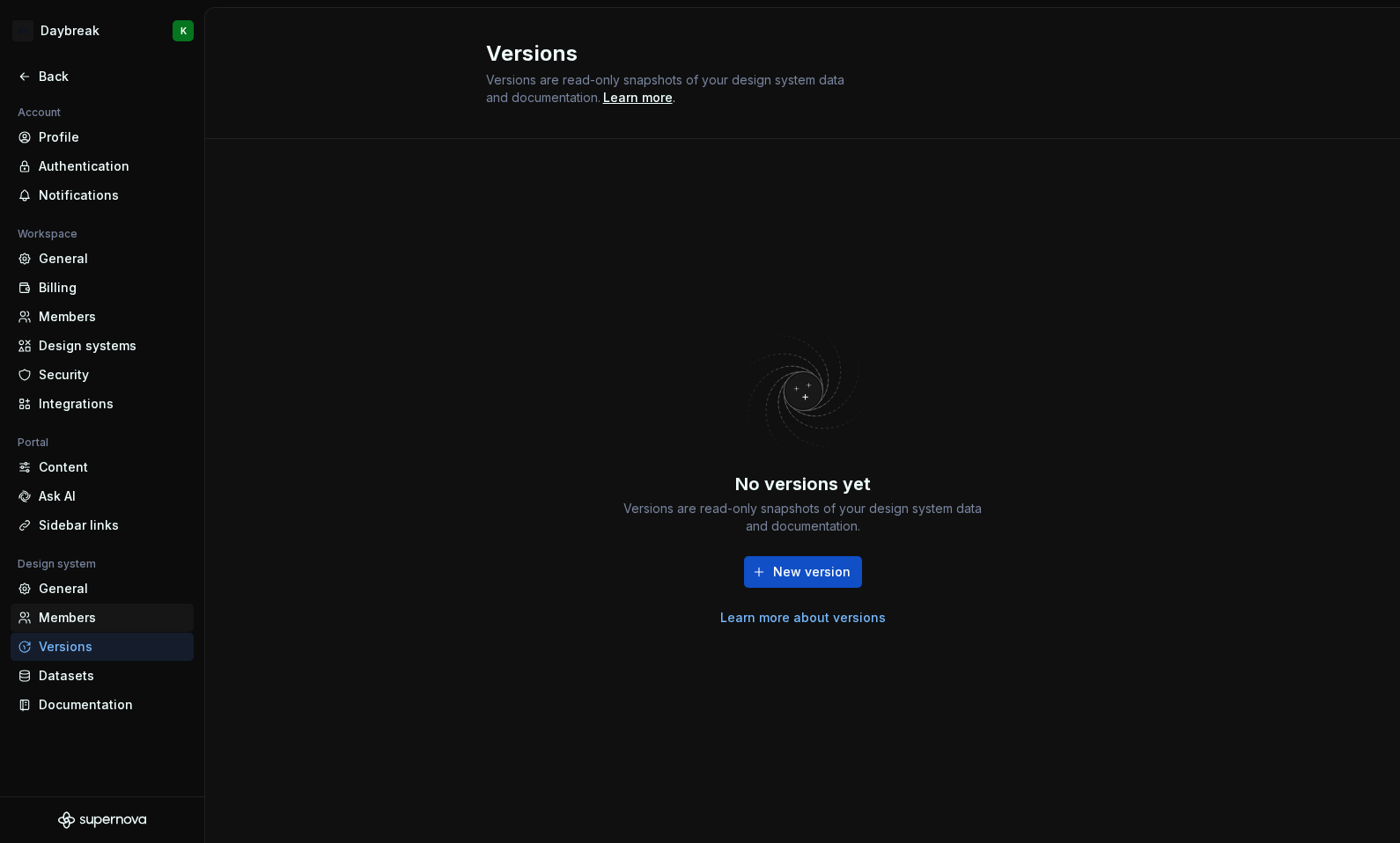
click at [40, 622] on div "Members" at bounding box center [113, 617] width 148 height 17
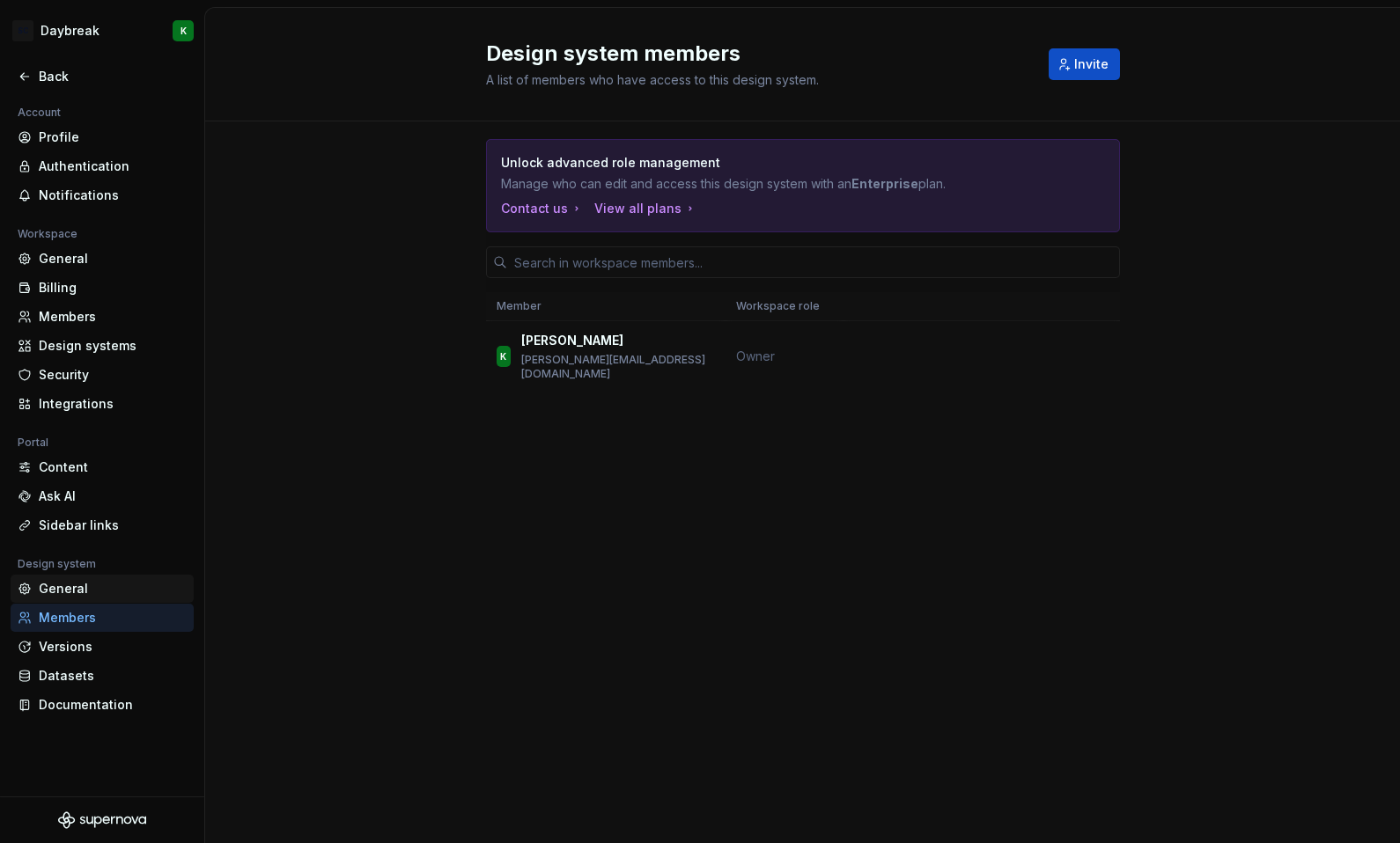
click at [47, 584] on div "General" at bounding box center [113, 588] width 148 height 17
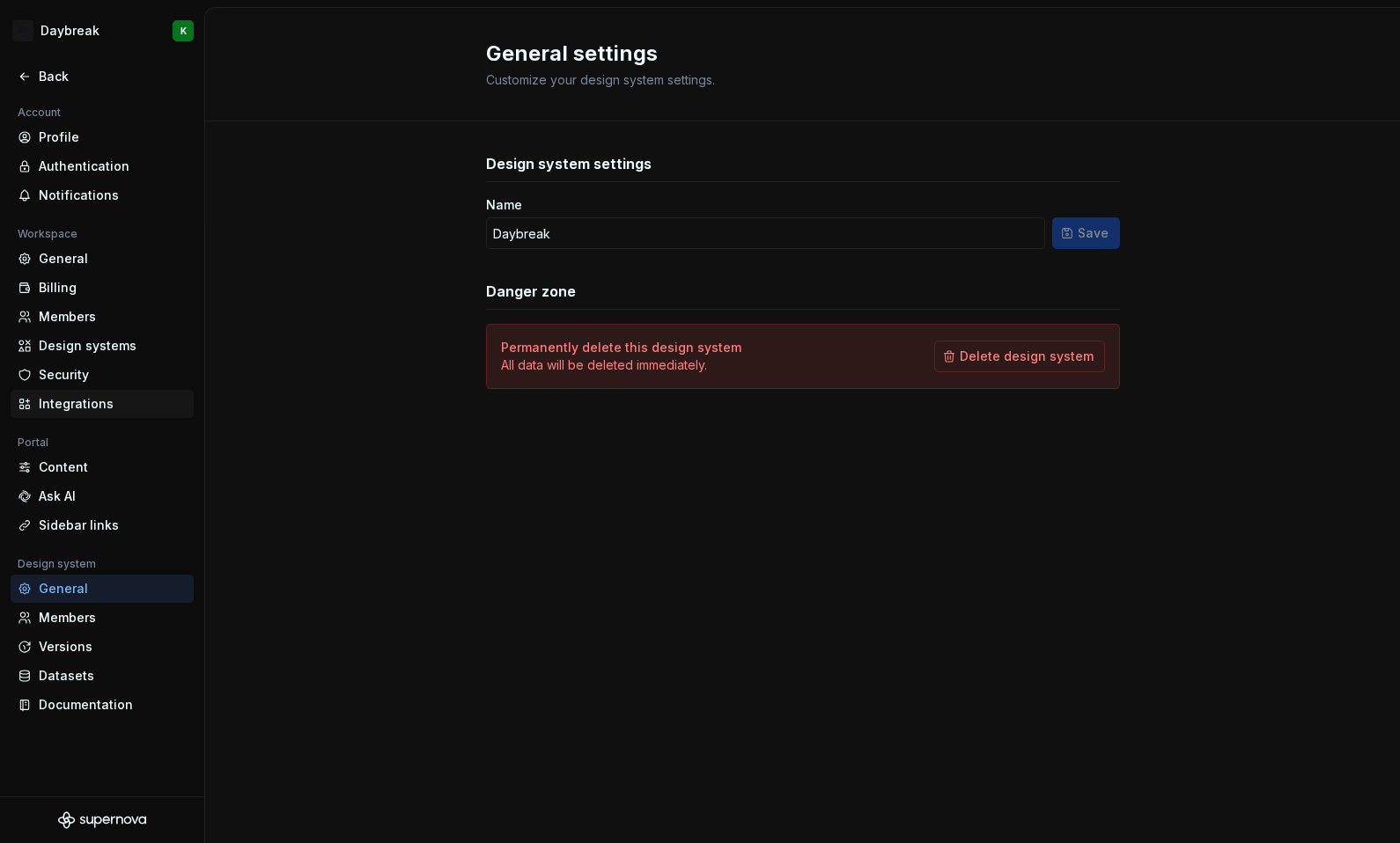
click at [45, 407] on div "Integrations" at bounding box center [113, 403] width 148 height 17
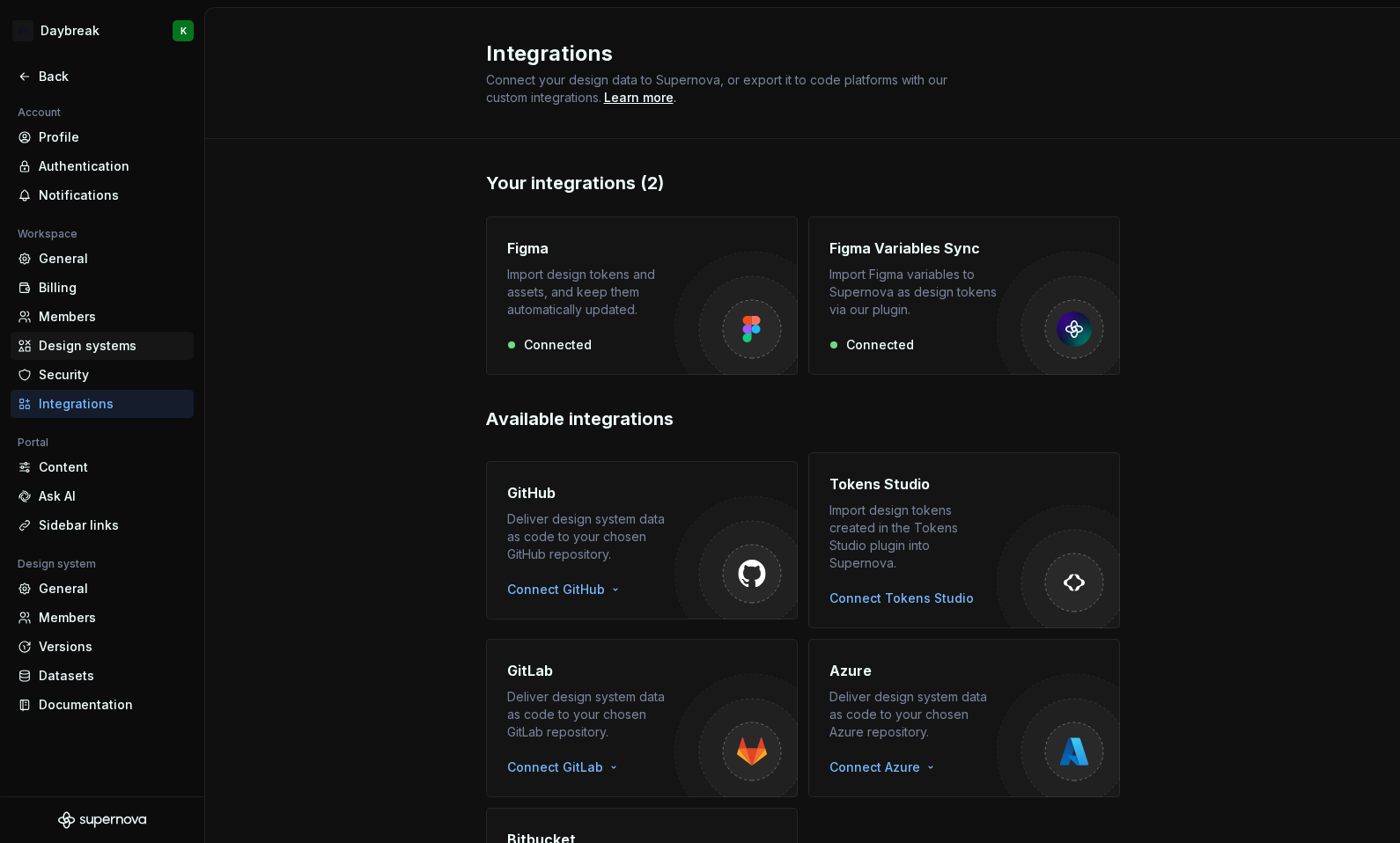
click at [61, 342] on div "Design systems" at bounding box center [113, 345] width 148 height 17
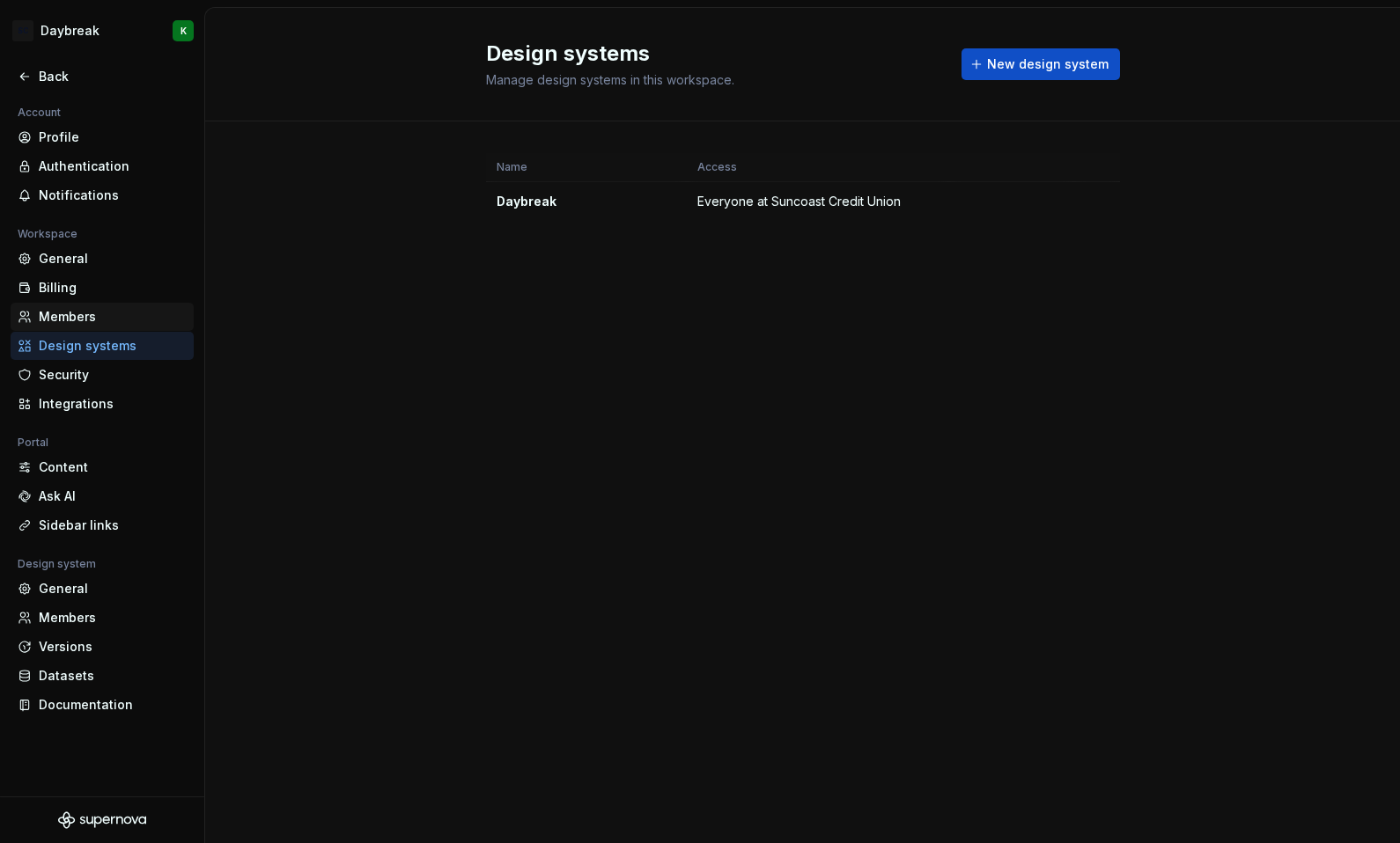
click at [59, 322] on div "Members" at bounding box center [113, 316] width 148 height 17
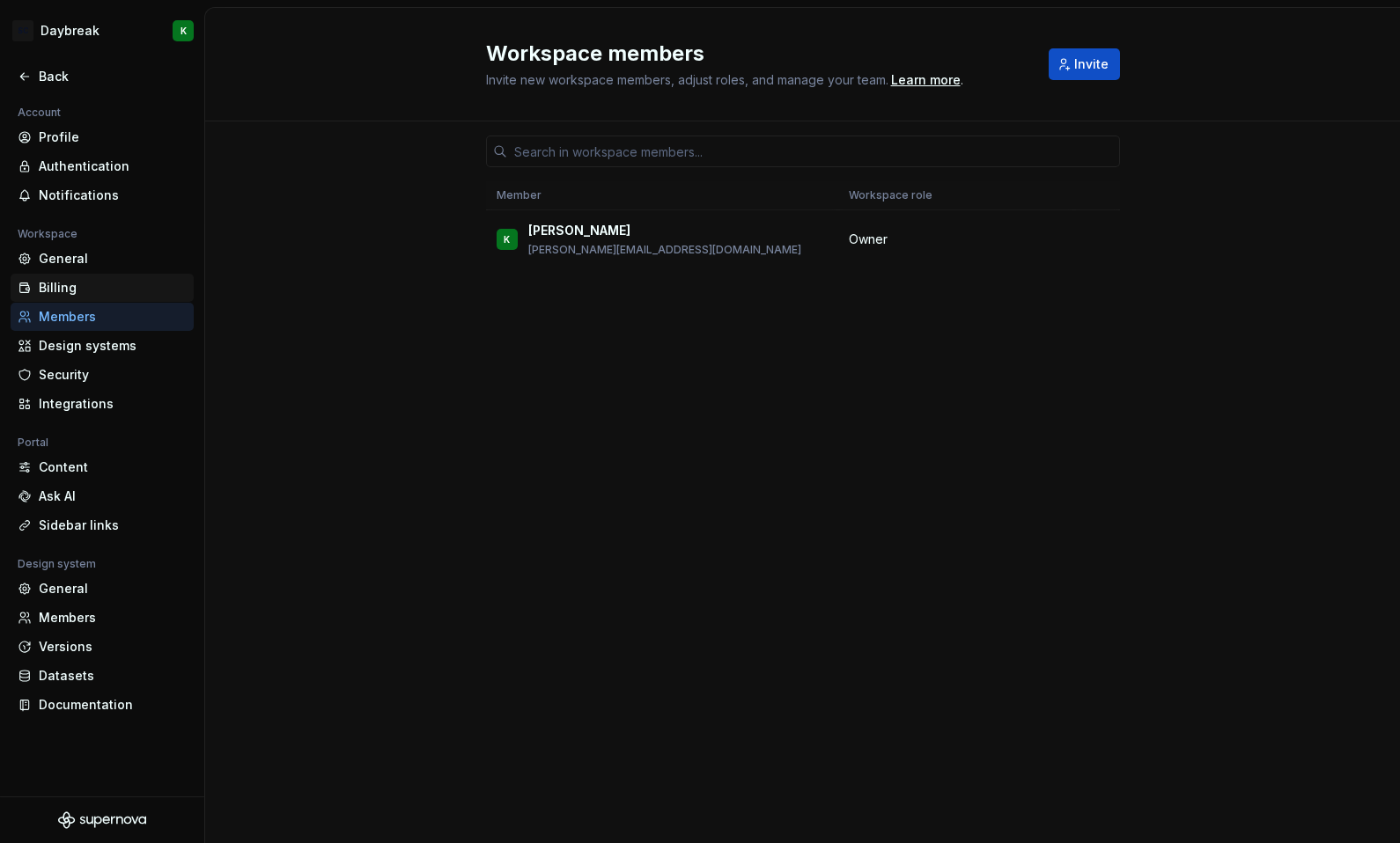
click at [56, 289] on div "Billing" at bounding box center [113, 287] width 148 height 17
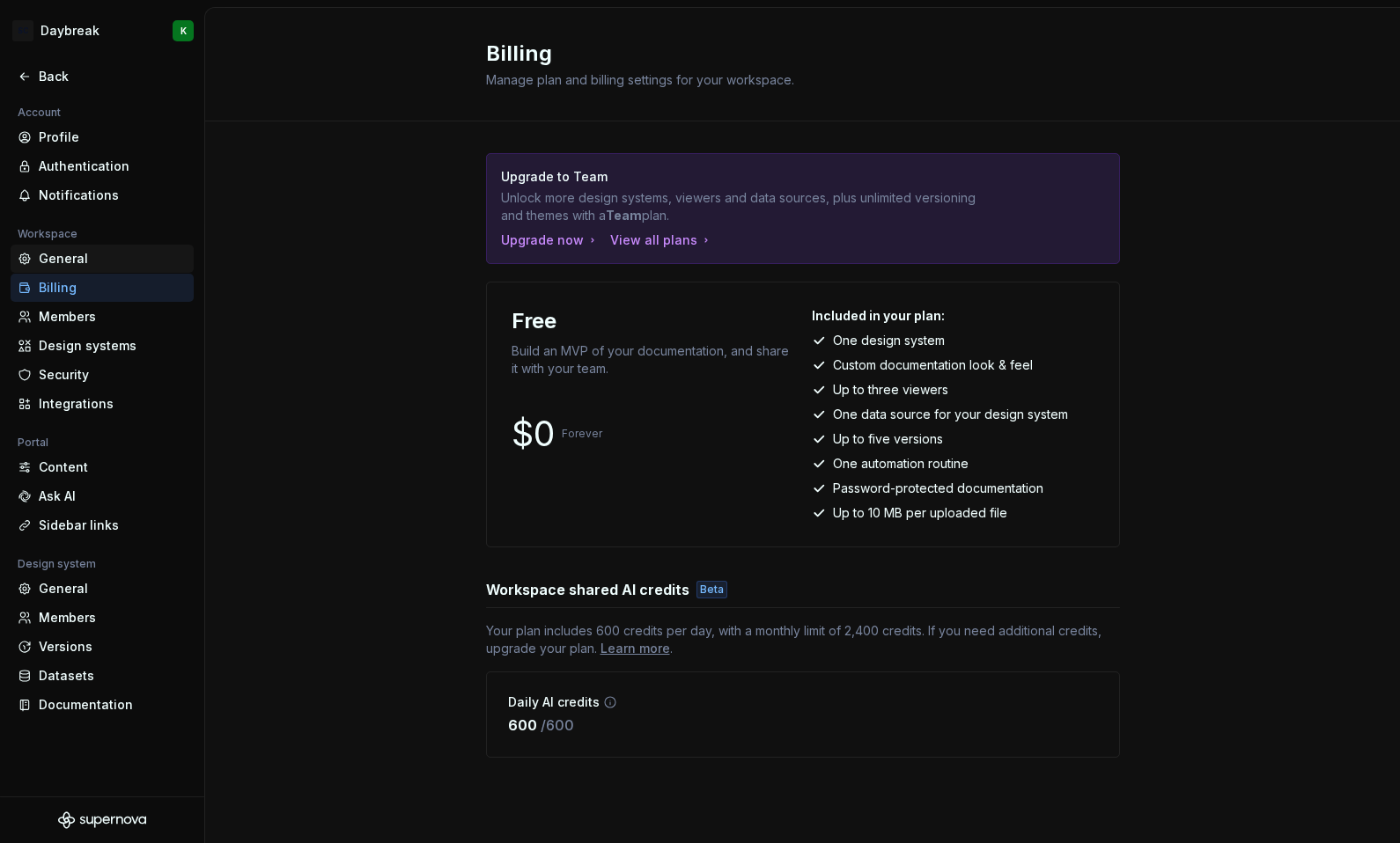
click at [46, 257] on div "General" at bounding box center [113, 258] width 148 height 17
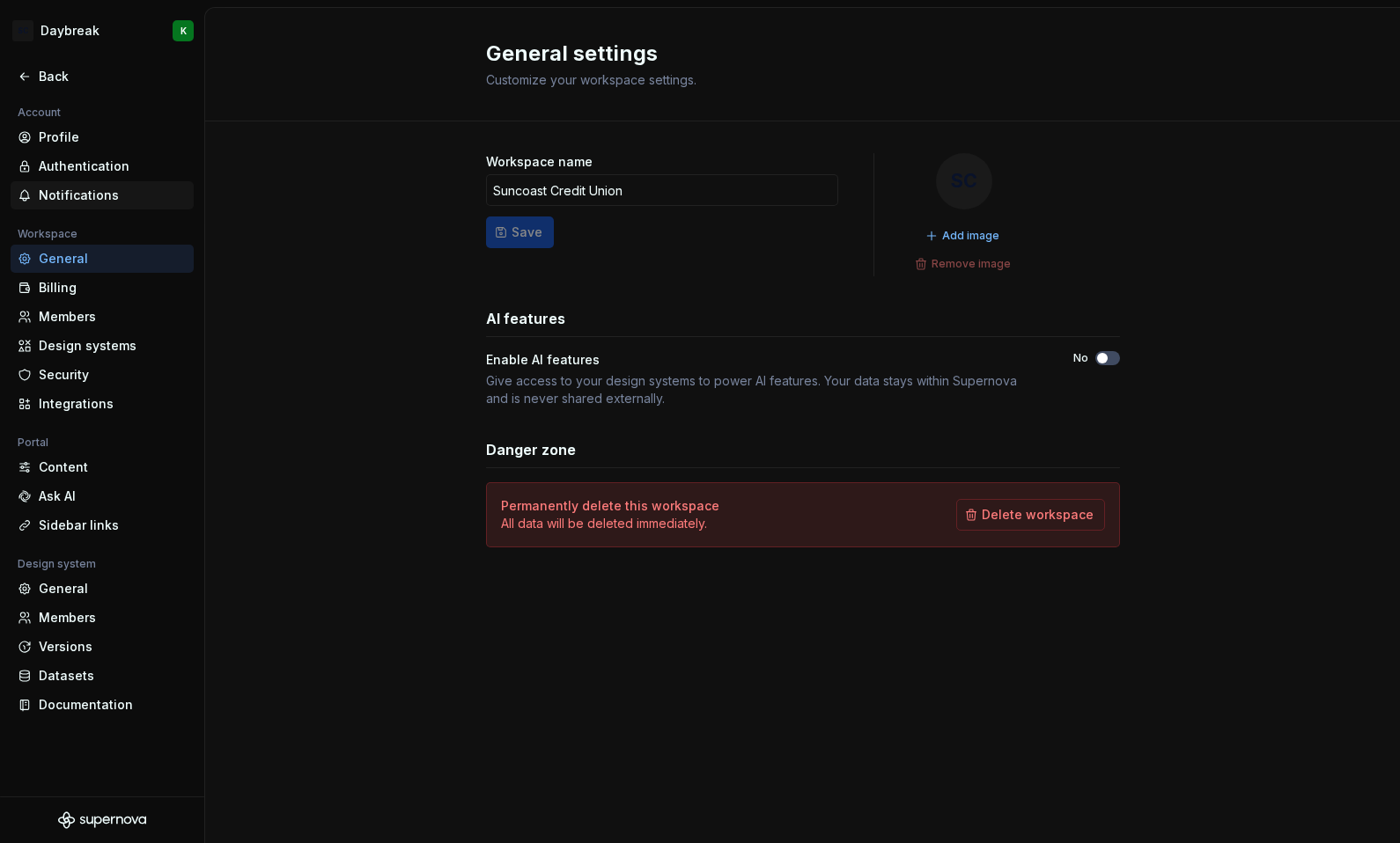
click at [64, 181] on div "Notifications" at bounding box center [102, 195] width 183 height 28
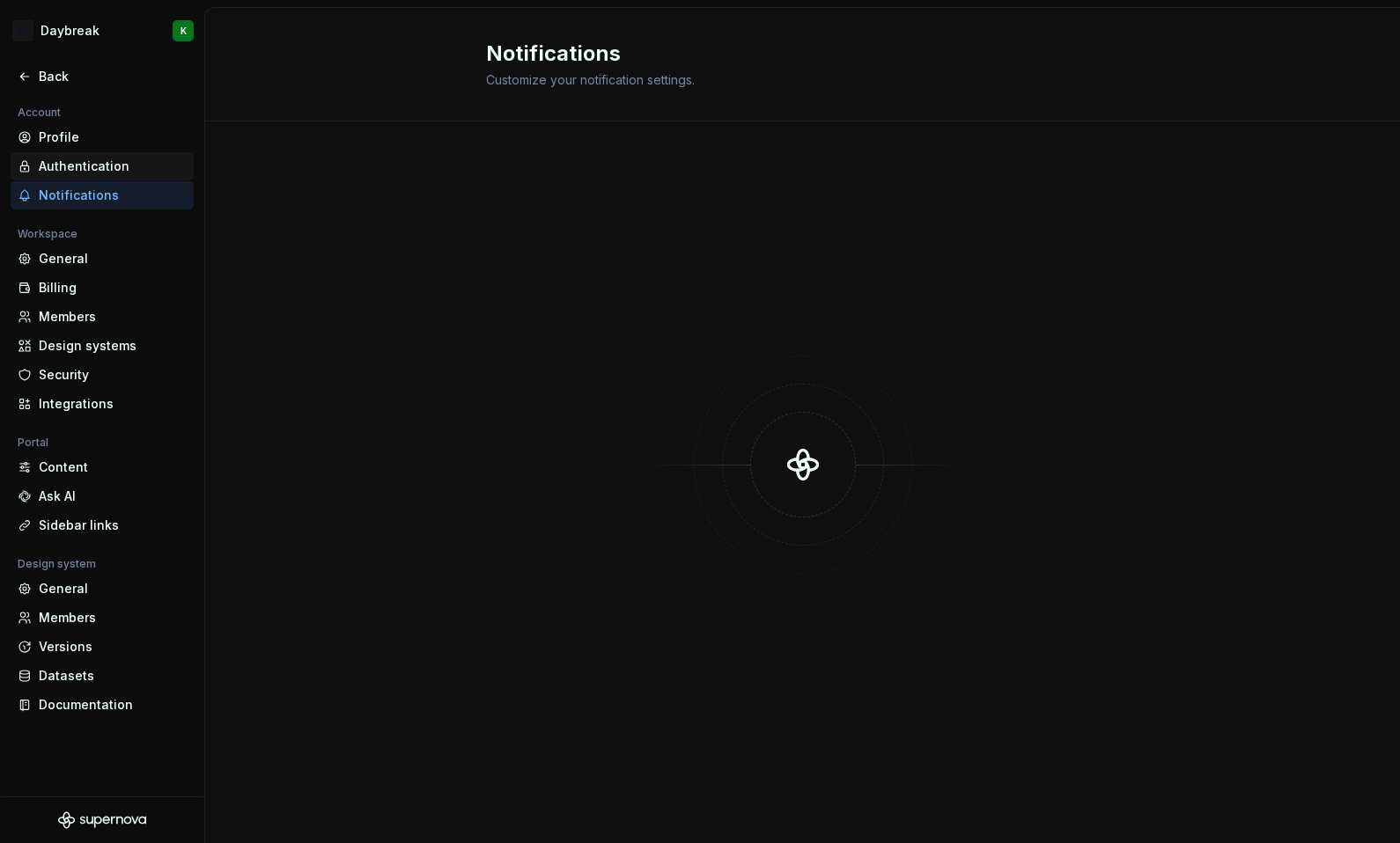
click at [64, 166] on div "Authentication" at bounding box center [113, 166] width 148 height 17
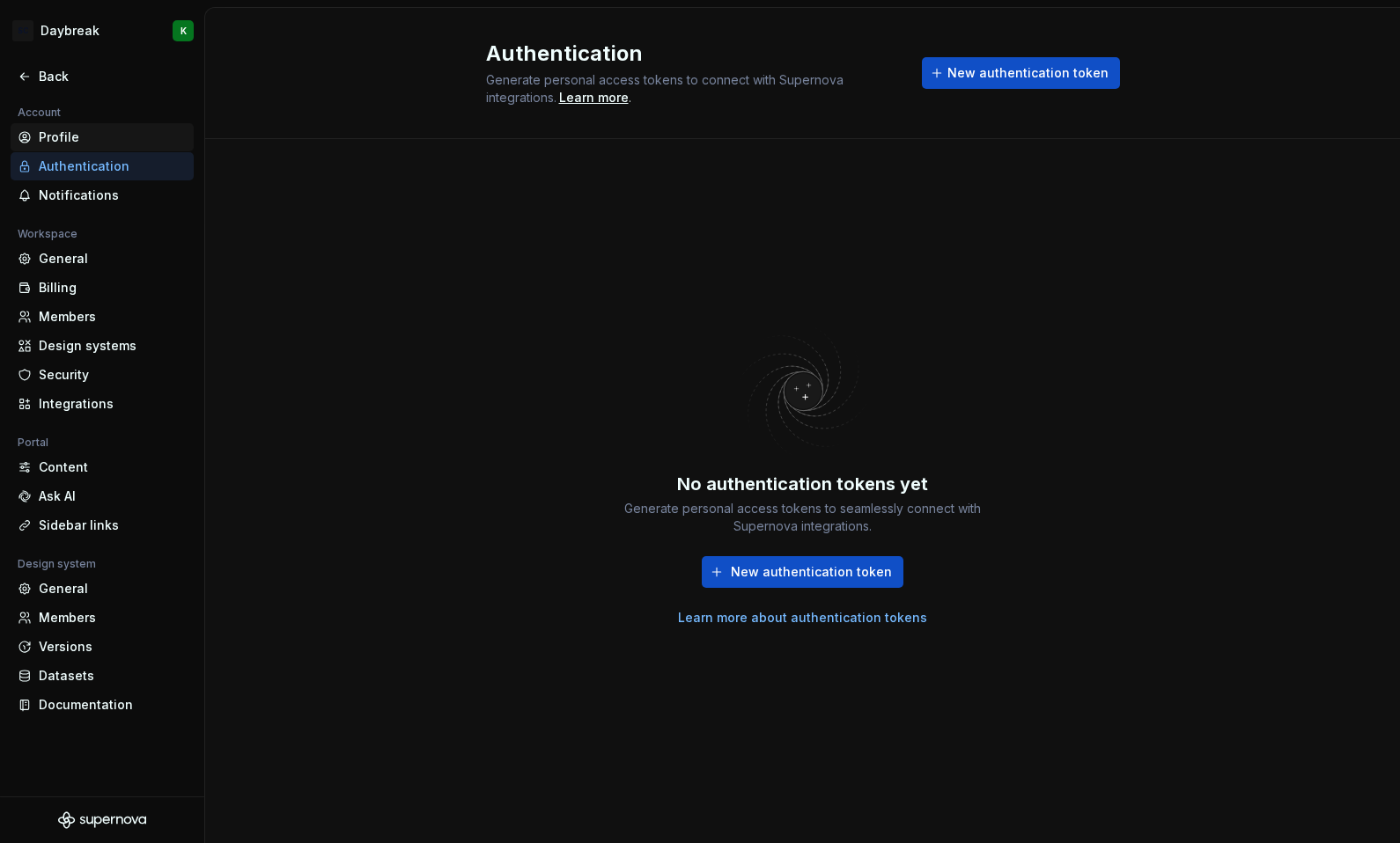
click at [42, 127] on div "Profile" at bounding box center [102, 137] width 183 height 28
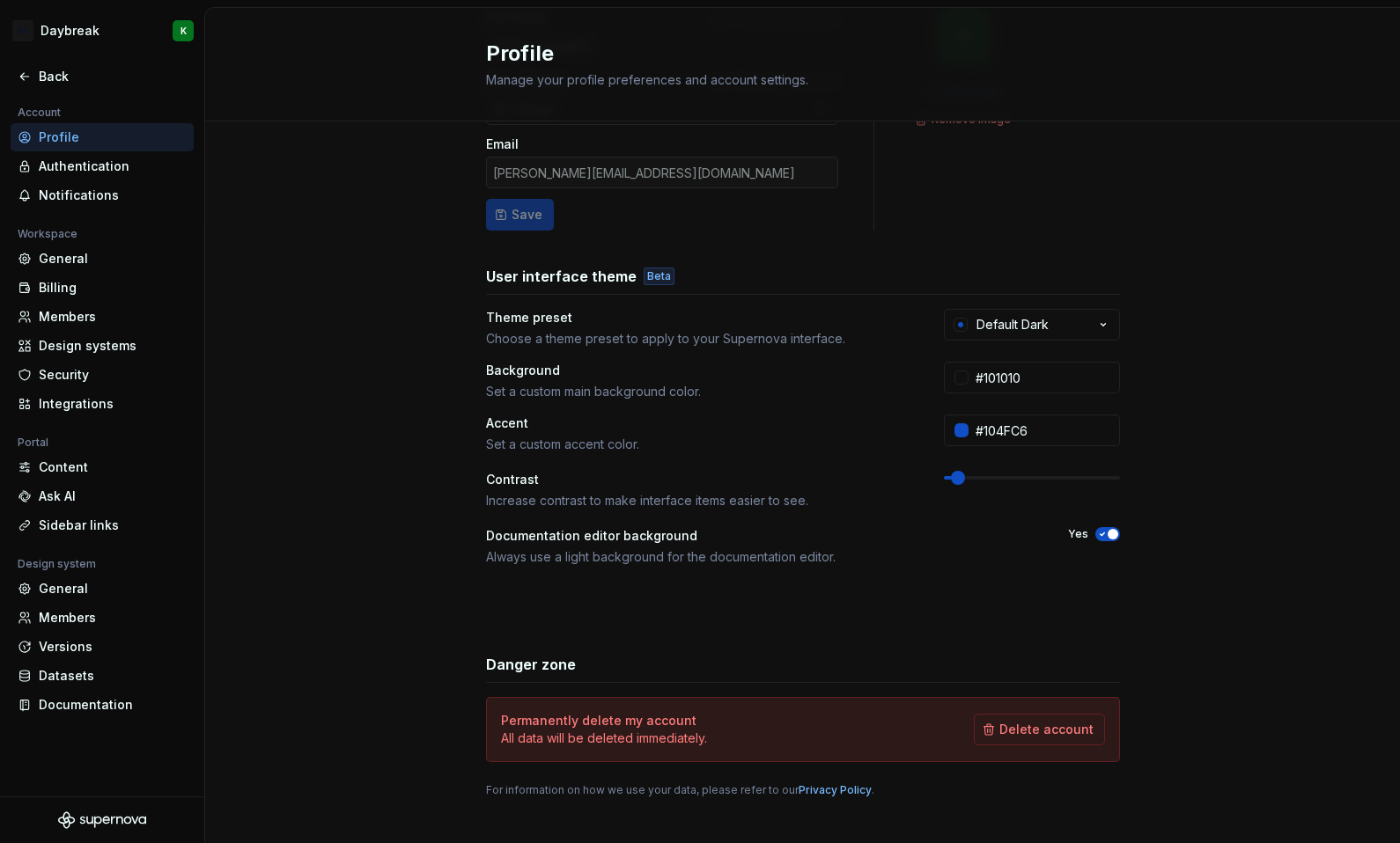
scroll to position [166, 0]
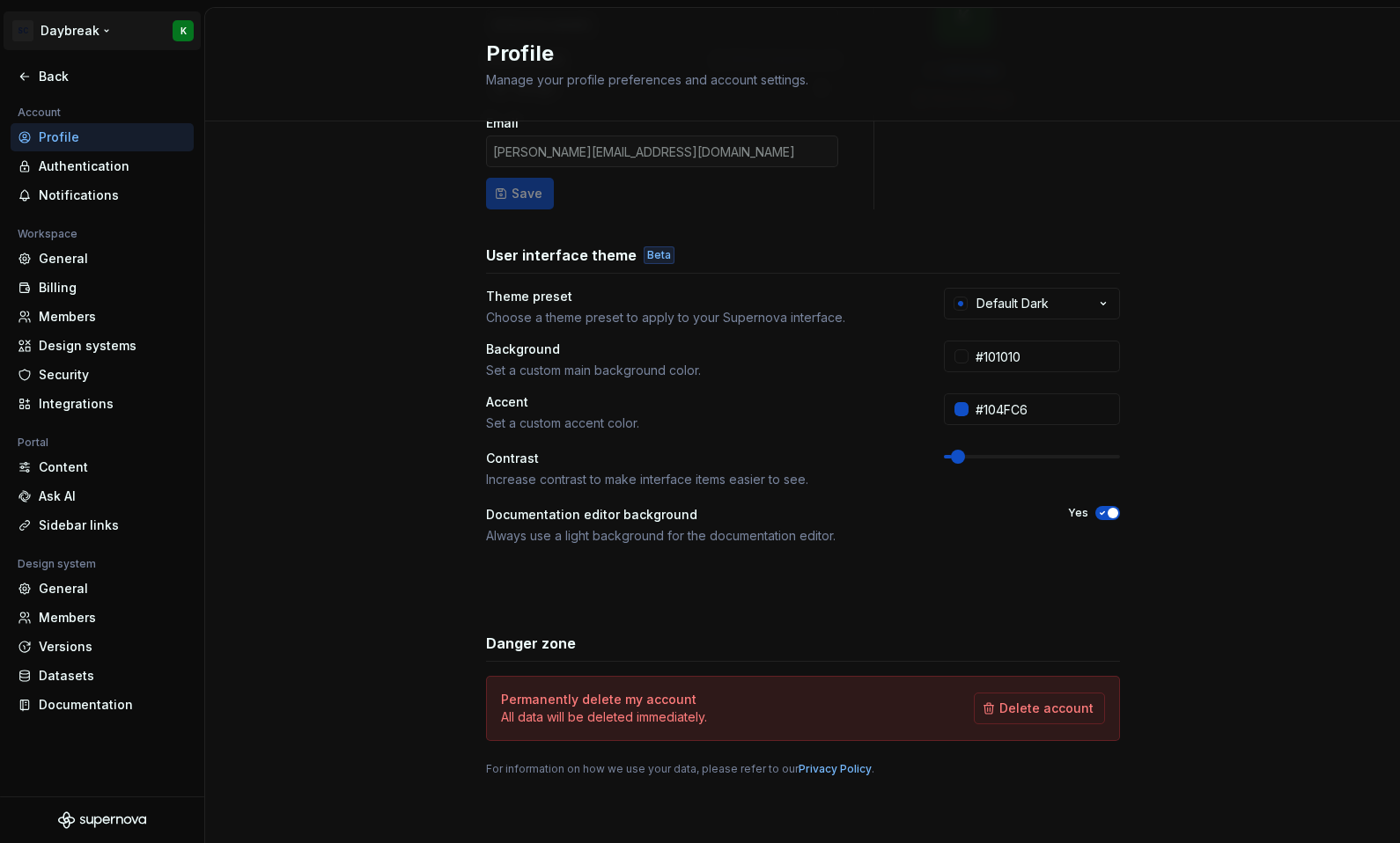
click at [71, 25] on html "SC Daybreak K Back Account Profile Authentication Notifications Workspace Gener…" at bounding box center [700, 422] width 1400 height 843
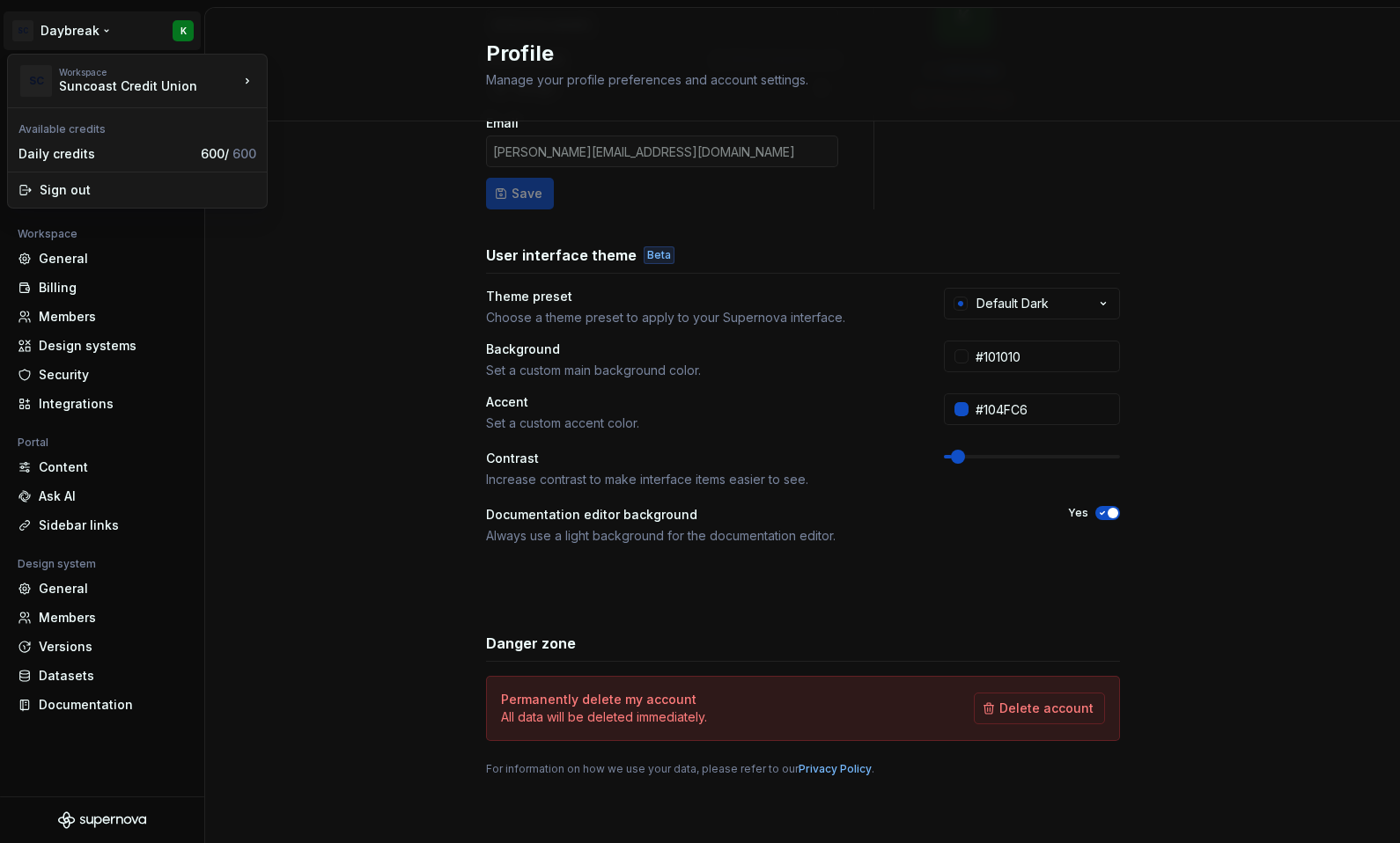
click at [307, 223] on html "SC Daybreak K Back Account Profile Authentication Notifications Workspace Gener…" at bounding box center [700, 422] width 1400 height 843
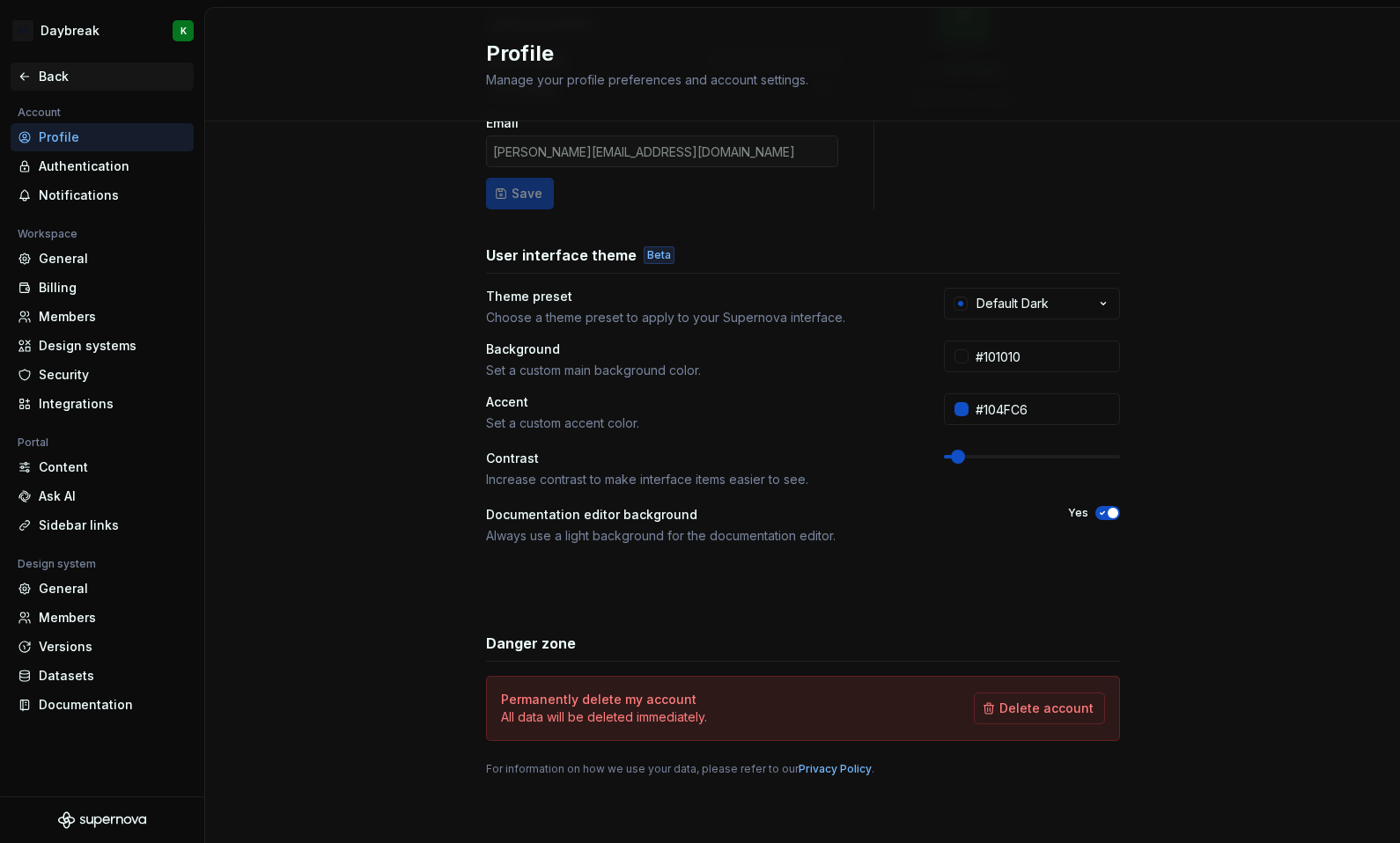
click at [27, 75] on icon at bounding box center [24, 76] width 14 height 14
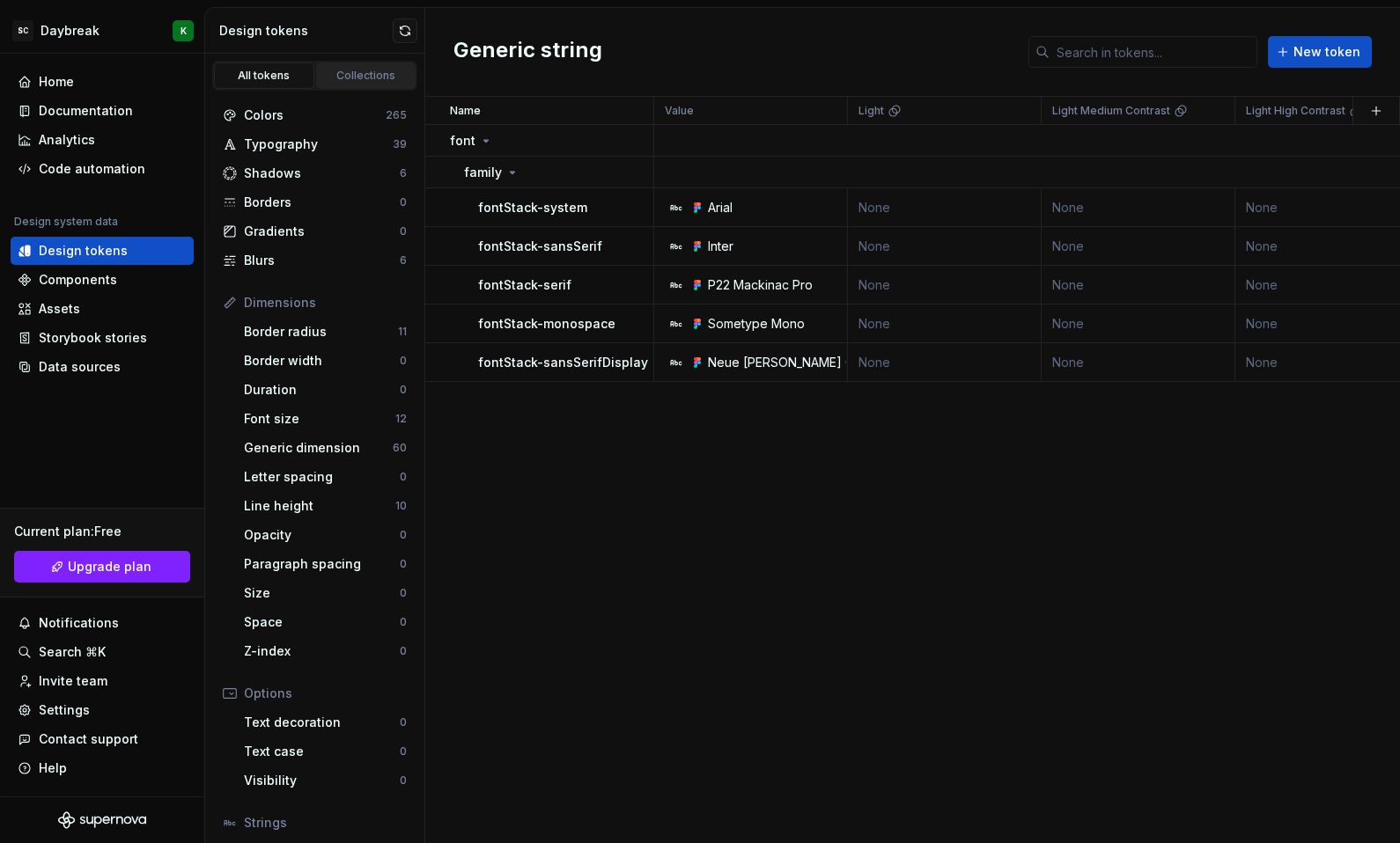
click at [380, 63] on link "Collections" at bounding box center [366, 76] width 100 height 26
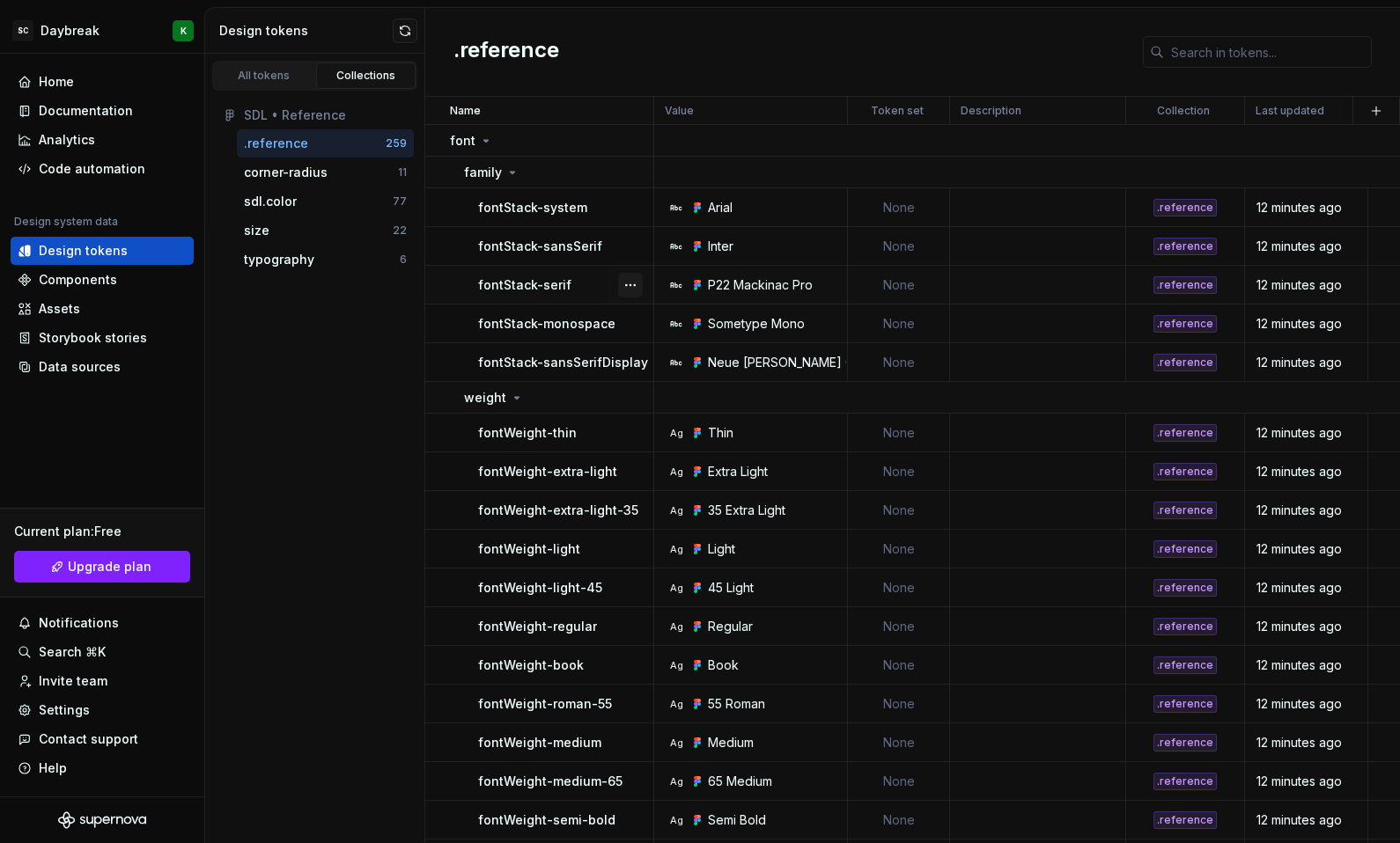
click at [627, 279] on button "button" at bounding box center [629, 285] width 25 height 25
click at [659, 320] on div "Open detail" at bounding box center [708, 319] width 115 height 17
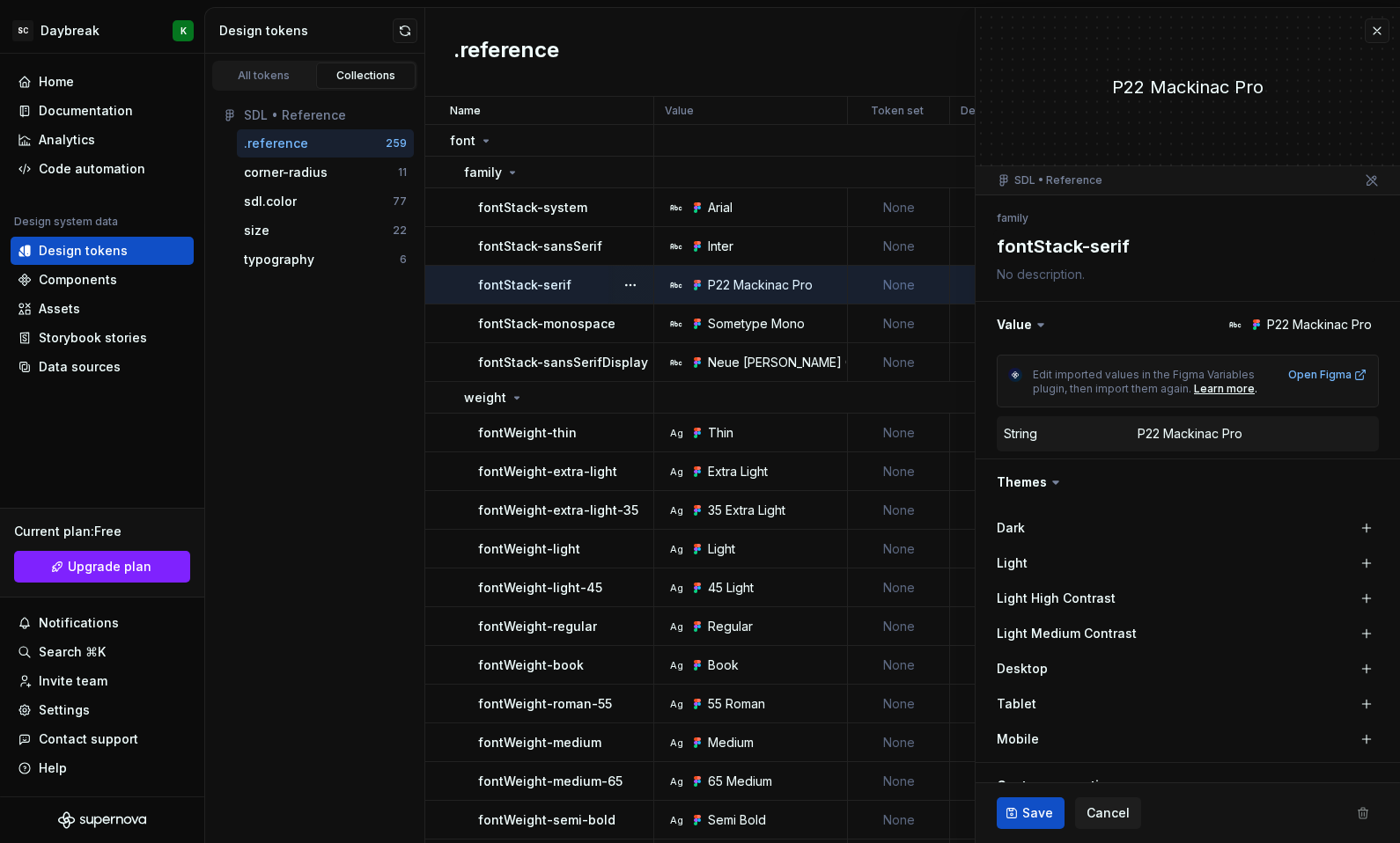
click at [1017, 433] on div "String" at bounding box center [1020, 433] width 34 height 17
click at [1165, 443] on div "String P22 Mackinac Pro" at bounding box center [1188, 433] width 368 height 21
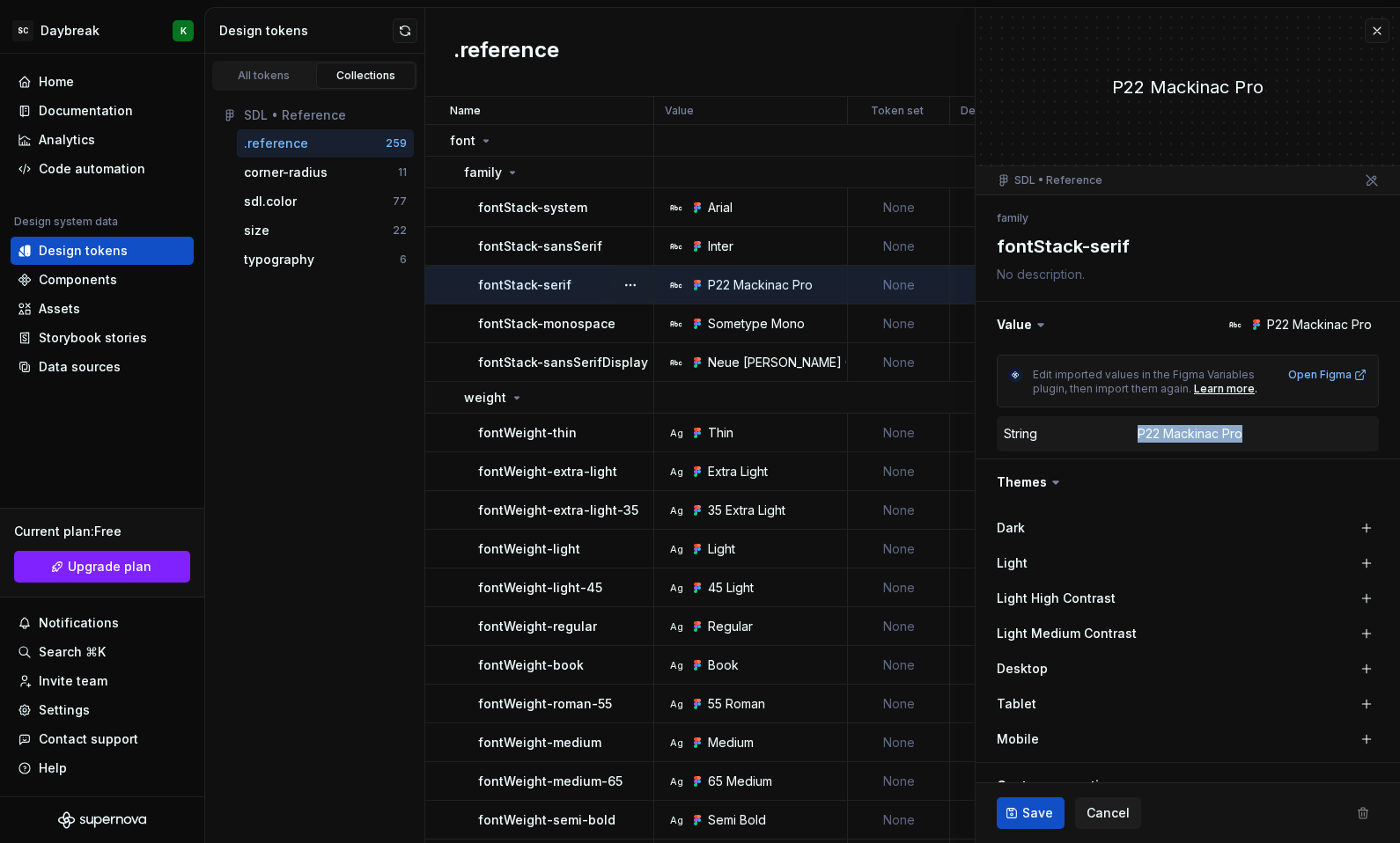
click at [1123, 429] on dt "String" at bounding box center [1070, 433] width 134 height 17
click at [1028, 329] on button "button" at bounding box center [1188, 325] width 424 height 46
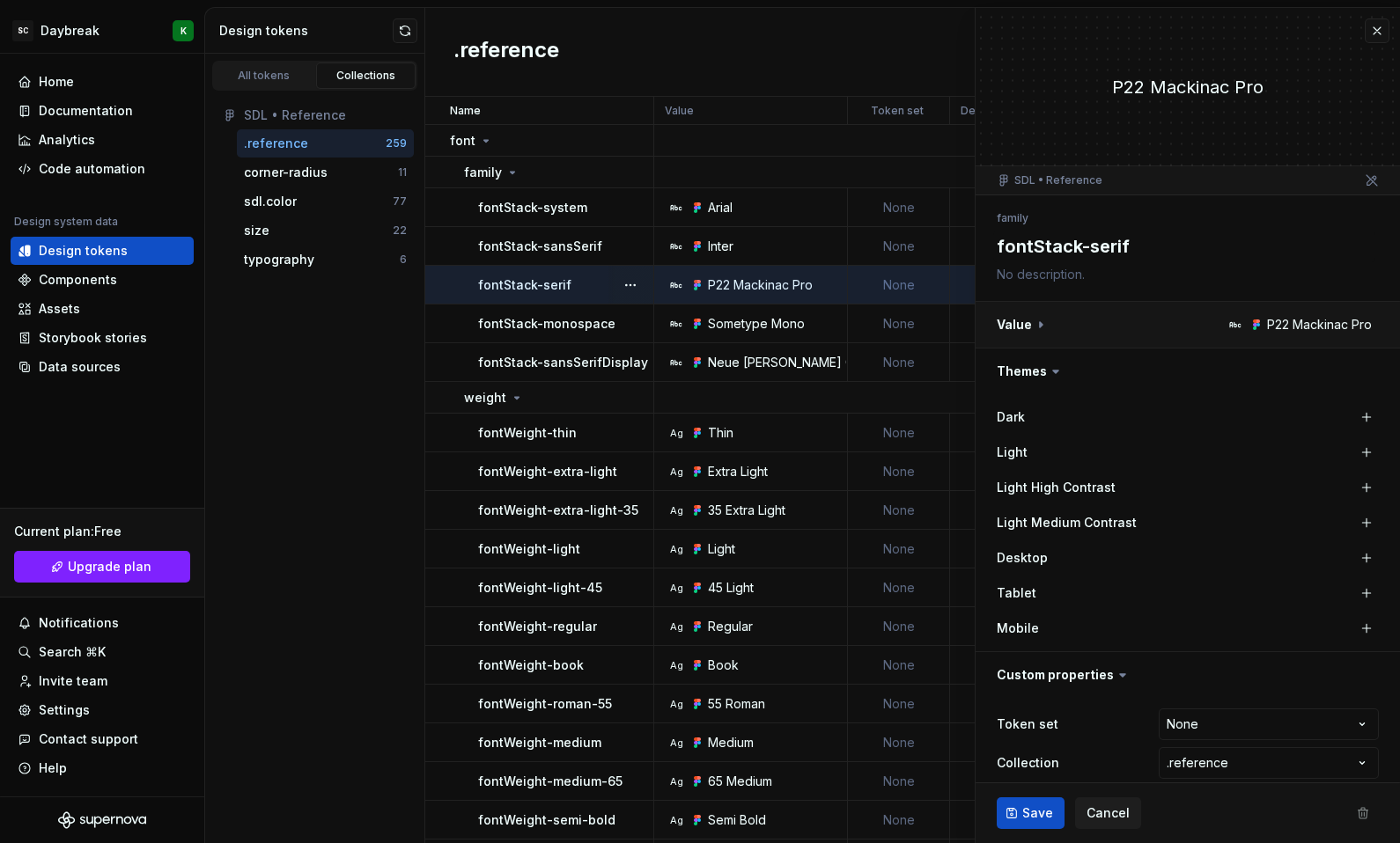
click at [1028, 329] on button "button" at bounding box center [1188, 325] width 424 height 46
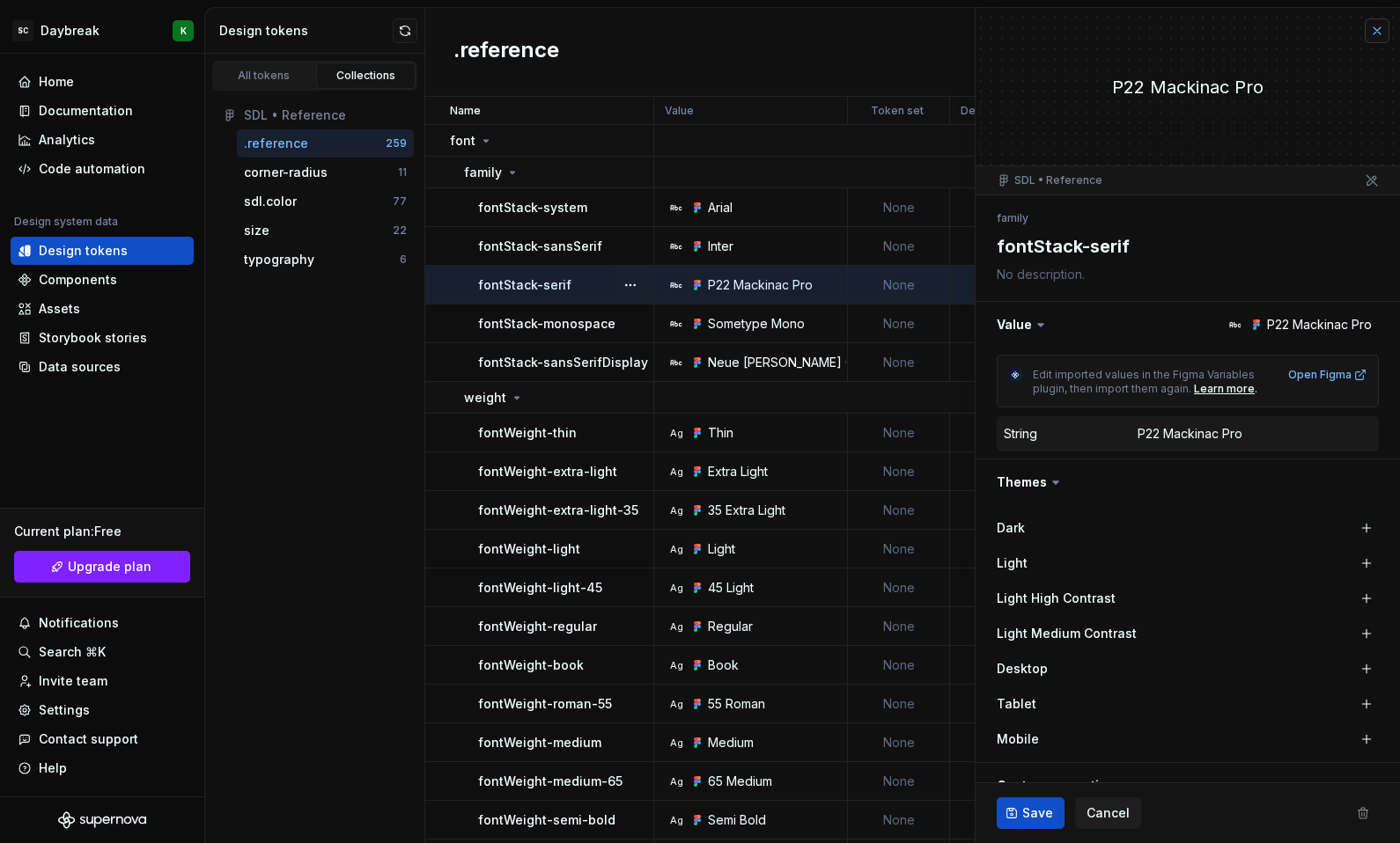
click at [1364, 27] on button "button" at bounding box center [1376, 30] width 25 height 25
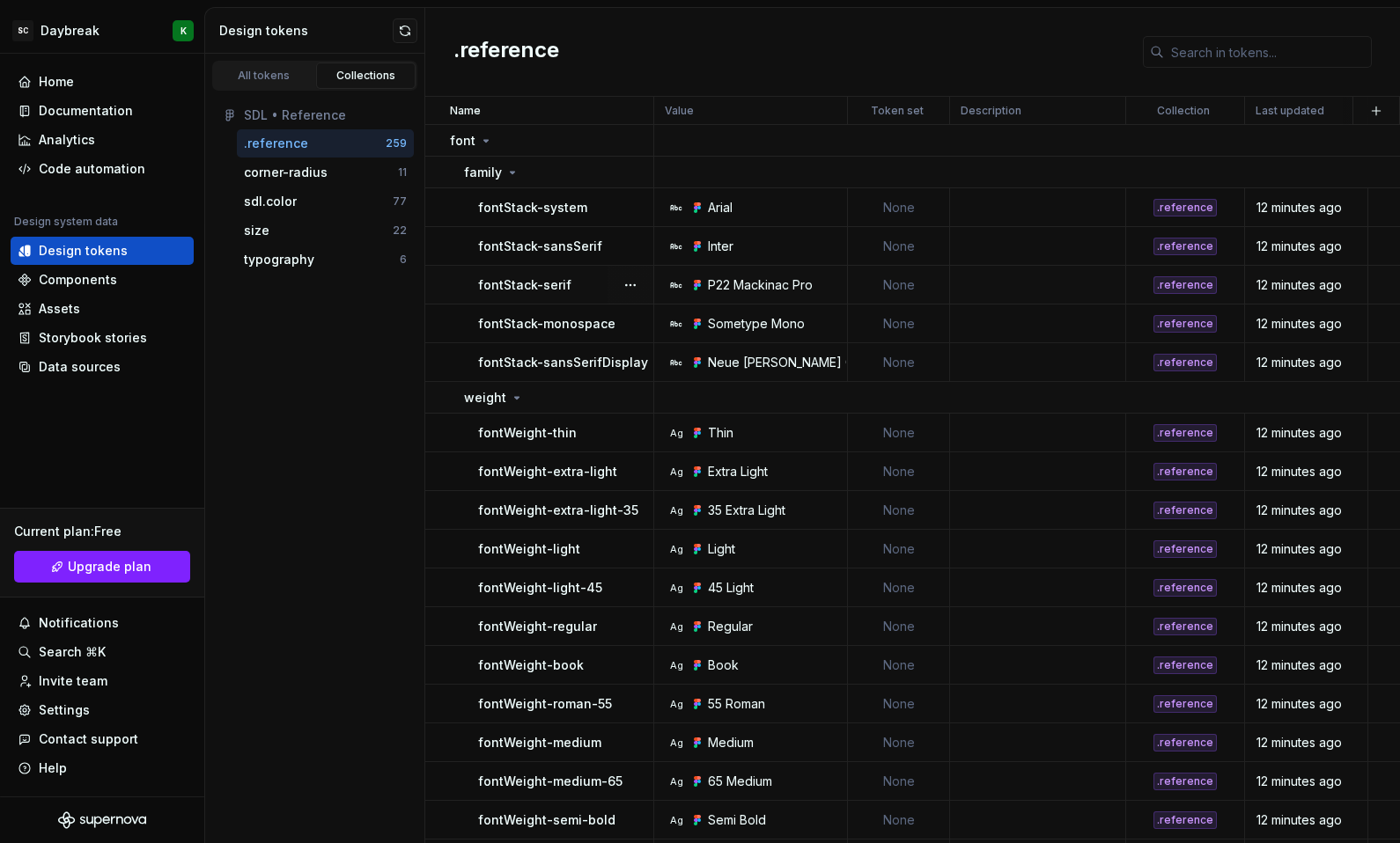
click at [486, 290] on p "fontStack-serif" at bounding box center [525, 284] width 93 height 17
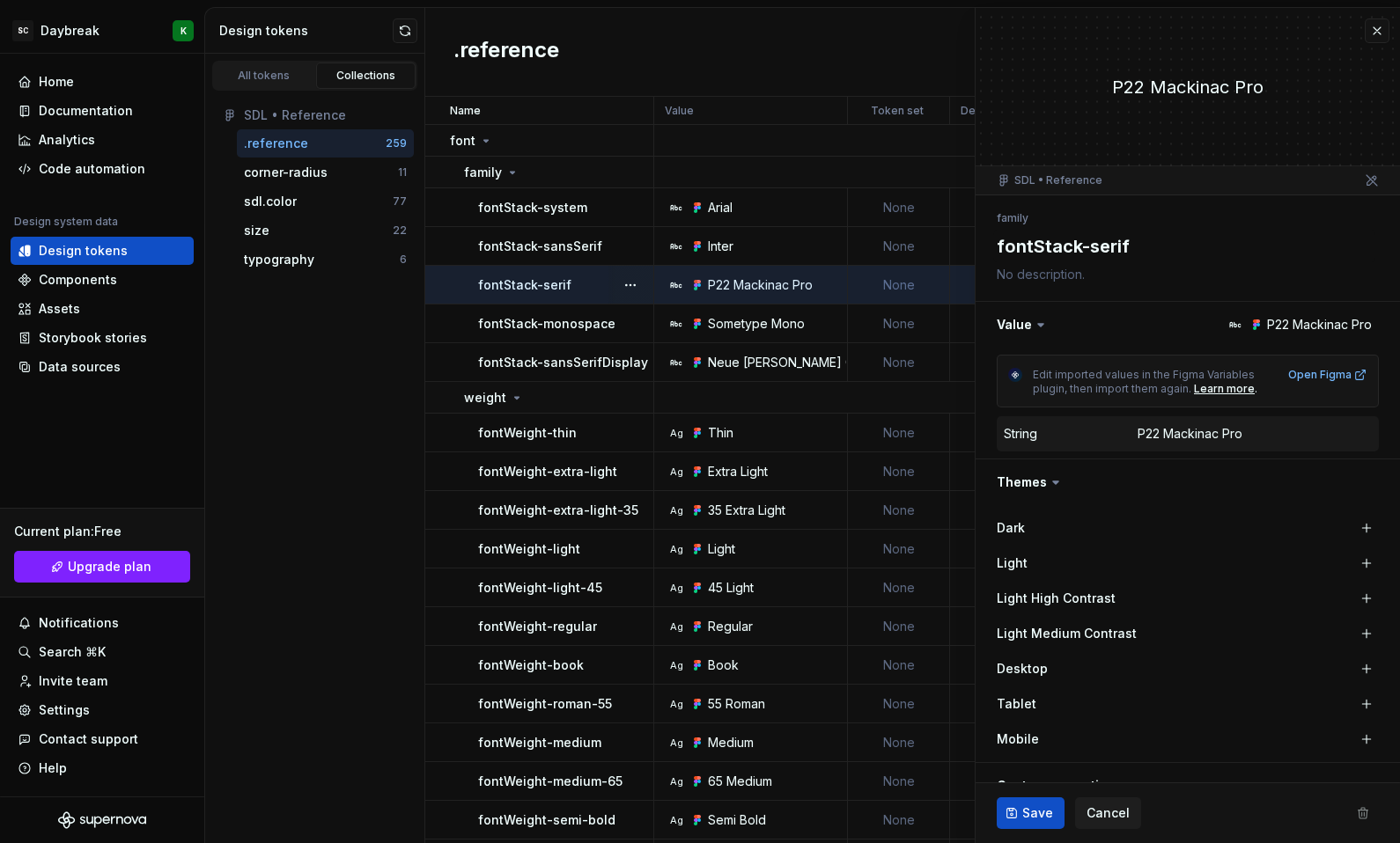
type textarea "*"
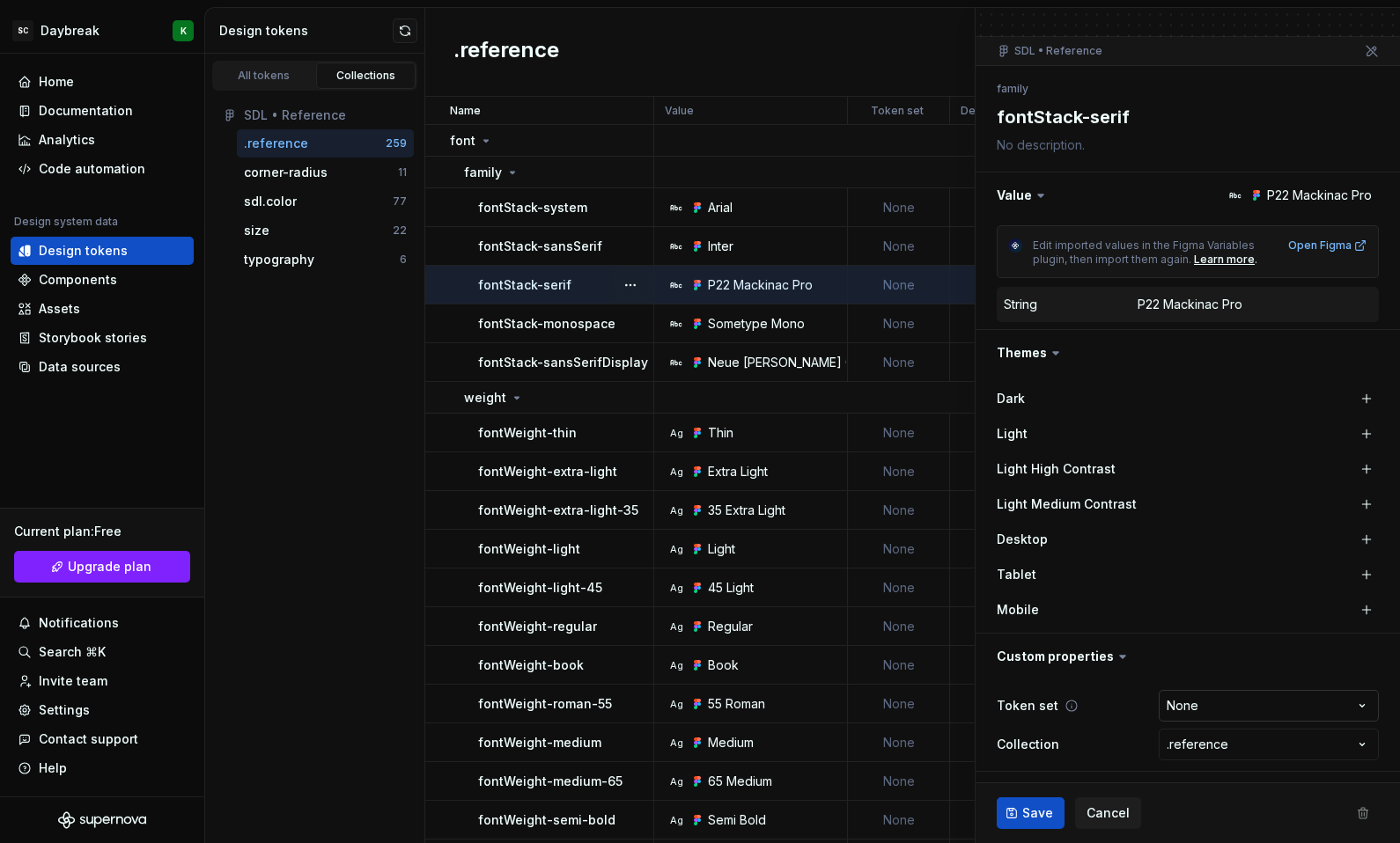
click at [1158, 699] on html "SC Daybreak K Home Documentation Analytics Code automation Design system data D…" at bounding box center [700, 422] width 1400 height 843
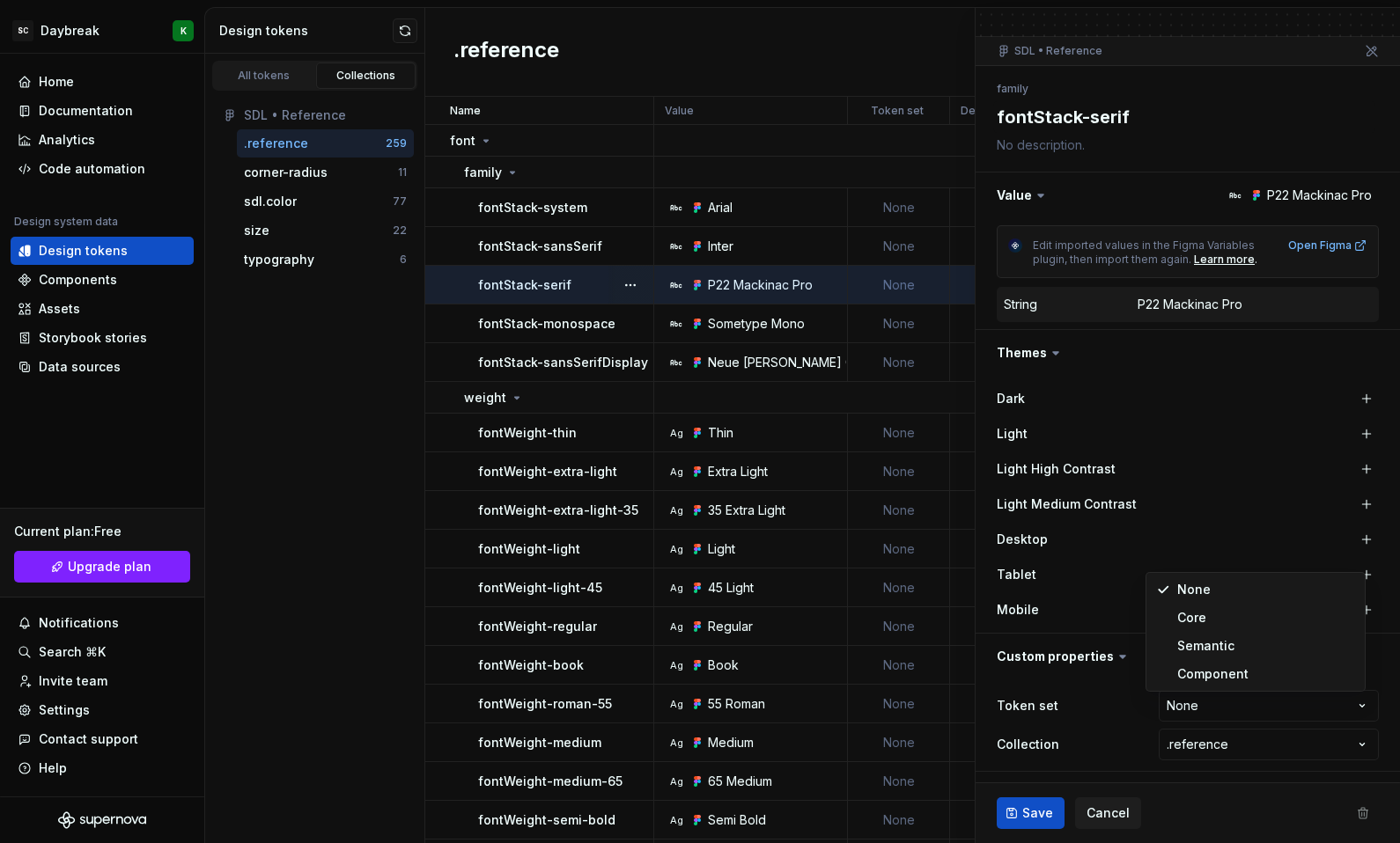
select select "**********"
type textarea "*"
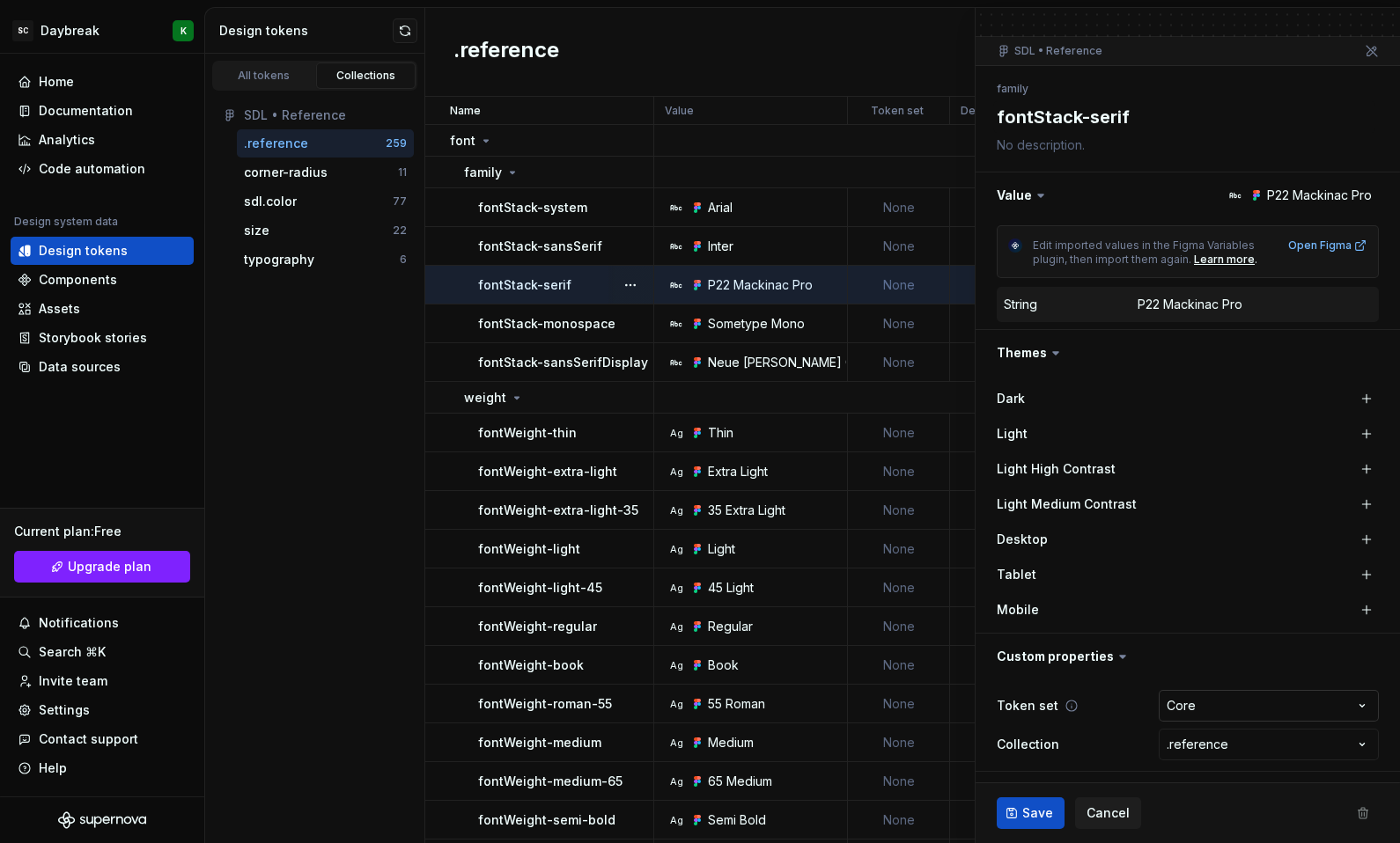
click at [1164, 705] on html "SC Daybreak K Home Documentation Analytics Code automation Design system data D…" at bounding box center [700, 422] width 1400 height 843
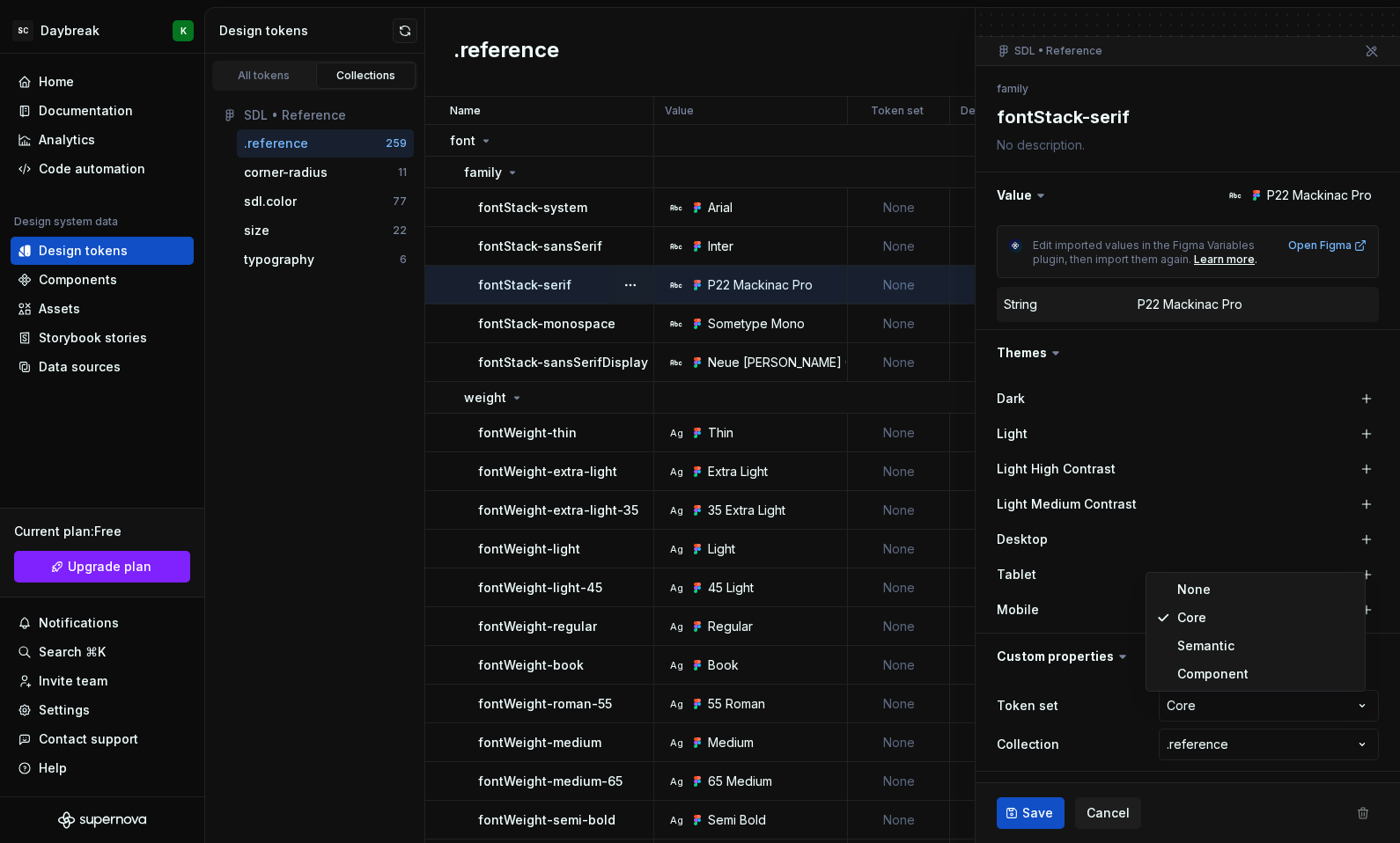
select select "**********"
type textarea "*"
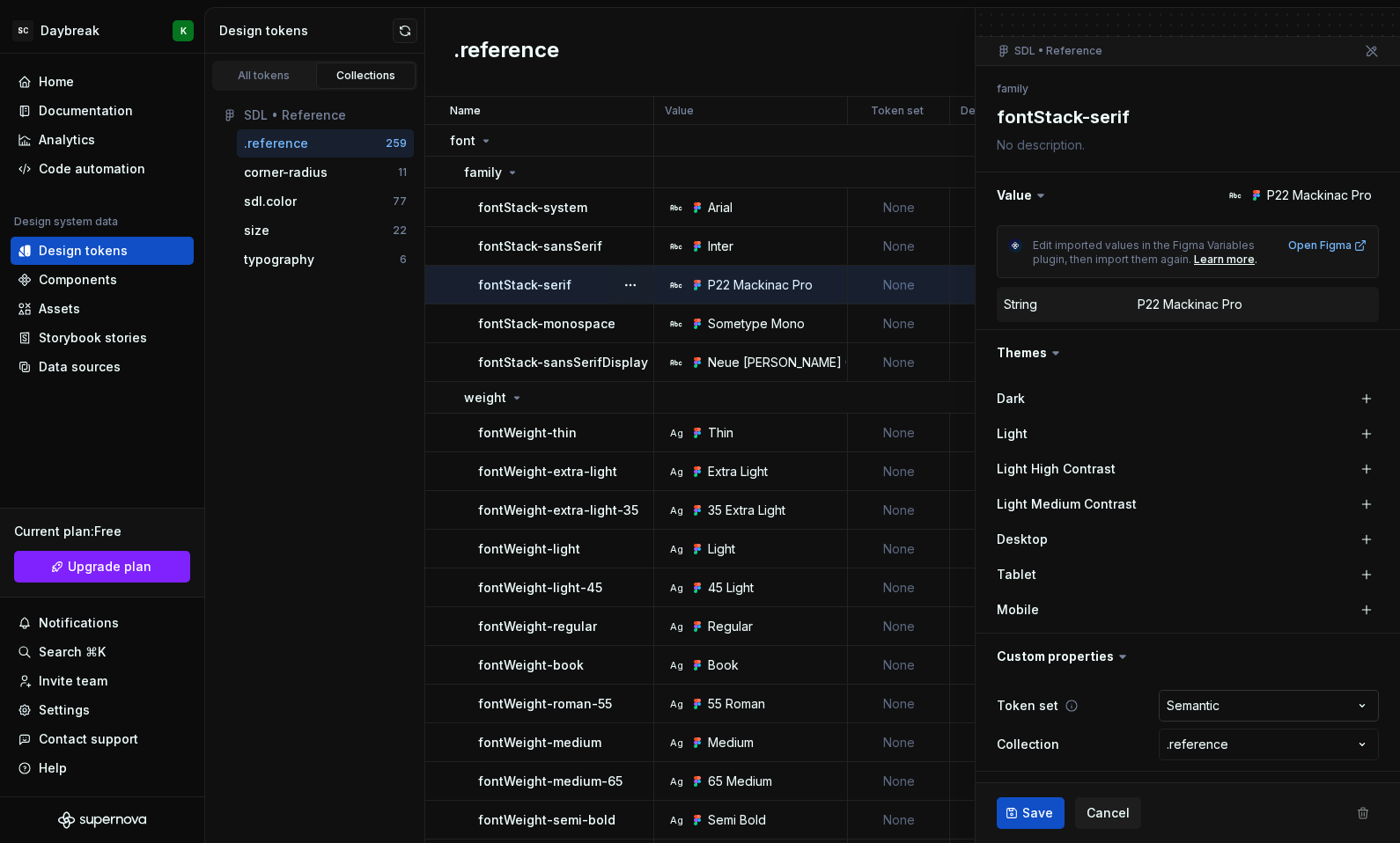
click at [1163, 711] on html "SC Daybreak K Home Documentation Analytics Code automation Design system data D…" at bounding box center [700, 422] width 1400 height 843
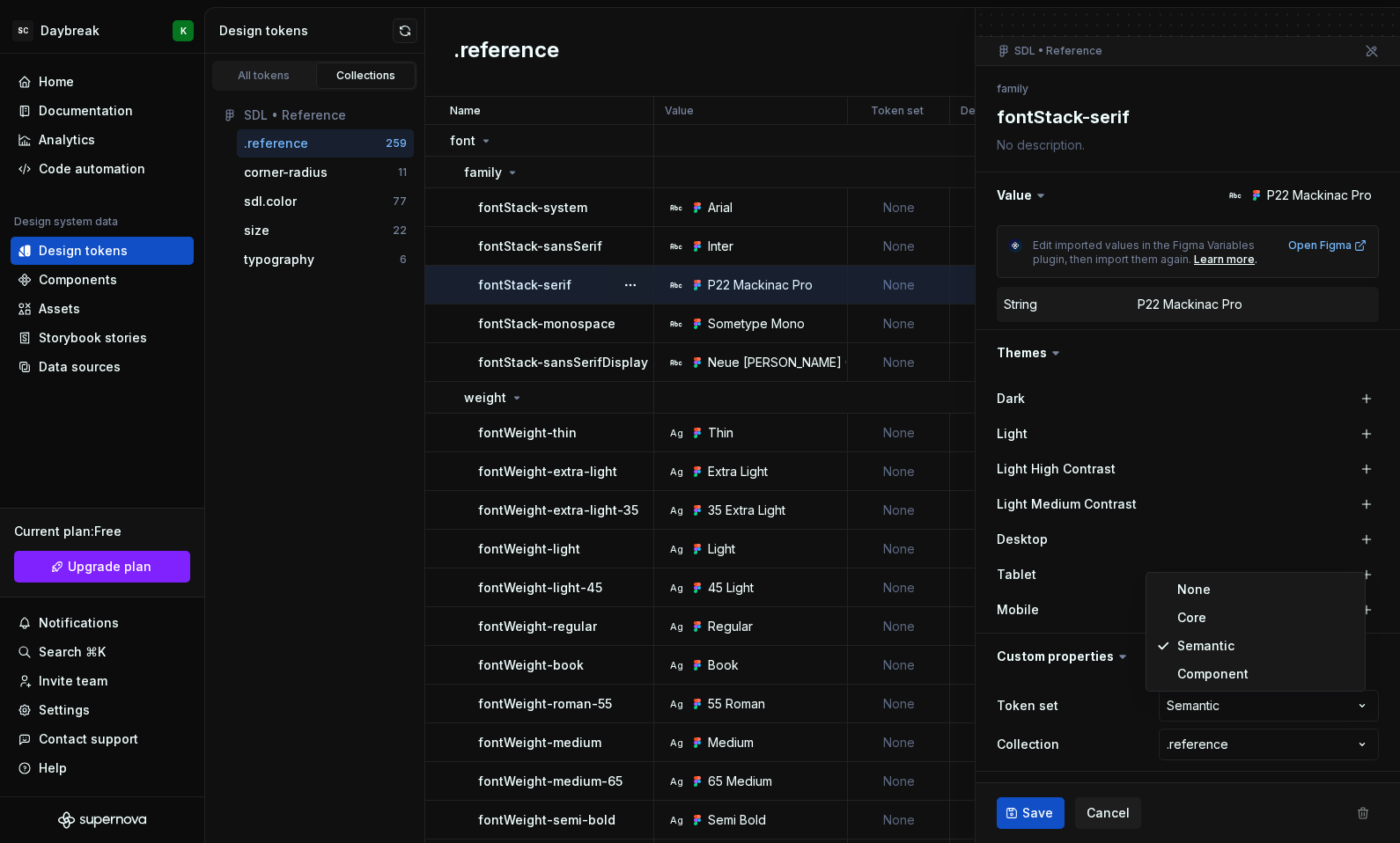
select select
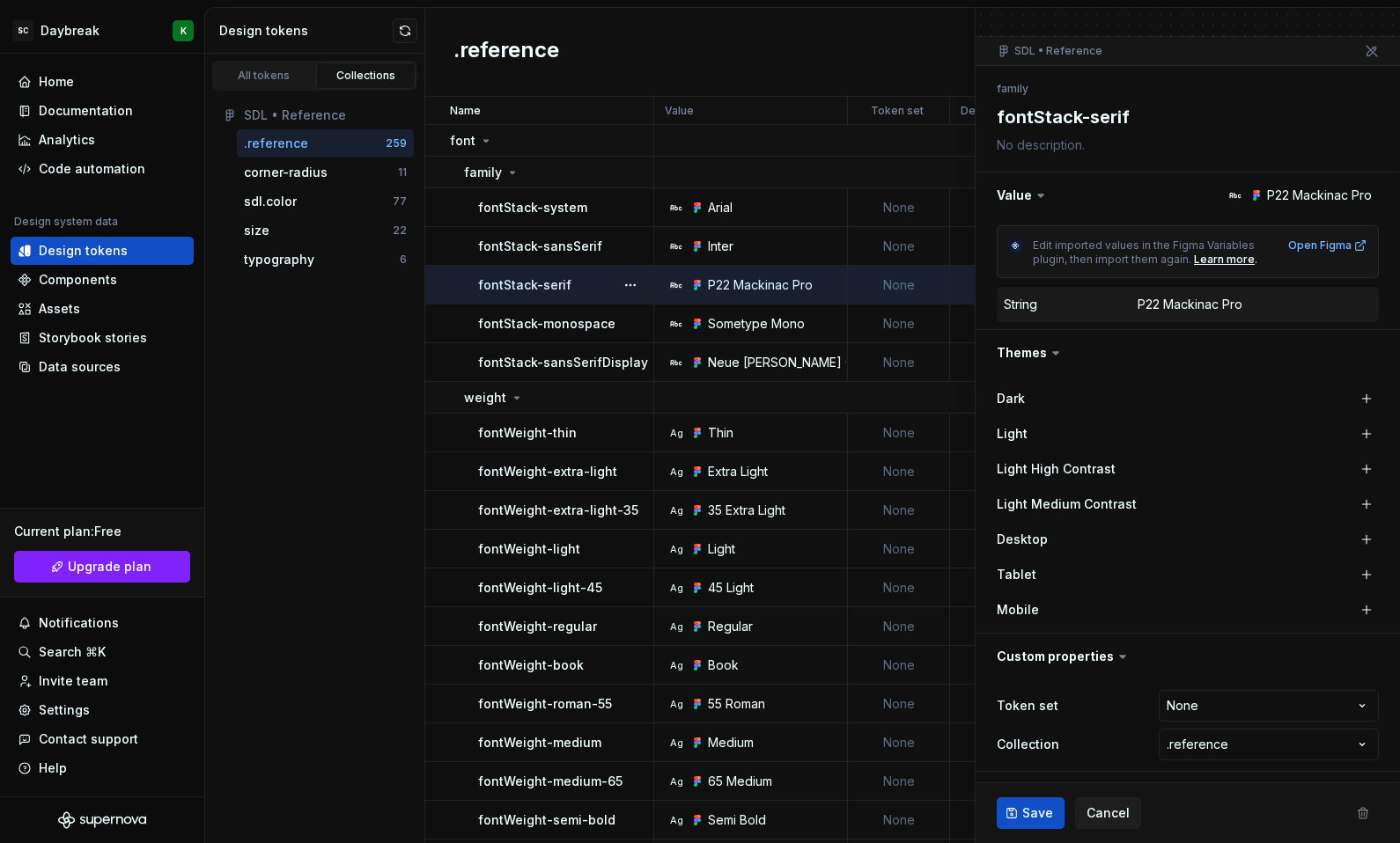
click at [1153, 304] on div "P22 Mackinac Pro" at bounding box center [1190, 304] width 105 height 17
click at [1105, 816] on span "Cancel" at bounding box center [1108, 812] width 43 height 17
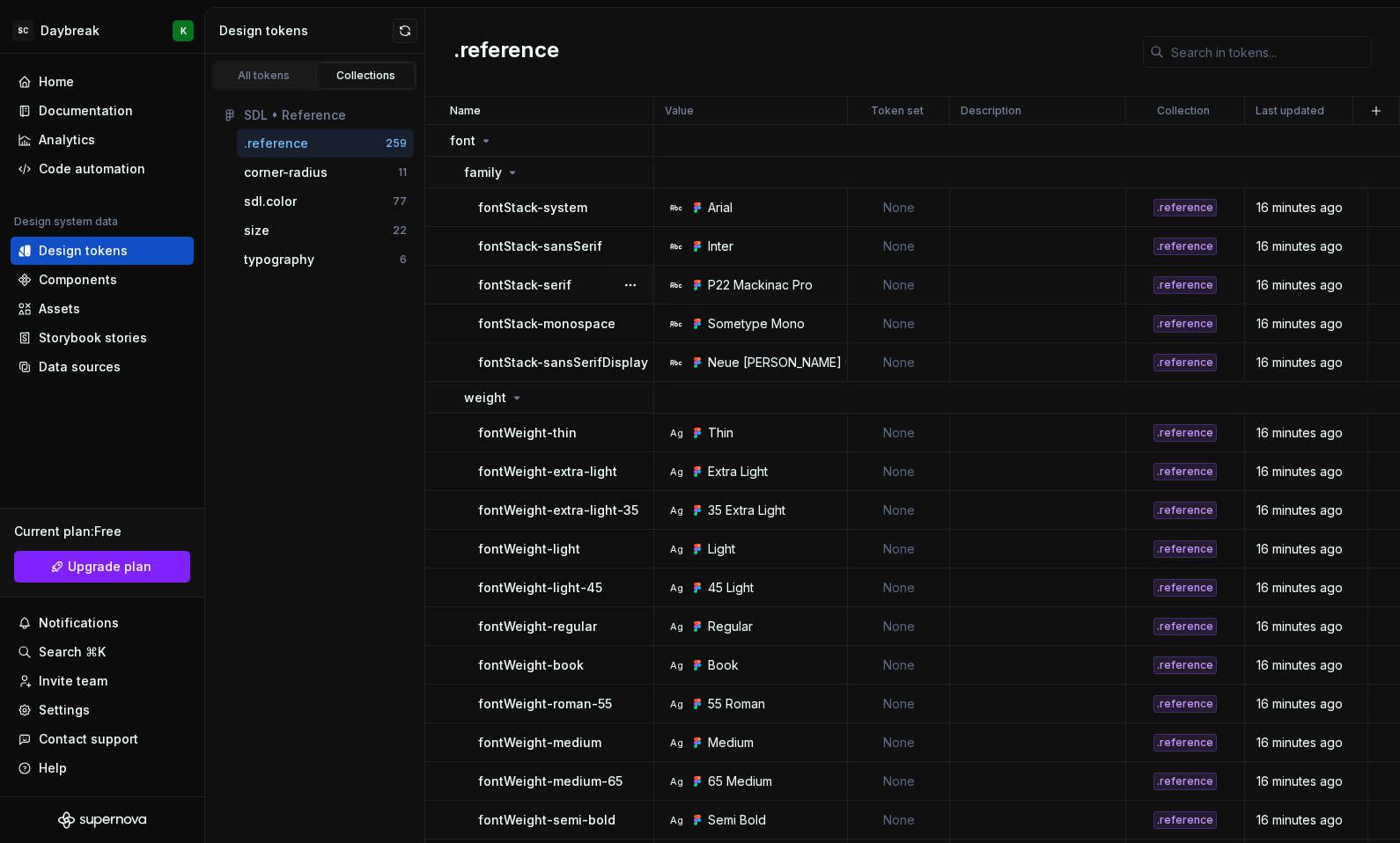
scroll to position [0, 25]
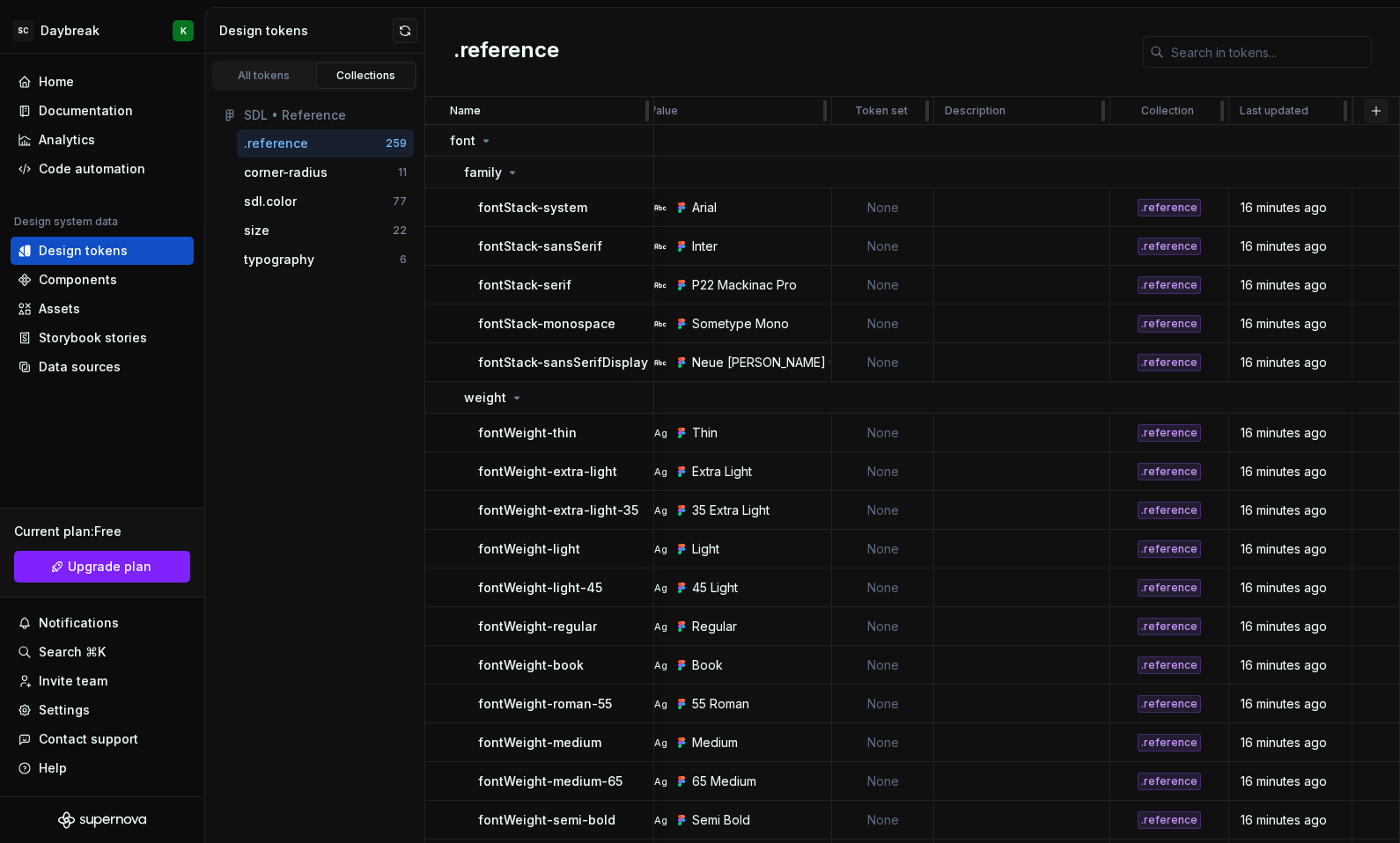
click at [1371, 99] on button "button" at bounding box center [1375, 110] width 25 height 25
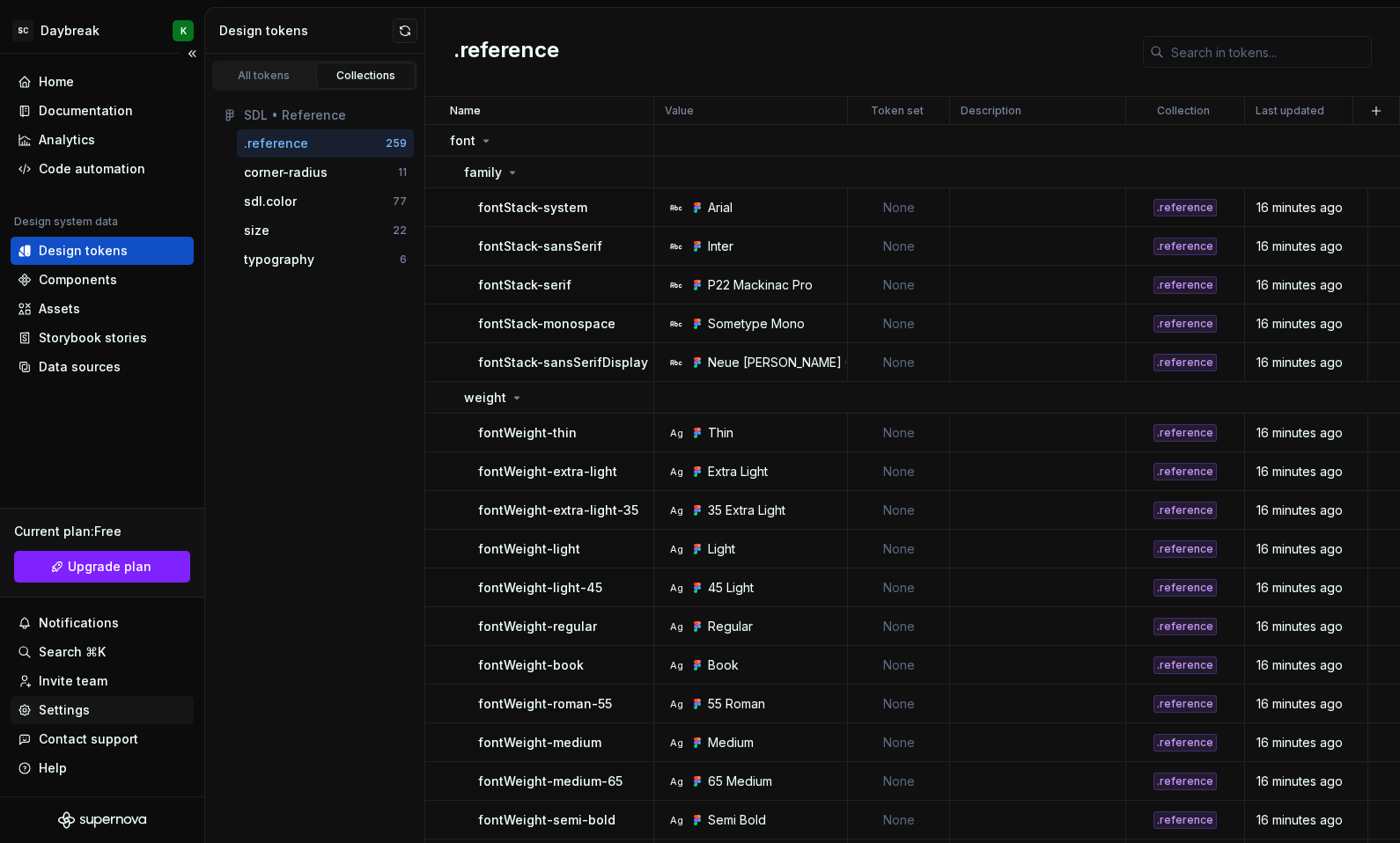
click at [67, 710] on div "Settings" at bounding box center [65, 709] width 51 height 17
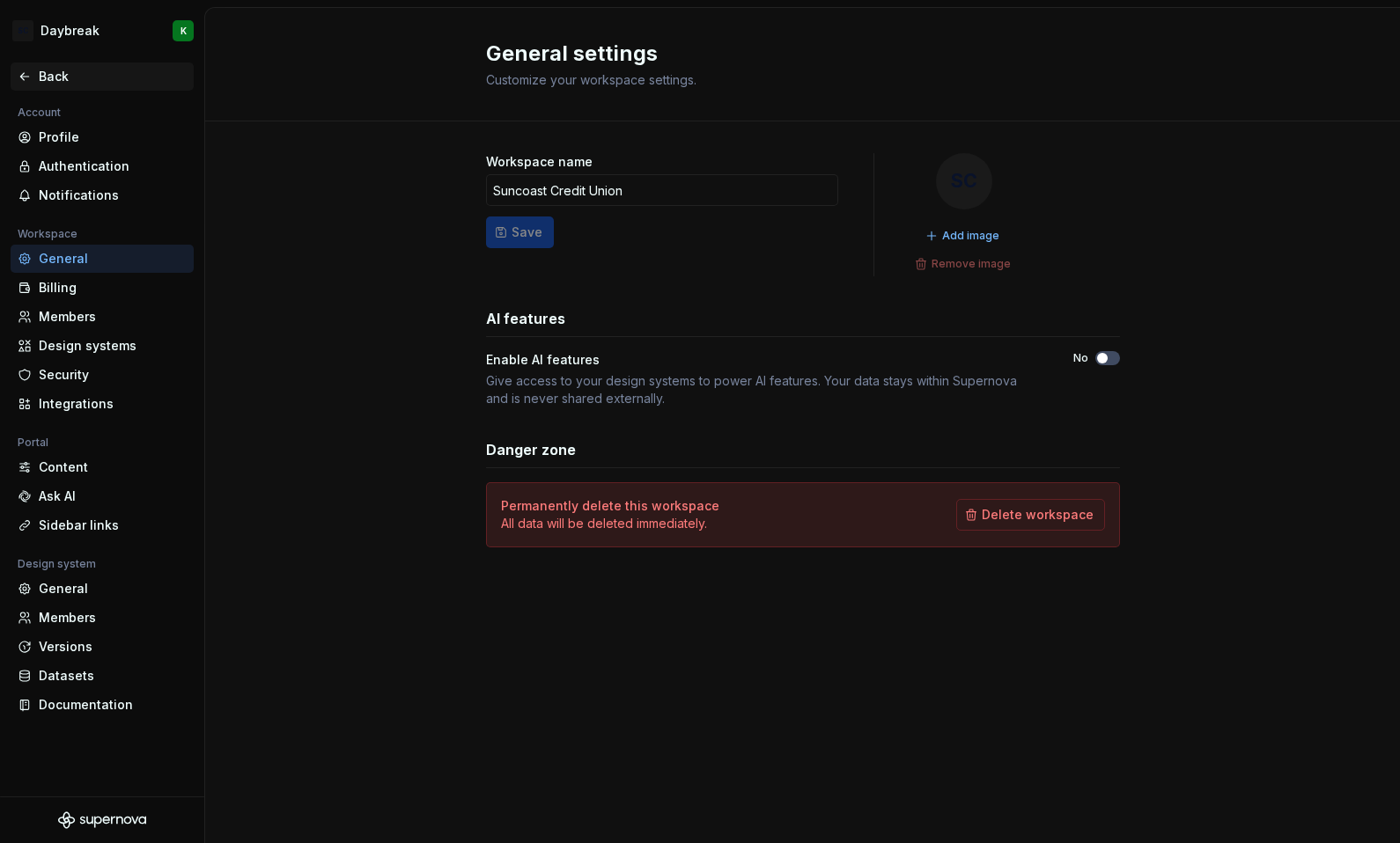
click at [49, 84] on div "Back" at bounding box center [113, 76] width 148 height 17
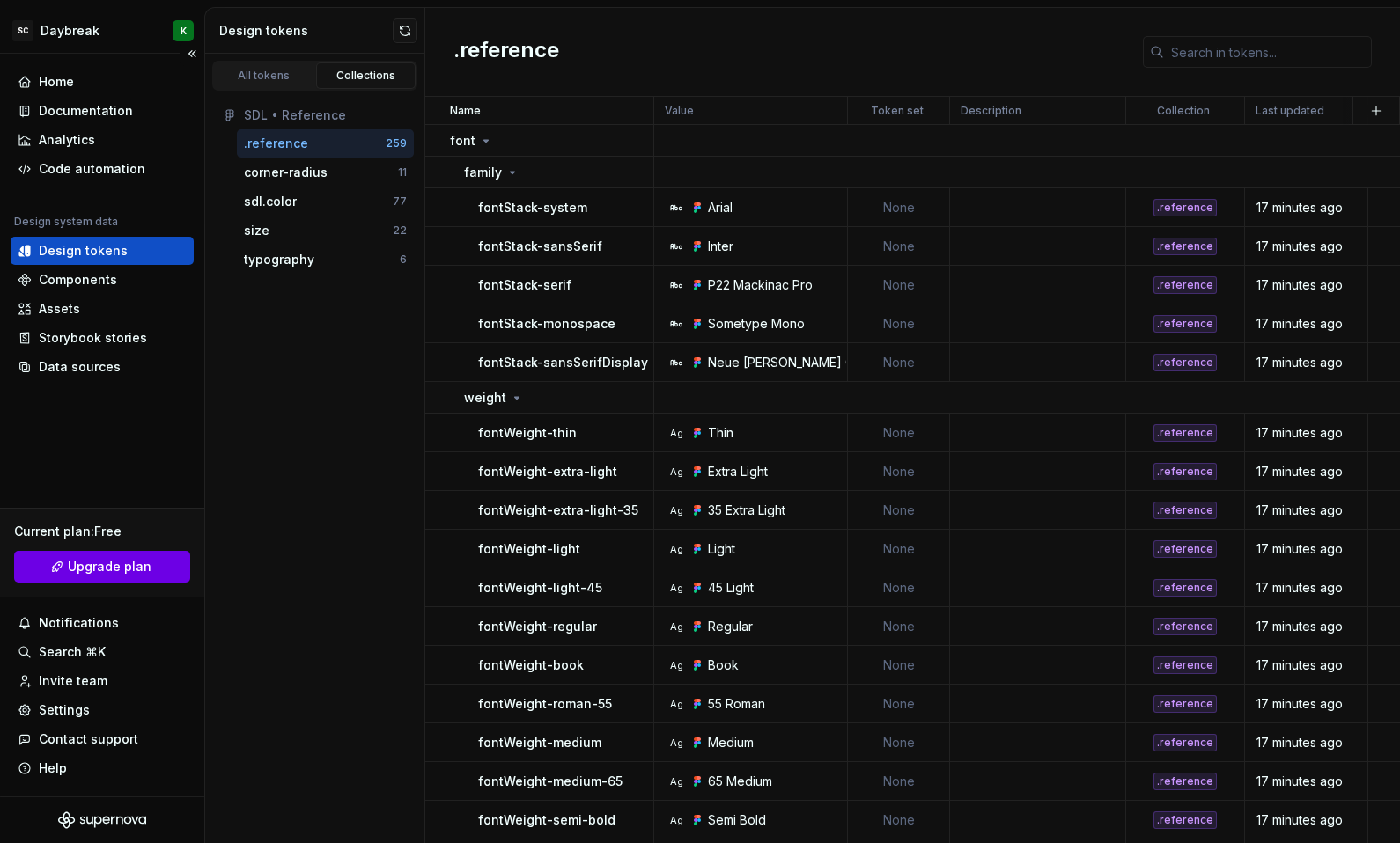
click at [103, 571] on span "Upgrade plan" at bounding box center [109, 566] width 84 height 17
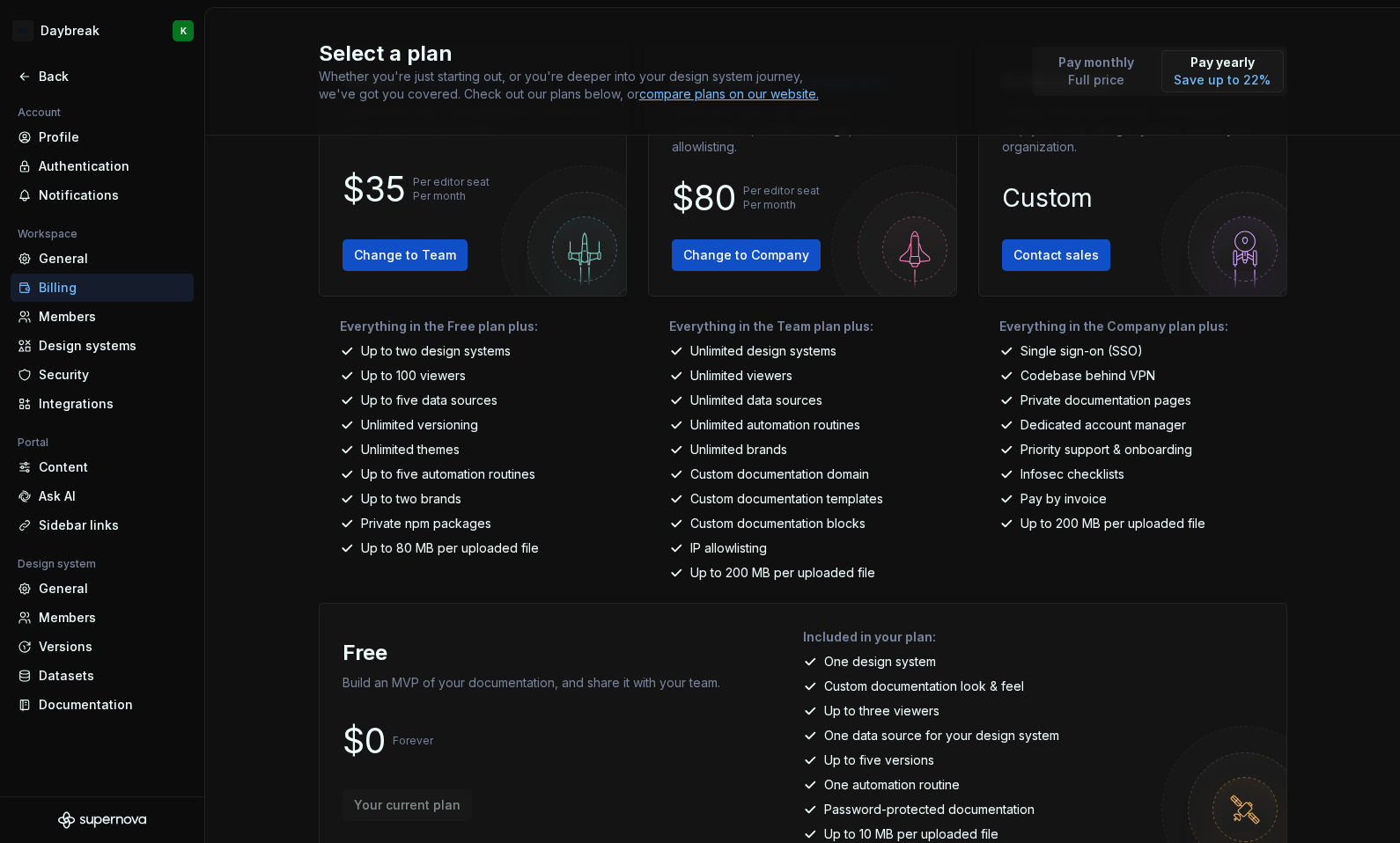
scroll to position [157, 0]
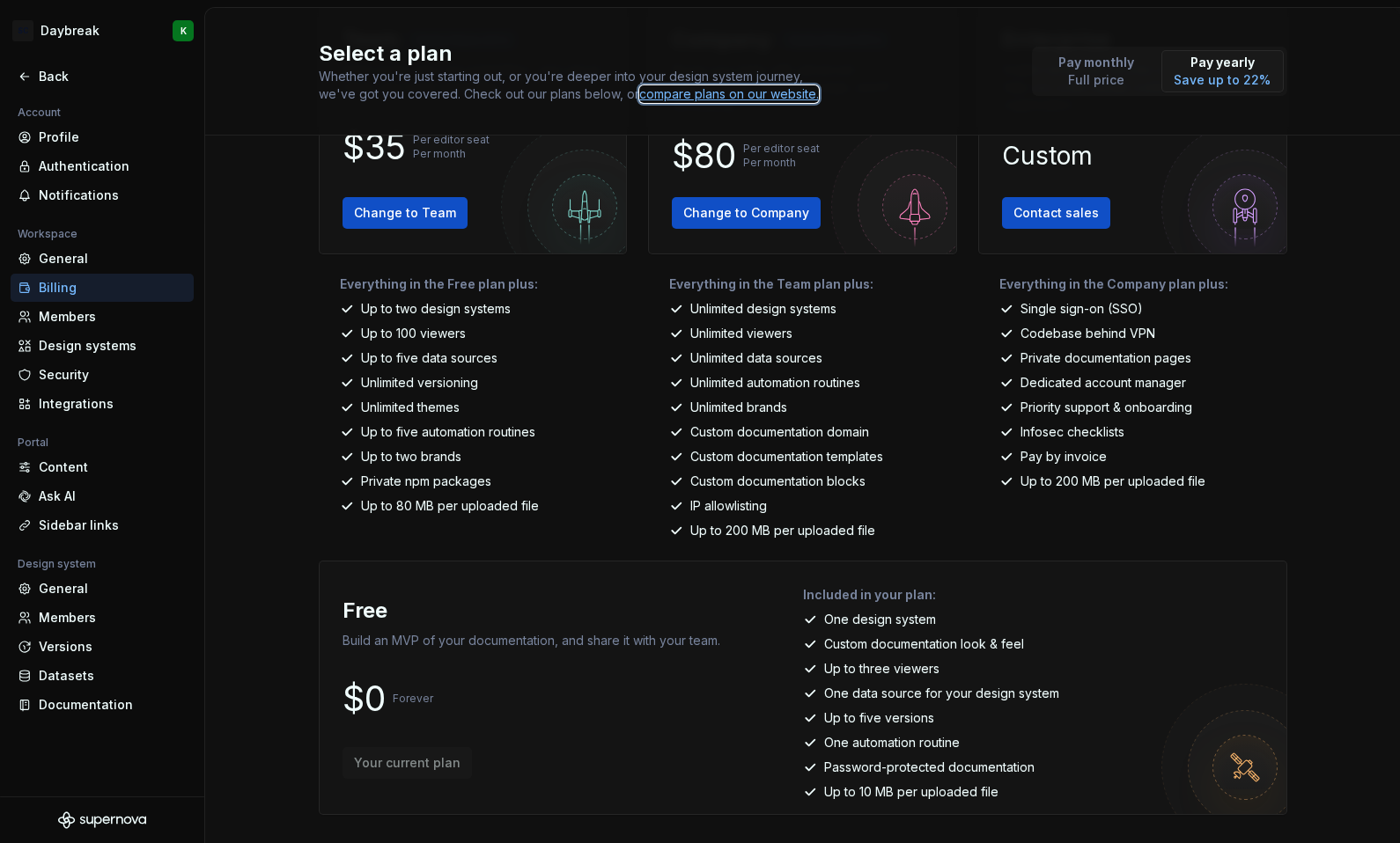
click at [697, 98] on div "compare plans on our website." at bounding box center [729, 94] width 179 height 17
click at [66, 254] on div "General" at bounding box center [113, 258] width 148 height 17
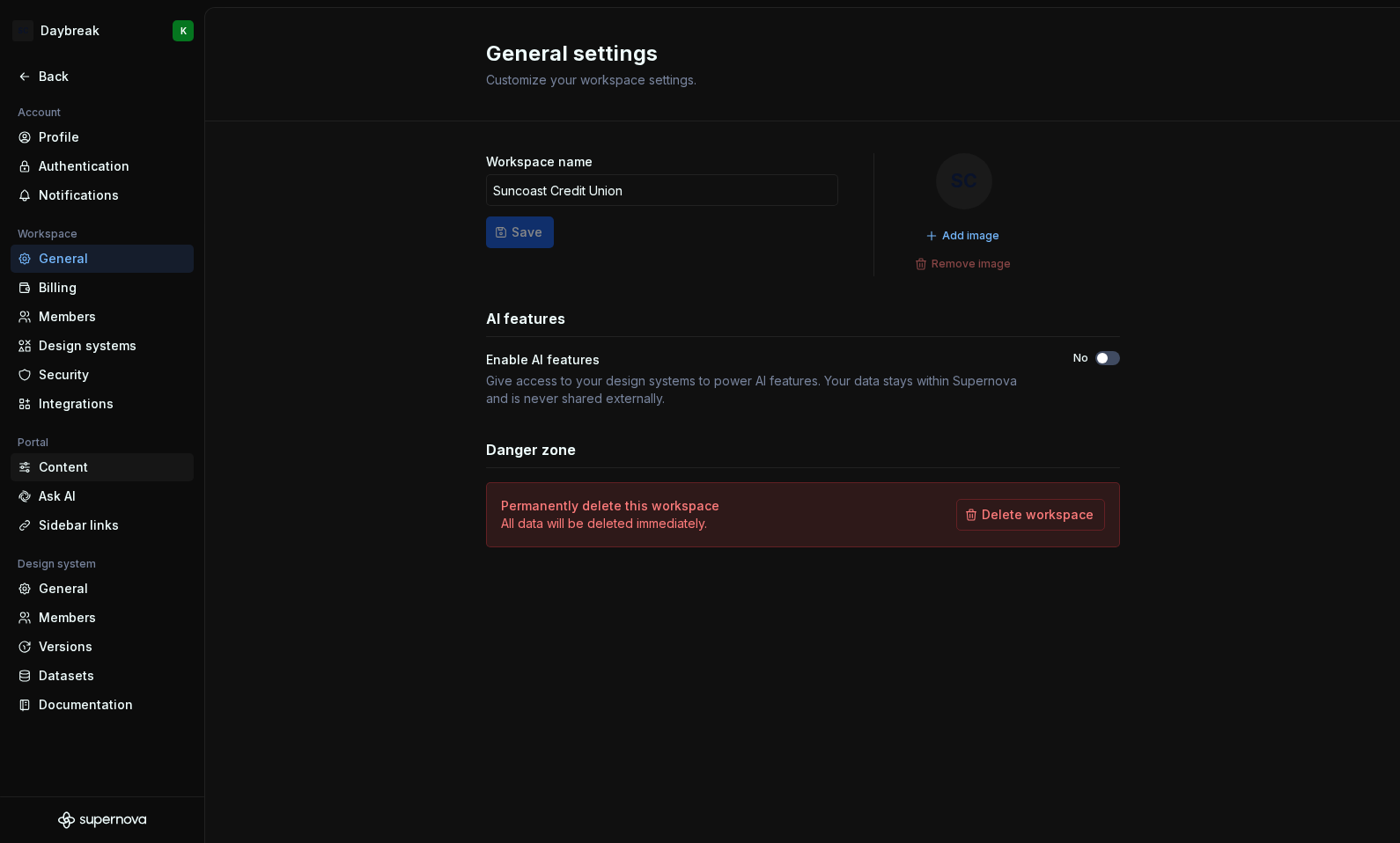
click at [93, 461] on div "Content" at bounding box center [113, 467] width 148 height 17
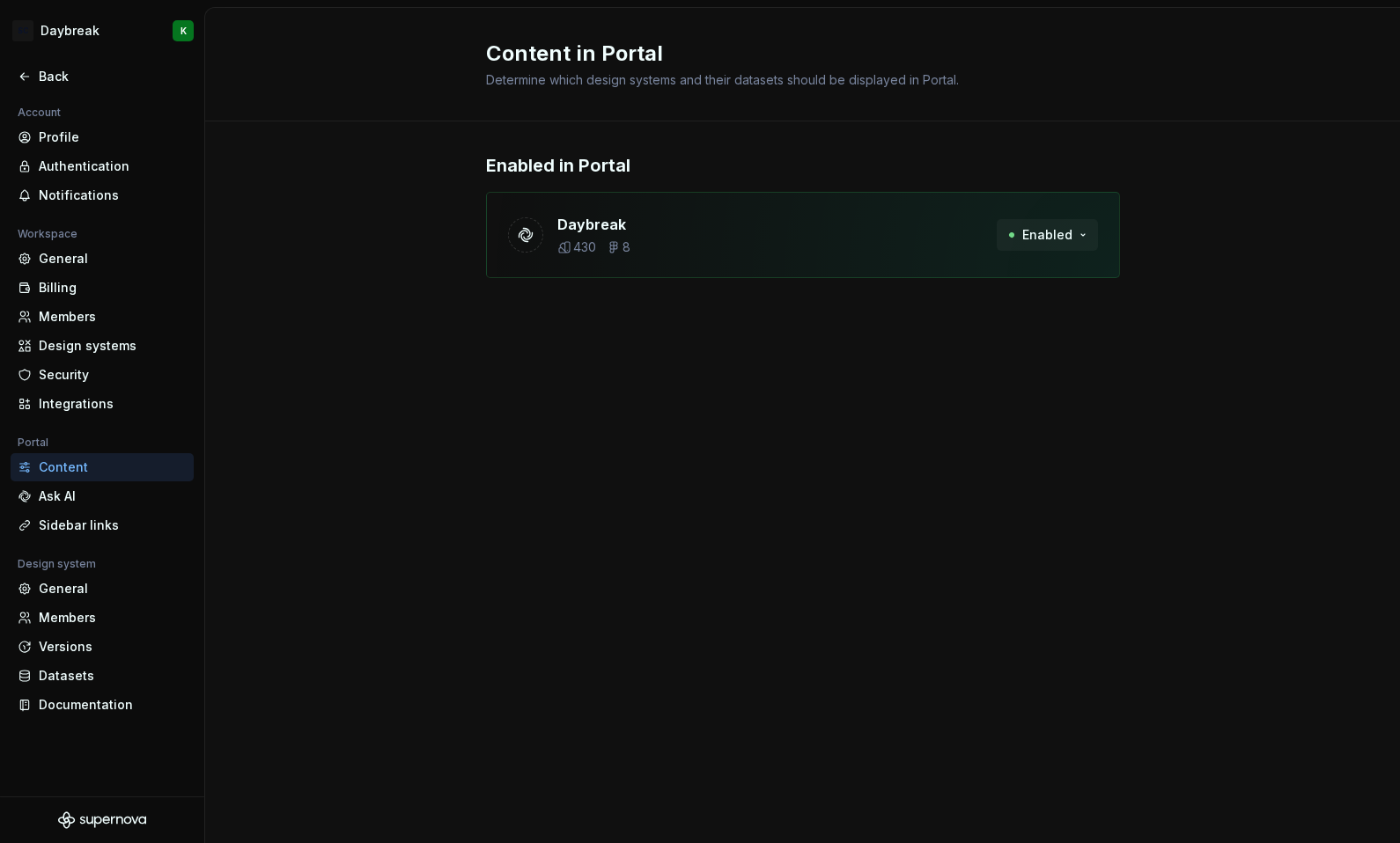
click at [1065, 235] on span "Enabled" at bounding box center [1047, 234] width 50 height 17
click at [19, 81] on icon at bounding box center [24, 76] width 14 height 14
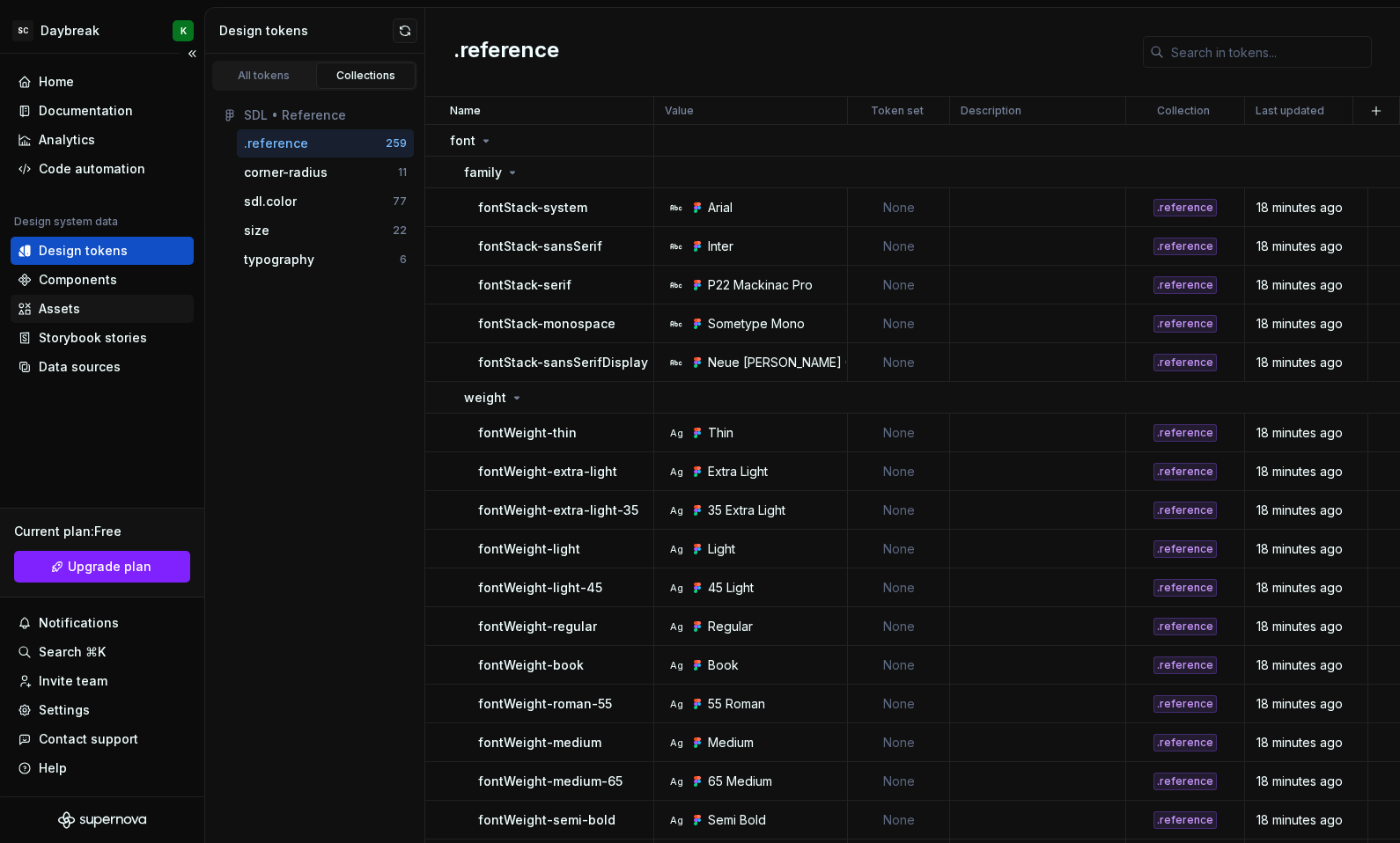
click at [85, 302] on div "Assets" at bounding box center [102, 309] width 169 height 17
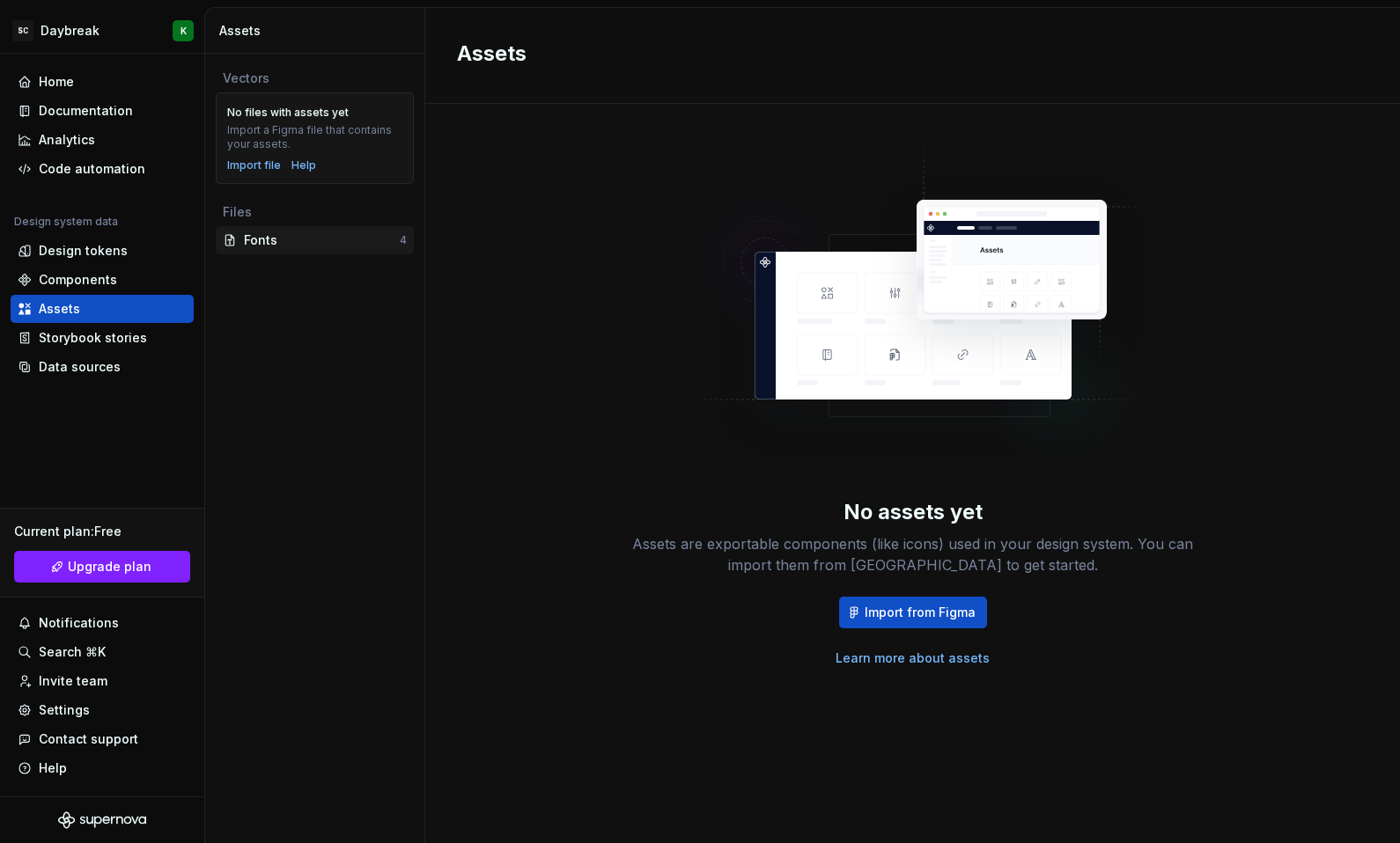
click at [334, 310] on div "Vectors No files with assets yet Import a Figma file that contains your assets.…" at bounding box center [314, 448] width 220 height 789
click at [245, 163] on div "Import file" at bounding box center [253, 165] width 54 height 14
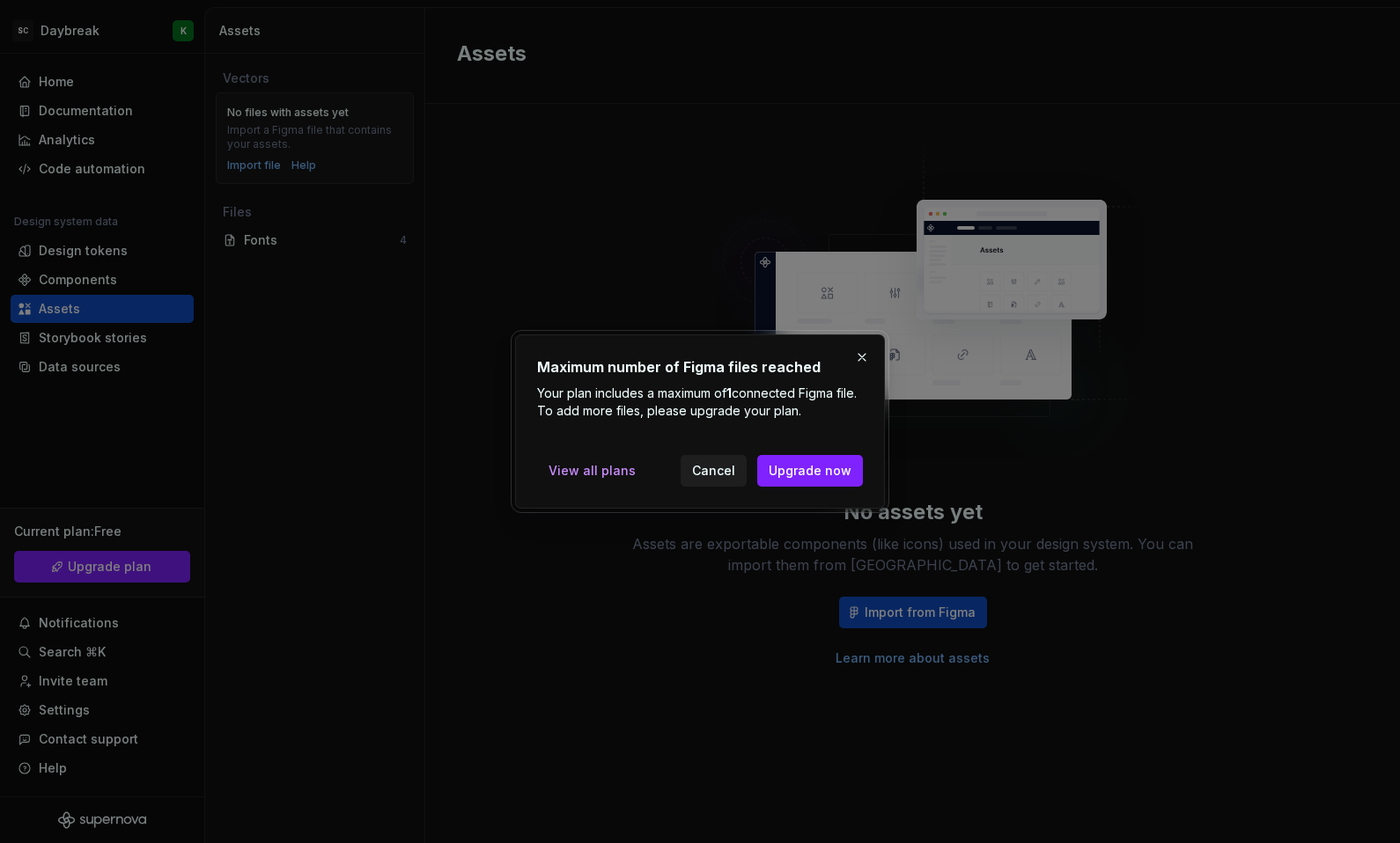
click at [709, 480] on button "Cancel" at bounding box center [713, 471] width 66 height 32
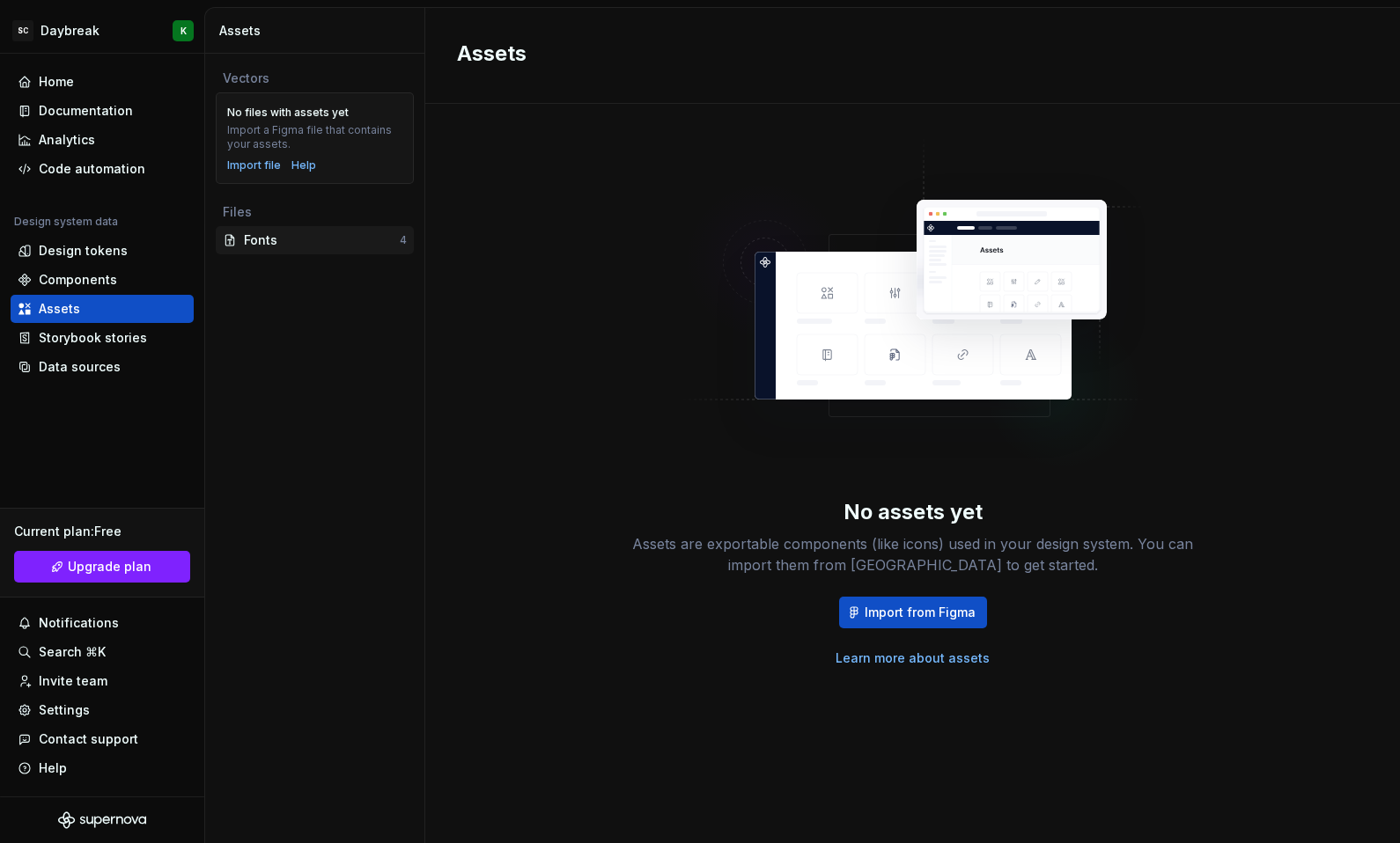
click at [289, 242] on div "Fonts" at bounding box center [322, 239] width 156 height 17
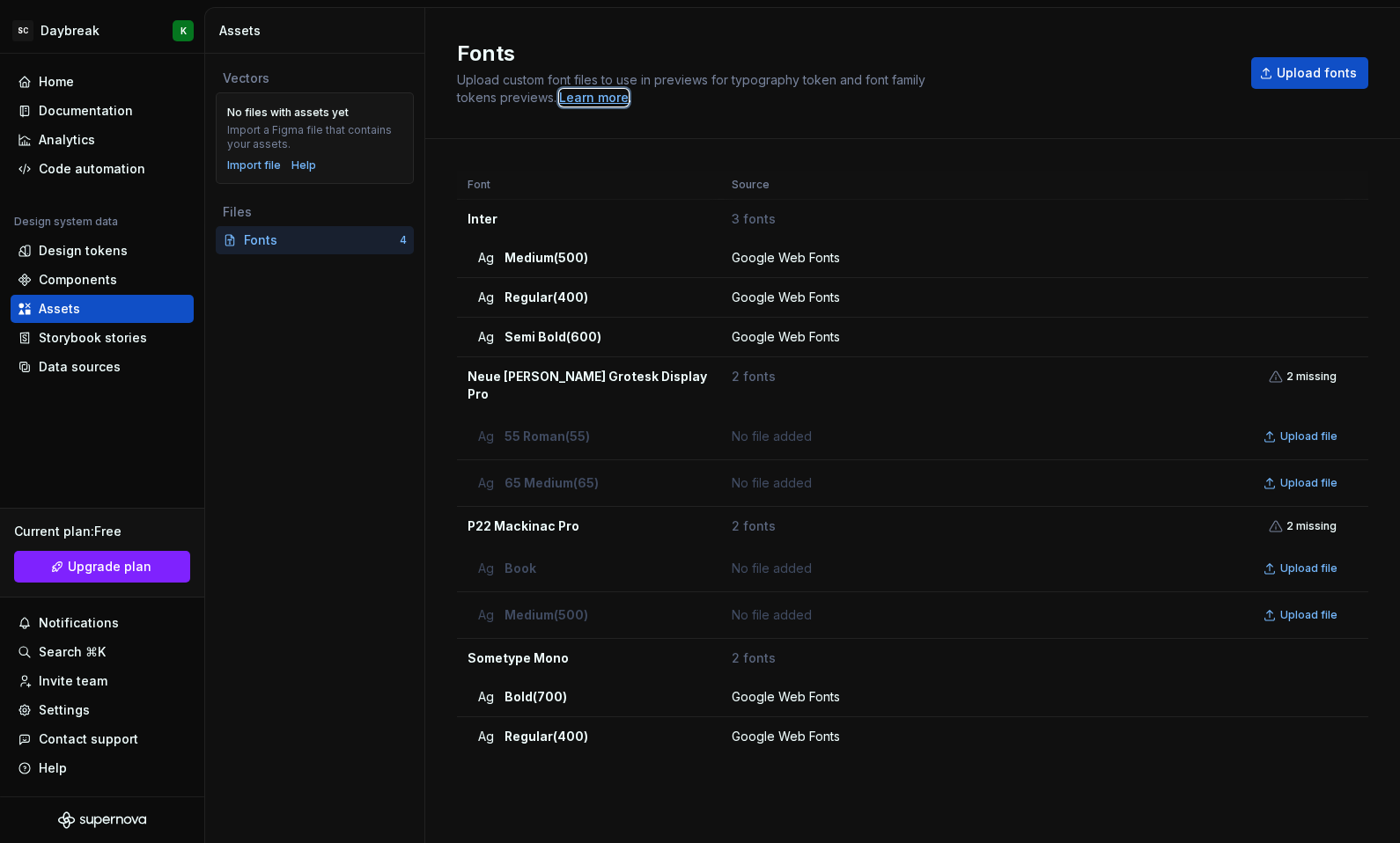
click at [598, 94] on div "Learn more" at bounding box center [594, 97] width 69 height 17
click at [1327, 89] on div "Fonts Upload custom font files to use in previews for typography token and font…" at bounding box center [913, 72] width 911 height 66
click at [1320, 79] on span "Upload fonts" at bounding box center [1316, 73] width 80 height 17
click at [1316, 562] on span "Upload file" at bounding box center [1308, 568] width 57 height 14
click at [545, 507] on td "P22 Mackinac Pro" at bounding box center [589, 526] width 264 height 39
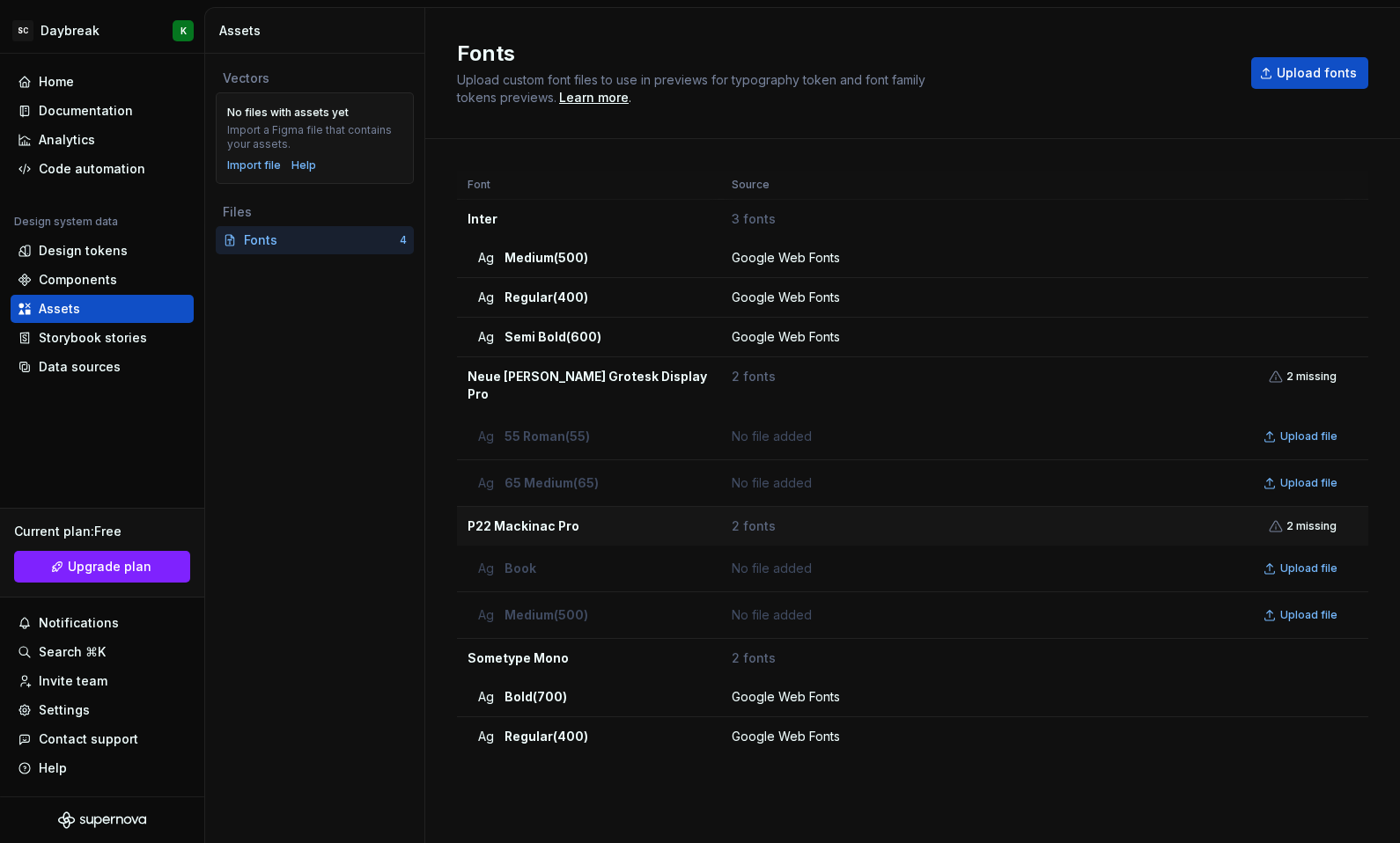
click at [502, 516] on td "P22 Mackinac Pro" at bounding box center [589, 526] width 264 height 39
click at [66, 356] on div "Data sources" at bounding box center [102, 367] width 183 height 28
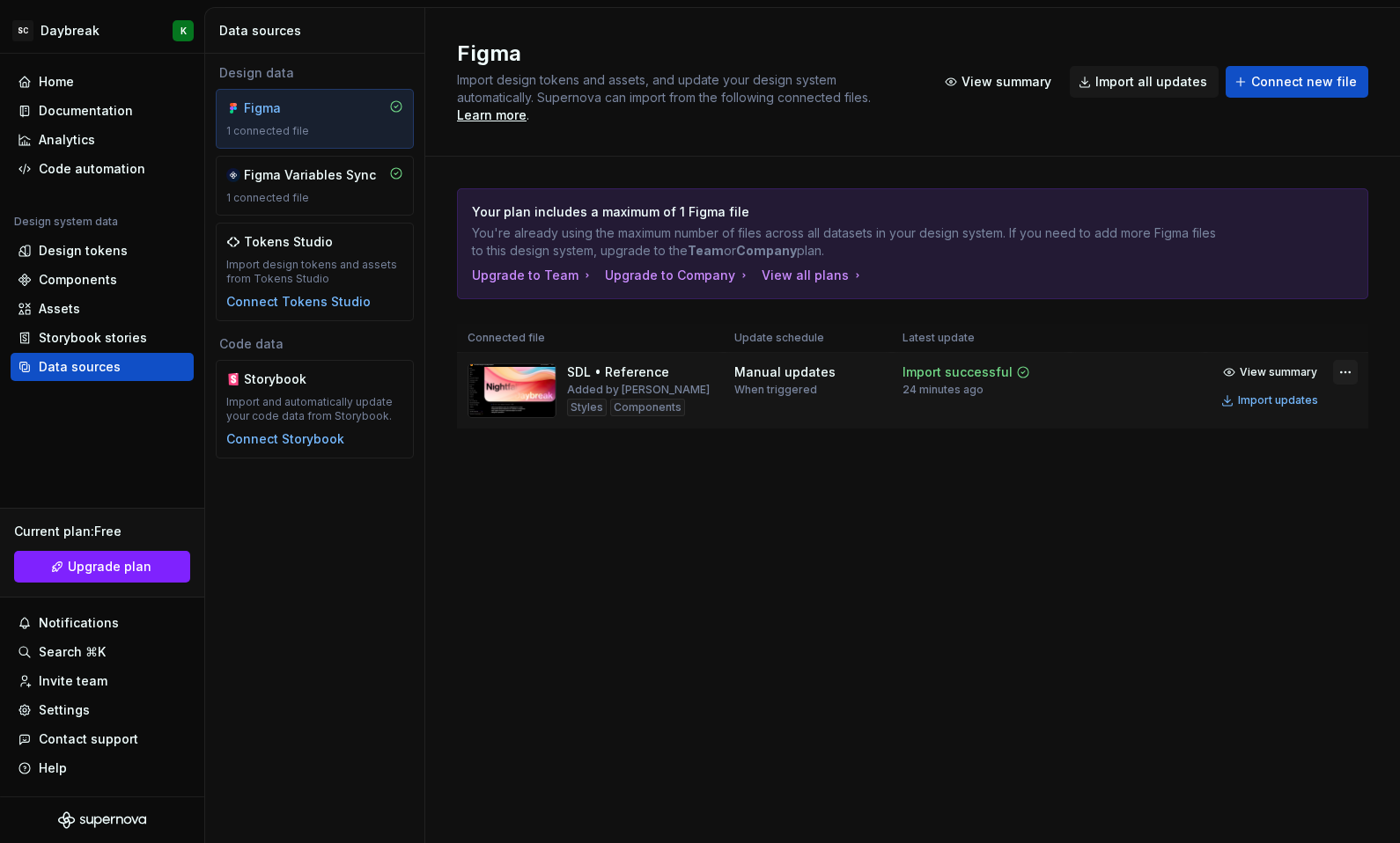
click at [1342, 352] on html "SC Daybreak K Home Documentation Analytics Code automation Design system data D…" at bounding box center [700, 422] width 1400 height 843
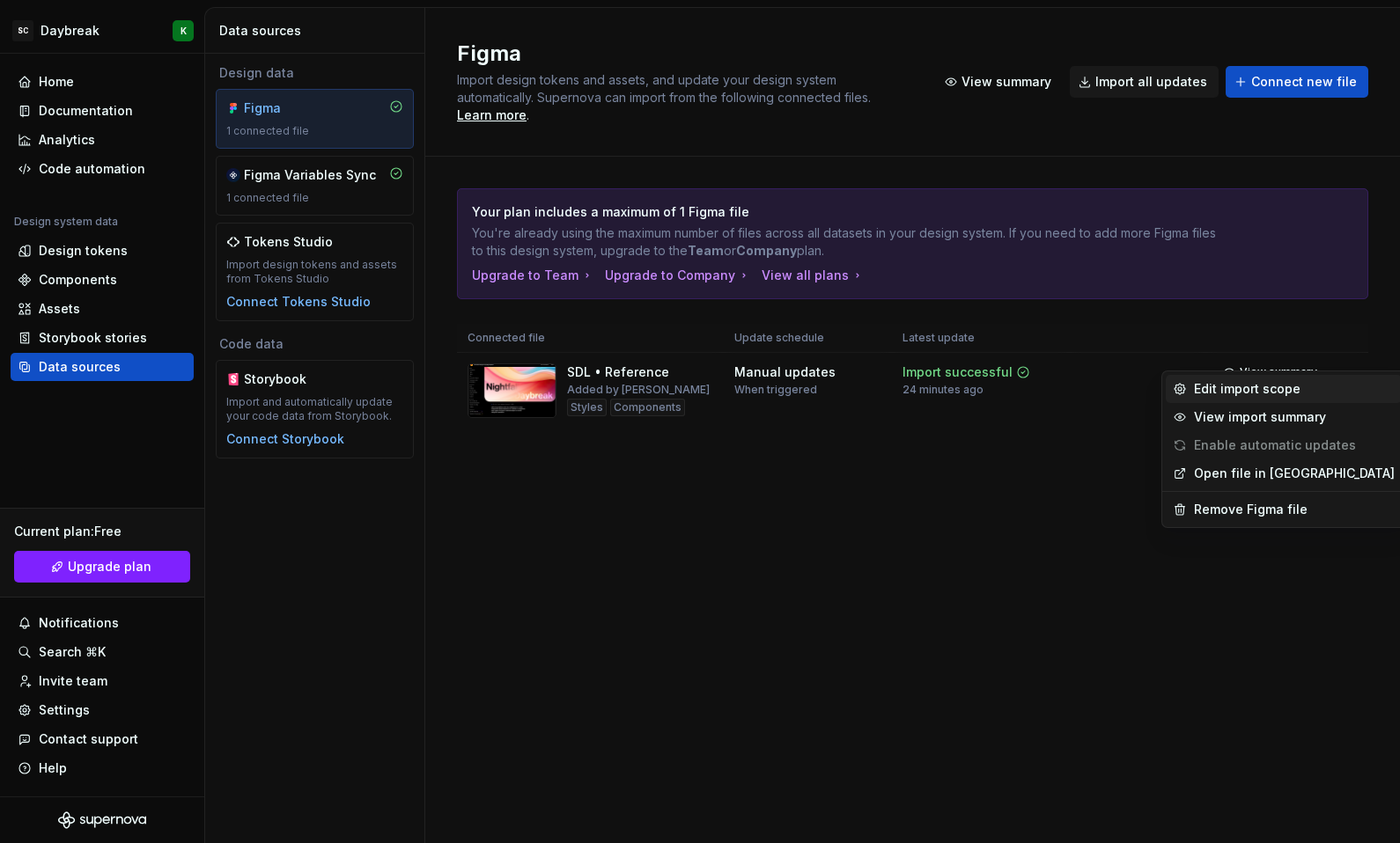
click at [1242, 388] on div "Edit import scope" at bounding box center [1294, 389] width 200 height 17
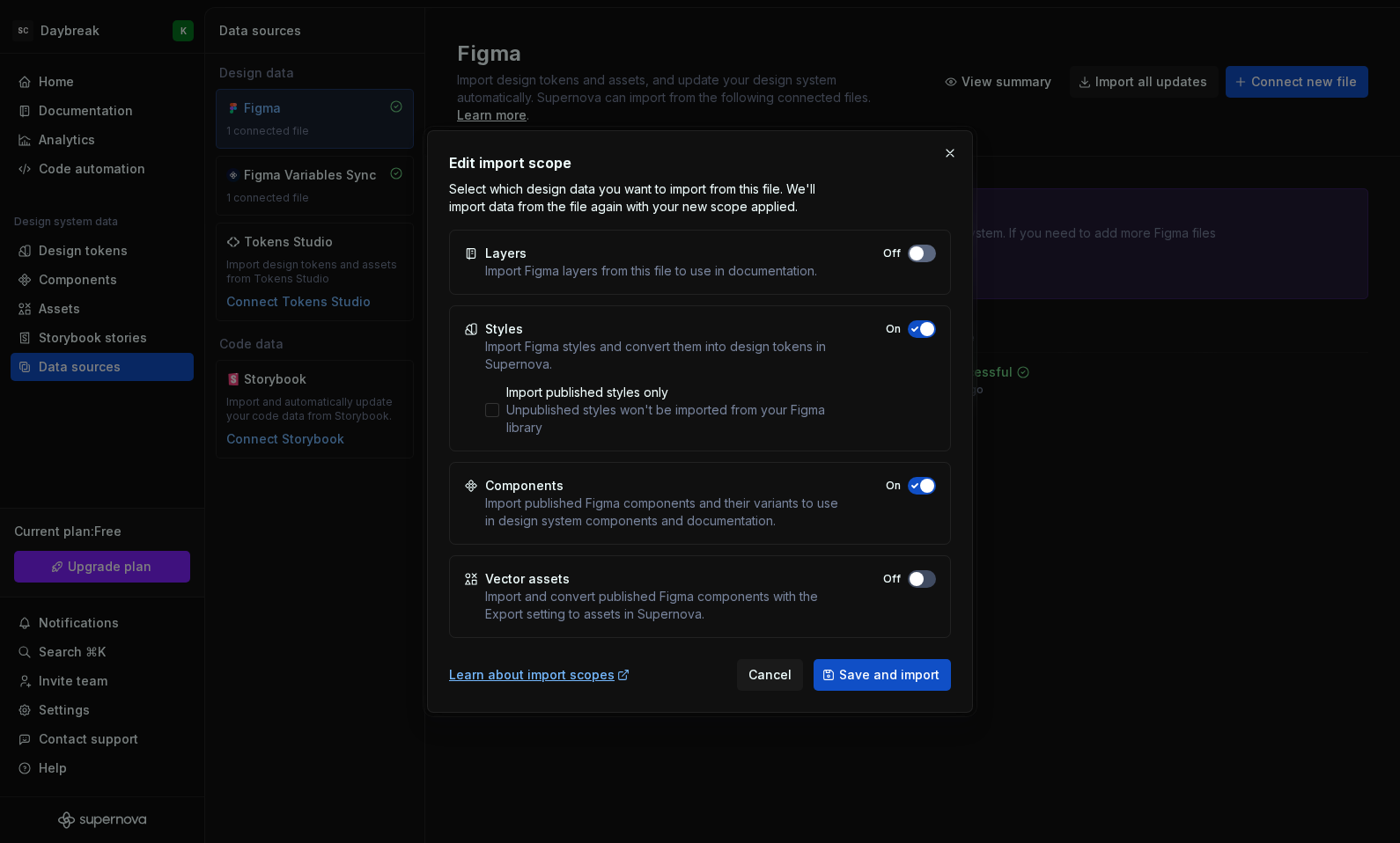
click at [930, 252] on button "Off" at bounding box center [921, 253] width 28 height 17
click at [490, 418] on label "Import published styles only Unpublished styles won't be imported from your Fig…" at bounding box center [663, 410] width 355 height 53
click at [863, 673] on span "Save and import" at bounding box center [889, 675] width 100 height 17
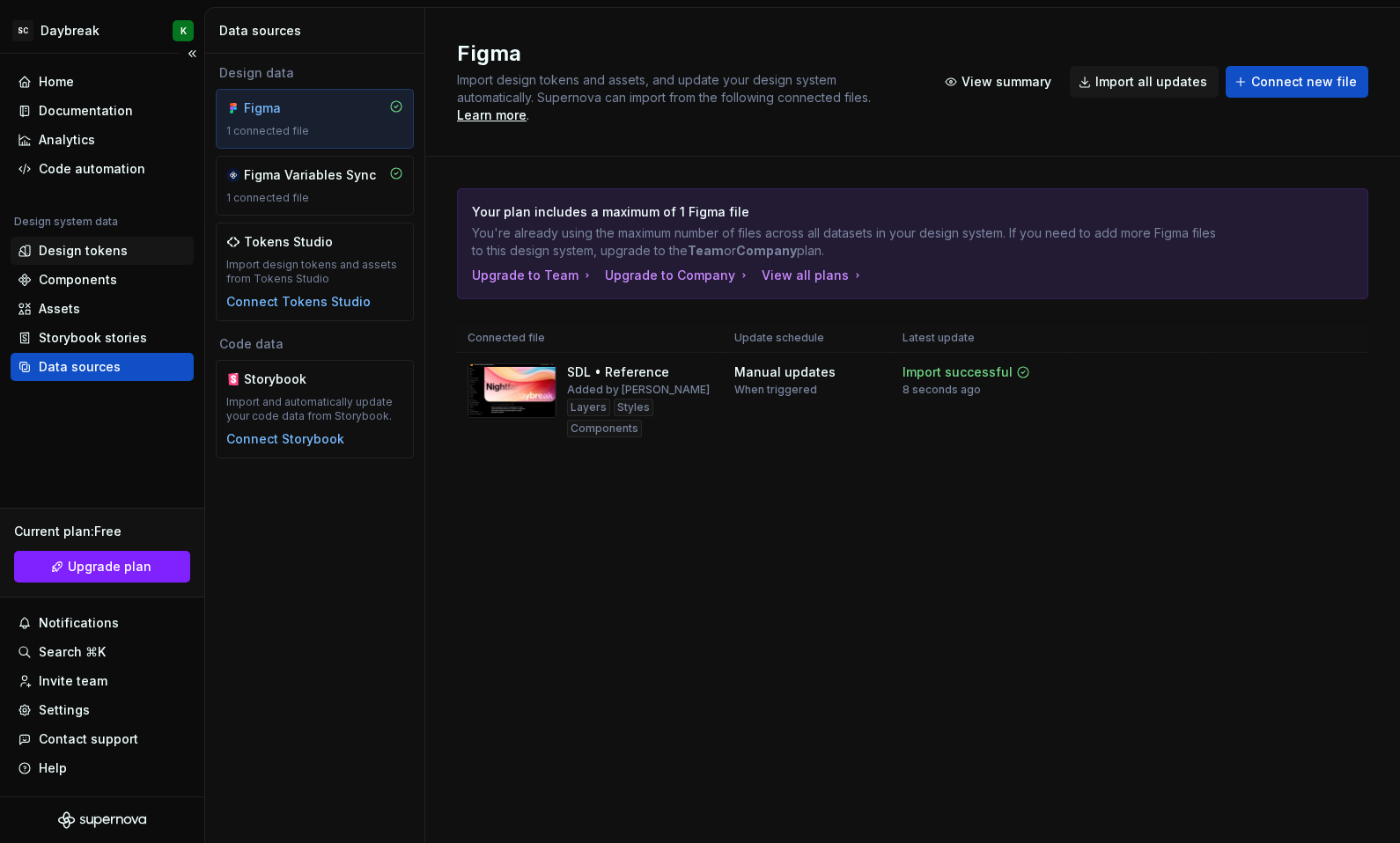
click at [56, 249] on div "Design tokens" at bounding box center [84, 250] width 89 height 17
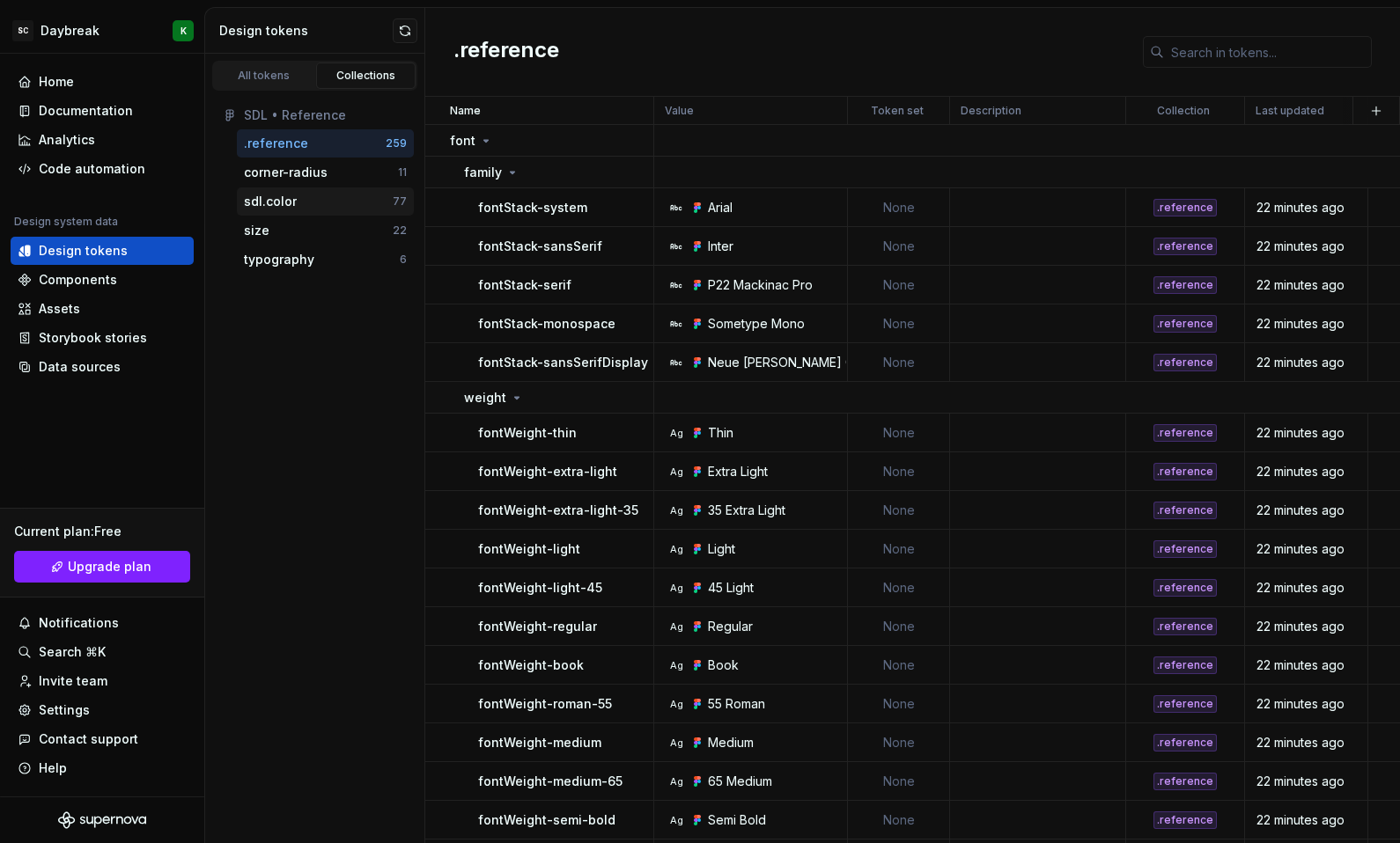
click at [301, 204] on div "sdl.color" at bounding box center [318, 201] width 148 height 17
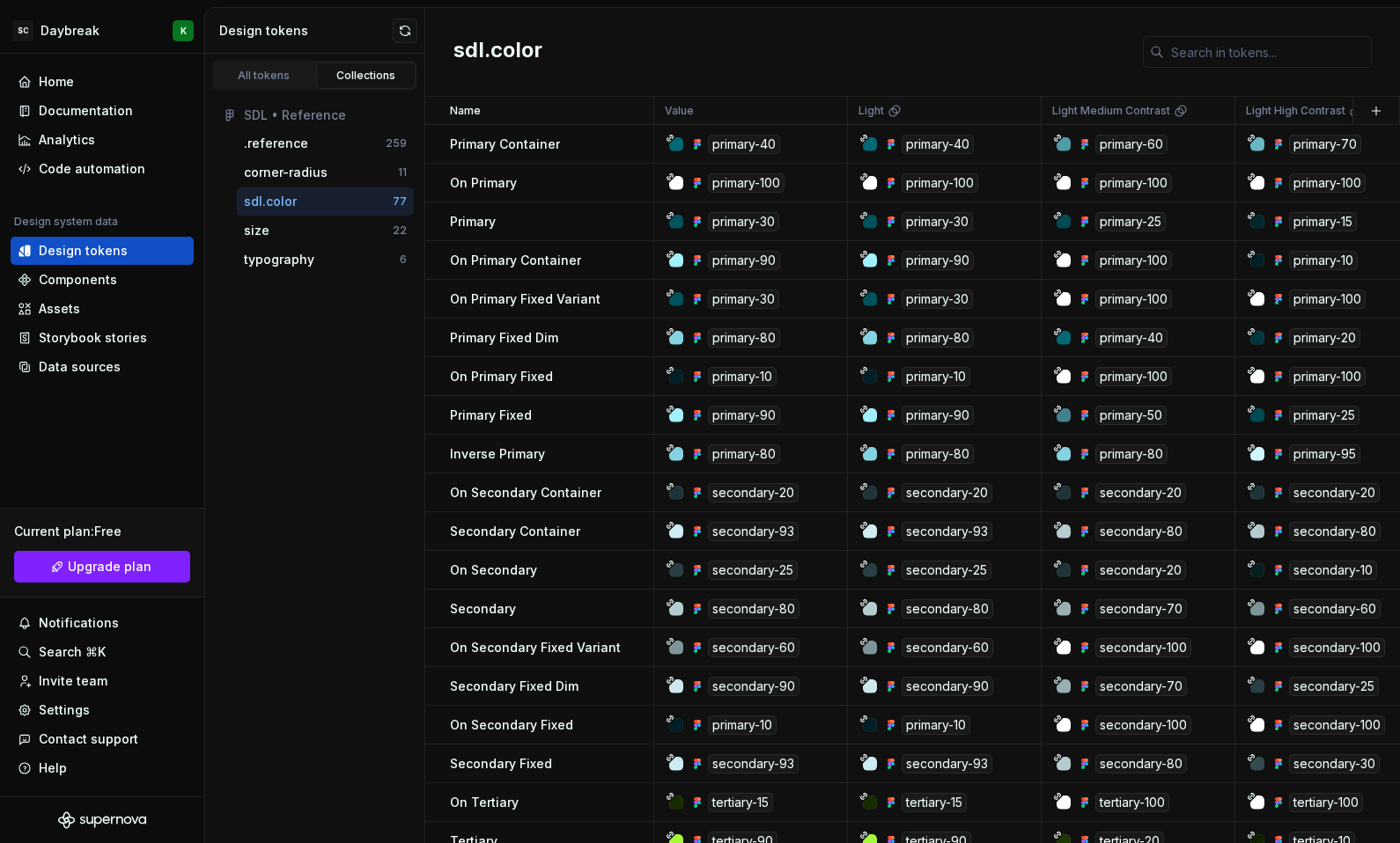
click at [352, 127] on div "SDL • Reference" at bounding box center [314, 115] width 198 height 28
click at [348, 138] on div ".reference" at bounding box center [315, 143] width 142 height 17
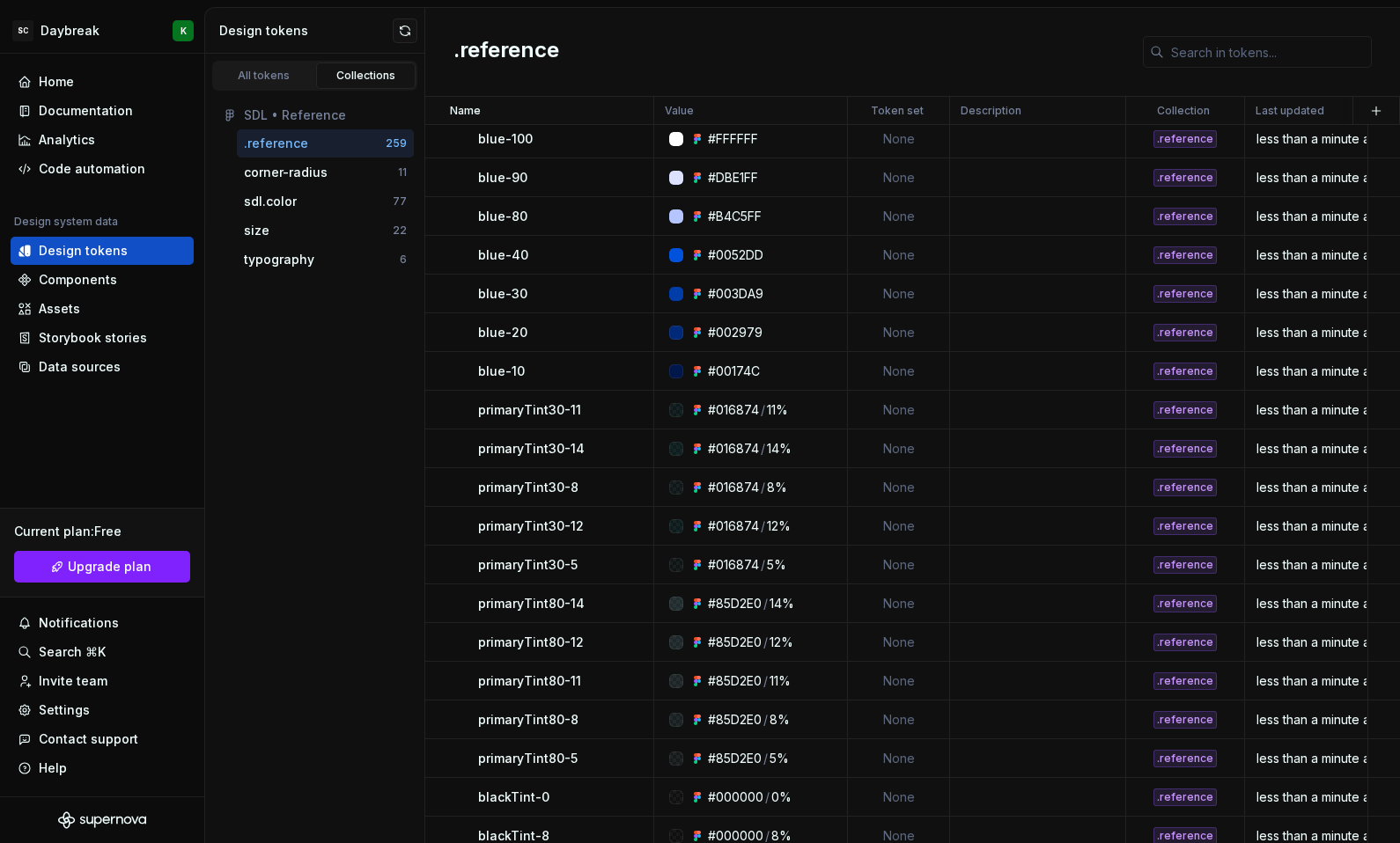
scroll to position [9604, 0]
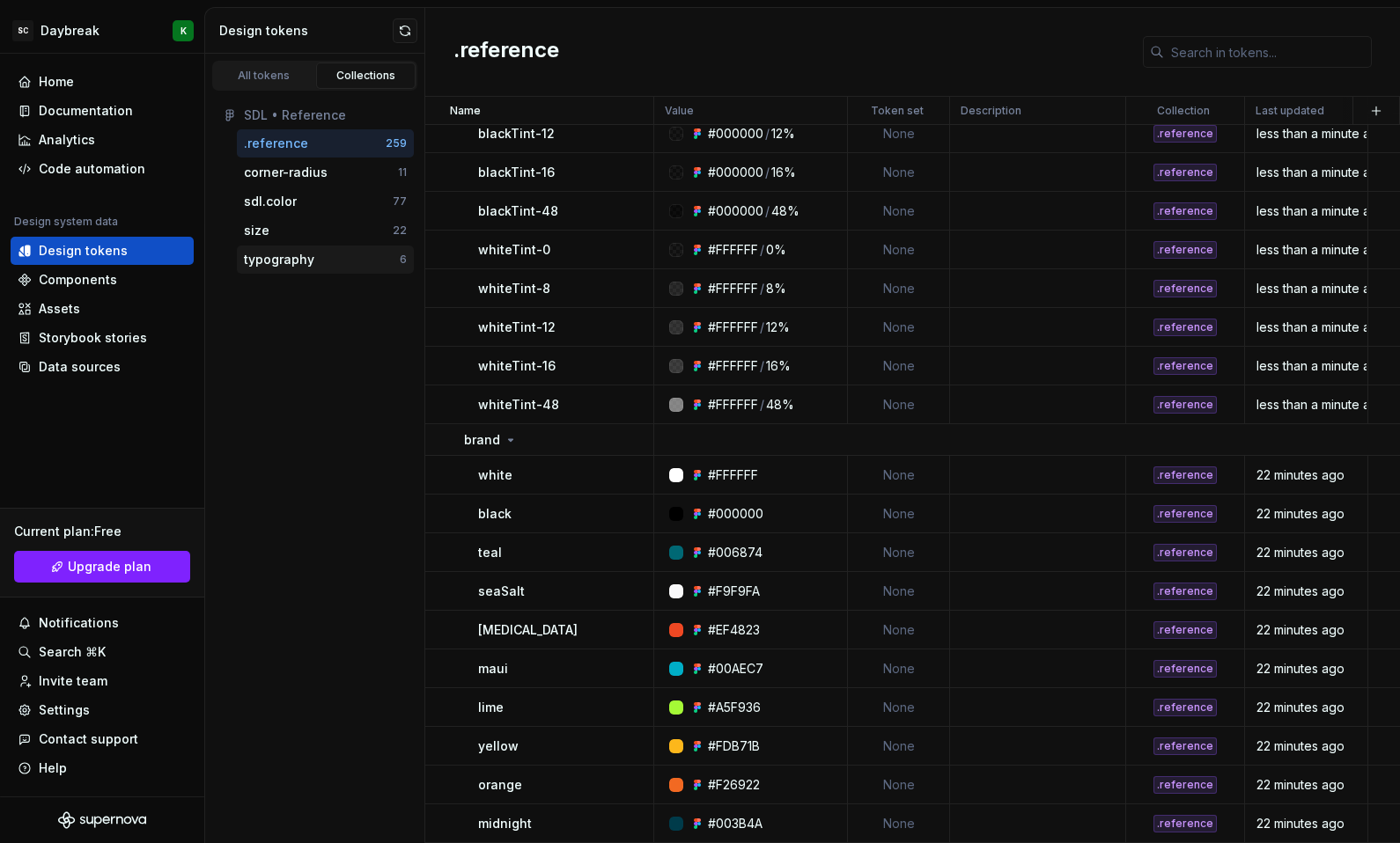
click at [261, 264] on div "typography" at bounding box center [279, 259] width 70 height 17
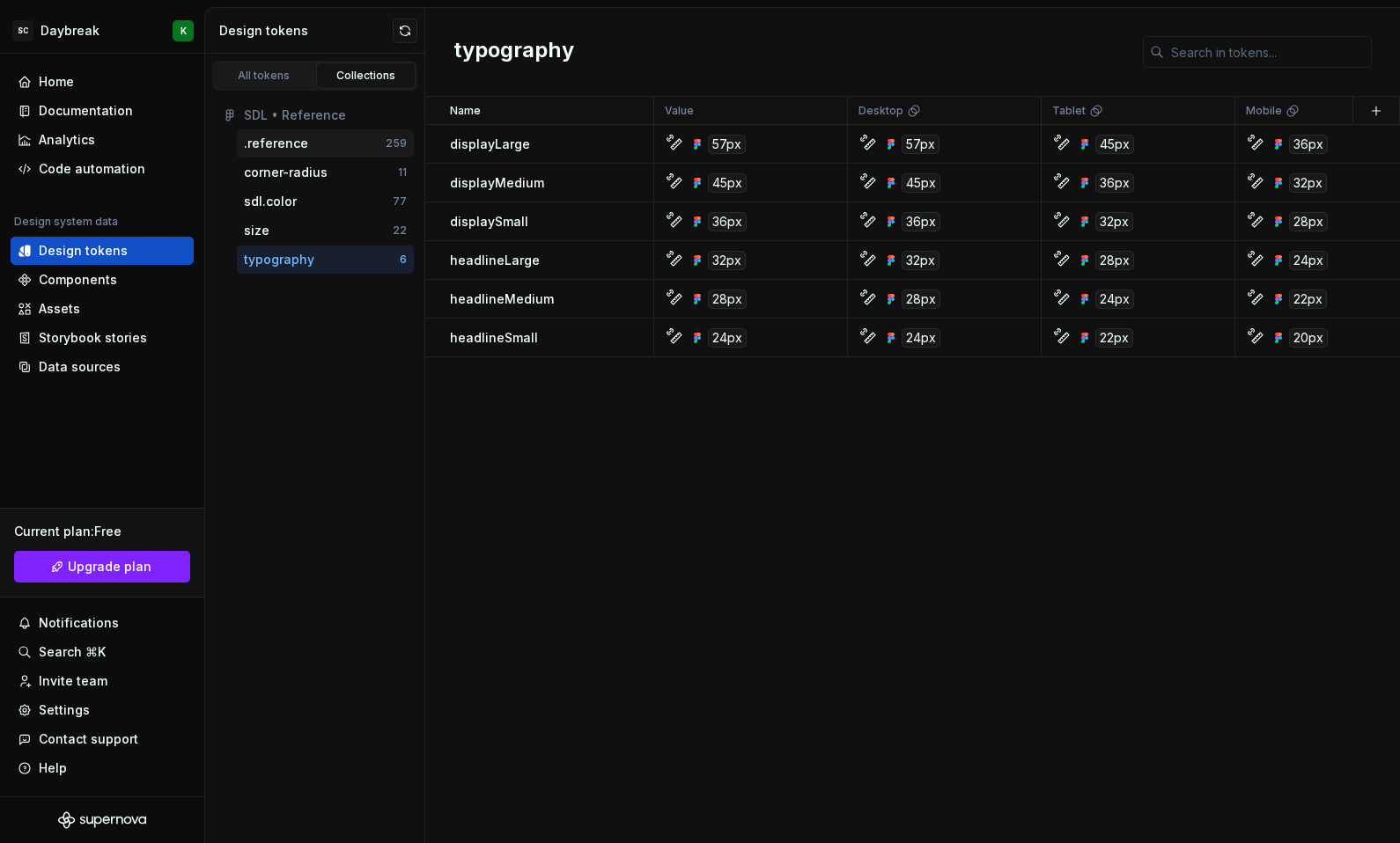
click at [307, 142] on div ".reference" at bounding box center [315, 143] width 142 height 17
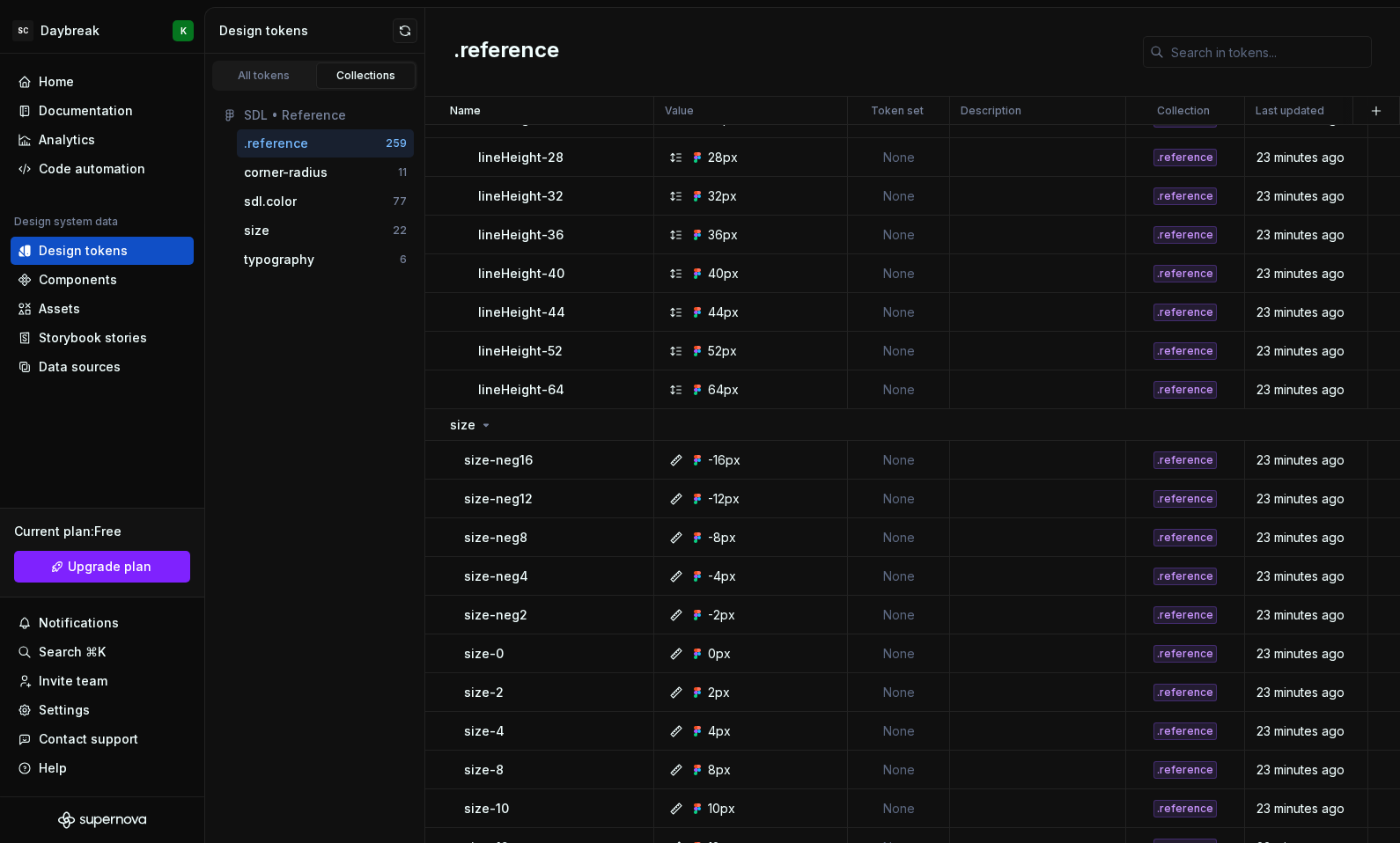
scroll to position [1691, 0]
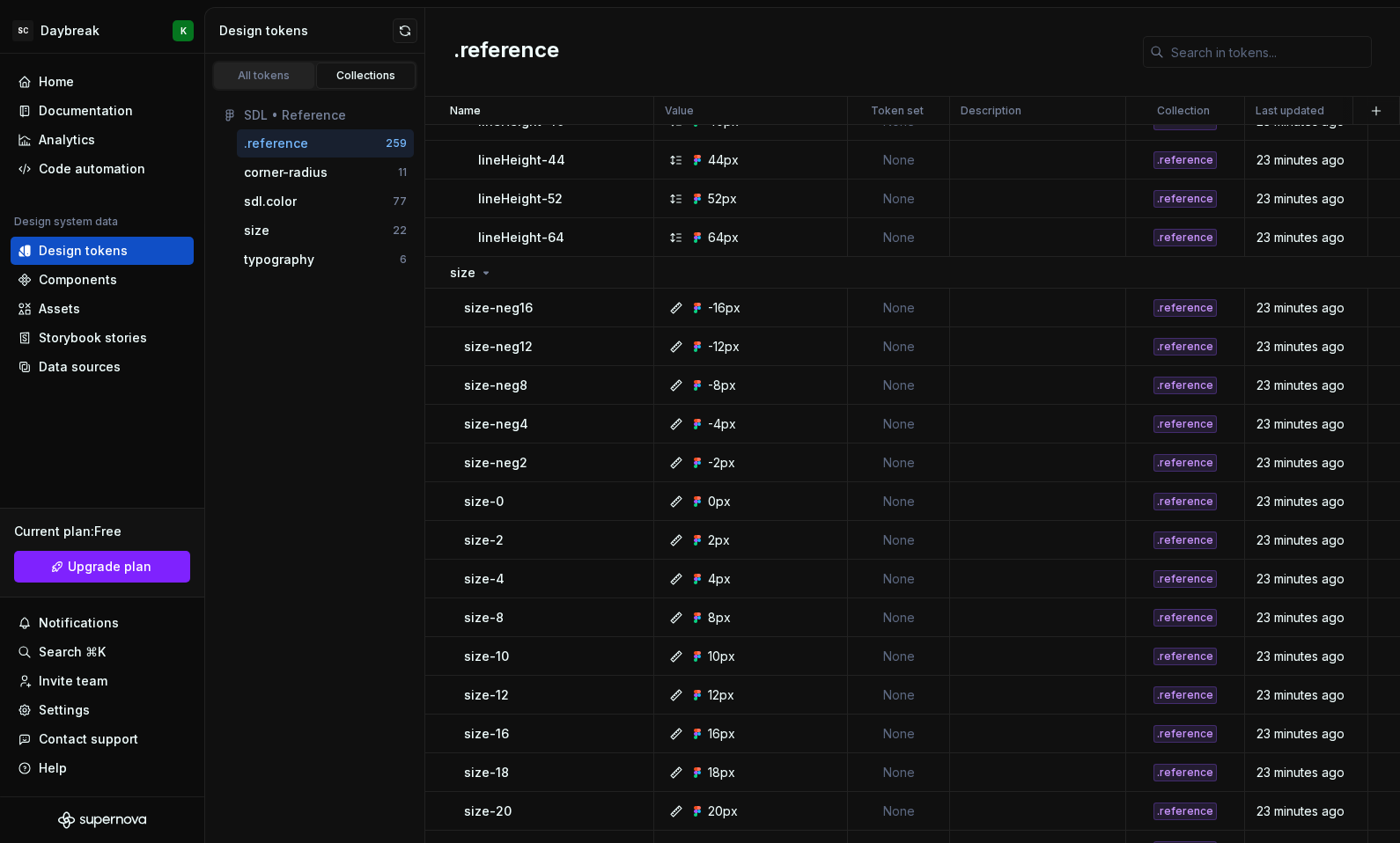
click at [238, 70] on div "All tokens" at bounding box center [264, 75] width 88 height 14
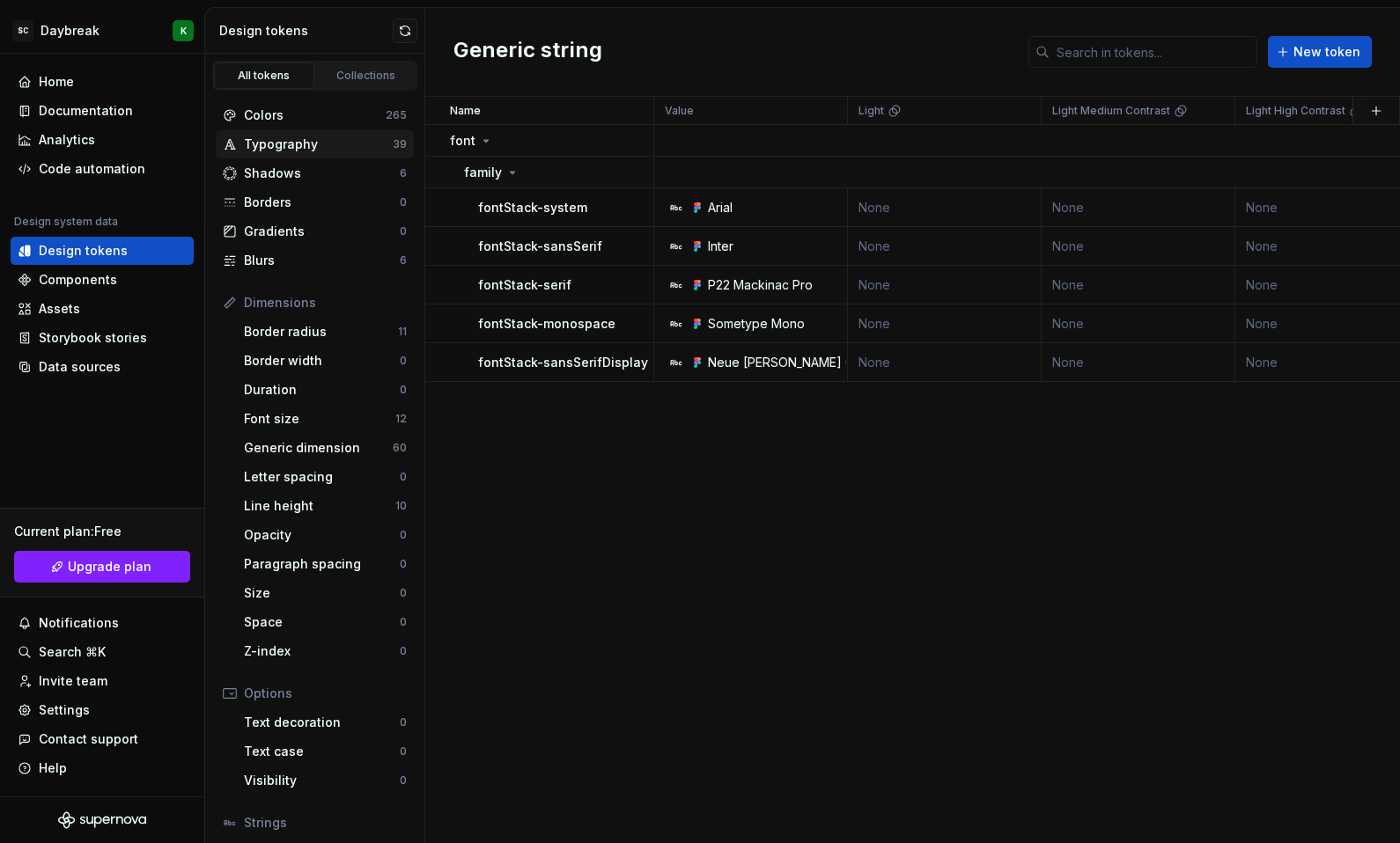
click at [274, 137] on div "Typography" at bounding box center [318, 144] width 148 height 17
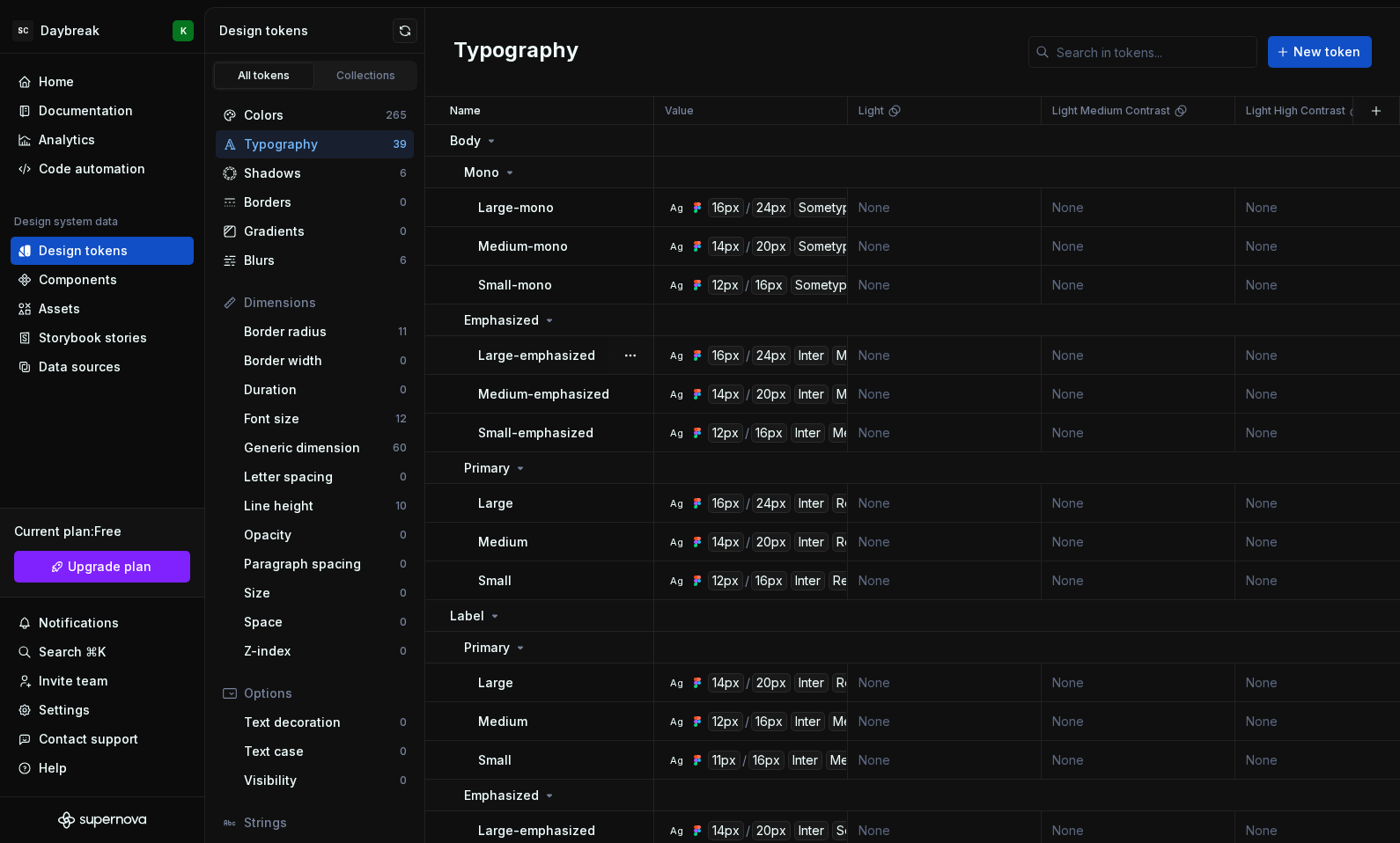
click at [526, 350] on p "Large-emphasized" at bounding box center [536, 355] width 118 height 17
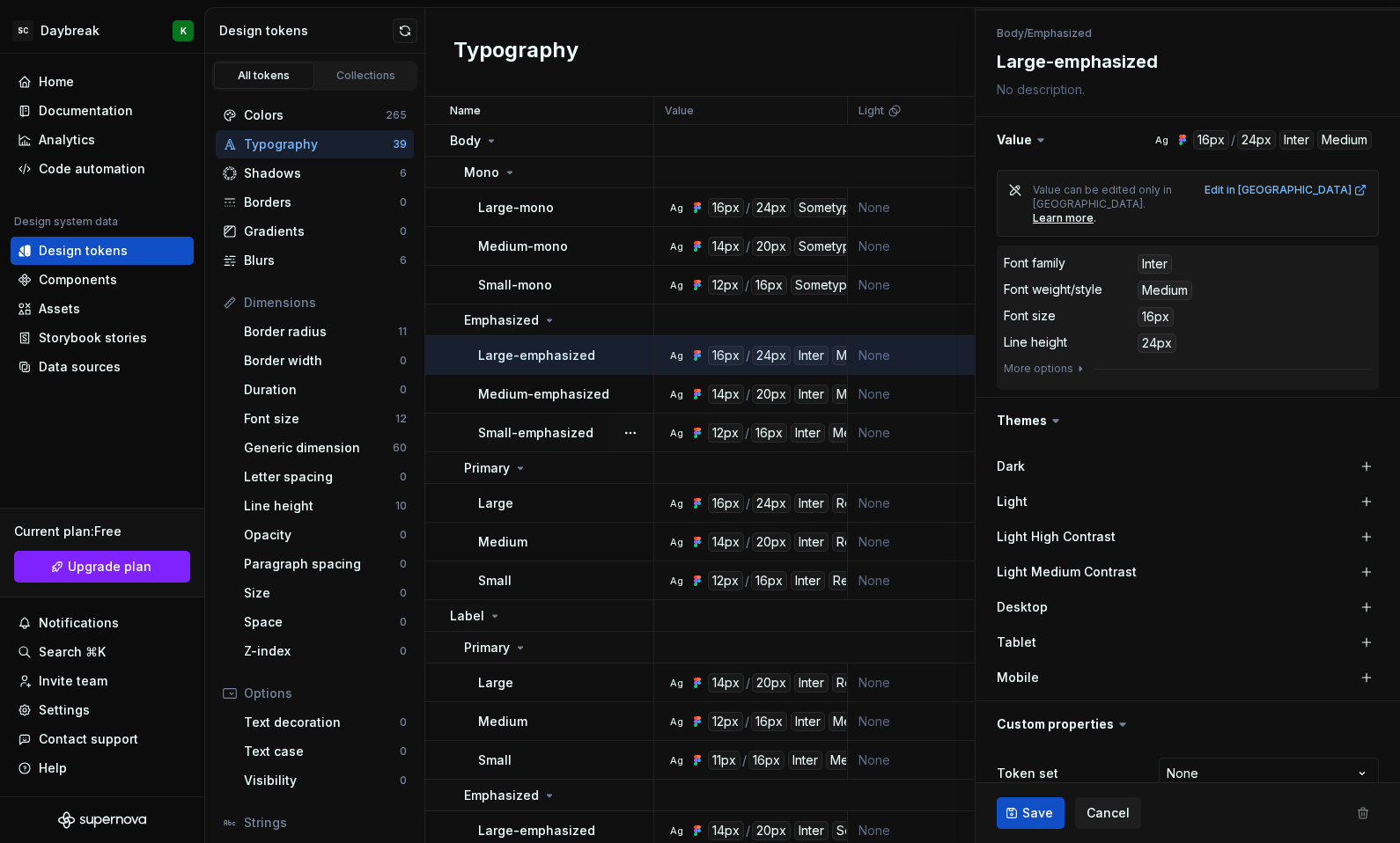
scroll to position [239, 0]
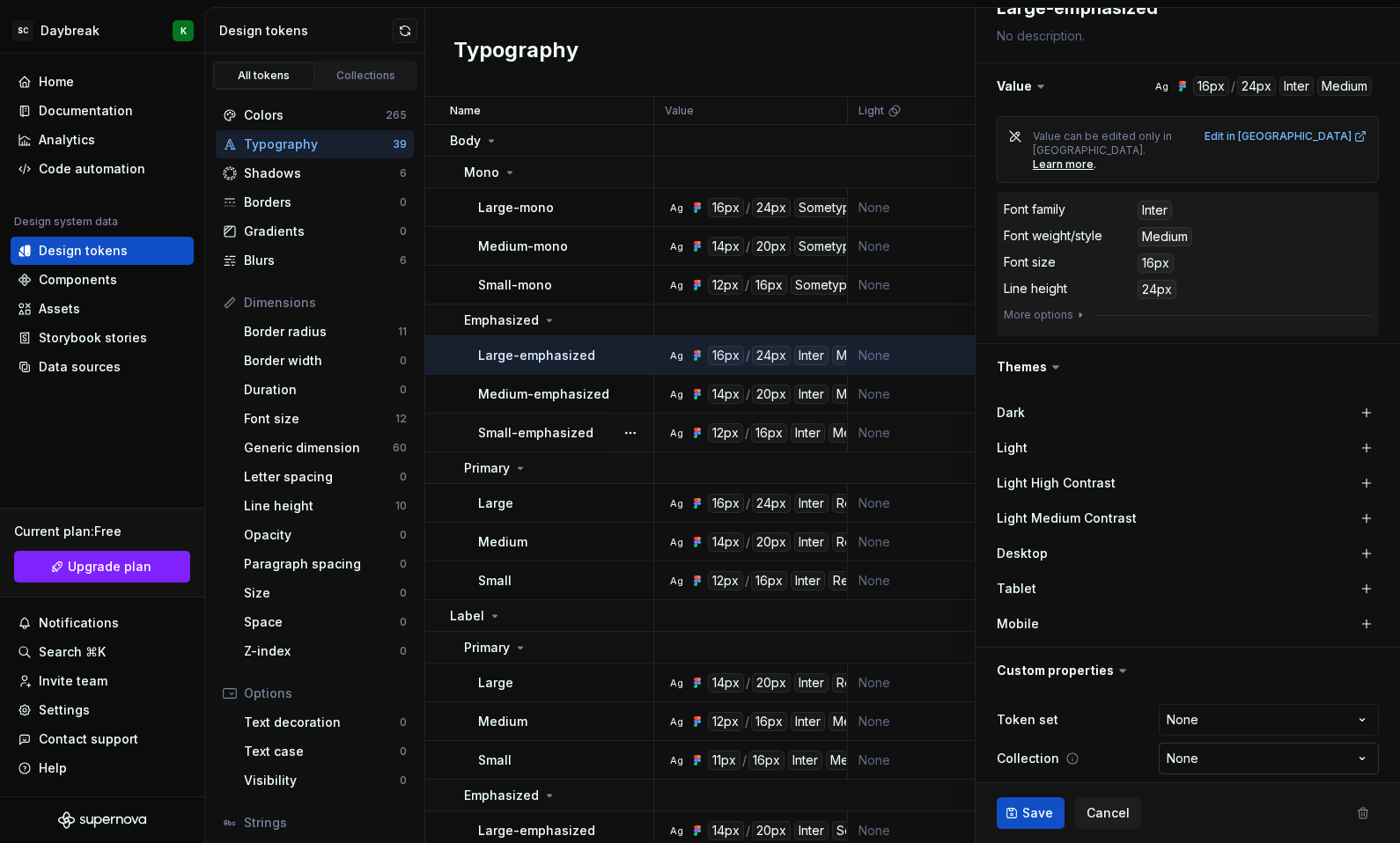
click at [1206, 735] on html "SC Daybreak K Home Documentation Analytics Code automation Design system data D…" at bounding box center [700, 422] width 1400 height 843
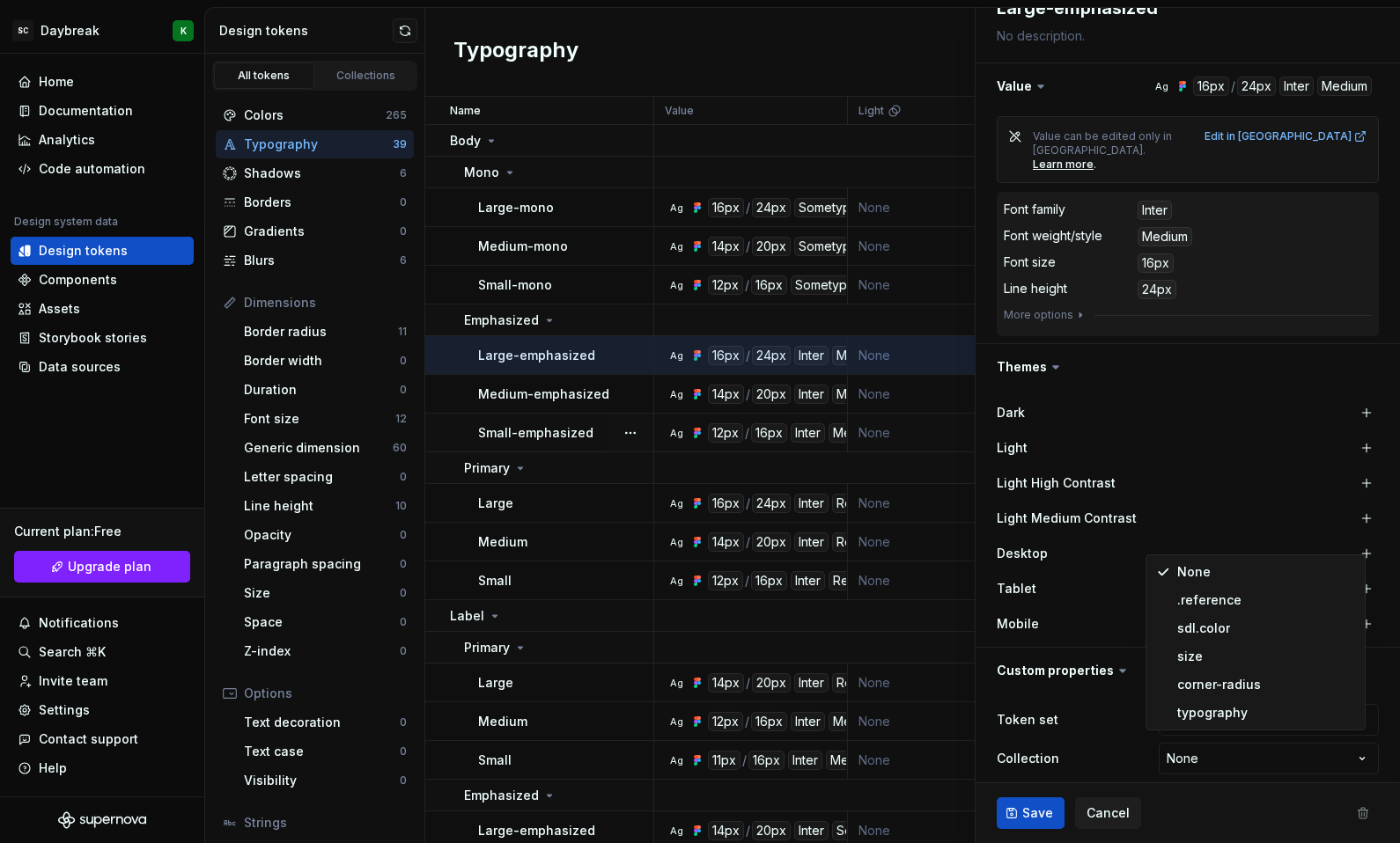
click at [1168, 753] on html "SC Daybreak K Home Documentation Analytics Code automation Design system data D…" at bounding box center [700, 422] width 1400 height 843
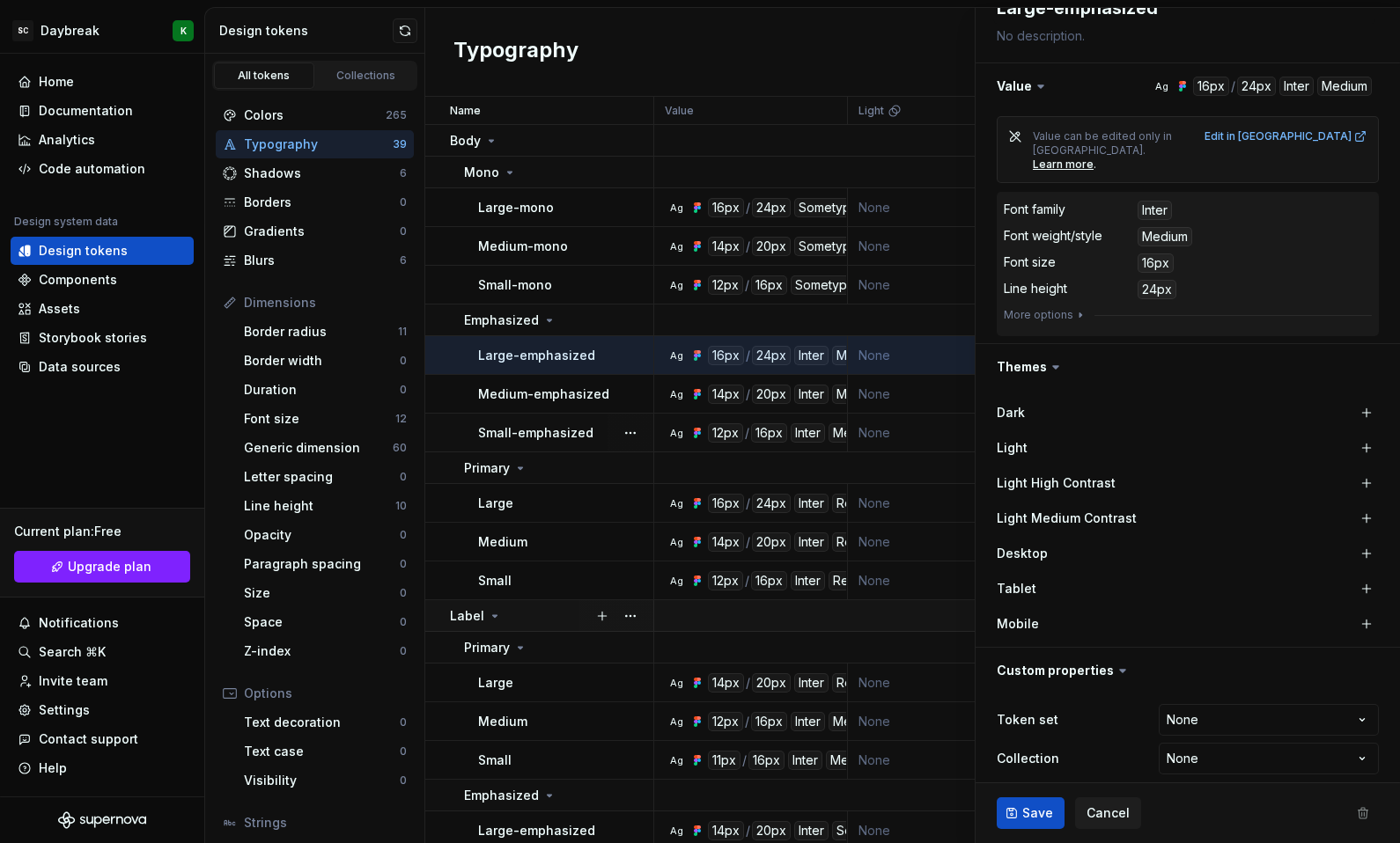
click at [580, 629] on div at bounding box center [616, 615] width 74 height 31
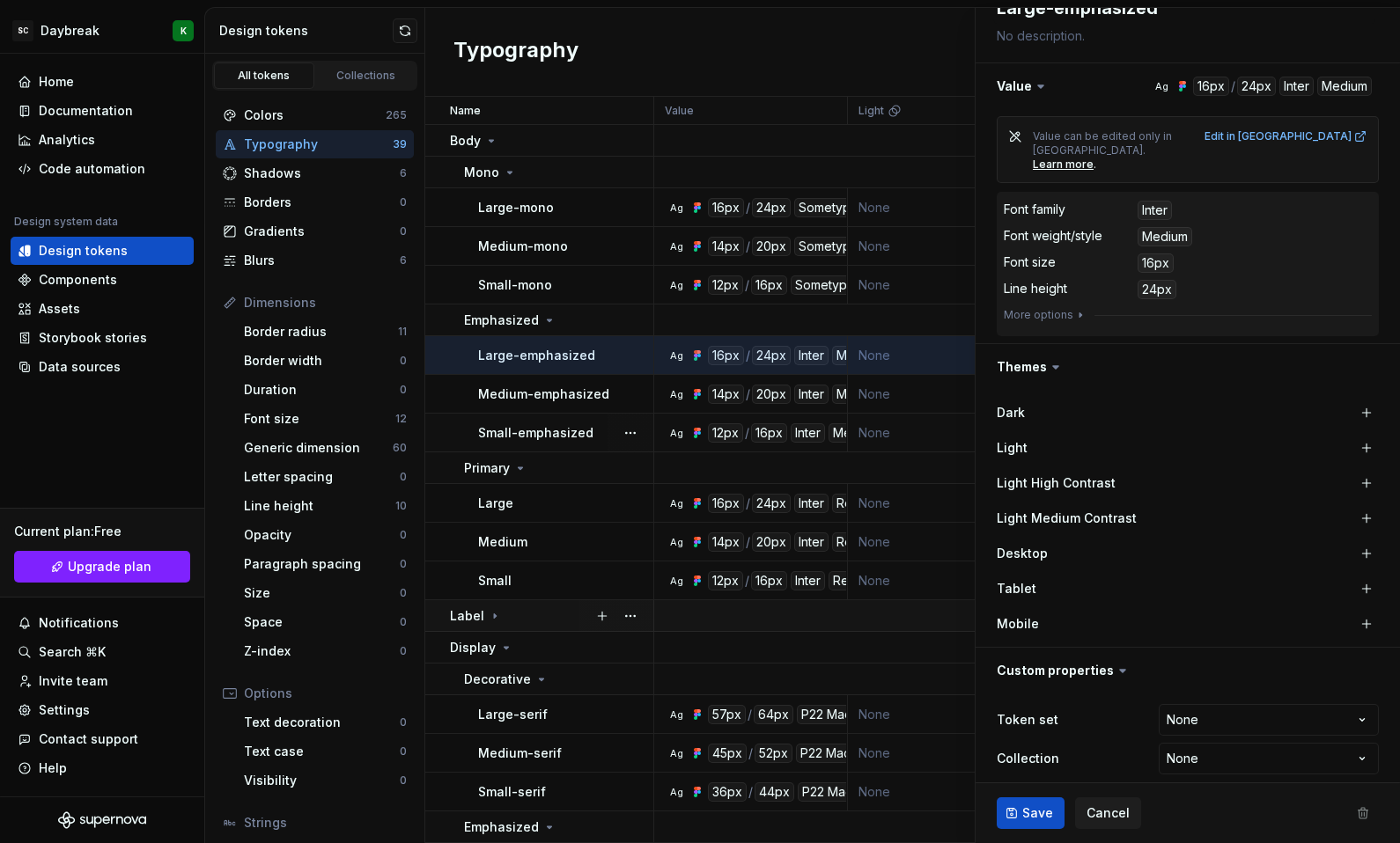
click at [580, 629] on div at bounding box center [616, 615] width 74 height 31
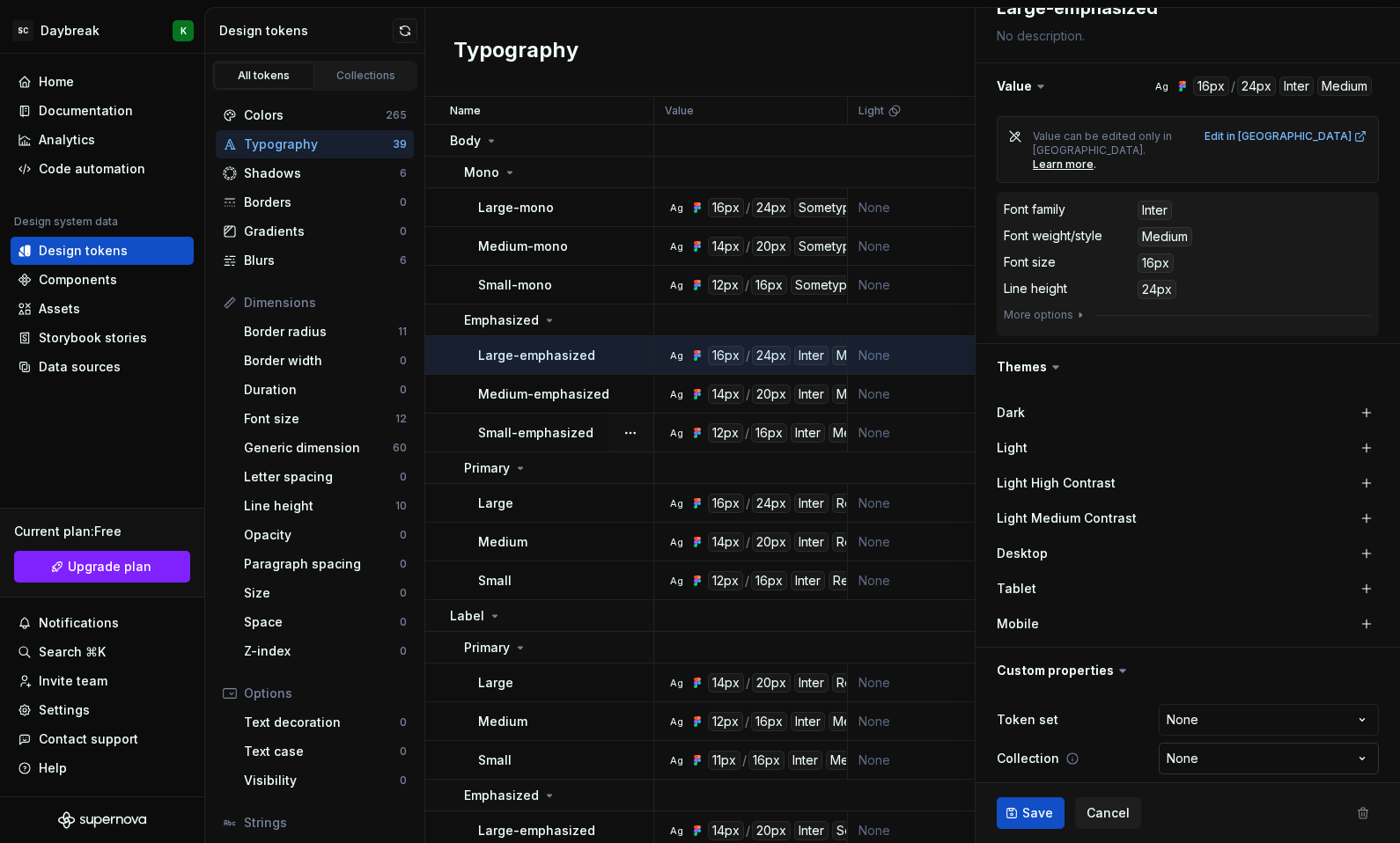
click at [1202, 753] on html "SC Daybreak K Home Documentation Analytics Code automation Design system data D…" at bounding box center [700, 422] width 1400 height 843
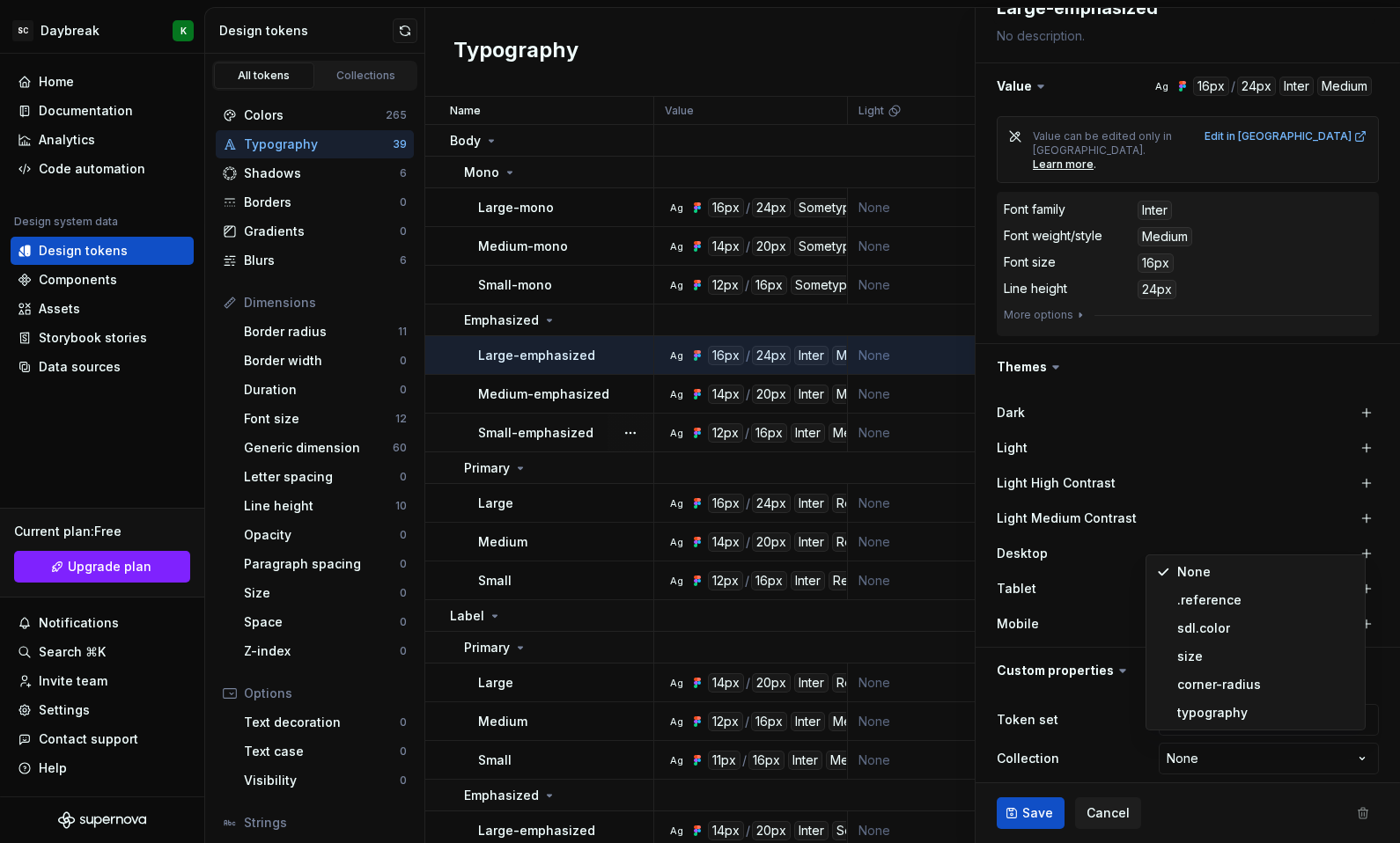
click at [700, 444] on html "SC Daybreak K Home Documentation Analytics Code automation Design system data D…" at bounding box center [700, 422] width 1400 height 843
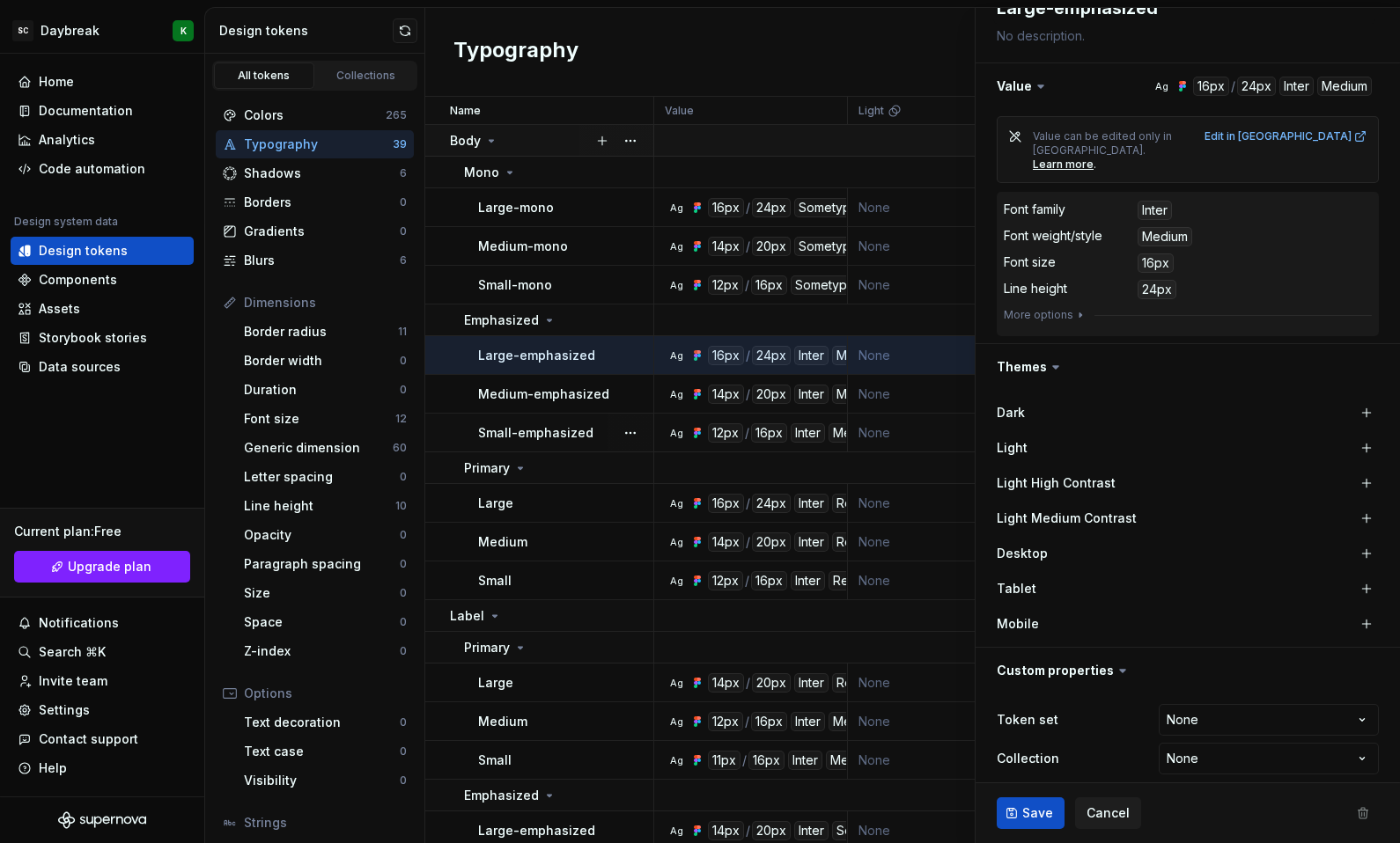
click at [472, 144] on p "Body" at bounding box center [465, 140] width 31 height 17
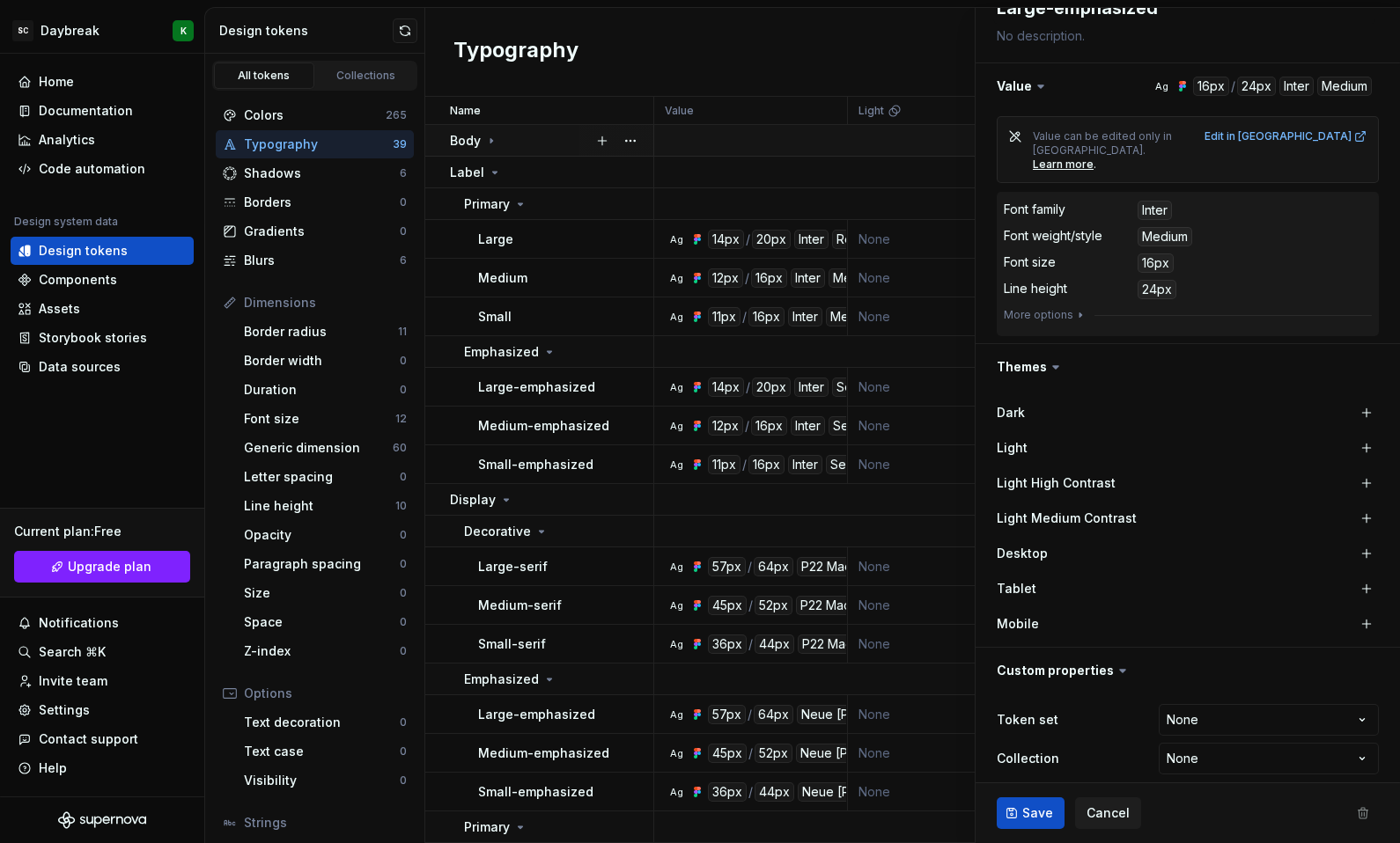
click at [472, 144] on p "Body" at bounding box center [465, 140] width 31 height 17
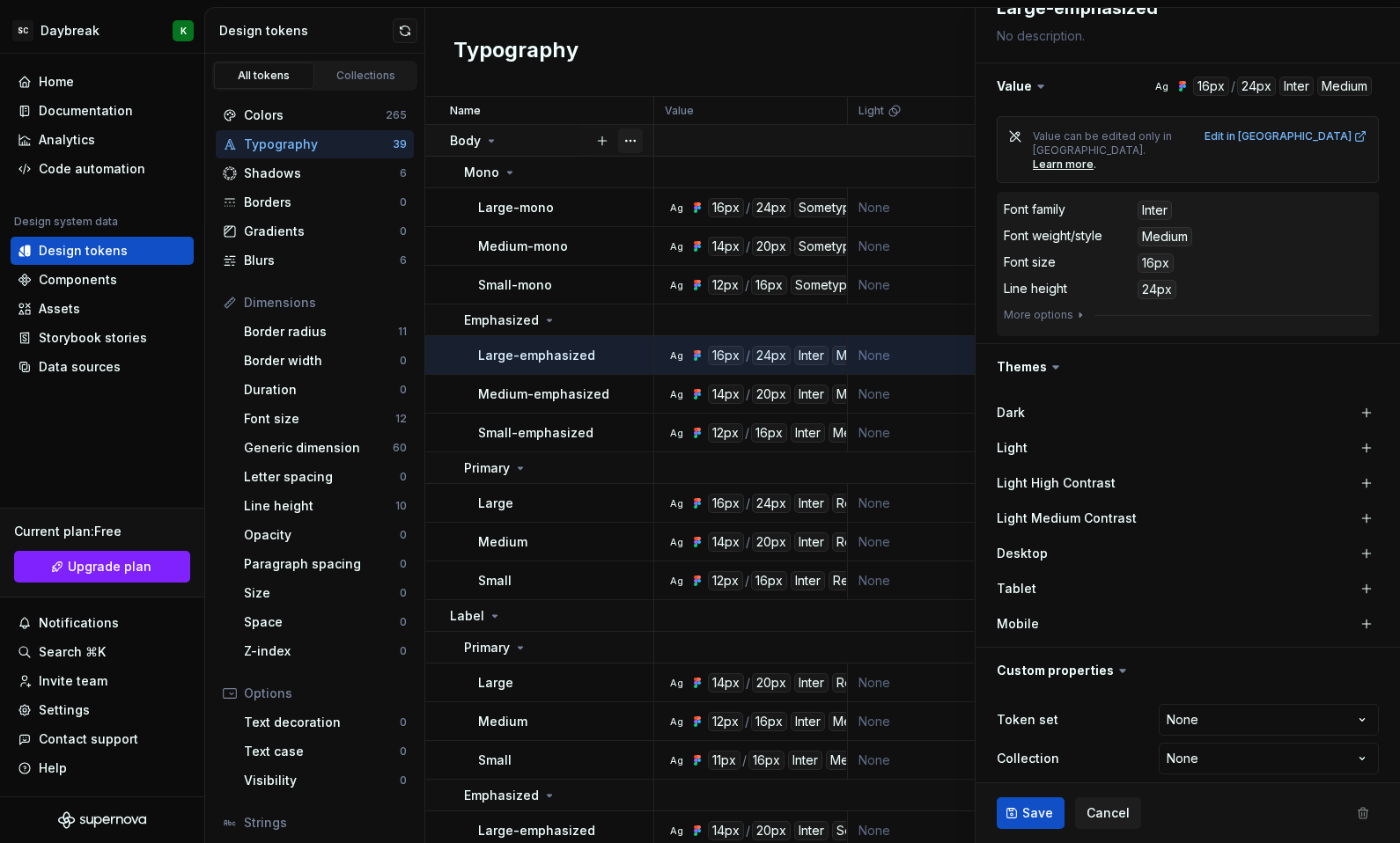
click at [637, 143] on button "button" at bounding box center [629, 140] width 25 height 25
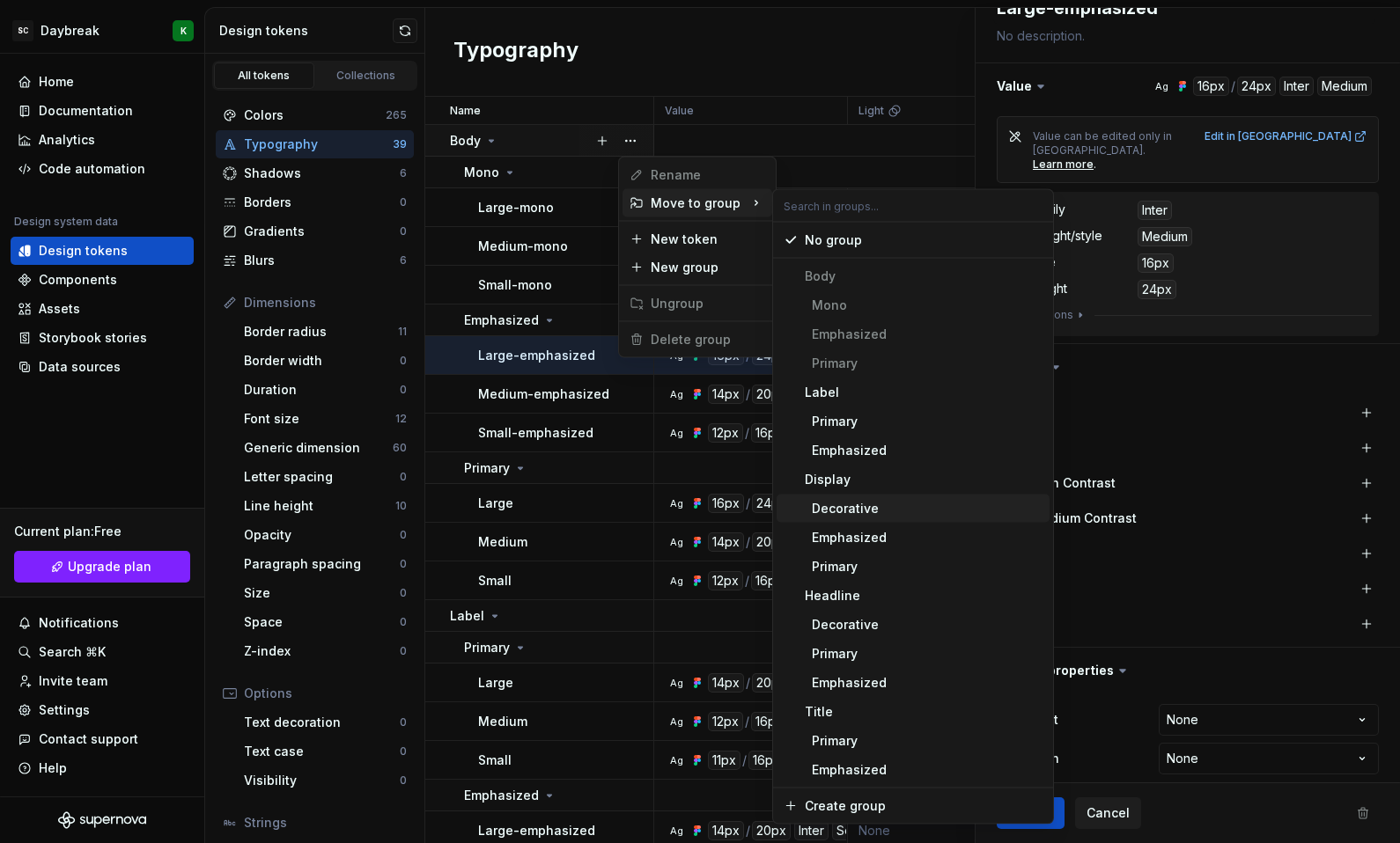
click at [449, 564] on html "SC Daybreak K Home Documentation Analytics Code automation Design system data D…" at bounding box center [700, 422] width 1400 height 843
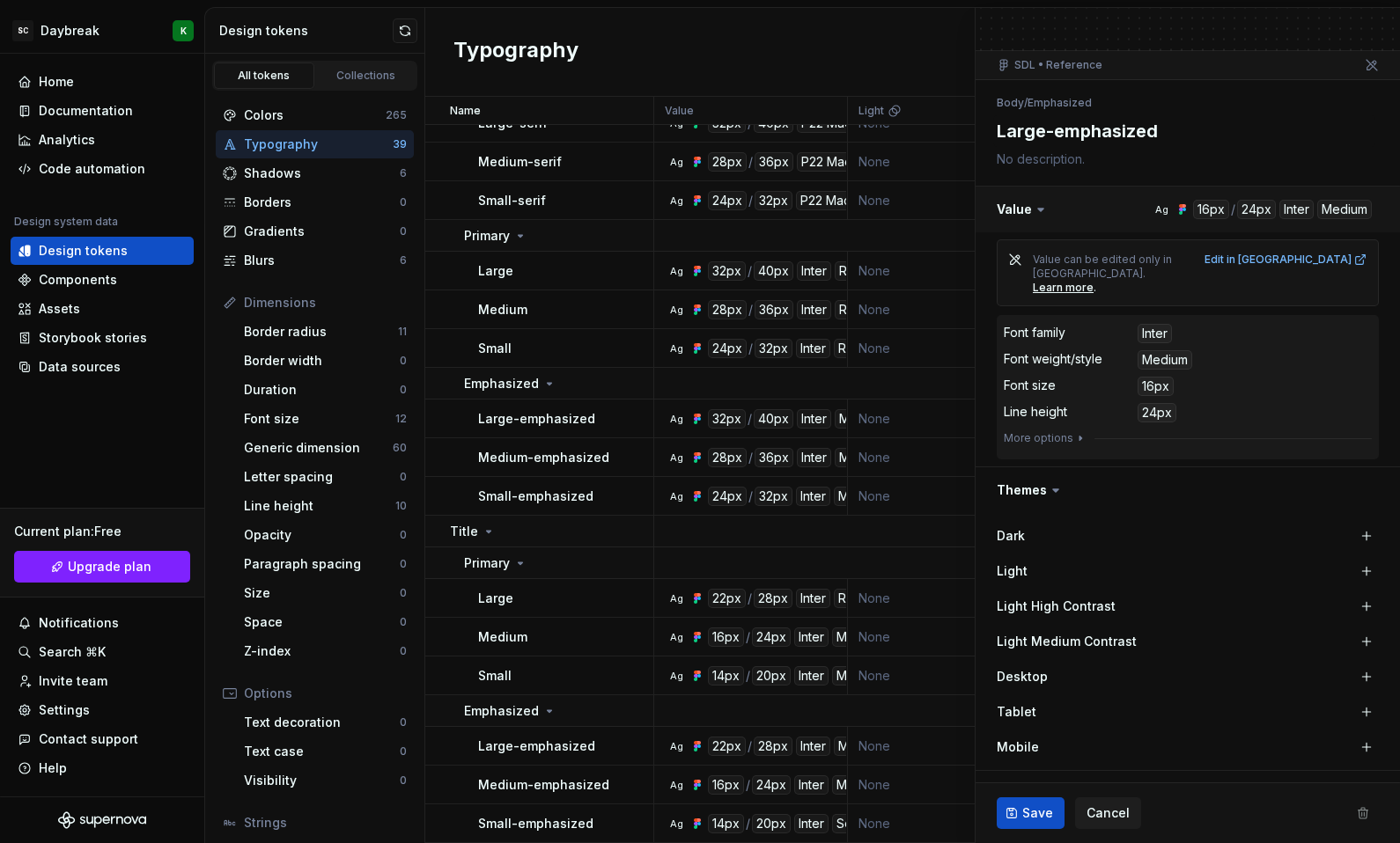
scroll to position [0, 0]
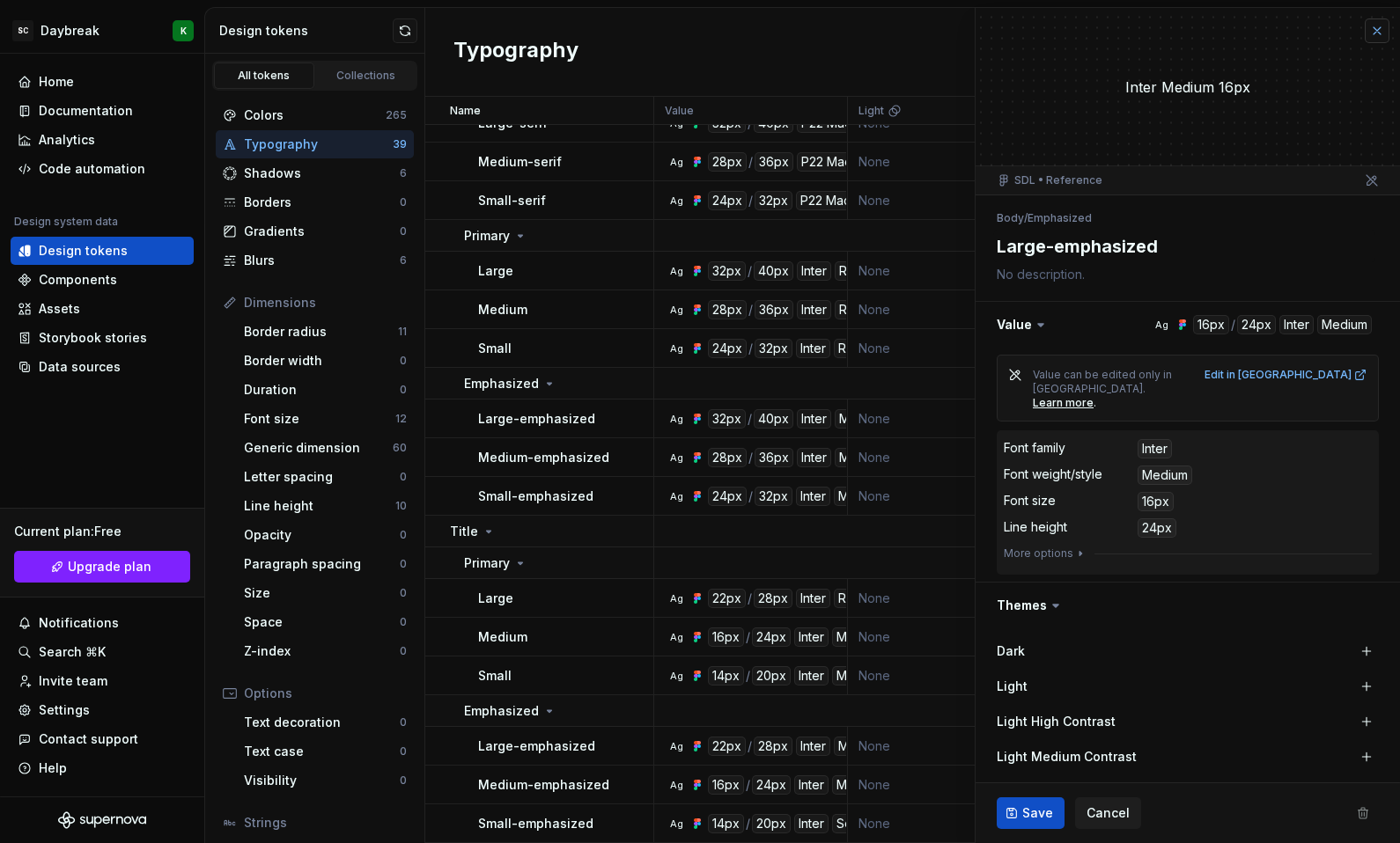
click at [1364, 25] on button "button" at bounding box center [1376, 30] width 25 height 25
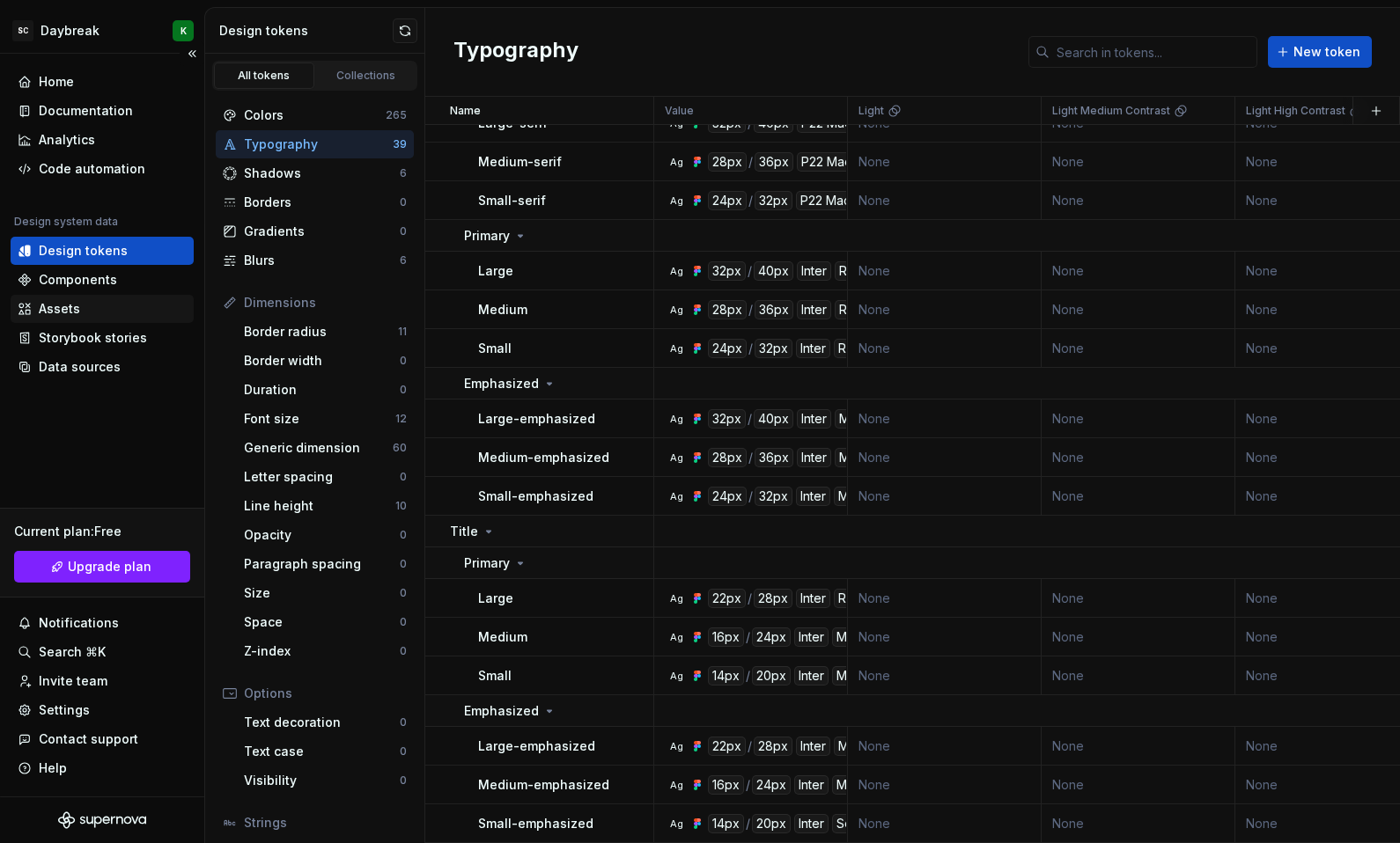
click at [64, 318] on div "Assets" at bounding box center [102, 309] width 183 height 28
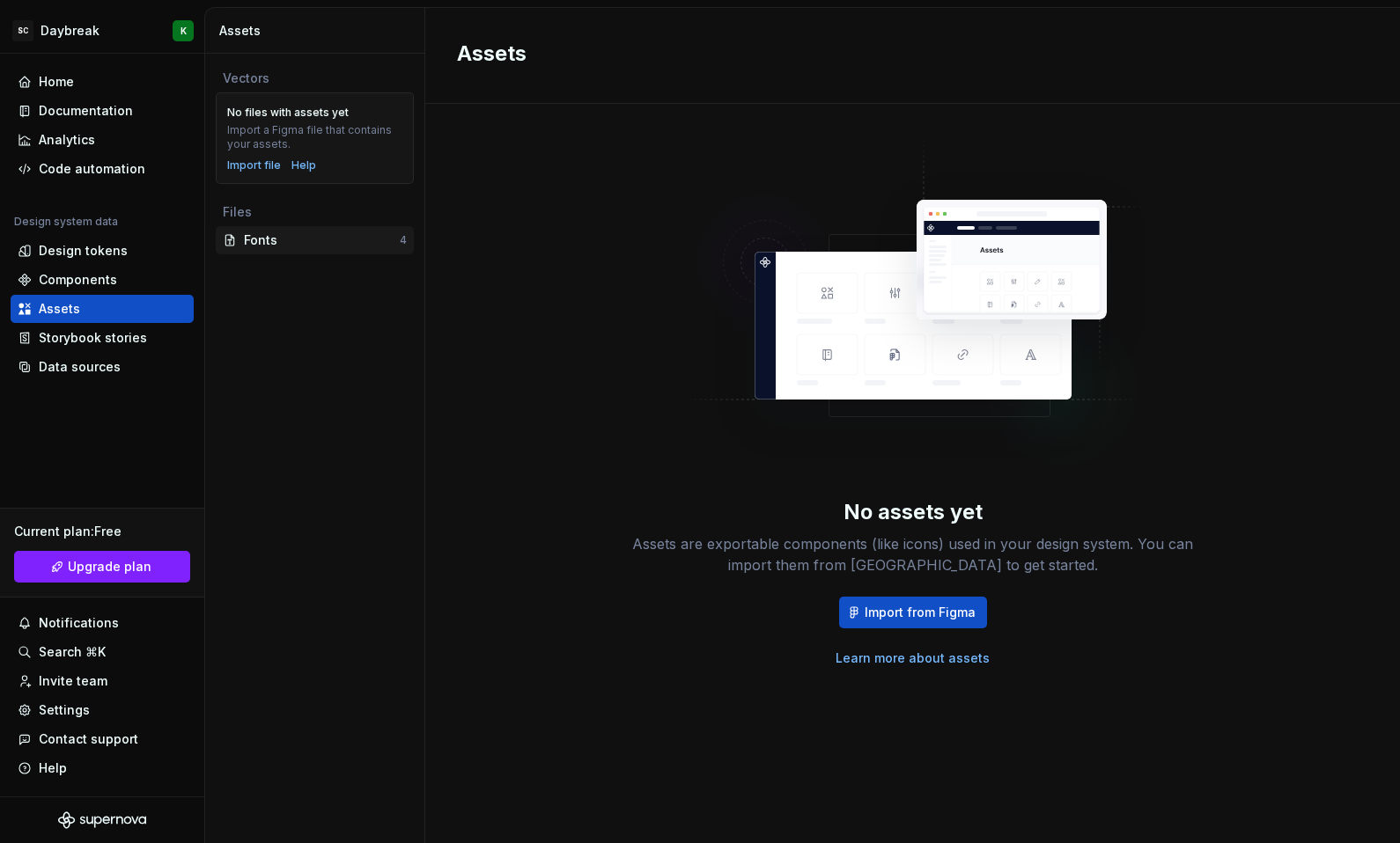
click at [269, 235] on div "Fonts" at bounding box center [322, 239] width 156 height 17
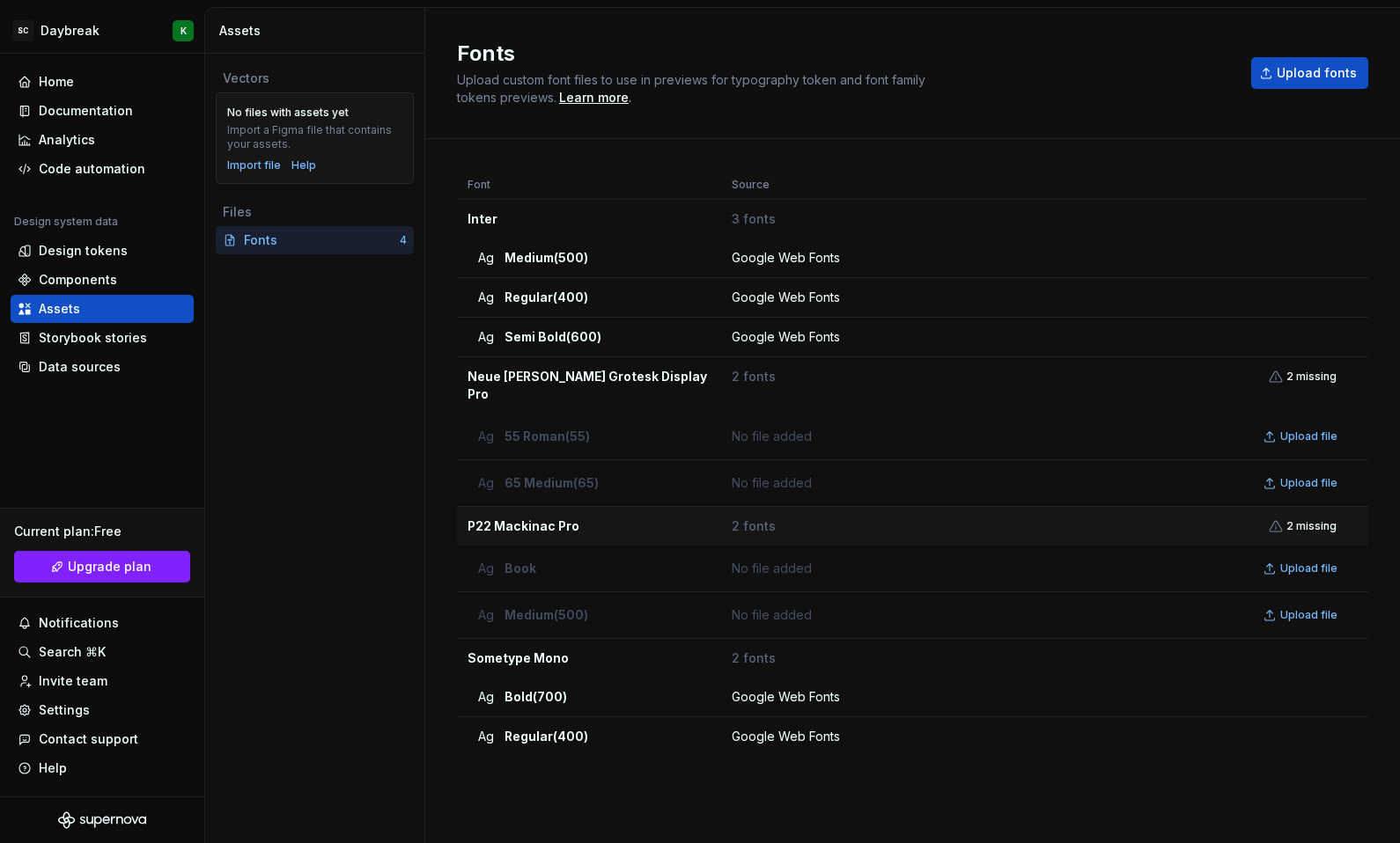
click at [1275, 515] on td "2 fonts 2 missing" at bounding box center [1034, 526] width 626 height 39
click at [1309, 519] on span "2 missing" at bounding box center [1311, 525] width 50 height 14
click at [548, 518] on td "P22 Mackinac Pro" at bounding box center [589, 526] width 264 height 39
click at [524, 507] on td "P22 Mackinac Pro" at bounding box center [589, 526] width 264 height 39
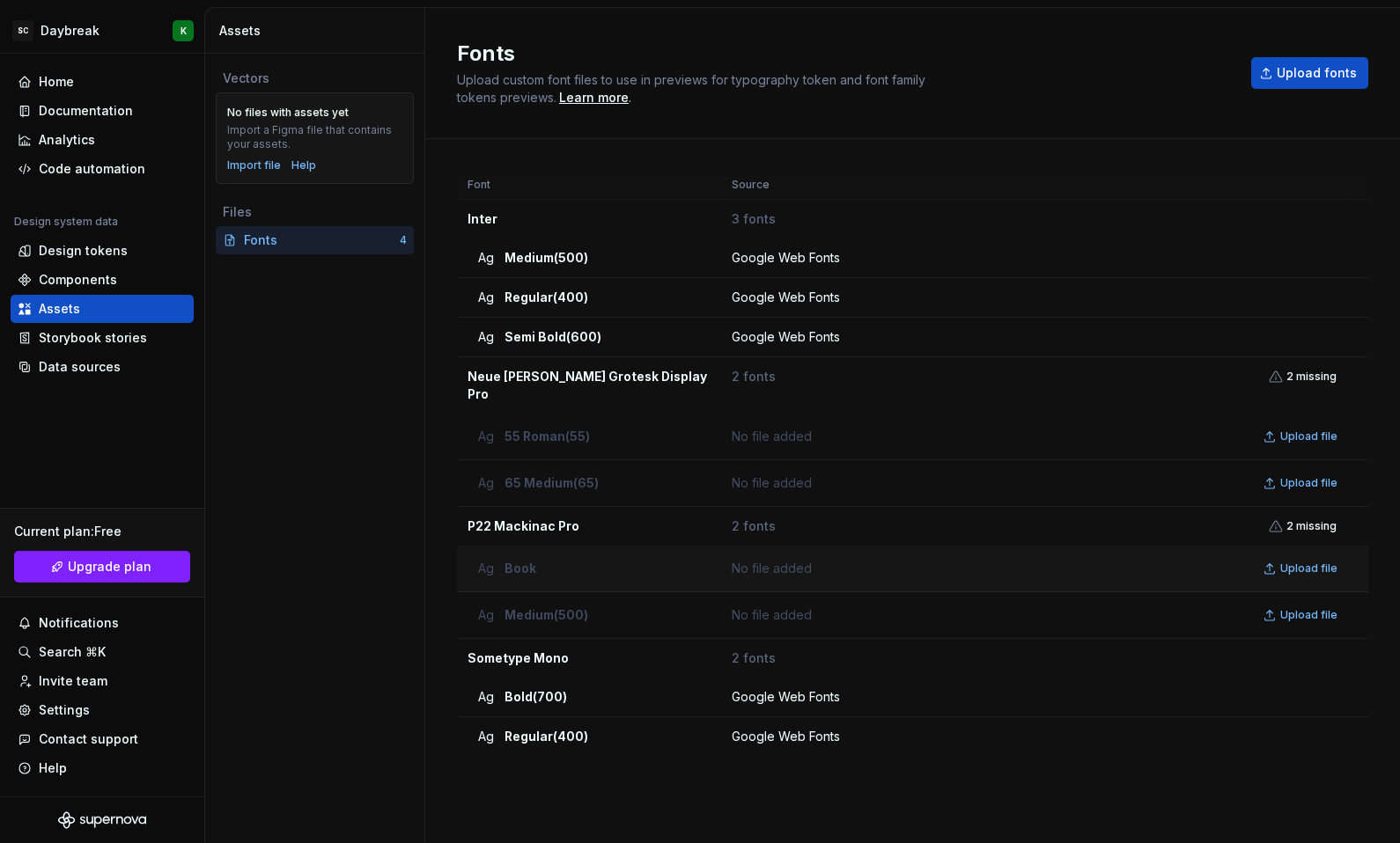
click at [703, 560] on div "Ag Book" at bounding box center [594, 568] width 232 height 17
click at [548, 560] on div "Ag Book" at bounding box center [594, 568] width 232 height 17
click at [734, 592] on td "No file added Upload file" at bounding box center [1034, 614] width 626 height 46
click at [764, 688] on div "Google Web Fonts" at bounding box center [1038, 696] width 614 height 17
click at [744, 649] on span "2 fonts" at bounding box center [753, 657] width 44 height 17
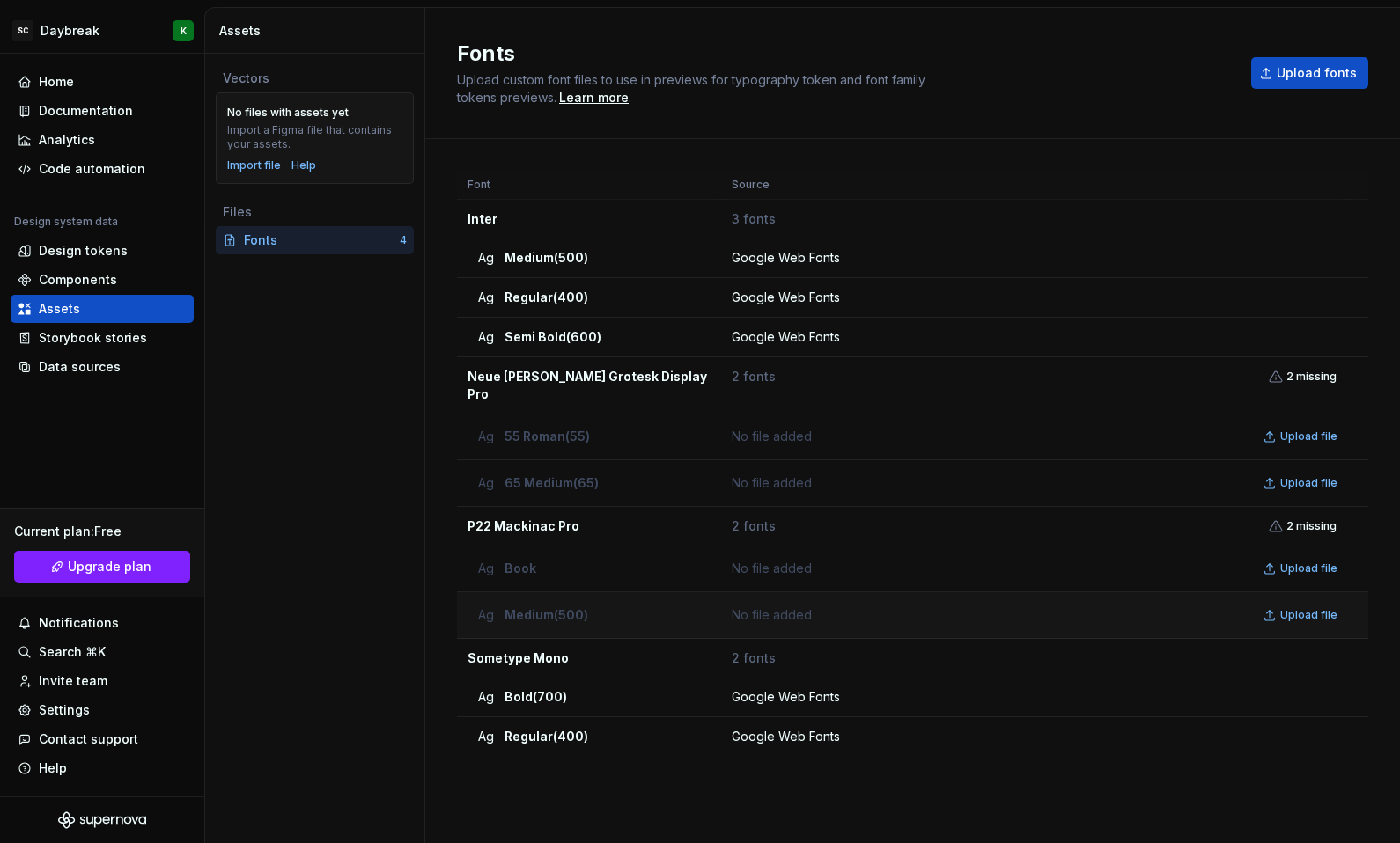
click at [738, 603] on div "No file added Upload file" at bounding box center [1038, 614] width 614 height 25
click at [778, 556] on div "No file added Upload file" at bounding box center [1038, 568] width 614 height 25
click at [502, 565] on td "Ag Book" at bounding box center [589, 568] width 264 height 46
click at [57, 249] on div "Design tokens" at bounding box center [84, 250] width 89 height 17
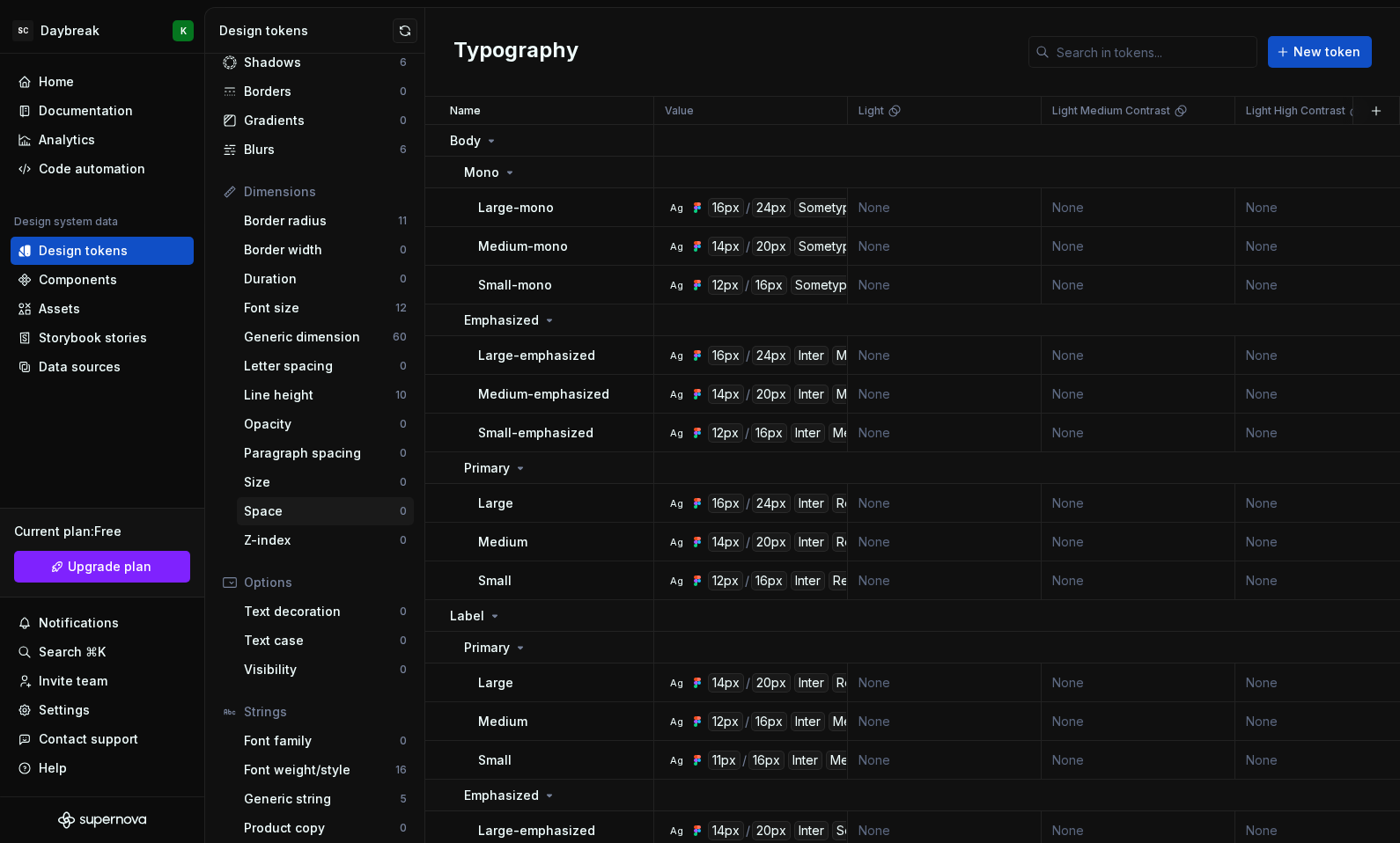
scroll to position [120, 0]
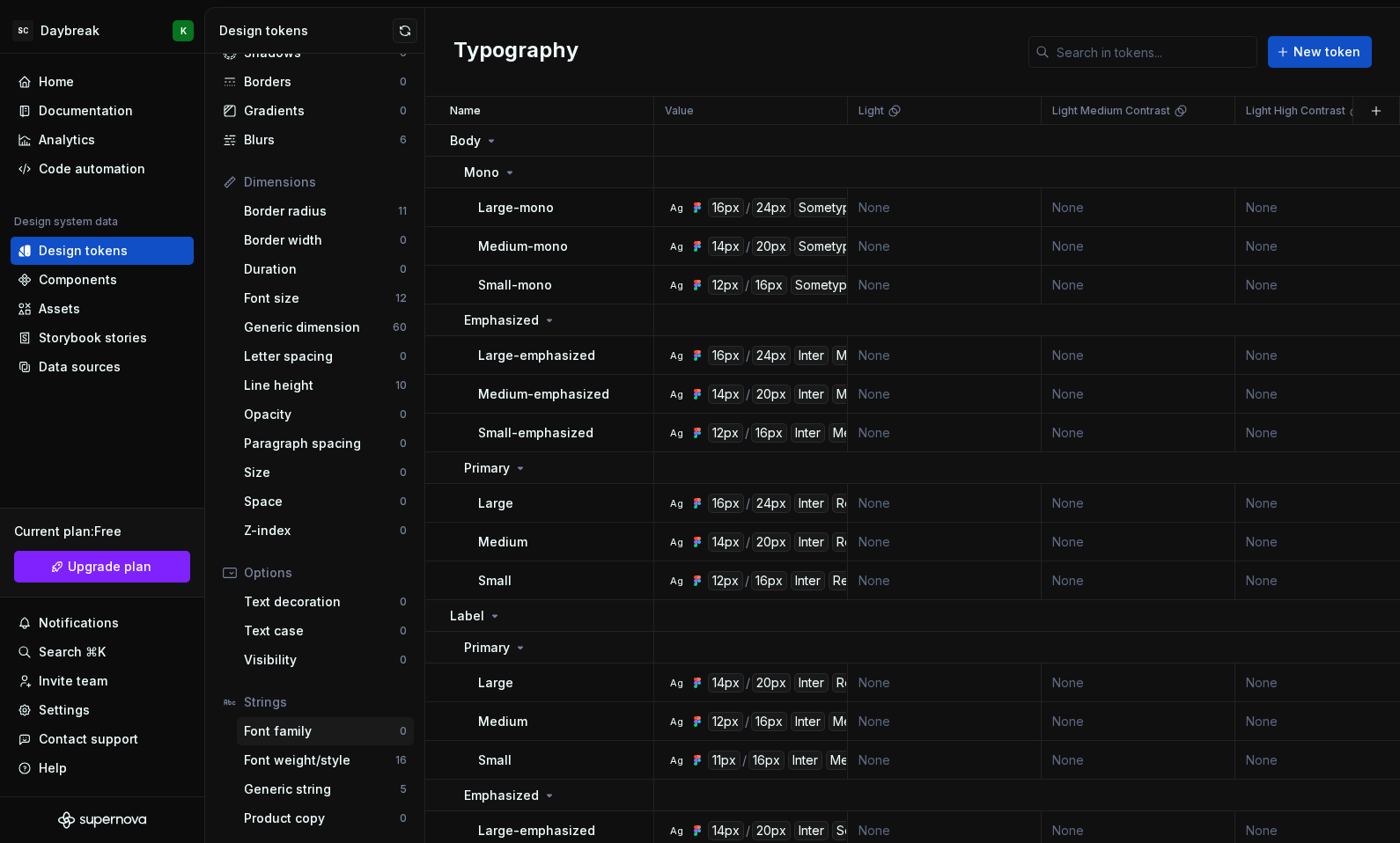
click at [301, 739] on div "Font family" at bounding box center [322, 731] width 156 height 17
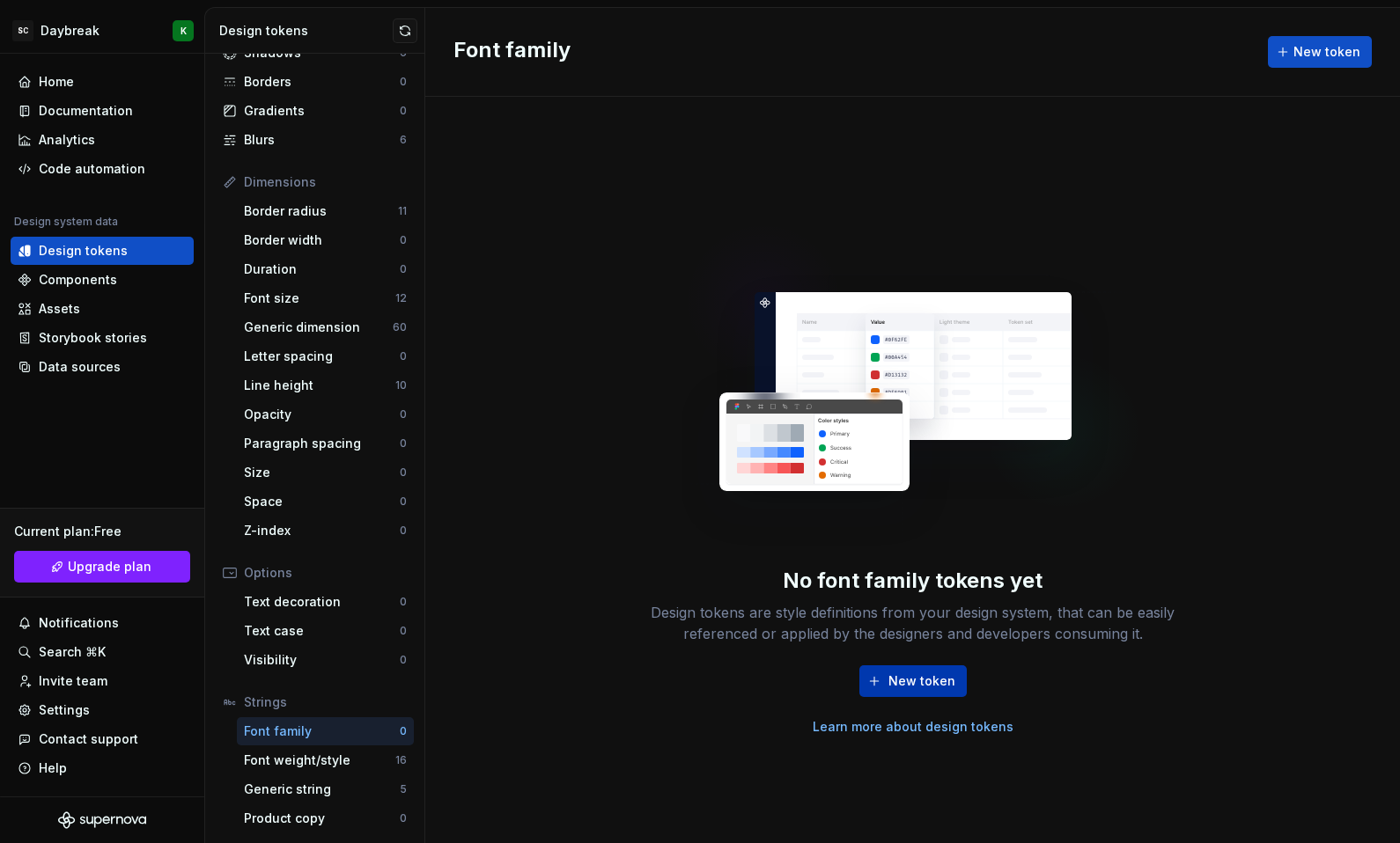
click at [897, 675] on span "New token" at bounding box center [921, 680] width 66 height 17
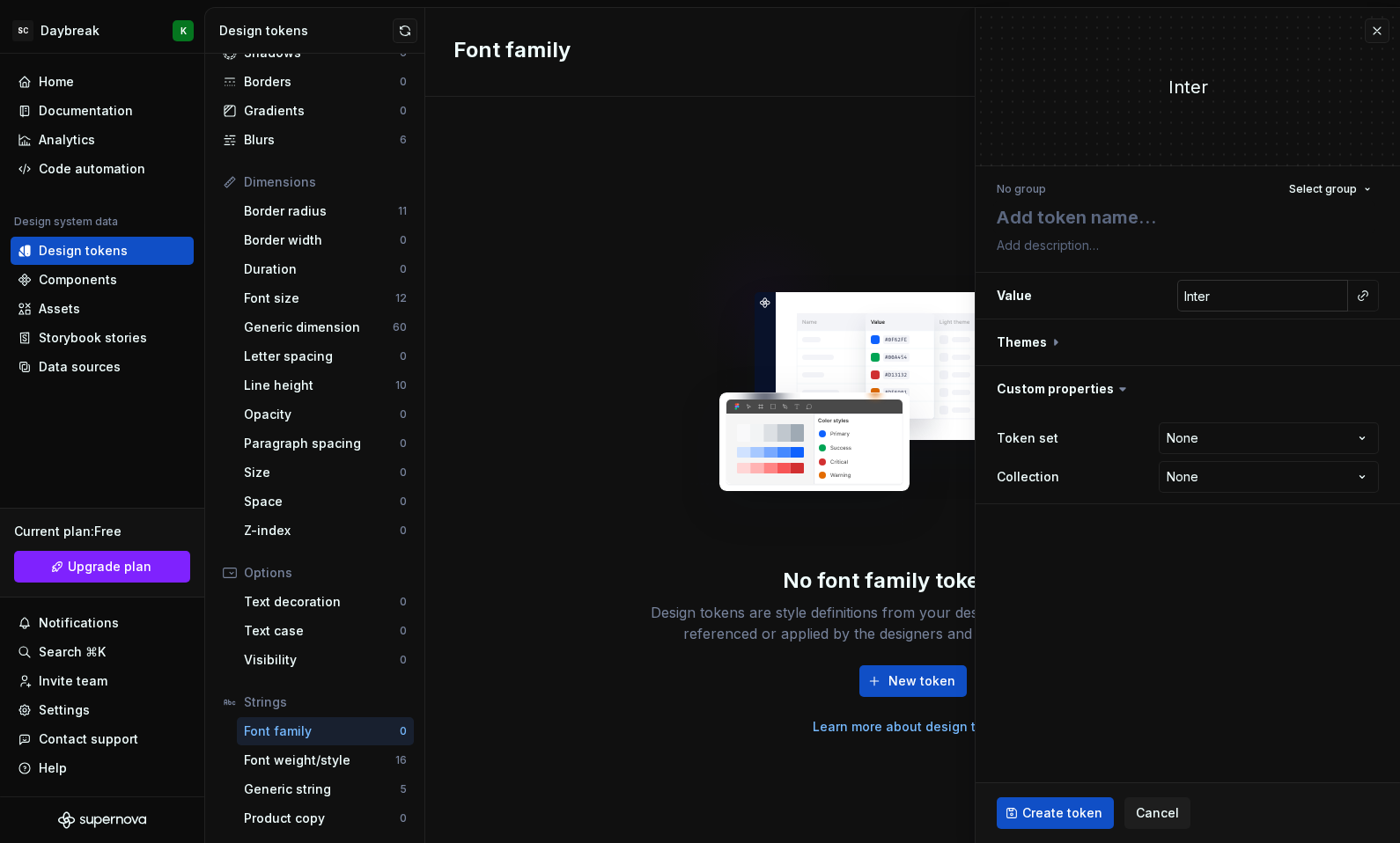
click at [1255, 300] on input "Inter" at bounding box center [1262, 295] width 171 height 32
click at [1319, 300] on input "Inter" at bounding box center [1262, 295] width 171 height 32
paste input "<link rel="stylesheet" href="[URL][DOMAIN_NAME]">"
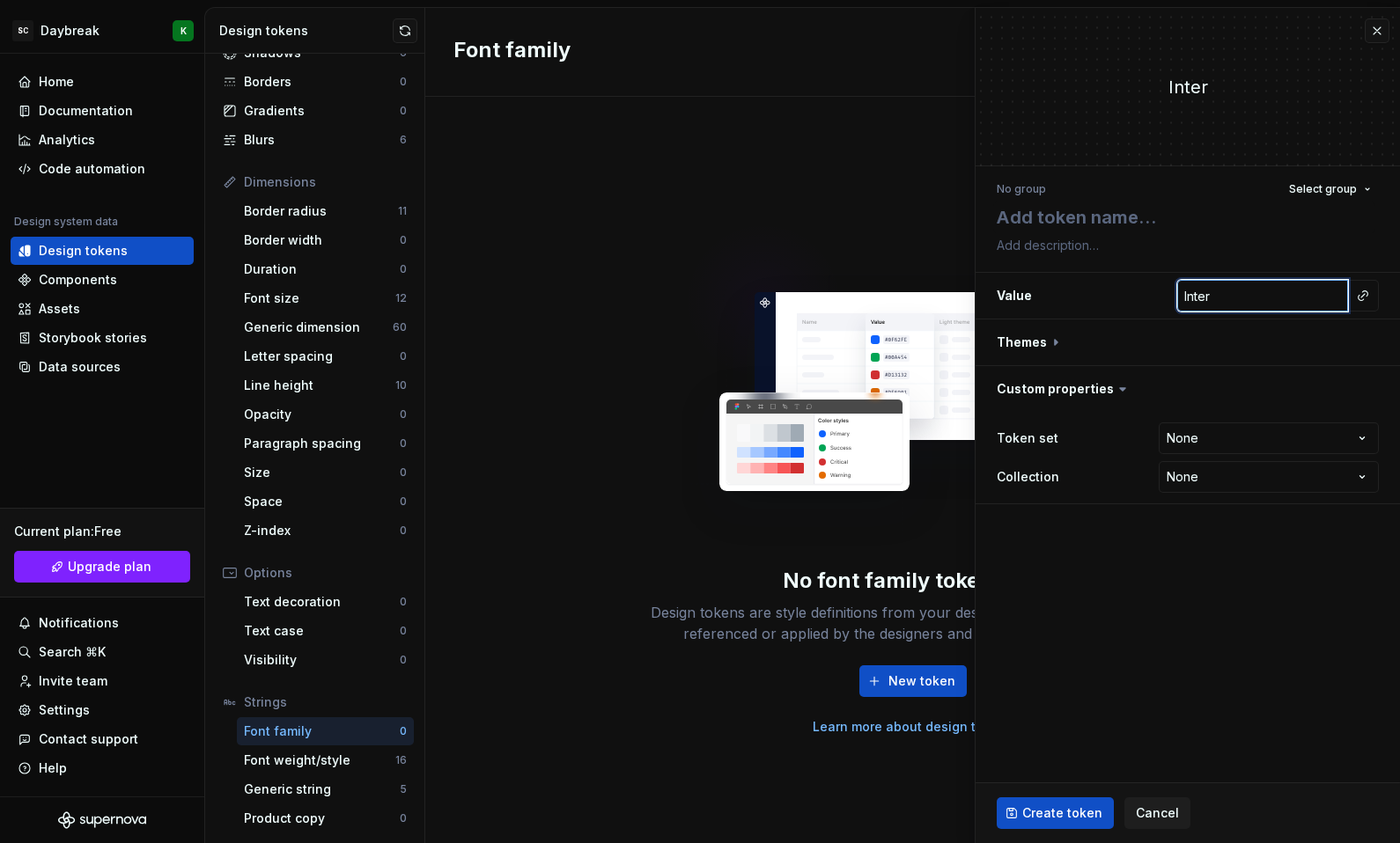
type textarea "*"
type input "<link rel="stylesheet" href="[URL][DOMAIN_NAME]">"
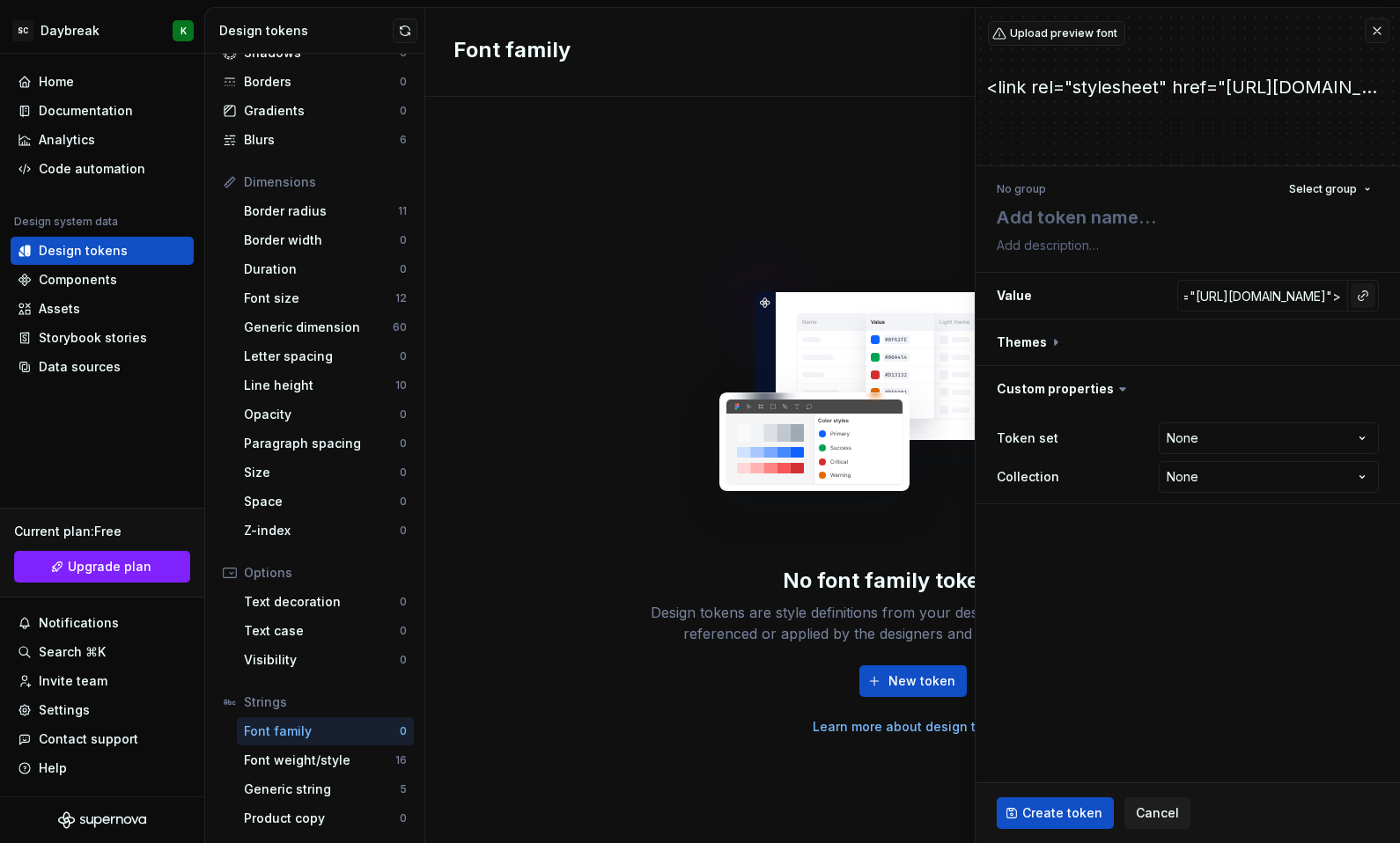
click at [1354, 300] on button "button" at bounding box center [1363, 295] width 25 height 25
click at [1368, 294] on html "SC Daybreak K Home Documentation Analytics Code automation Design system data D…" at bounding box center [700, 422] width 1400 height 843
click at [1364, 295] on button "button" at bounding box center [1363, 295] width 25 height 25
click at [1296, 277] on html "SC Daybreak K Home Documentation Analytics Code automation Design system data D…" at bounding box center [700, 422] width 1400 height 843
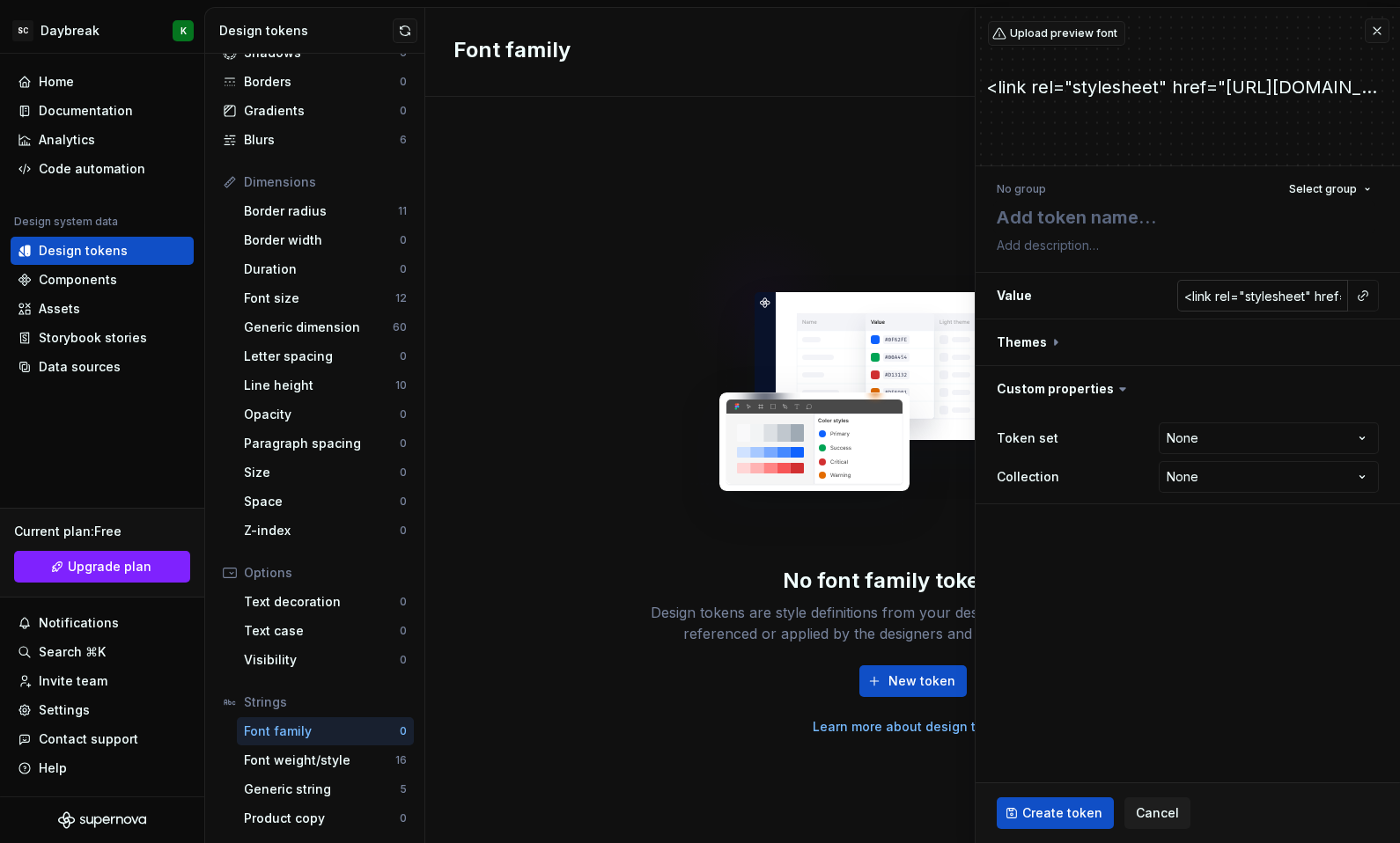
click at [1282, 289] on input "<link rel="stylesheet" href="[URL][DOMAIN_NAME]">" at bounding box center [1262, 295] width 171 height 32
type textarea "*"
click at [1355, 302] on button "button" at bounding box center [1363, 295] width 25 height 25
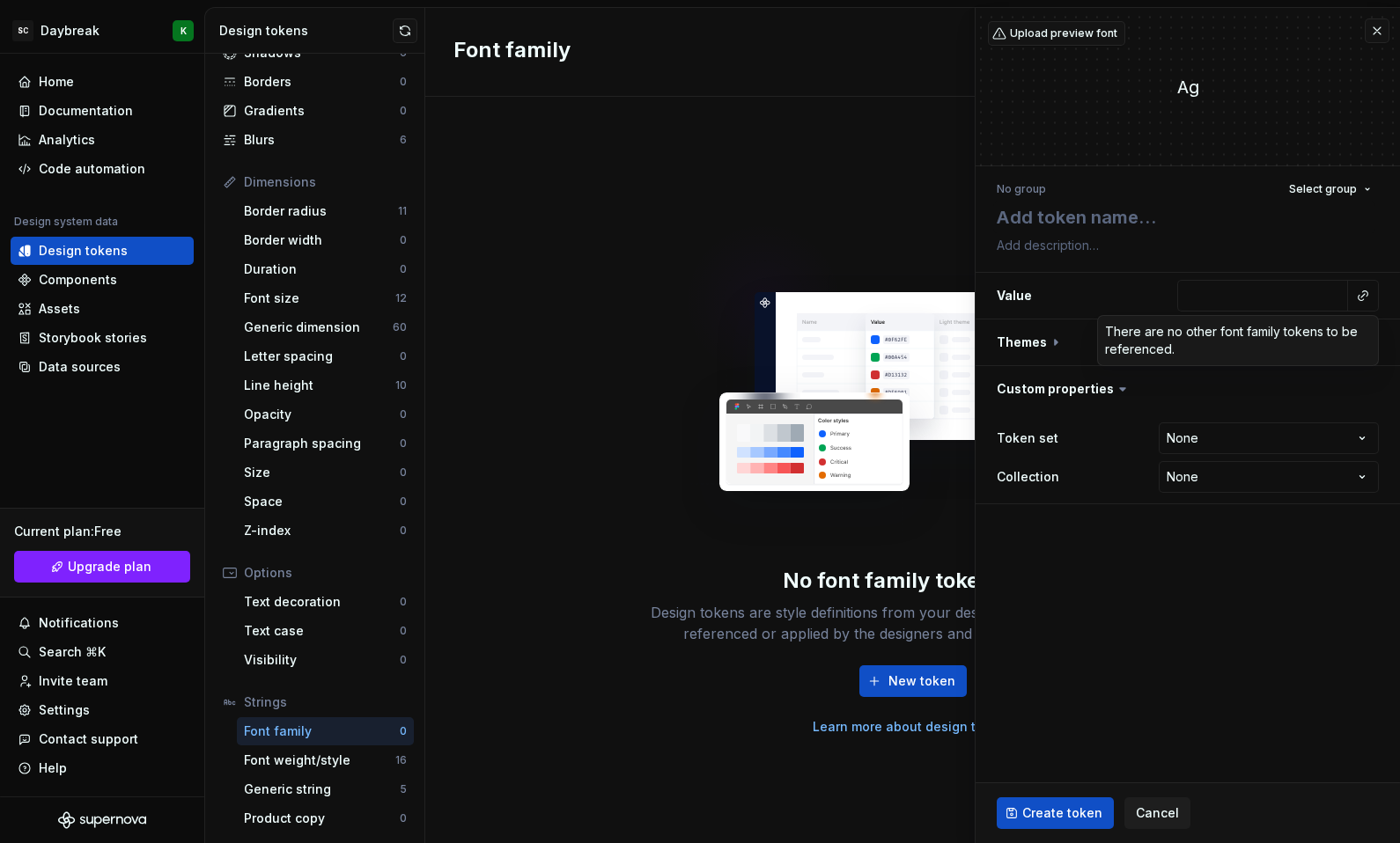
click at [1234, 305] on html "SC Daybreak K Home Documentation Analytics Code automation Design system data D…" at bounding box center [700, 422] width 1400 height 843
click at [1248, 302] on input "text" at bounding box center [1262, 295] width 171 height 32
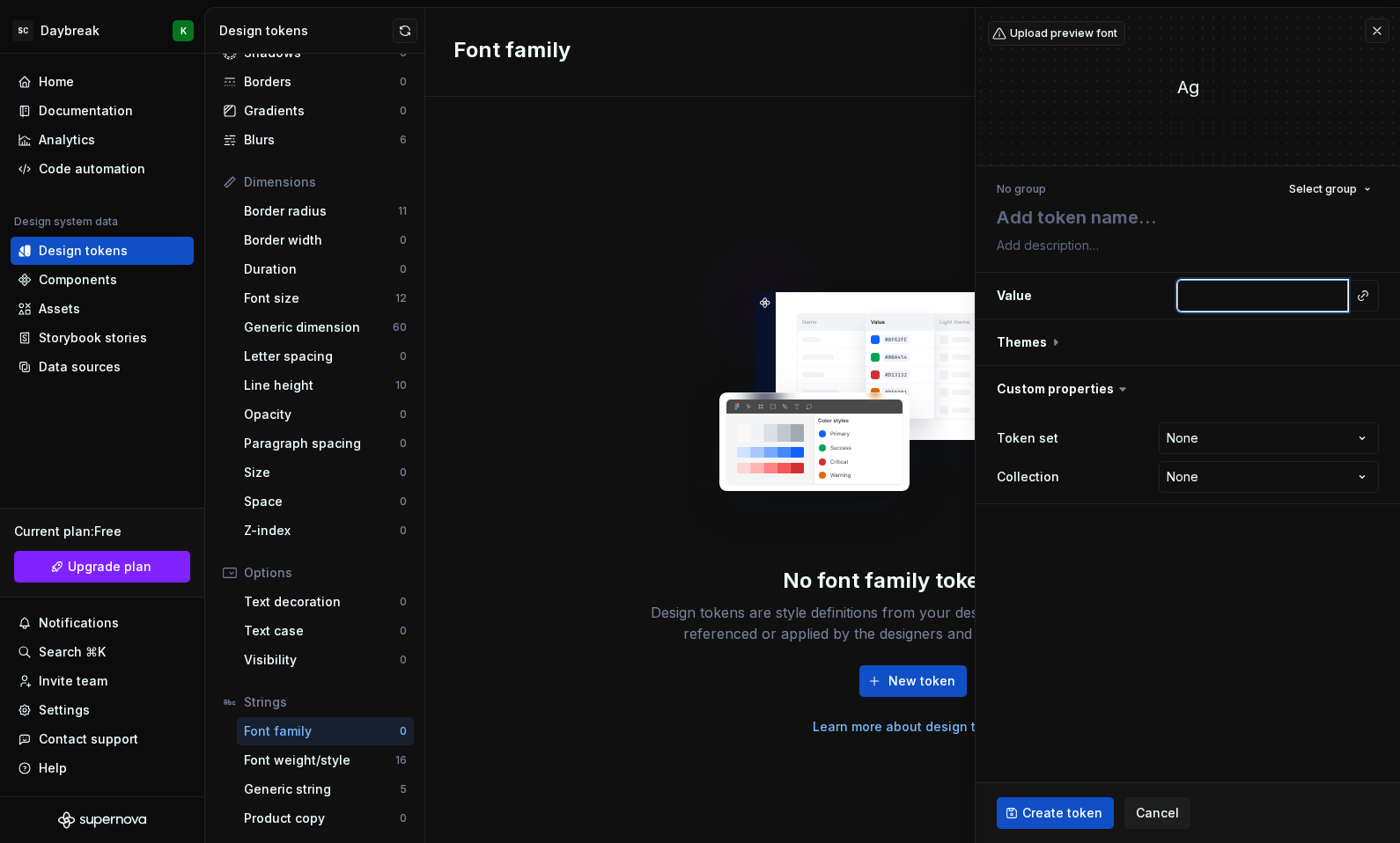
paste input "<link rel="stylesheet" href="[URL][DOMAIN_NAME]">"
type textarea "*"
type input "<link rel="stylesheet" href="[URL][DOMAIN_NAME]">"
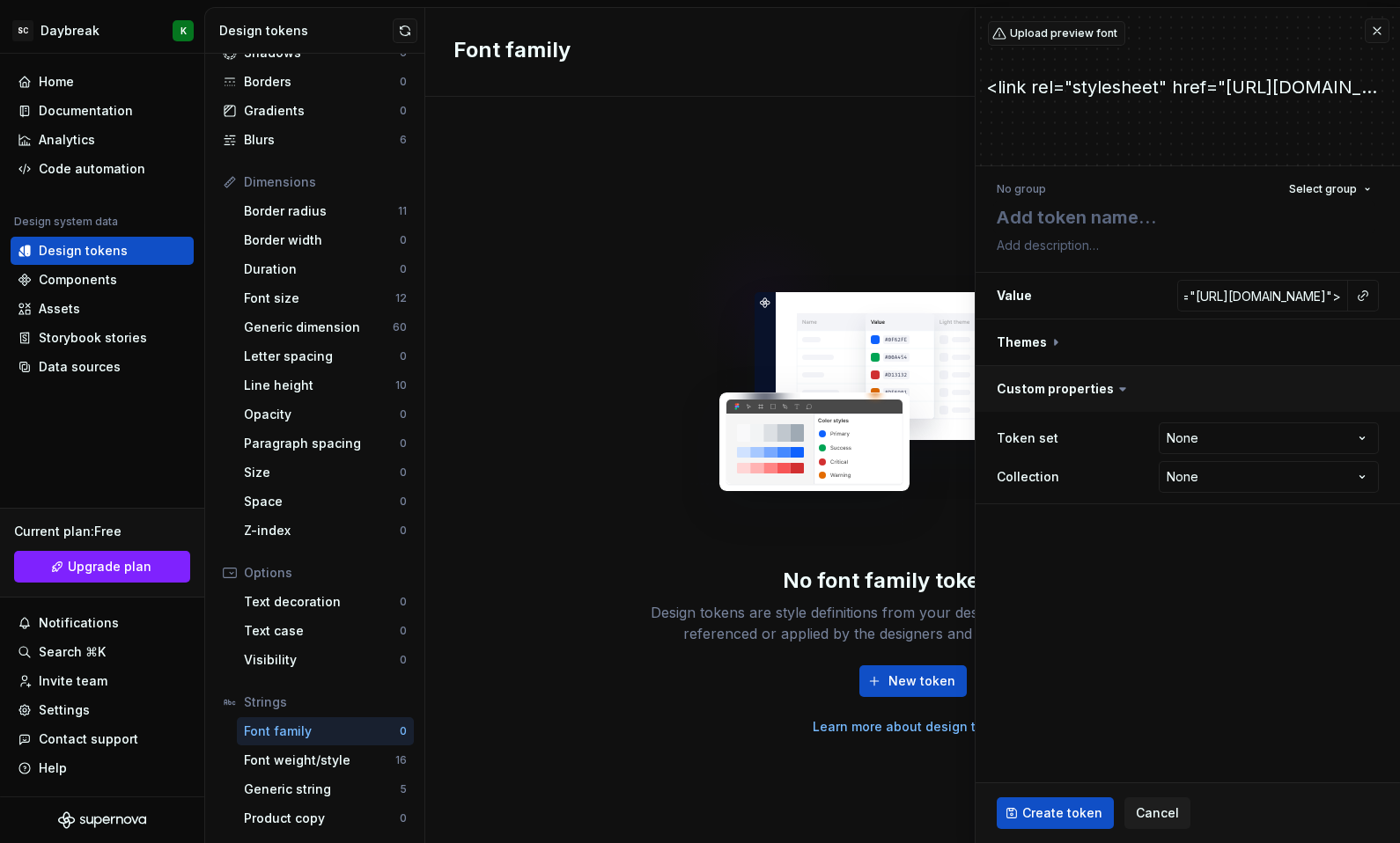
click at [1199, 380] on button "button" at bounding box center [1188, 389] width 424 height 46
click at [1045, 812] on span "Create token" at bounding box center [1062, 812] width 80 height 17
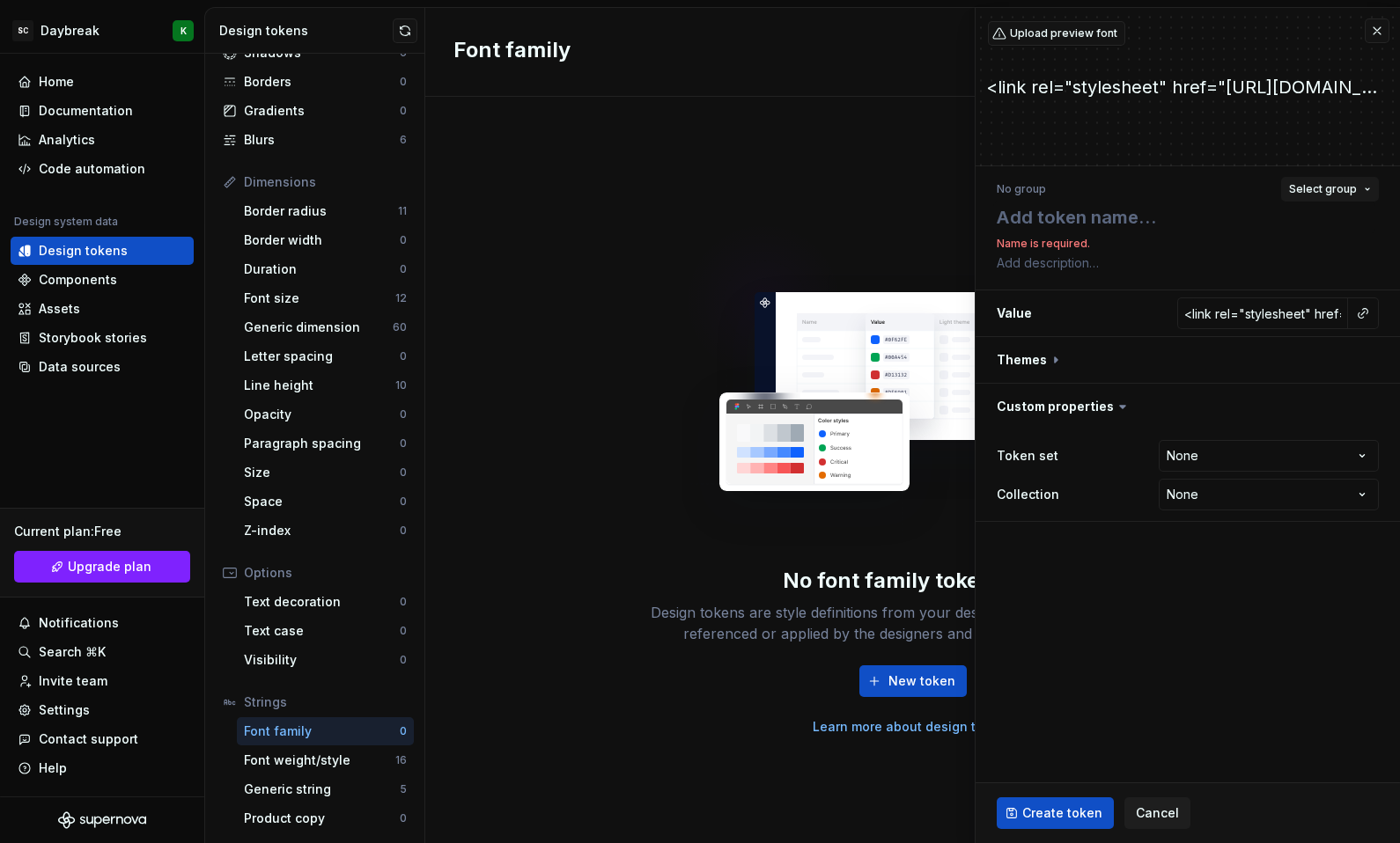
click at [1353, 193] on span "Select group" at bounding box center [1323, 188] width 67 height 14
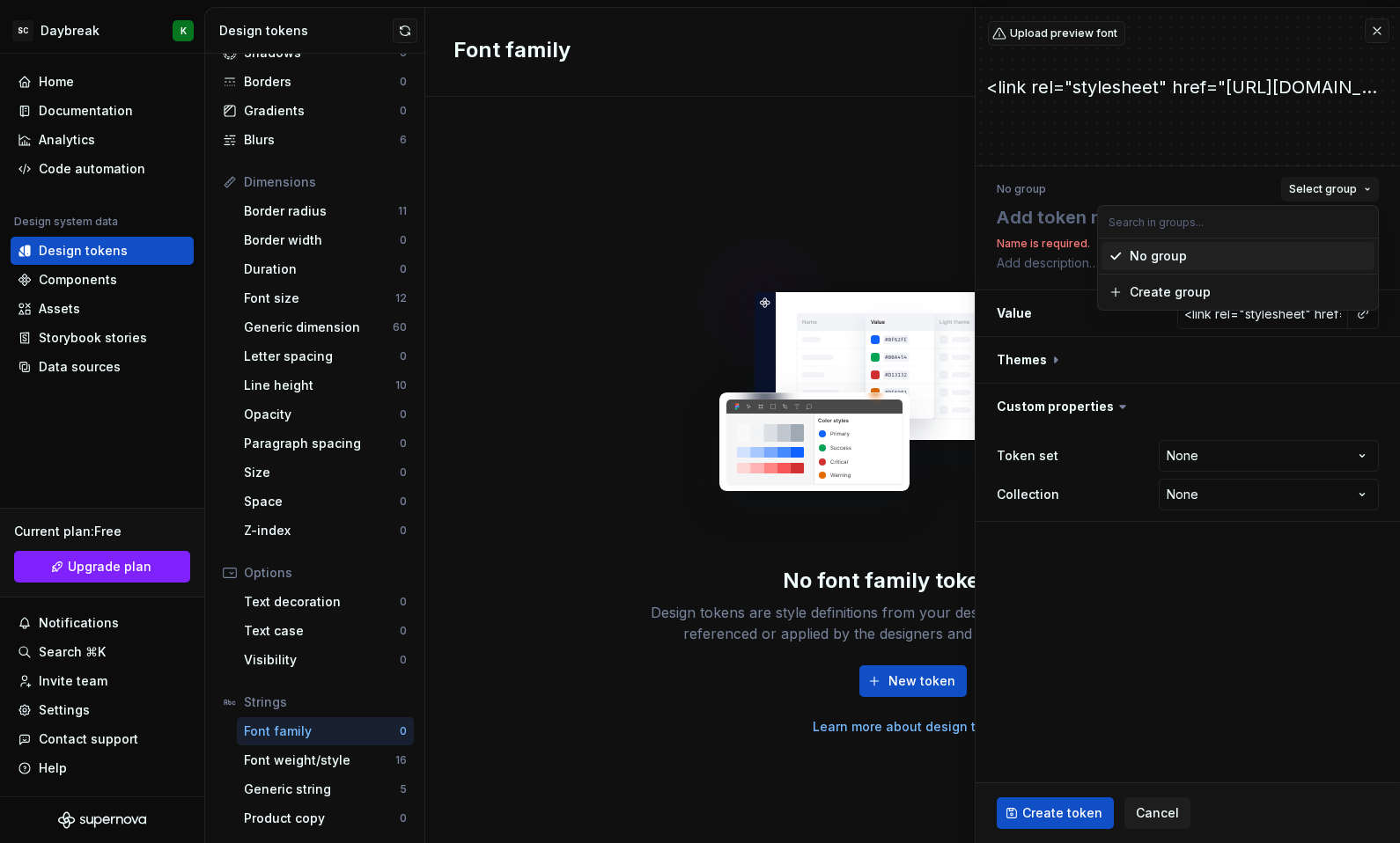
click at [1353, 193] on span "Select group" at bounding box center [1323, 188] width 67 height 14
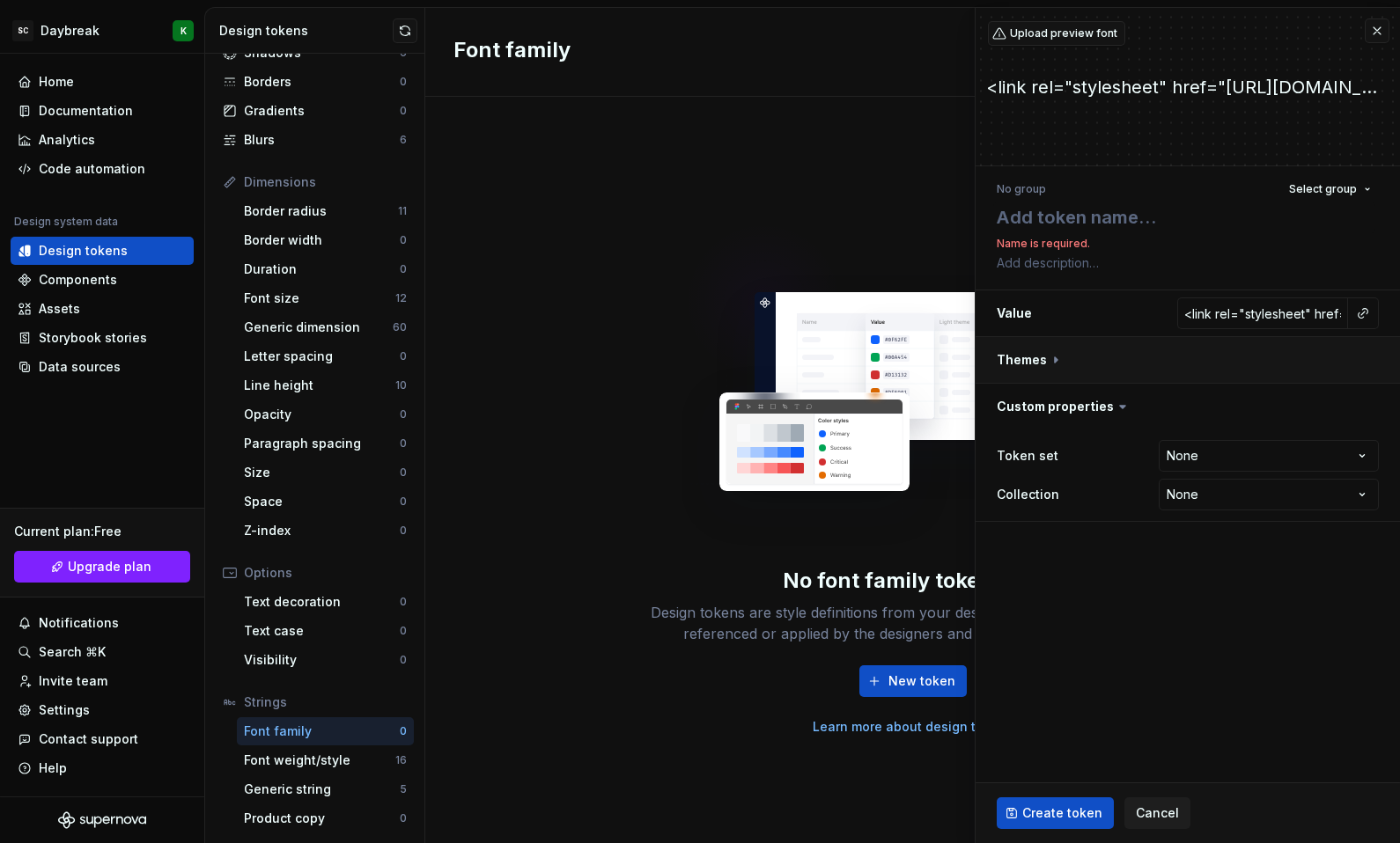
click at [1062, 359] on button "button" at bounding box center [1188, 360] width 424 height 46
type textarea "*"
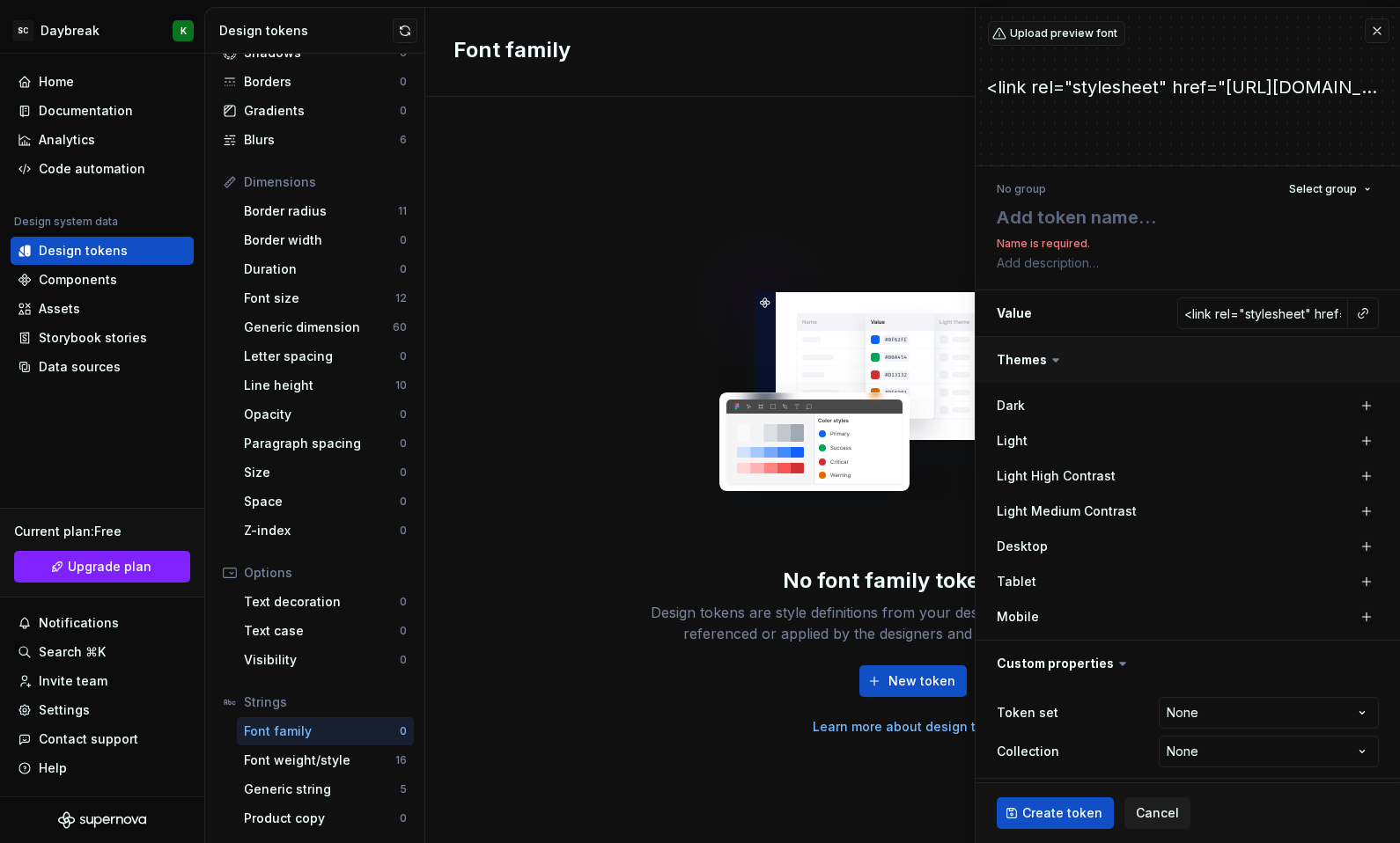
click at [1062, 359] on icon at bounding box center [1055, 360] width 17 height 17
click at [1047, 361] on icon at bounding box center [1055, 360] width 17 height 17
click at [1051, 360] on icon at bounding box center [1055, 360] width 17 height 17
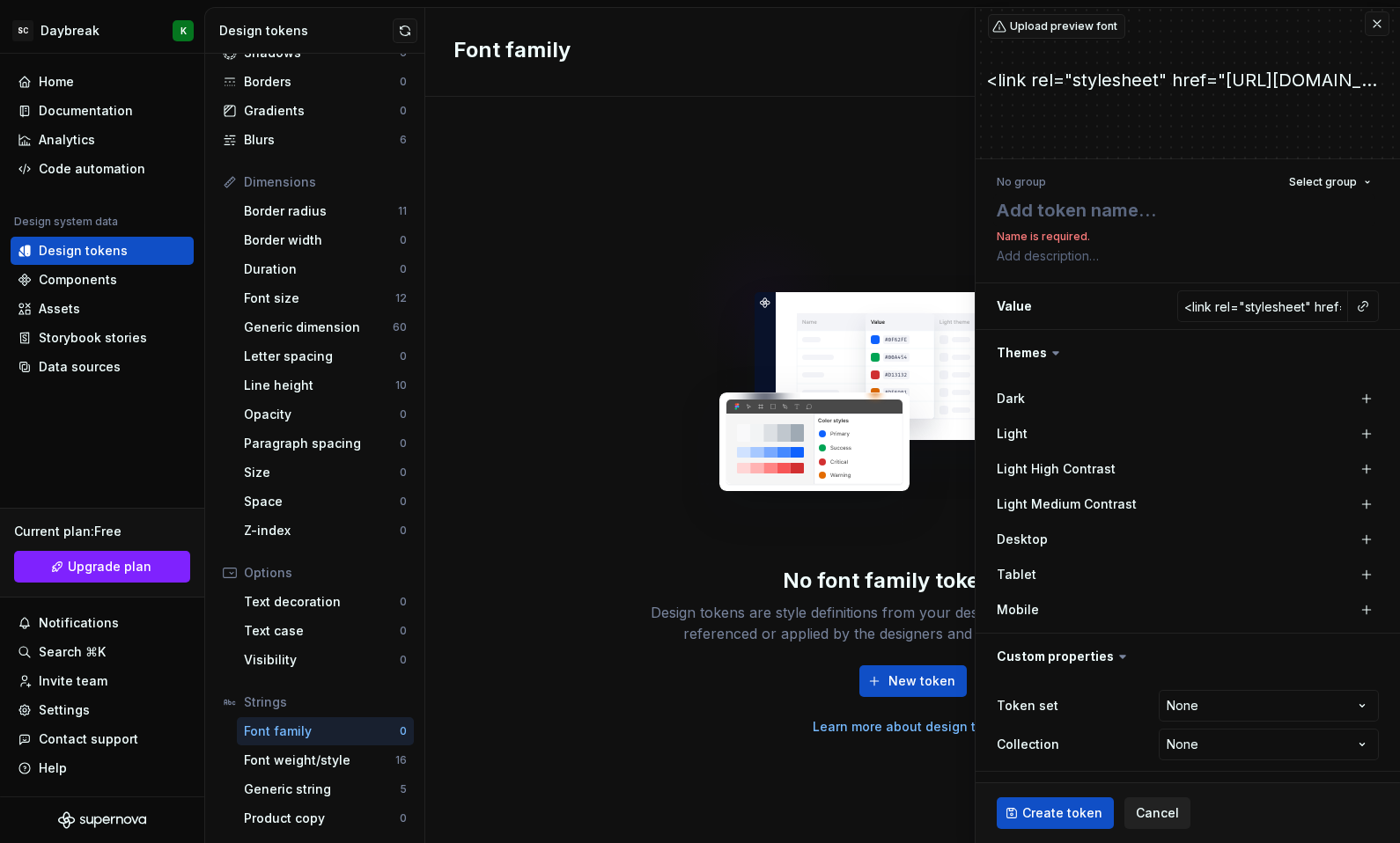
click at [1148, 810] on span "Cancel" at bounding box center [1157, 812] width 43 height 17
